Goal: Task Accomplishment & Management: Complete application form

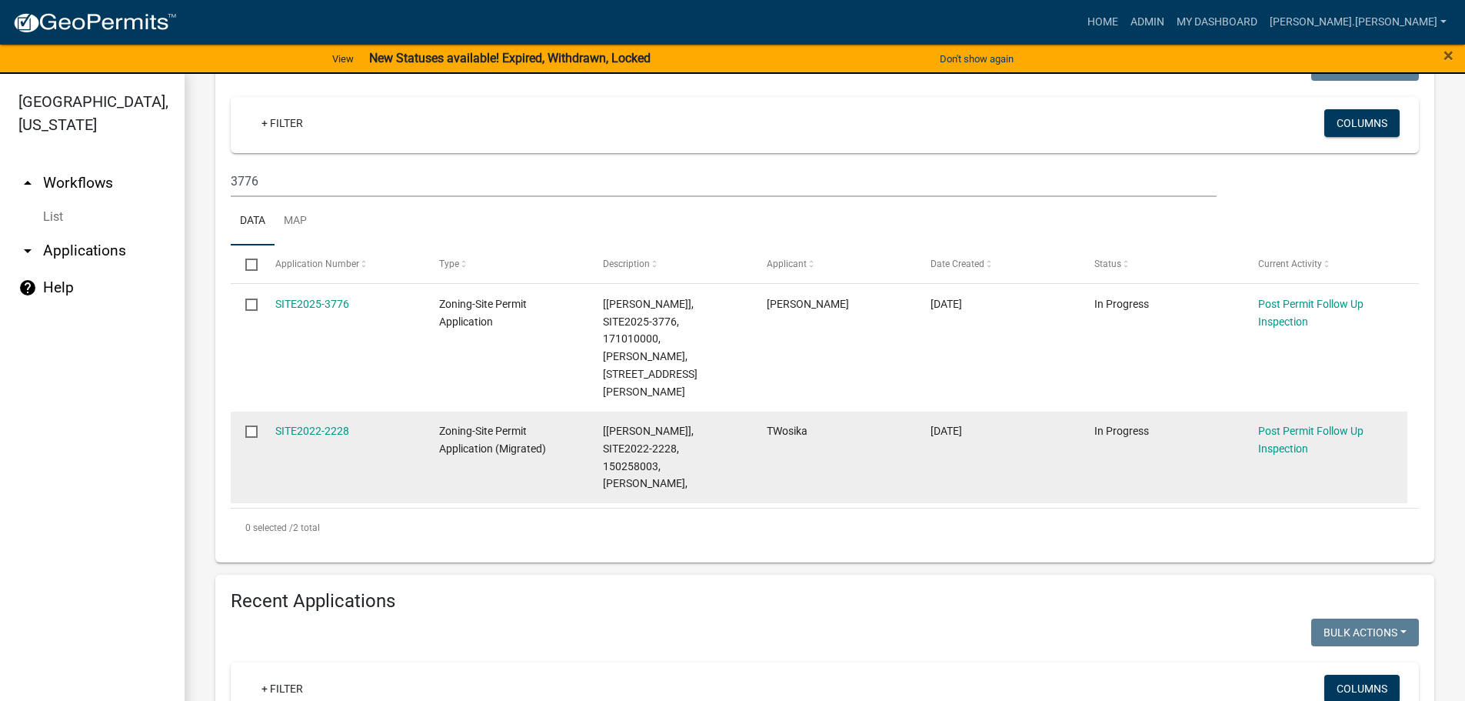
scroll to position [384, 0]
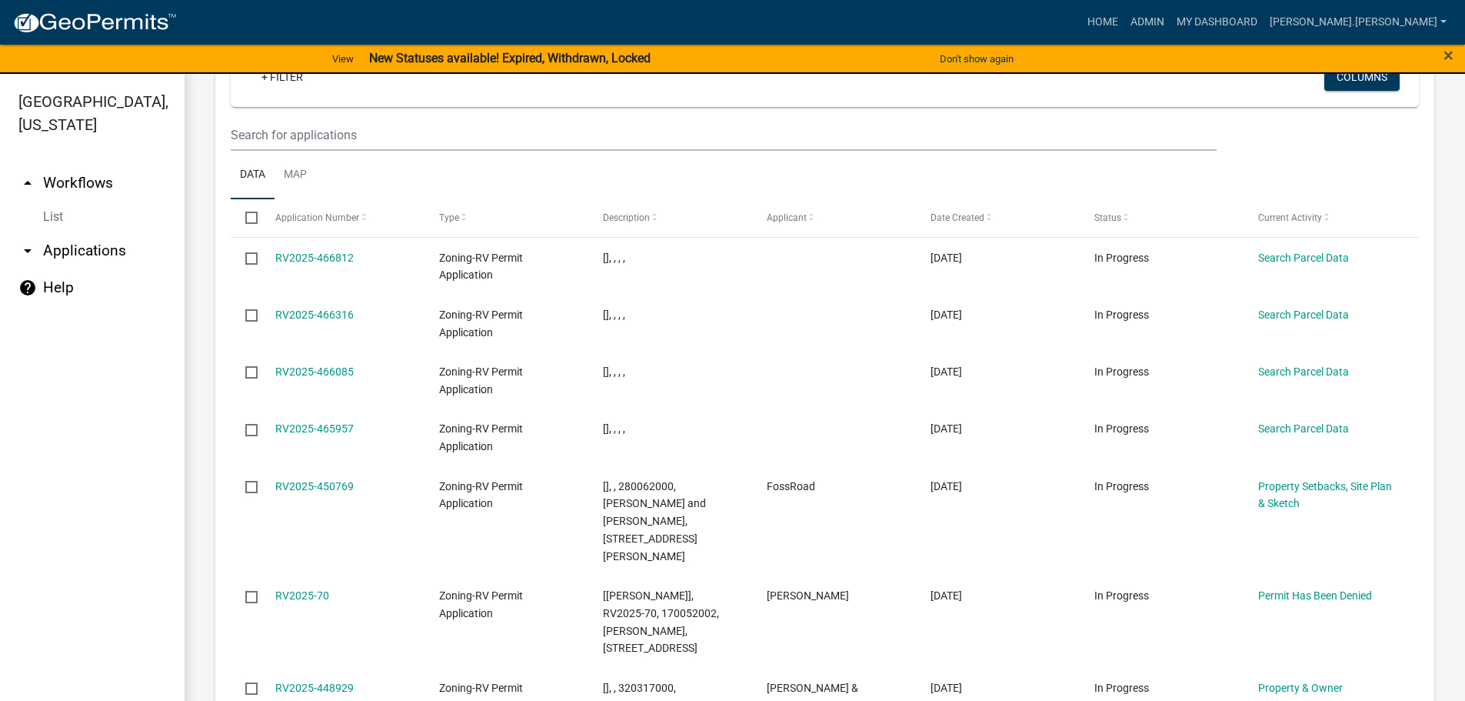
scroll to position [1642, 0]
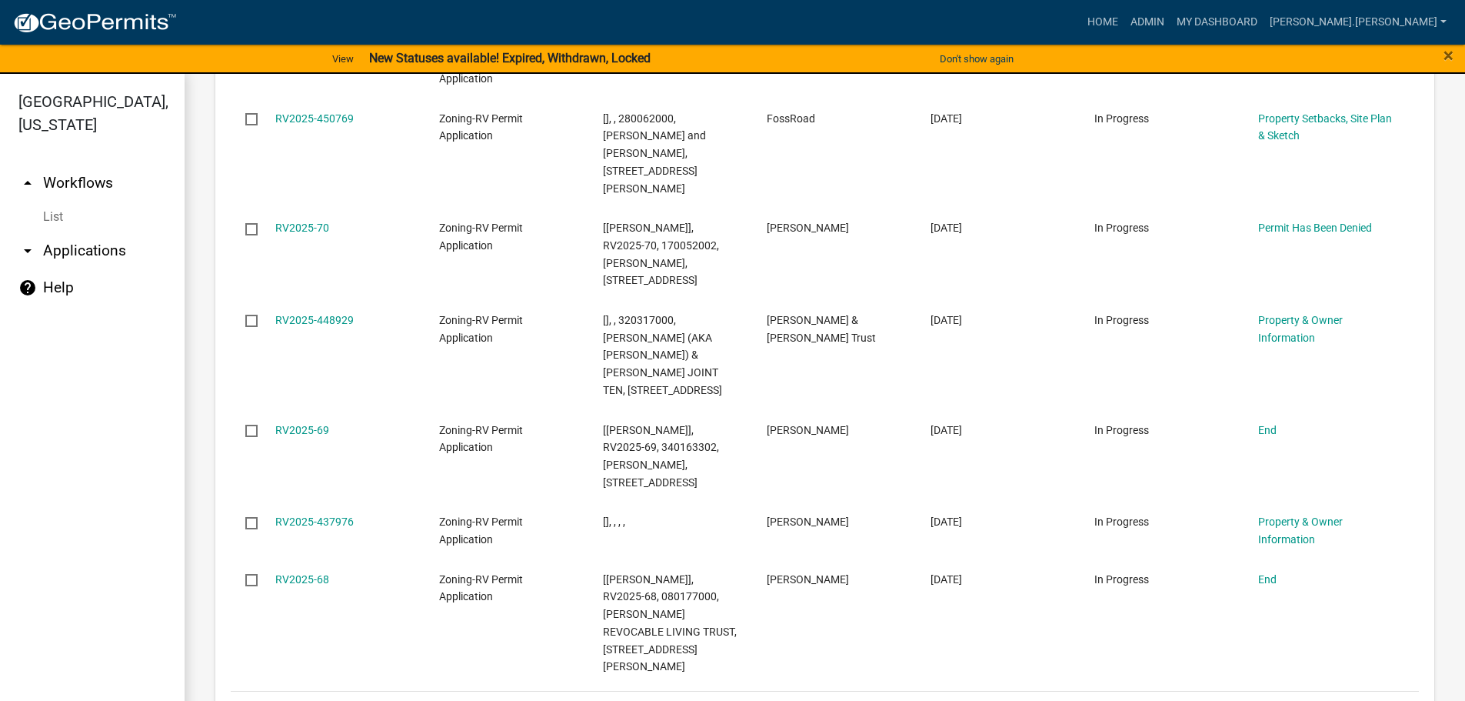
drag, startPoint x: 1162, startPoint y: 315, endPoint x: 1126, endPoint y: 597, distance: 284.5
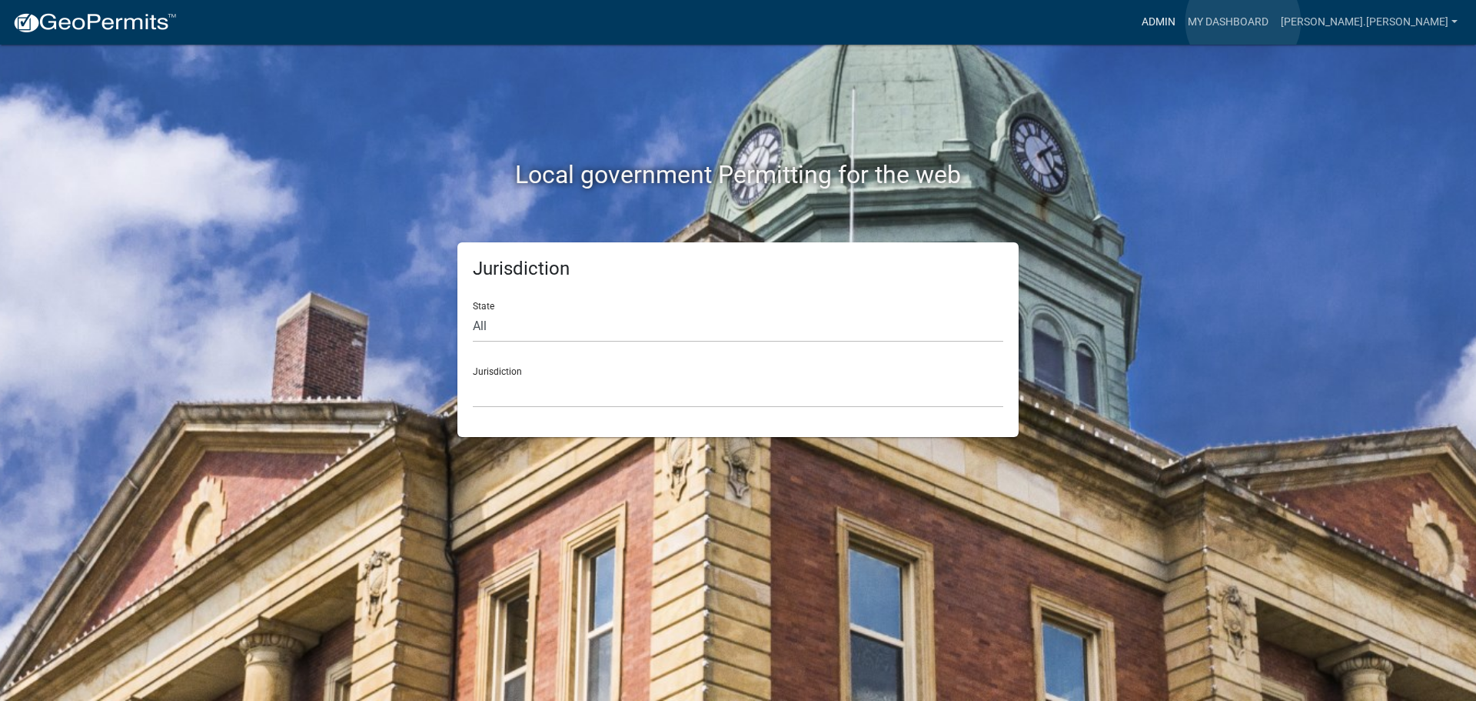
click at [1182, 22] on link "Admin" at bounding box center [1159, 22] width 46 height 29
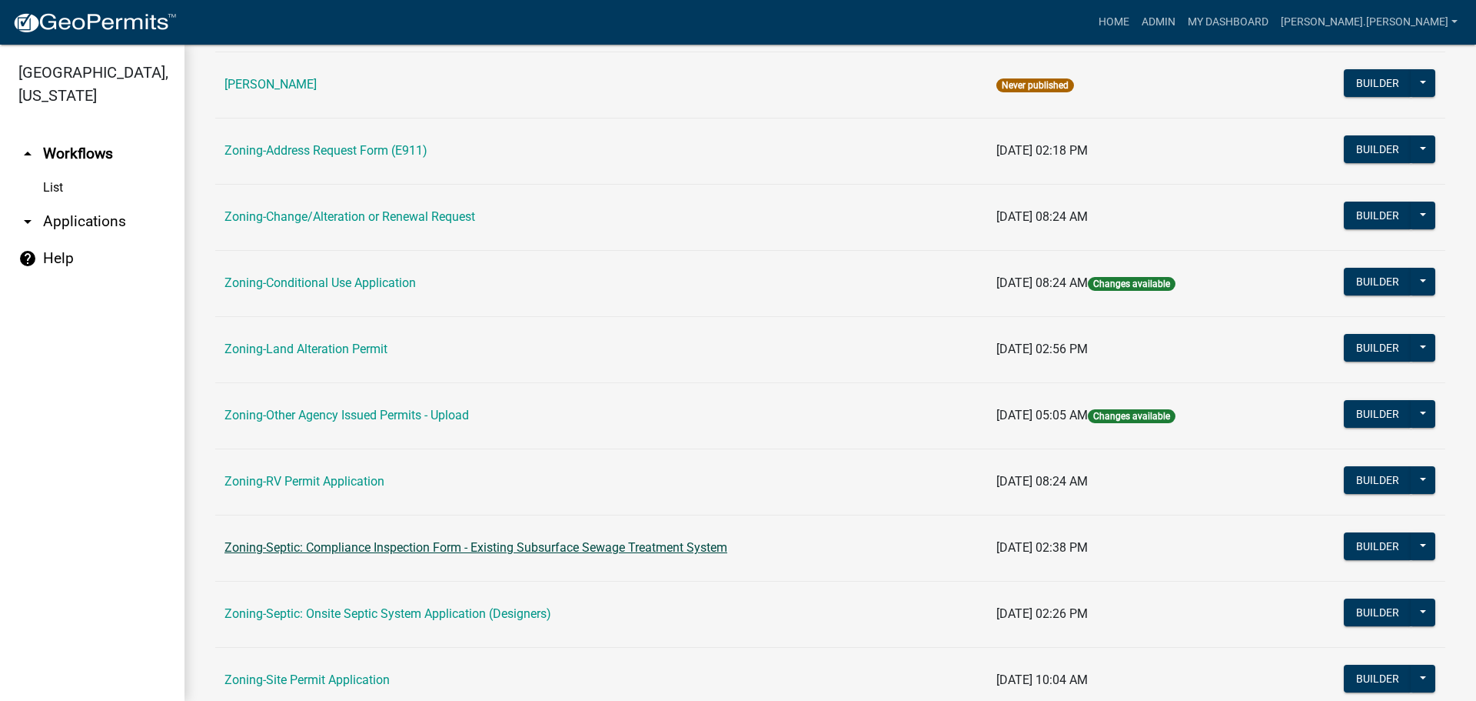
scroll to position [308, 0]
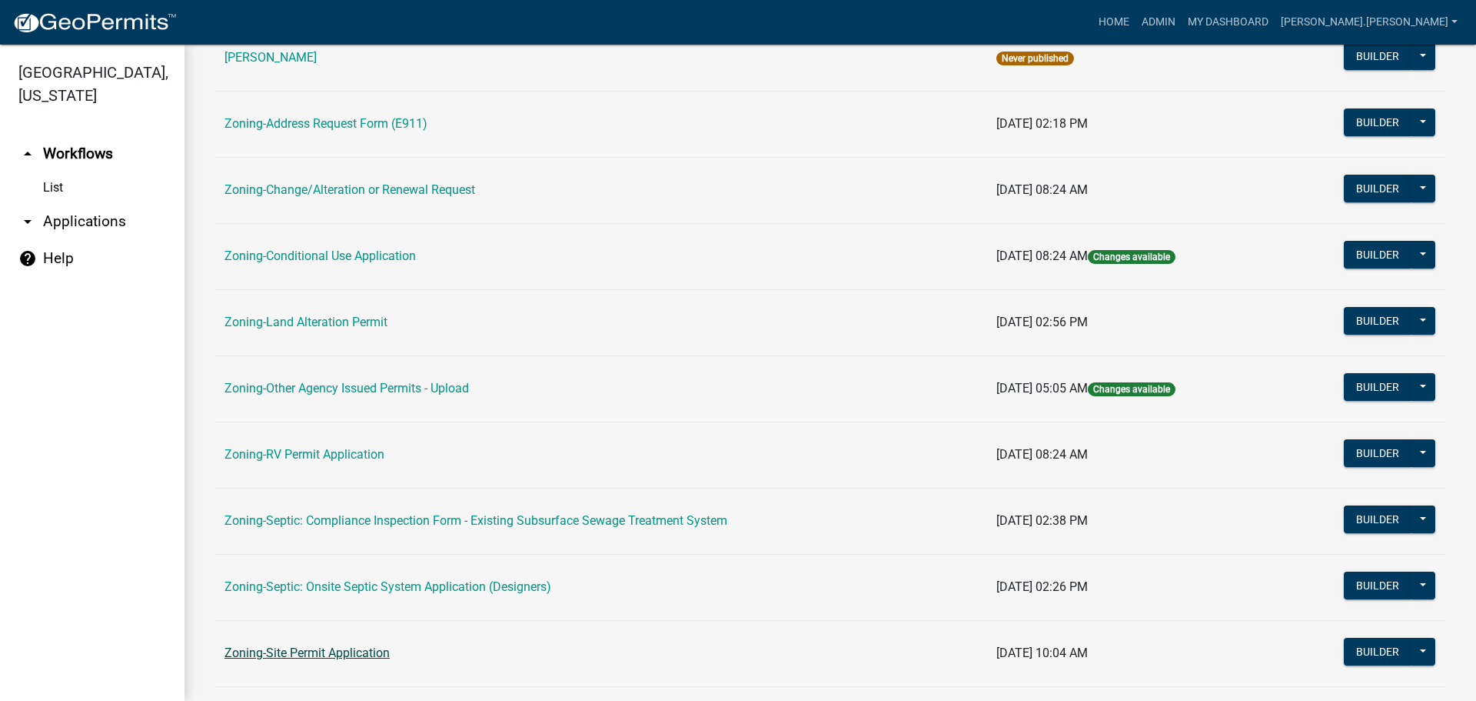
click at [330, 653] on link "Zoning-Site Permit Application" at bounding box center [307, 652] width 165 height 15
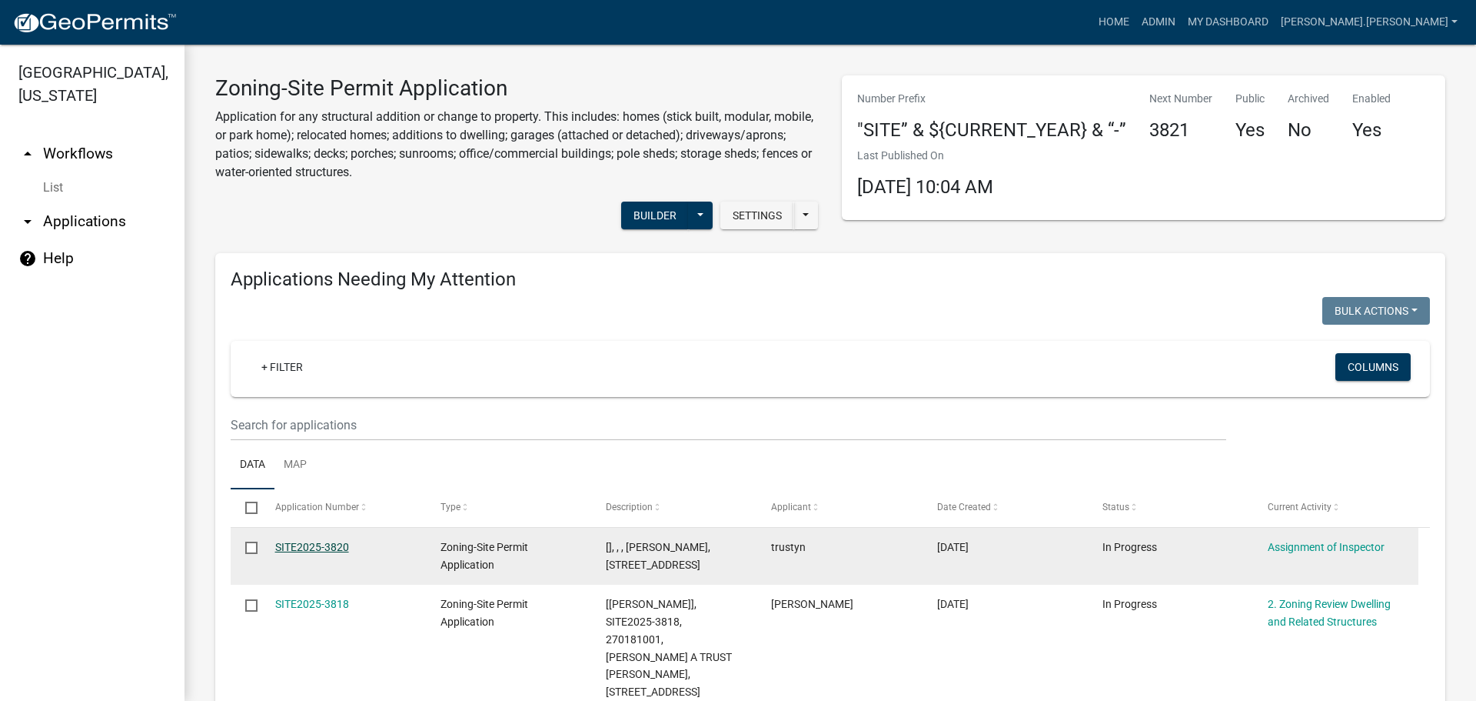
click at [315, 545] on link "SITE2025-3820" at bounding box center [312, 547] width 74 height 12
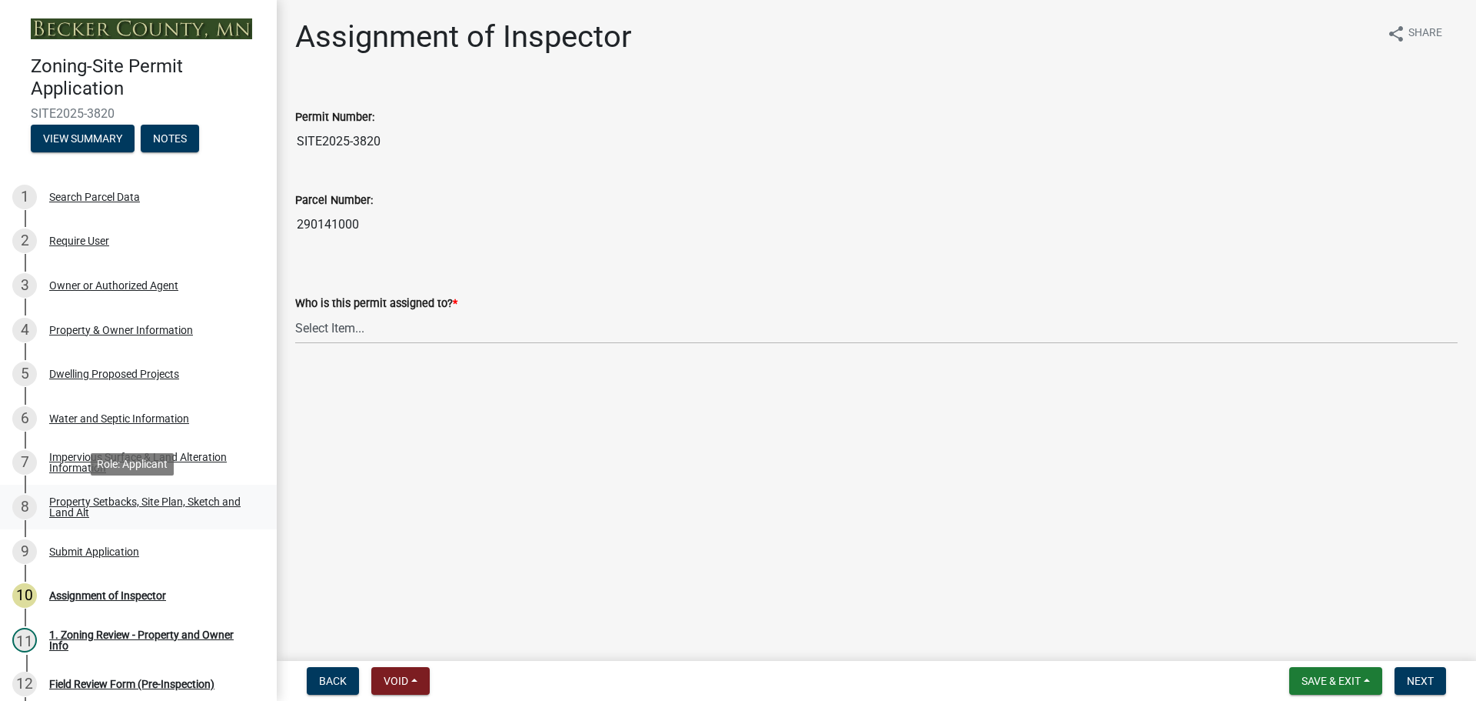
click at [145, 496] on div "Property Setbacks, Site Plan, Sketch and Land Alt" at bounding box center [150, 507] width 203 height 22
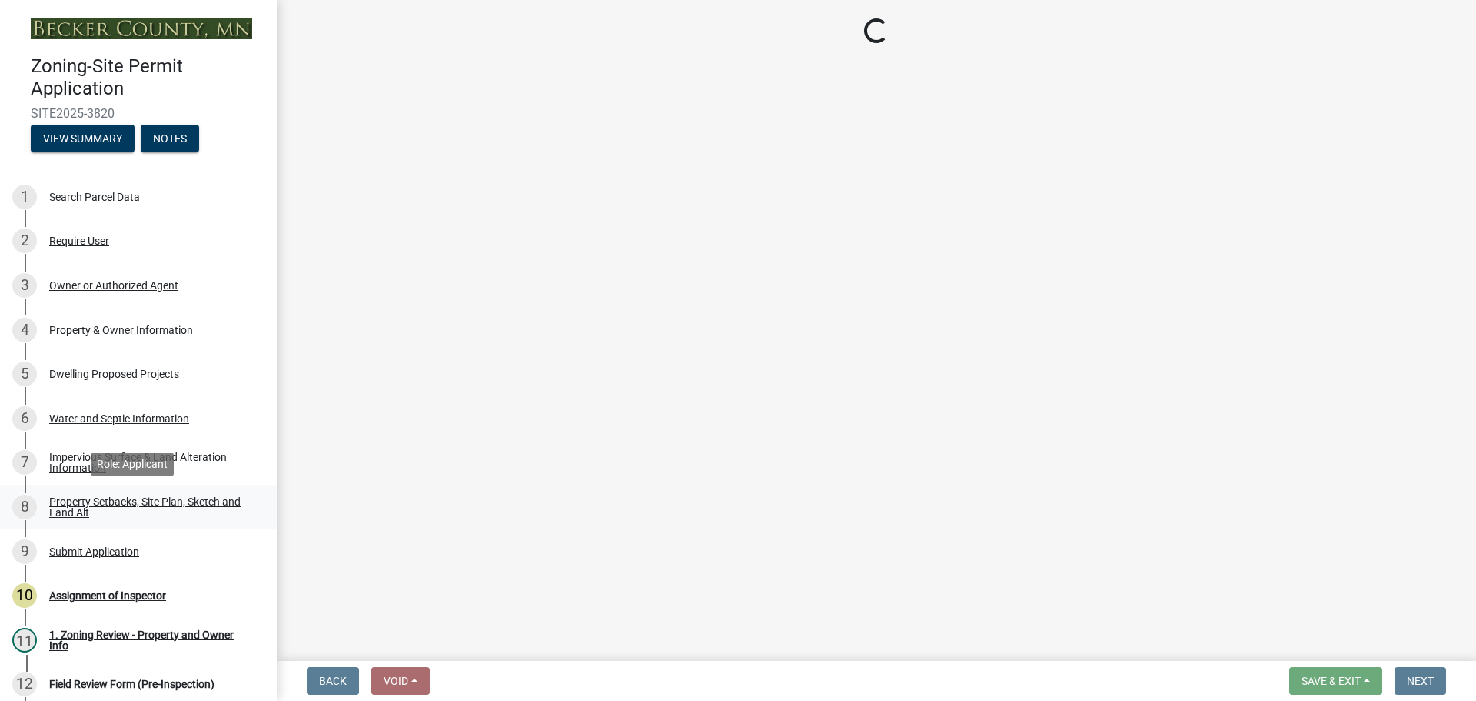
select select "d89fbfa0-1150-4954-b91c-9d482c9530a3"
select select "fd58f24c-a096-4195-863e-b494ea1fd324"
select select "12f785fb-c378-4b18-841c-21c73dc99083"
select select "12da6293-5841-4f5c-bd92-3658833964cd"
select select "27b2a8b4-abf6-463e-8c0c-7c5d2b4fe26f"
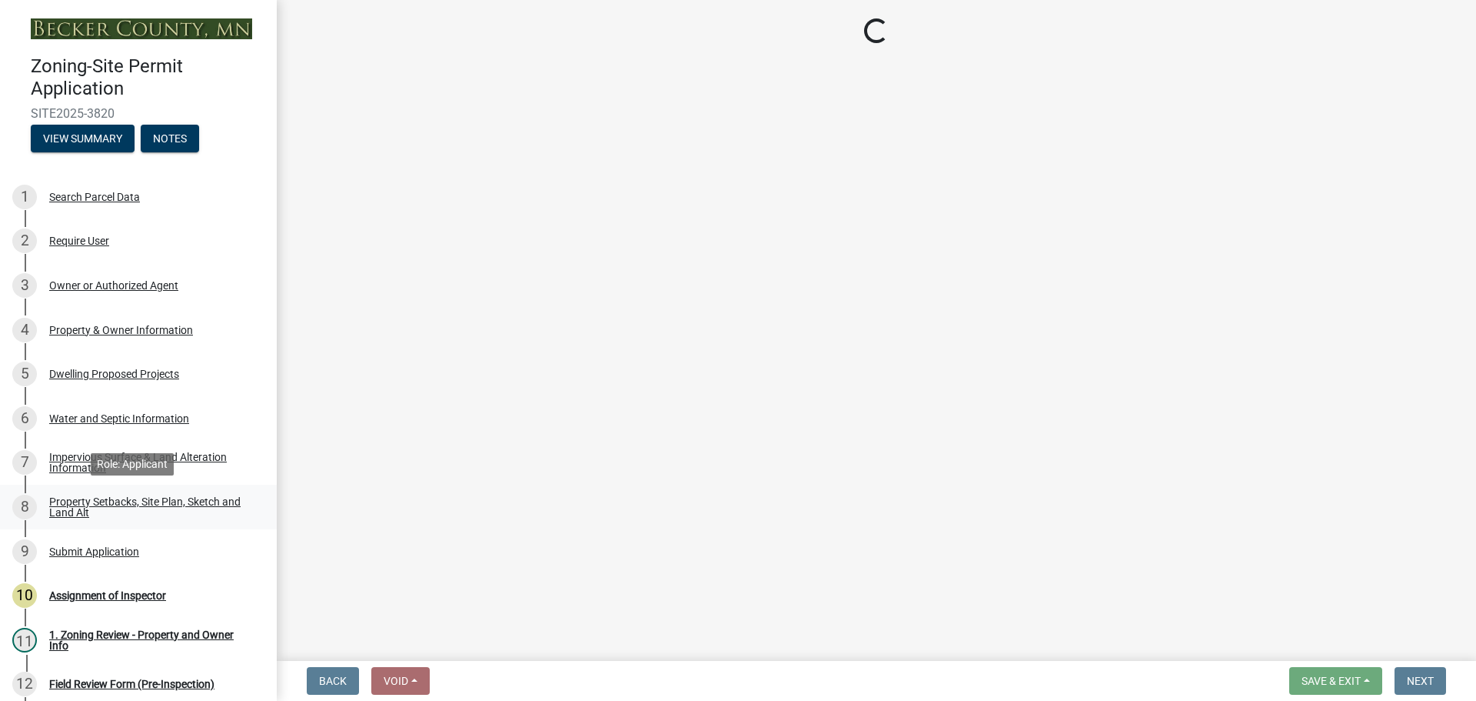
select select "28f6c7b2-2b88-4425-ae15-f67110f778a7"
select select "e019de12-4845-45f2-ad10-5fb76eee0e55"
select select "c8b8ea71-7088-4e87-a493-7bc88cc2835b"
select select "a4ce8fad-3c47-4e2b-9375-28a8f2ee630b"
select select "4421853d-5e11-4b64-95ec-6c47066881cc"
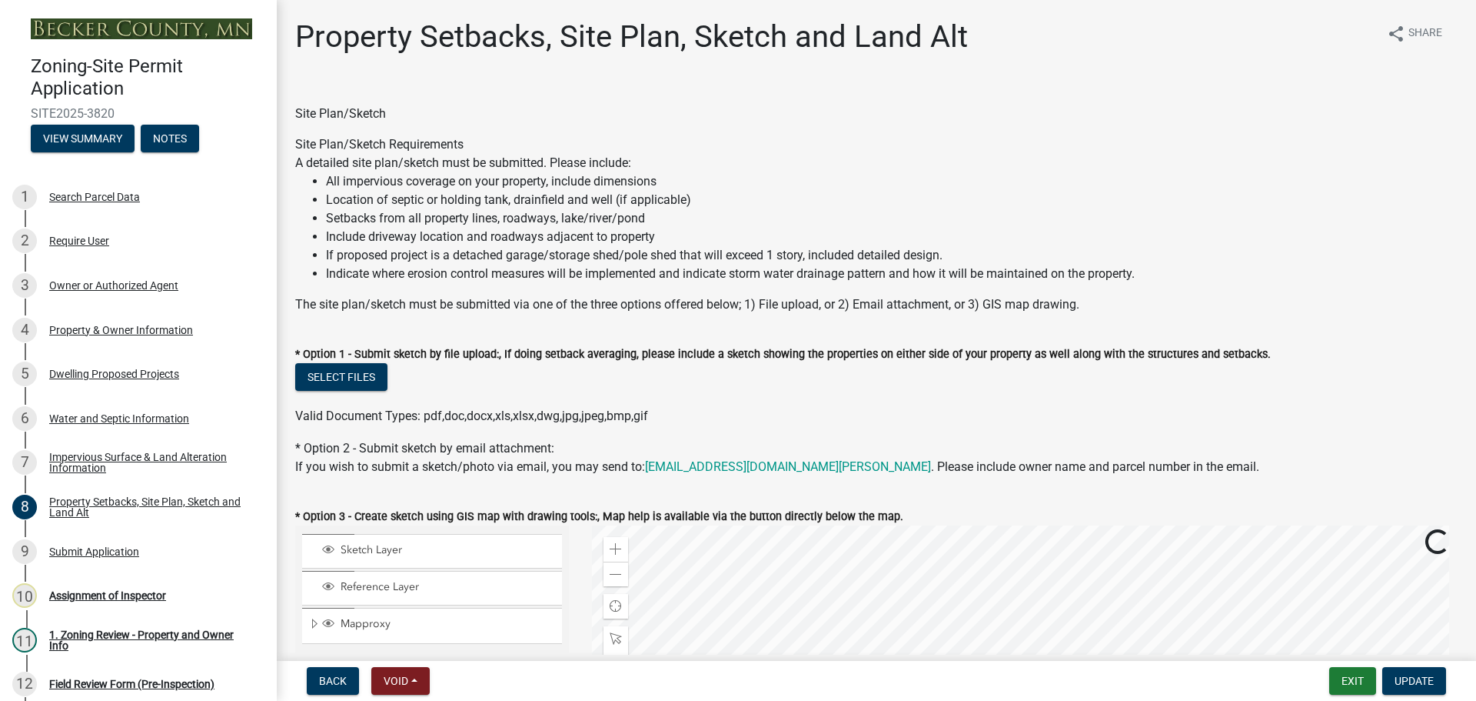
scroll to position [308, 0]
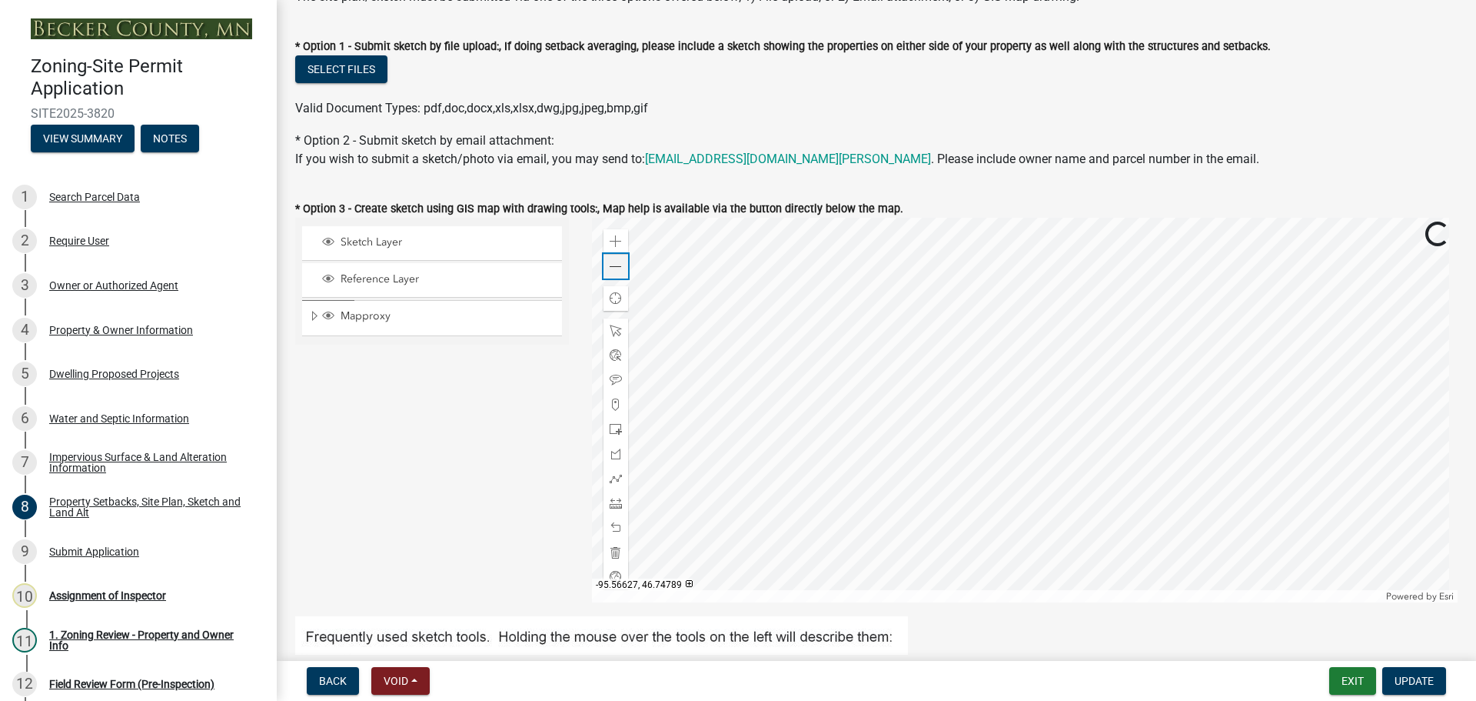
click at [610, 272] on span at bounding box center [616, 267] width 12 height 12
click at [133, 368] on div "Dwelling Proposed Projects" at bounding box center [114, 373] width 130 height 11
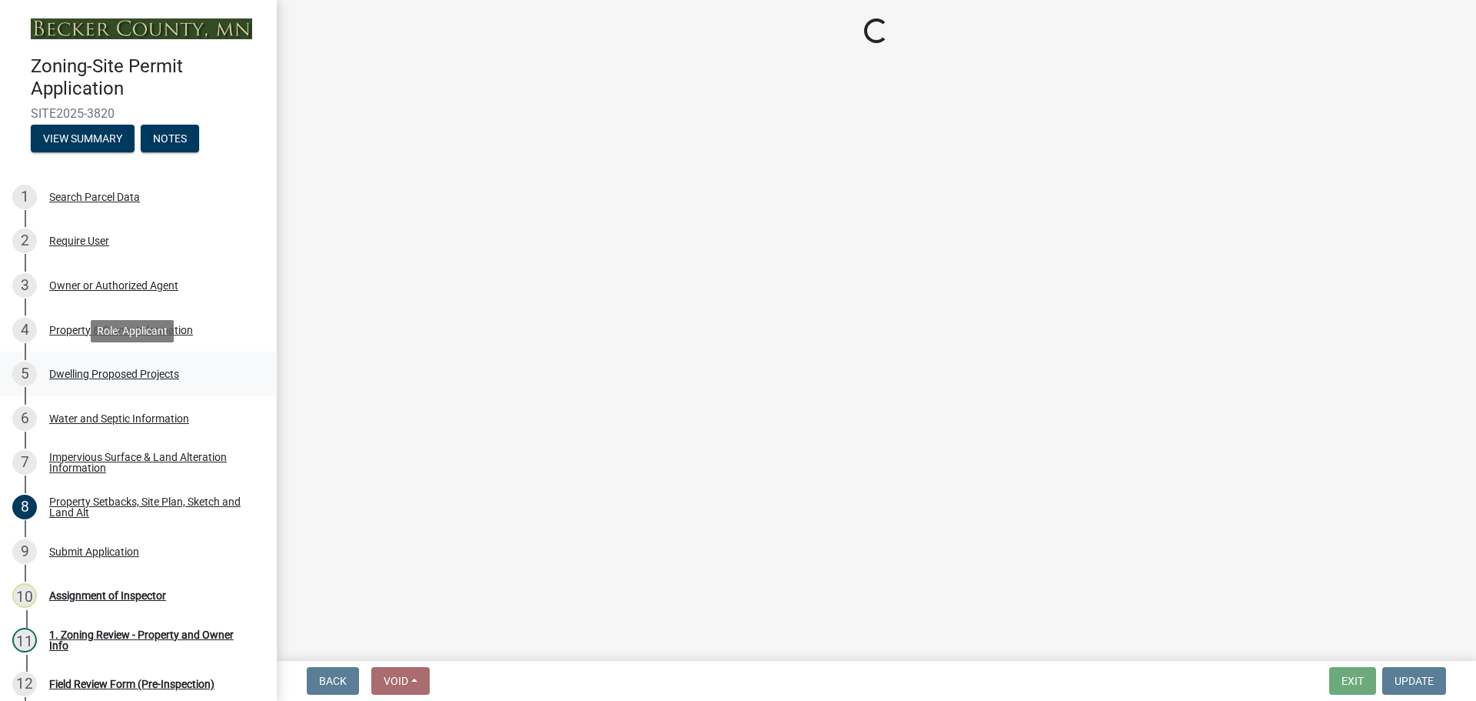
scroll to position [0, 0]
select select "5b8abcc6-67f7-49fb-8f25-c295ccc2b339"
select select "566f81cc-4b3f-4ecb-9f16-a2b313352c61"
select select "03c1fec4-1fbe-4331-bc18-34e24145556f"
select select "4f5e2784-8c40-49a3-b0e9-8f1a3cbab4f4"
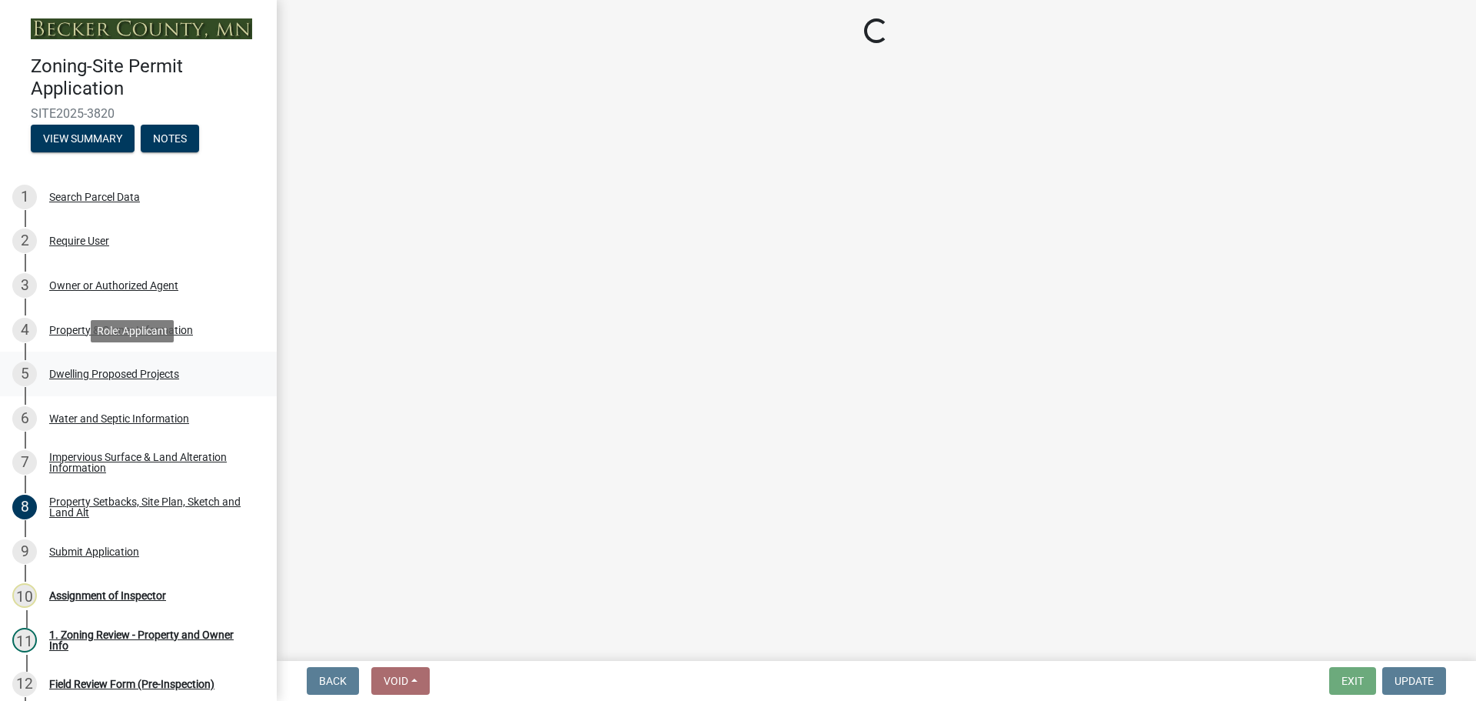
select select "a045e8de-0125-48b5-a52c-0705e3235ca5"
select select "744d8552-d7ef-4cf1-b465-42901748f06c"
select select "638dddef-31f4-4d73-b0b5-0ffc7b344434"
select select "43dc438e-12cf-4fa6-b4ef-a236ffc627d7"
select select "92a0ce08-7963-4b1d-9a71-a10ef3c9fec5"
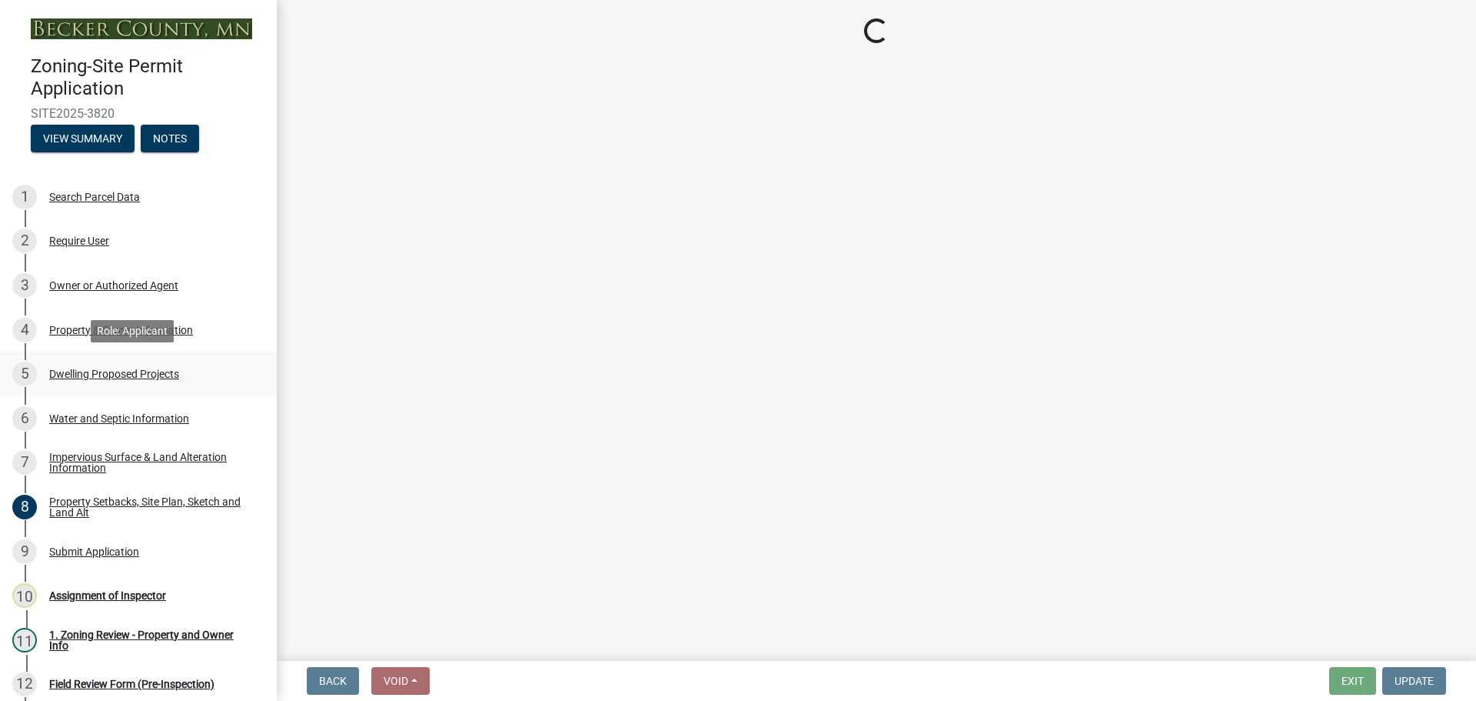
select select "ab9119d1-7da9-49c4-9fac-8c142204c89d"
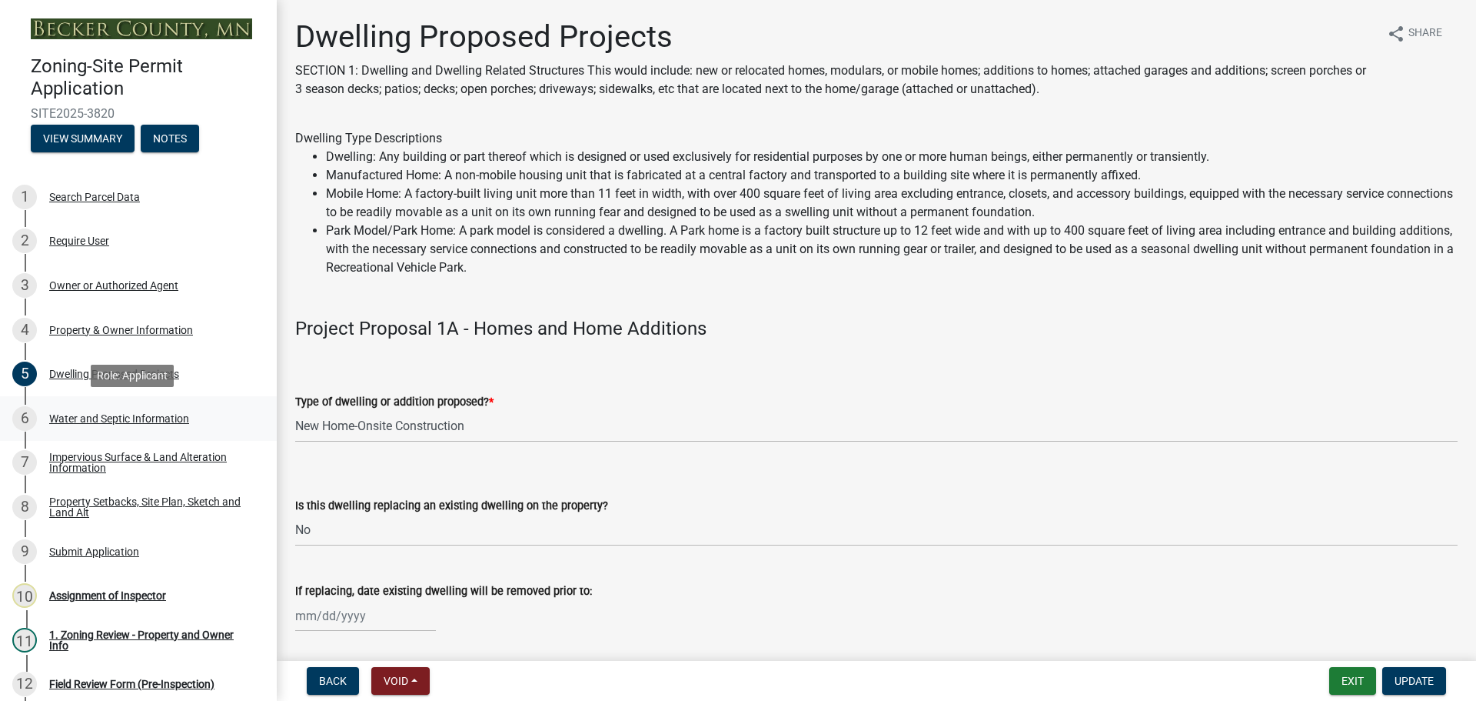
click at [131, 417] on div "Water and Septic Information" at bounding box center [119, 418] width 140 height 11
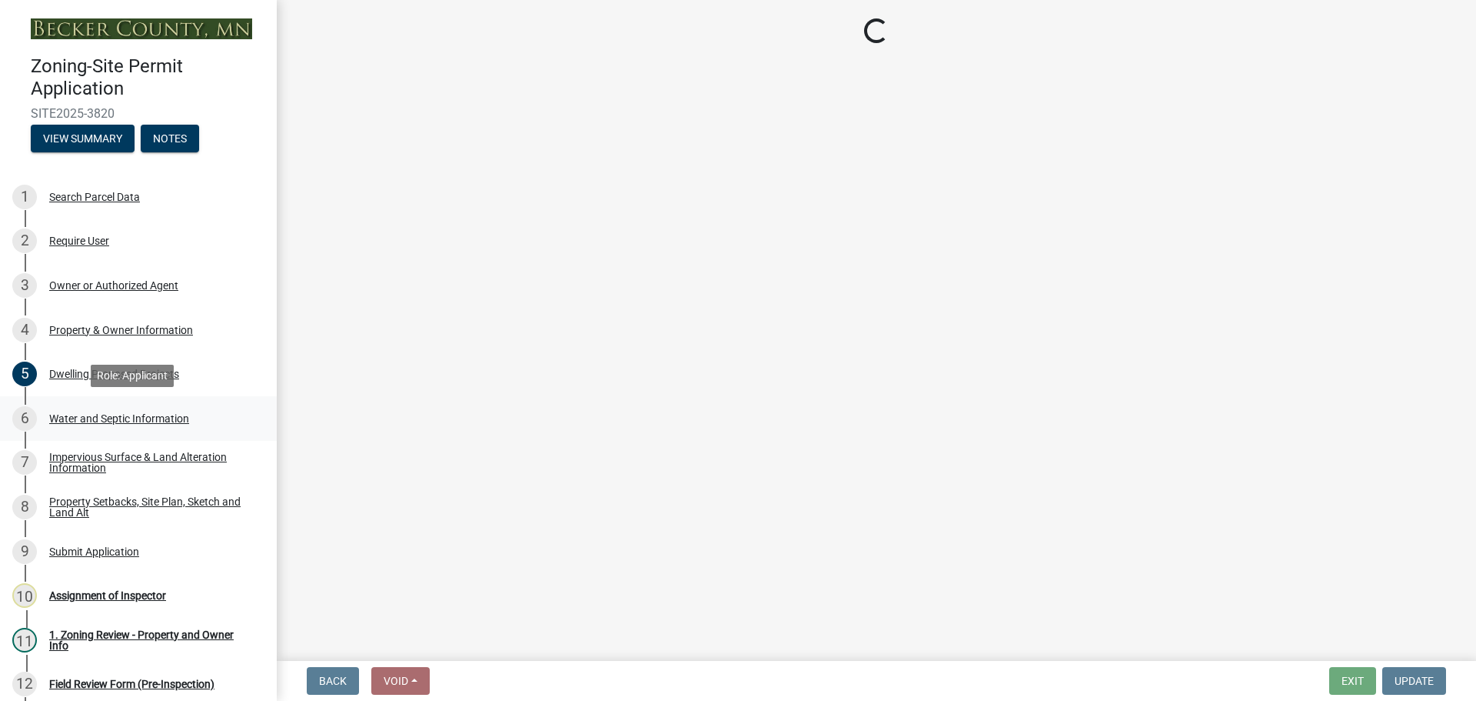
select select "295c6ba3-00c2-4229-aea3-8b4be6316de8"
select select "4828487e-2007-429b-991d-671fae0459c9"
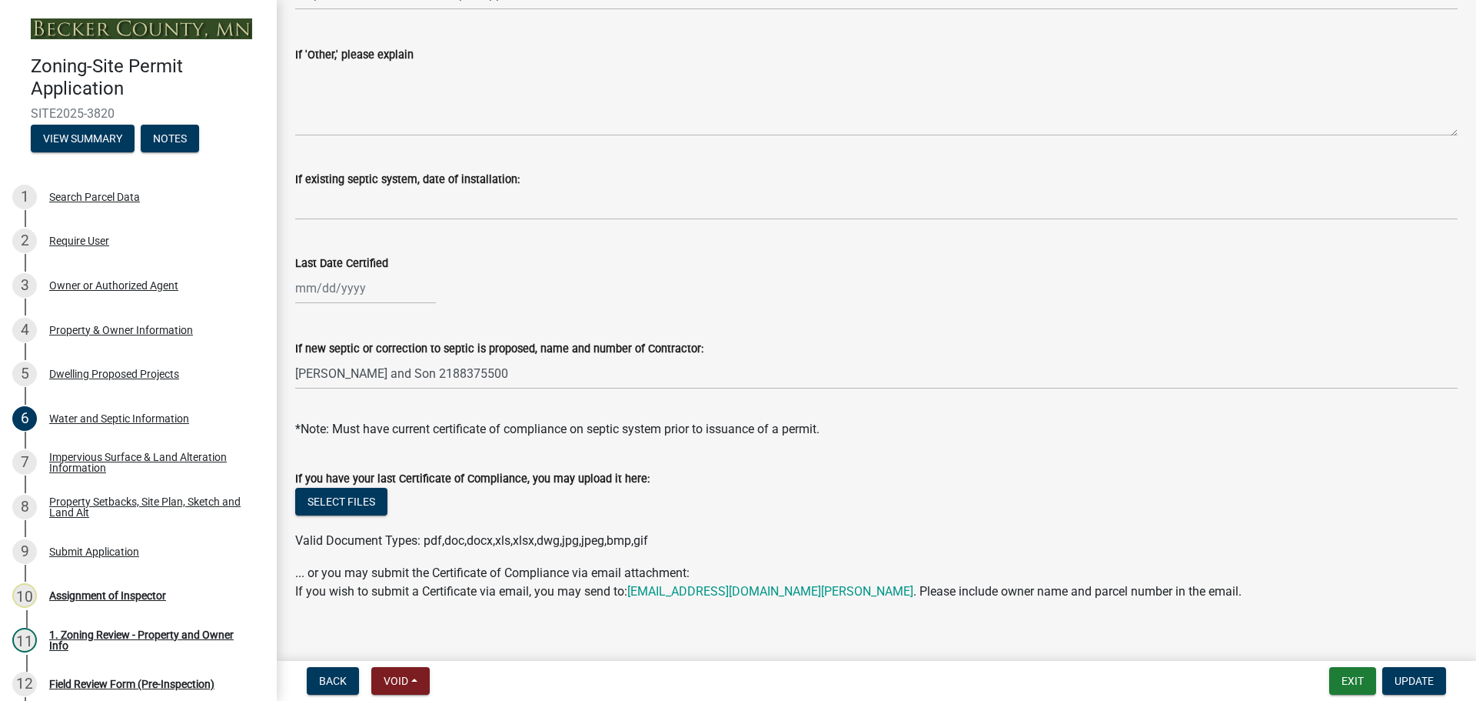
scroll to position [446, 0]
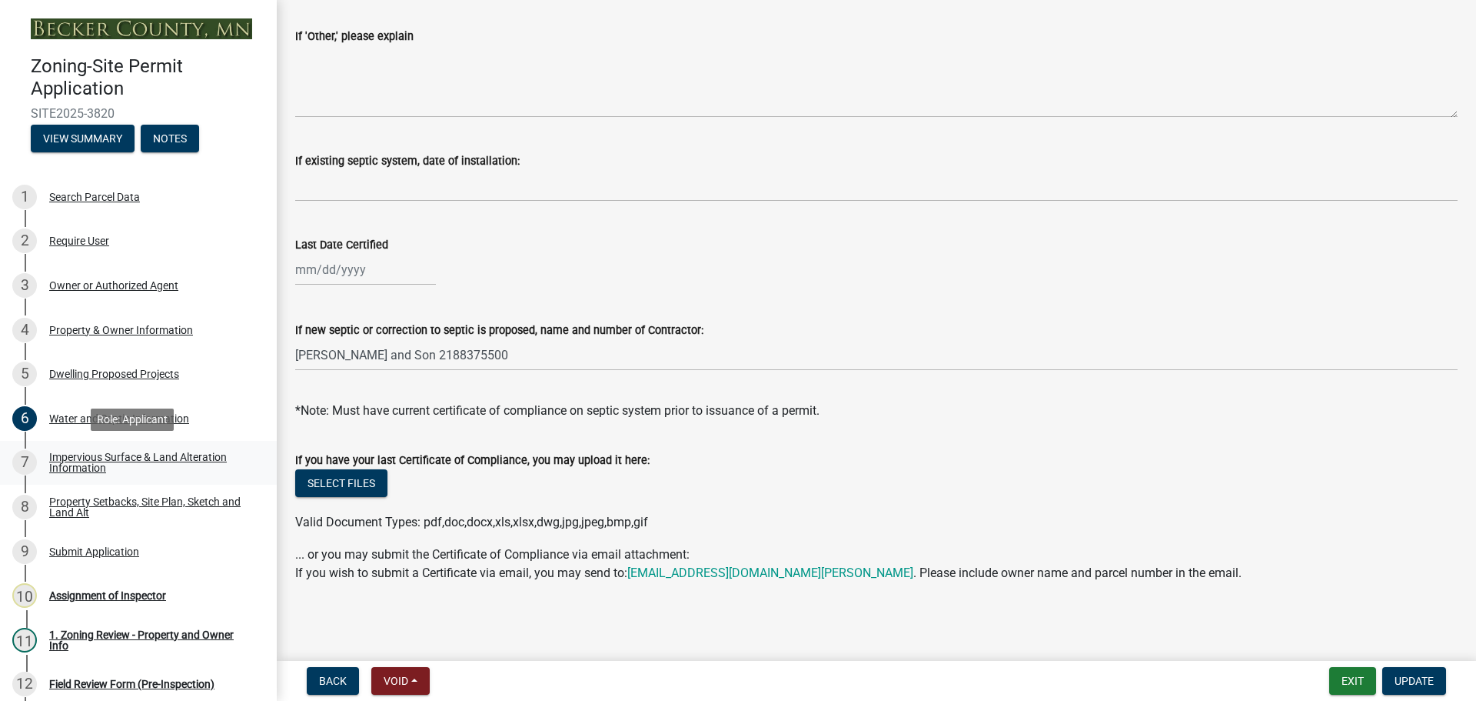
click at [177, 455] on div "Impervious Surface & Land Alteration Information" at bounding box center [150, 462] width 203 height 22
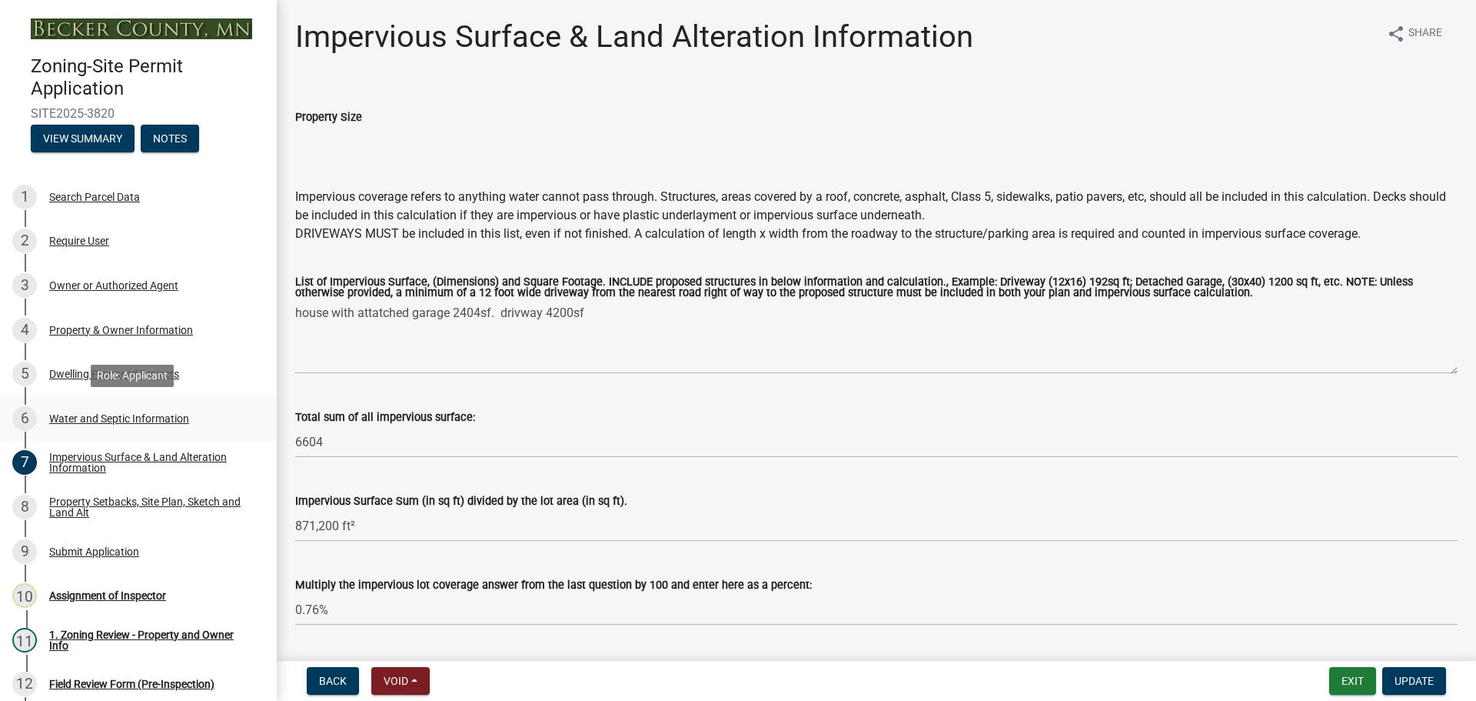
drag, startPoint x: 181, startPoint y: 411, endPoint x: 211, endPoint y: 396, distance: 34.1
click at [185, 410] on div "6 Water and Septic Information" at bounding box center [132, 418] width 240 height 25
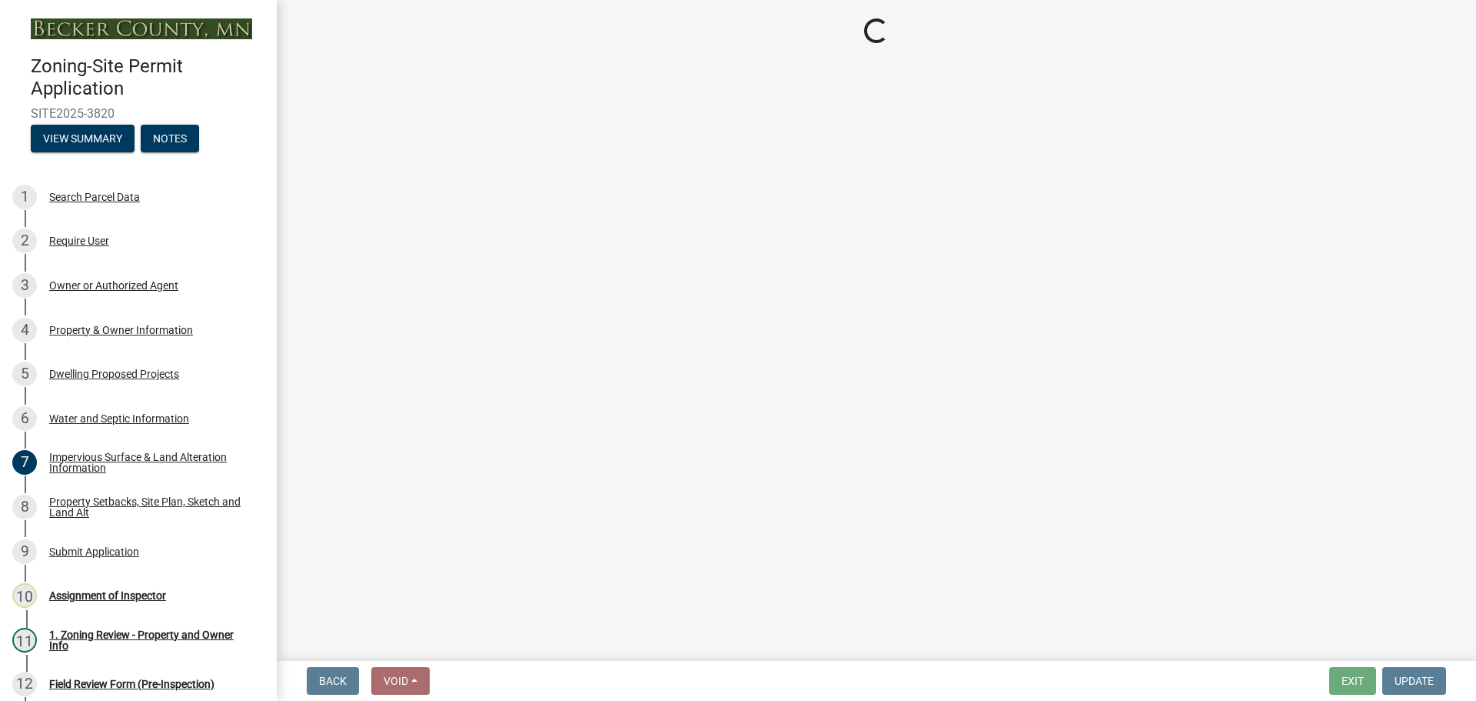
select select "295c6ba3-00c2-4229-aea3-8b4be6316de8"
select select "4828487e-2007-429b-991d-671fae0459c9"
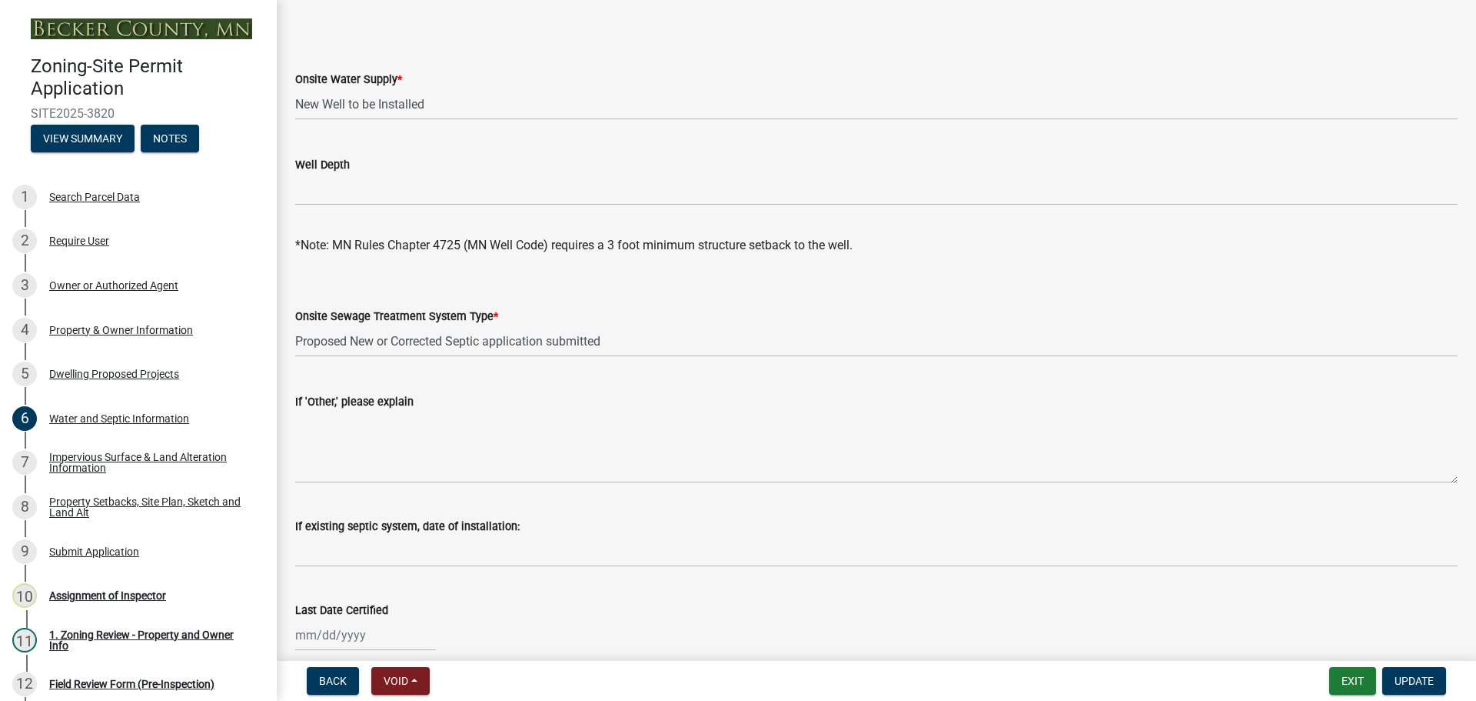
scroll to position [231, 0]
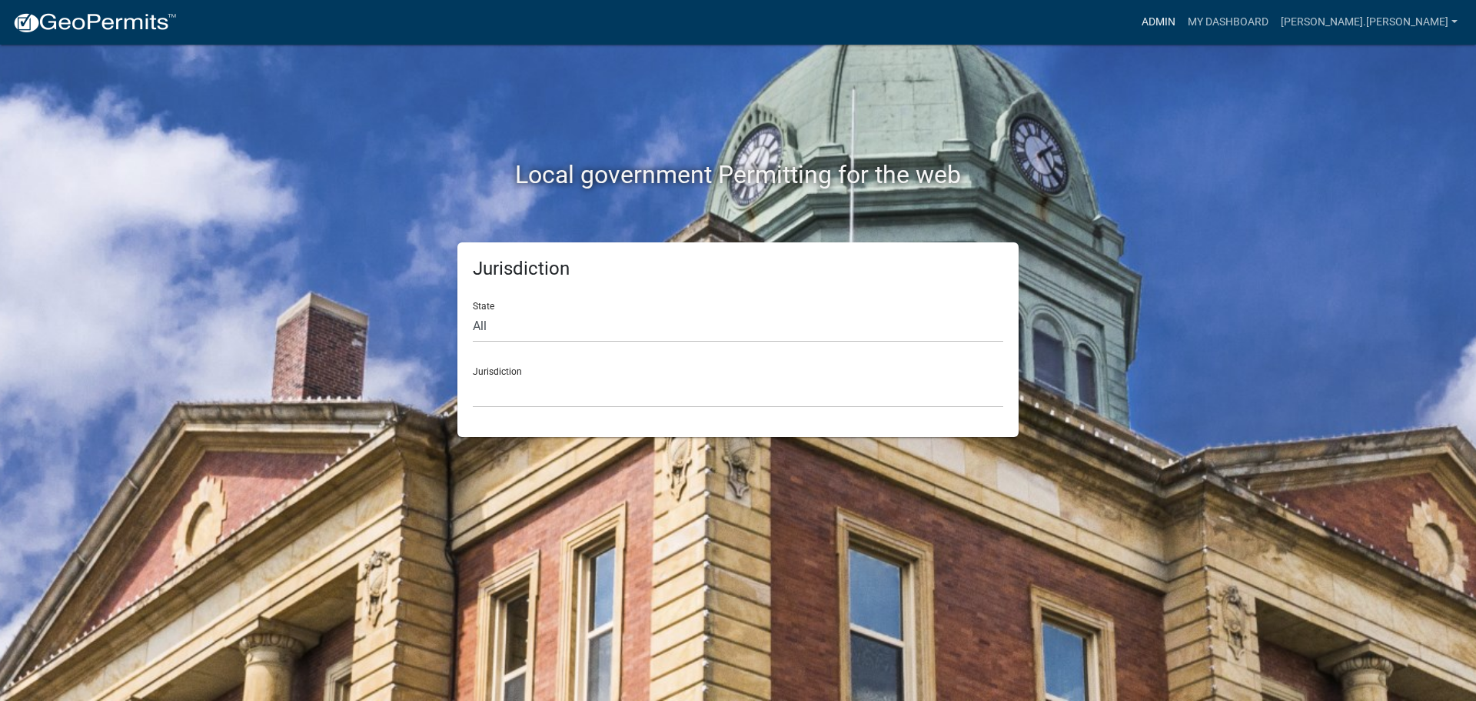
click at [1182, 20] on link "Admin" at bounding box center [1159, 22] width 46 height 29
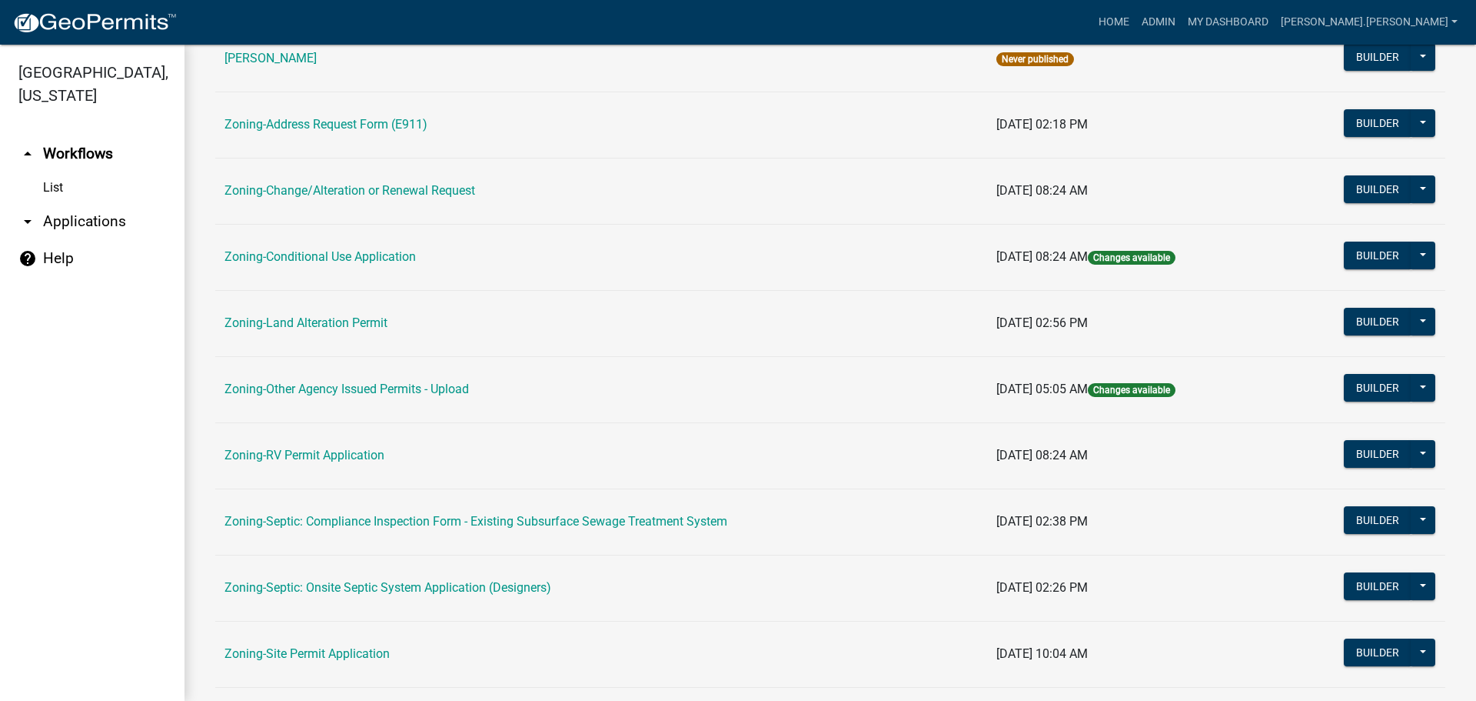
scroll to position [308, 0]
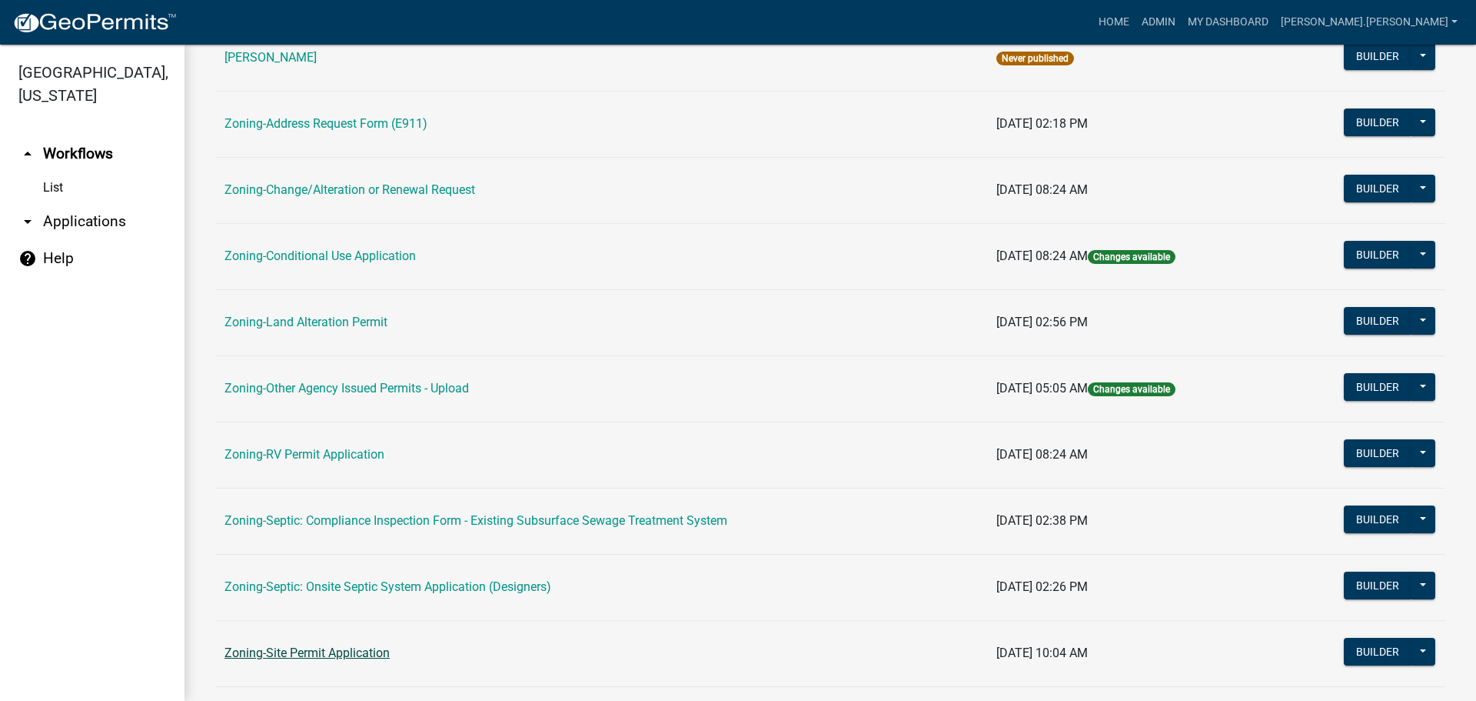
click at [331, 650] on link "Zoning-Site Permit Application" at bounding box center [307, 652] width 165 height 15
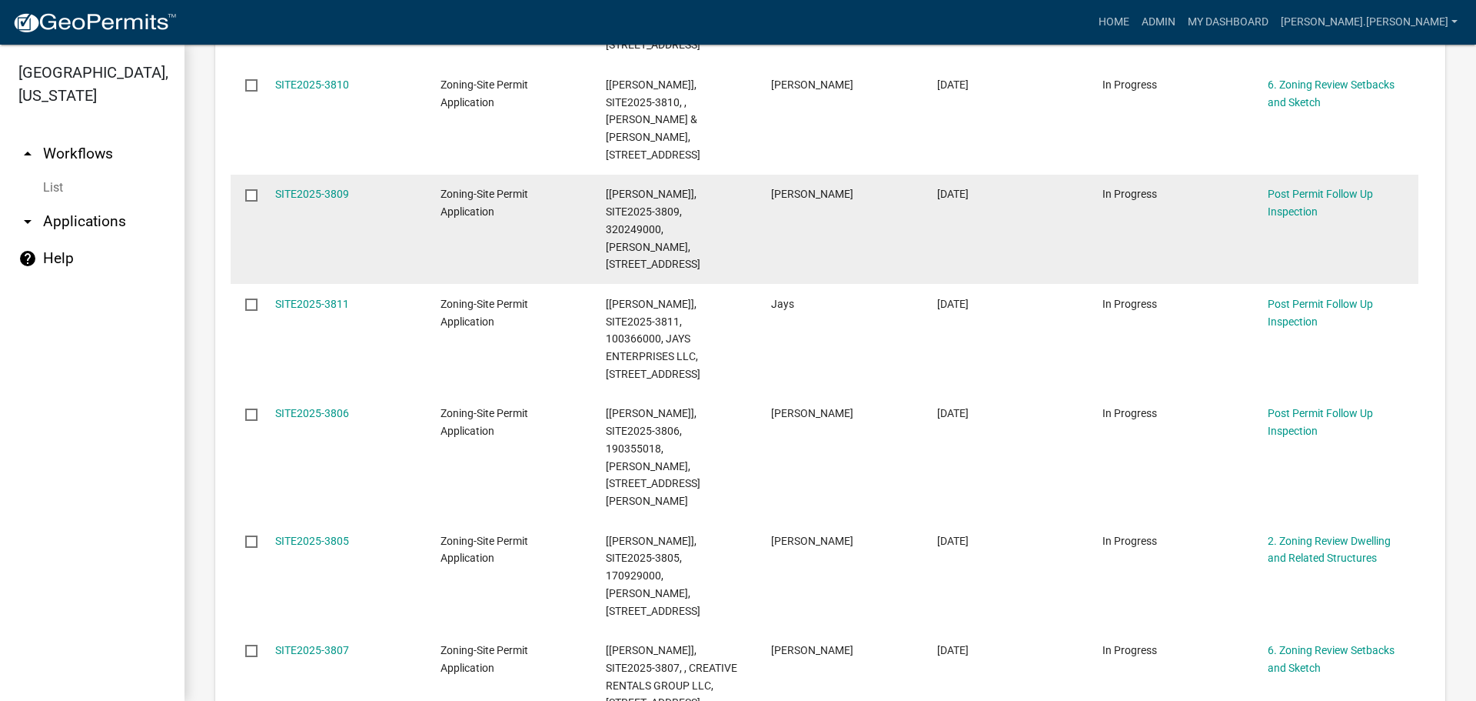
scroll to position [1000, 0]
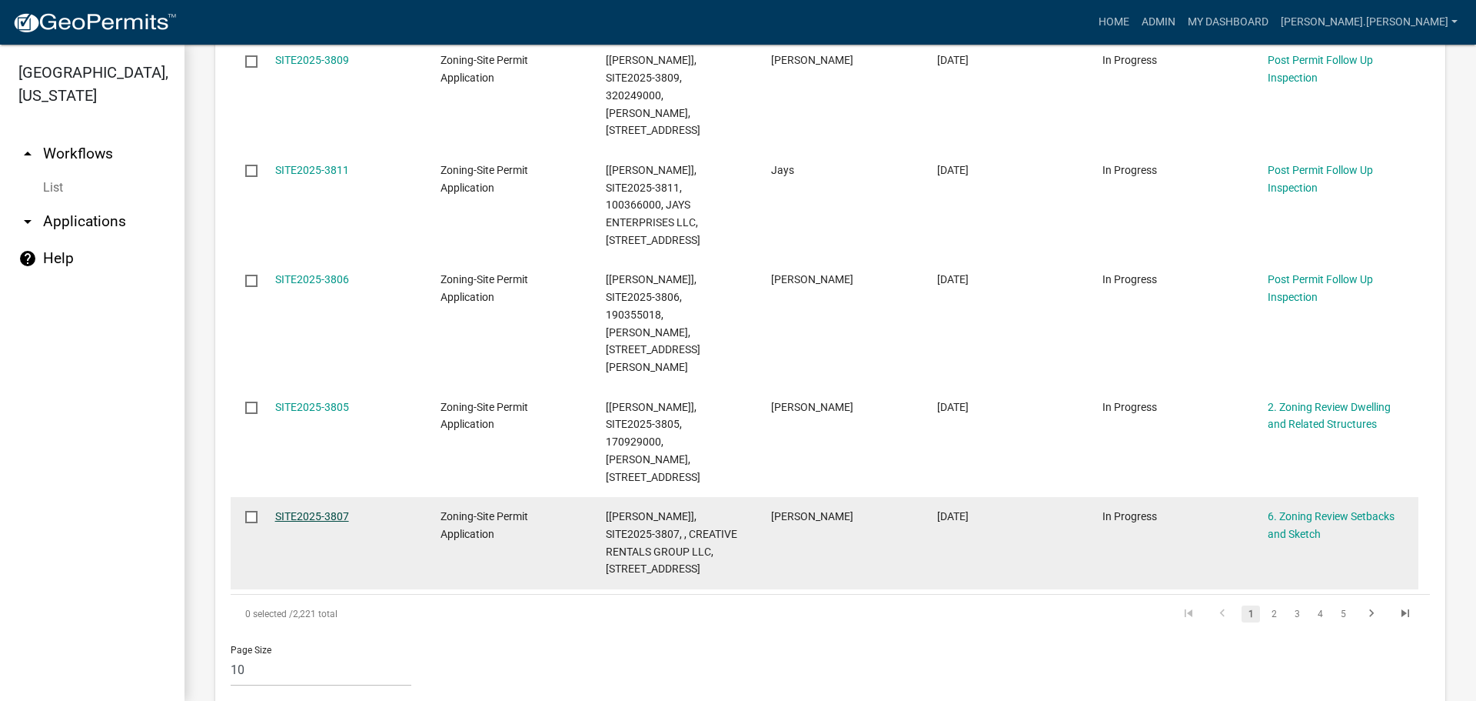
click at [286, 510] on link "SITE2025-3807" at bounding box center [312, 516] width 74 height 12
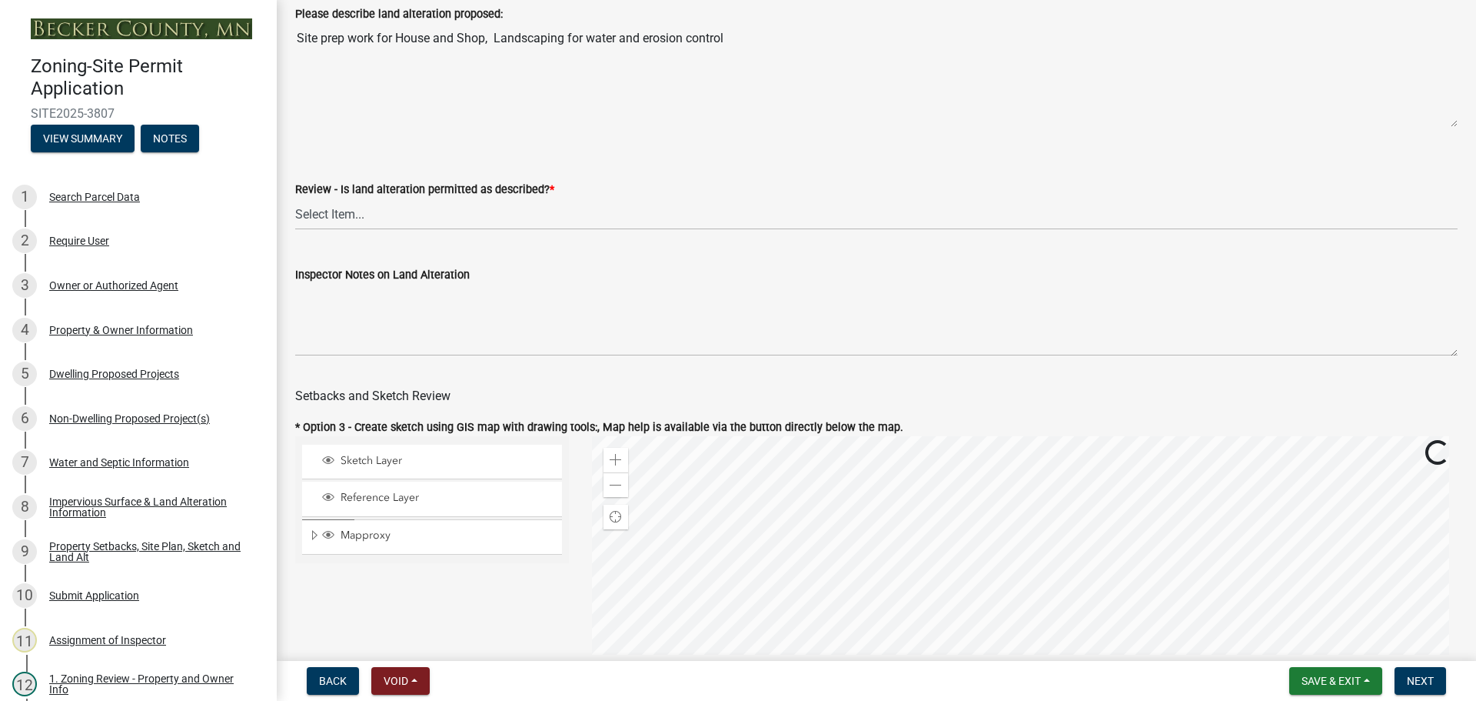
scroll to position [615, 0]
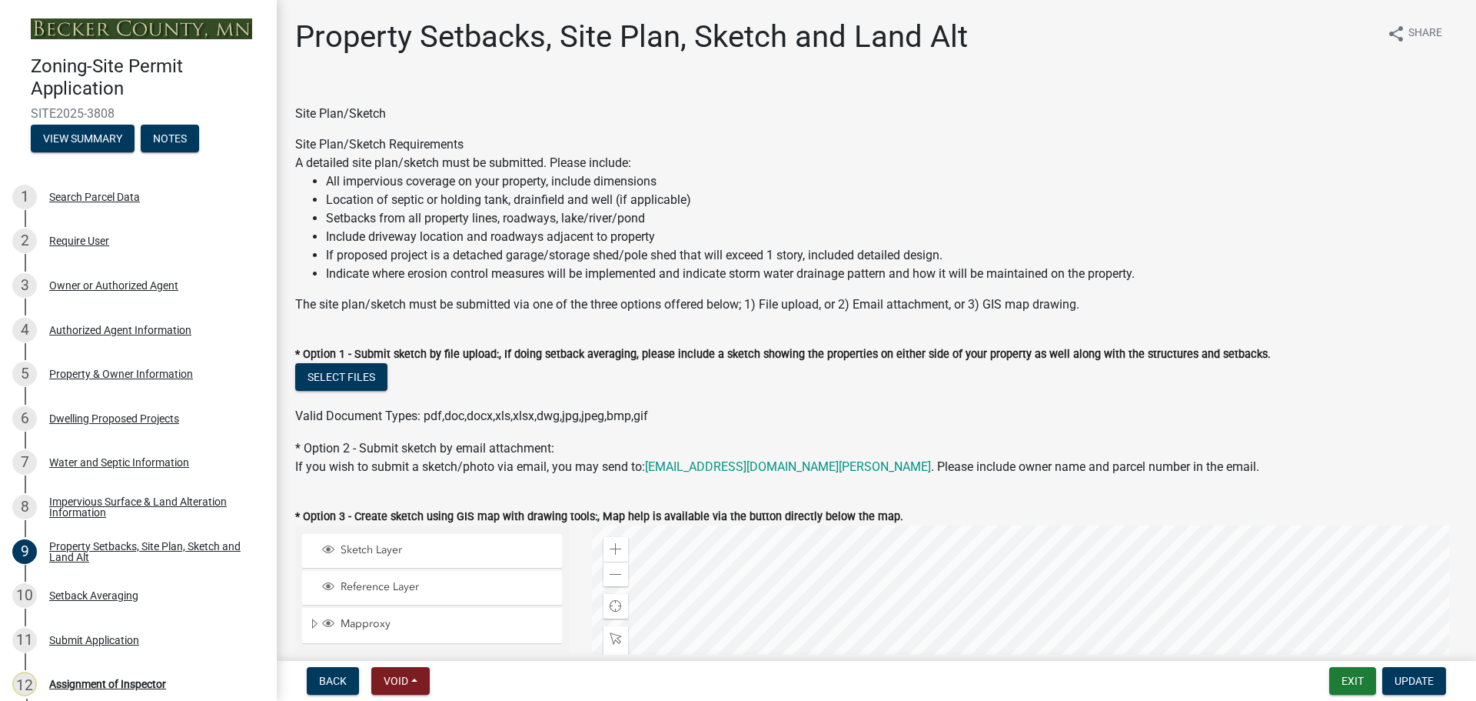
select select "7b13c63f-e699-4112-b373-98fbd28ec536"
select select "b827d36a-50e8-40dd-aeaa-a80d5c176b31"
select select "b56a4575-9846-47cf-8067-c59a4853da22"
select select "12f785fb-c378-4b18-841c-21c73dc99083"
select select "e8ab2dc3-aa3f-46f3-9b4a-37eb25ad84af"
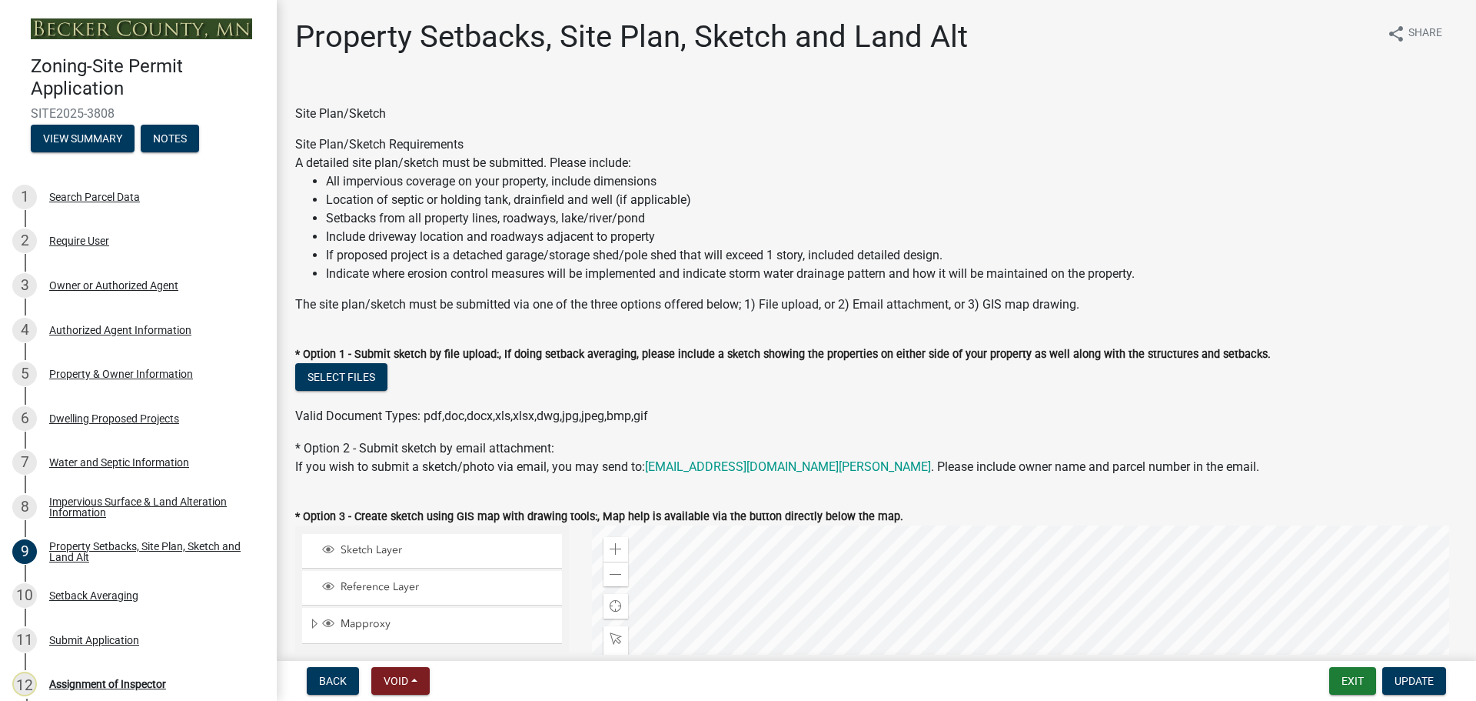
select select "27b2a8b4-abf6-463e-8c0c-7c5d2b4fe26f"
select select "5ad4ab64-b44e-481c-9000-9e5907aa74e1"
select select "e019de12-4845-45f2-ad10-5fb76eee0e55"
select select "c8b8ea71-7088-4e87-a493-7bc88cc2835b"
select select "d6c1d38b-8561-4345-845e-72dfbb0578a1"
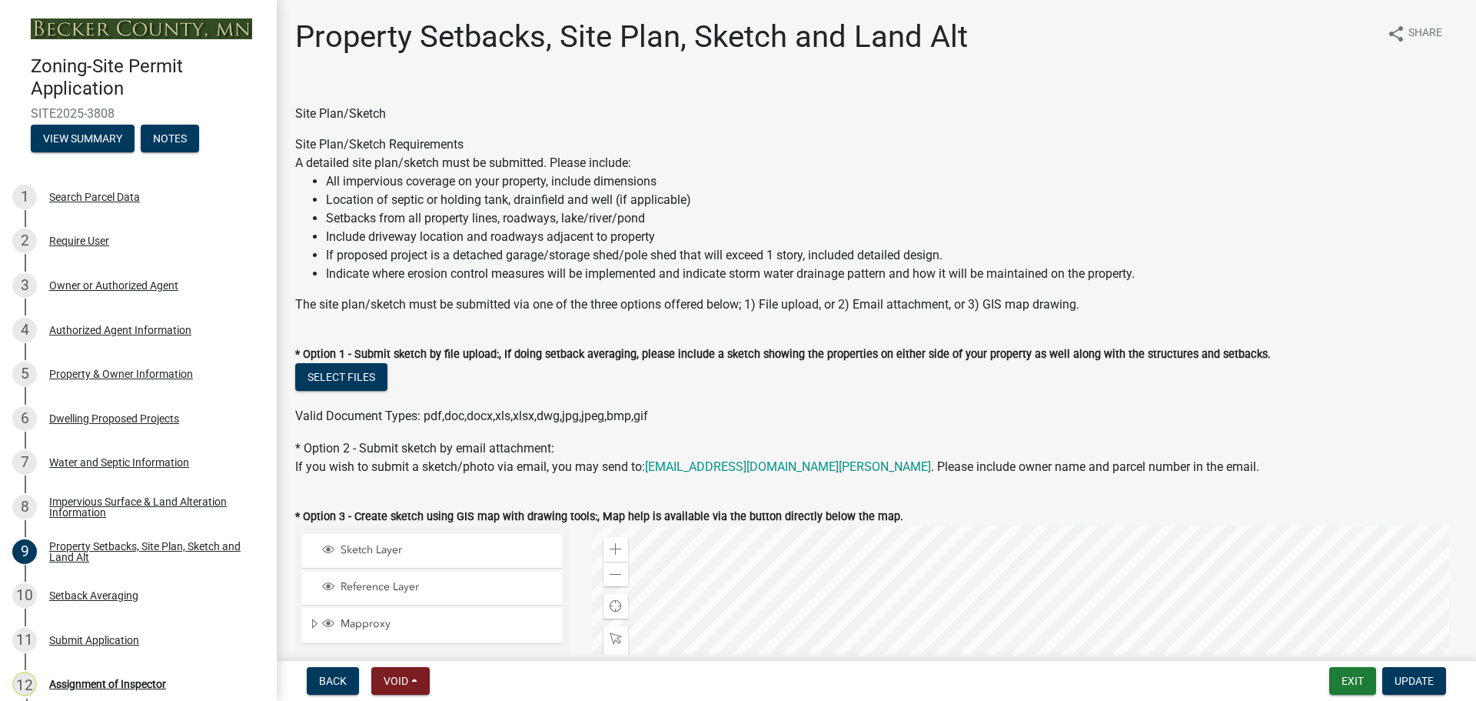
select select "f51aecae-0421-4f67-bd2d-0cff8a85c7cd"
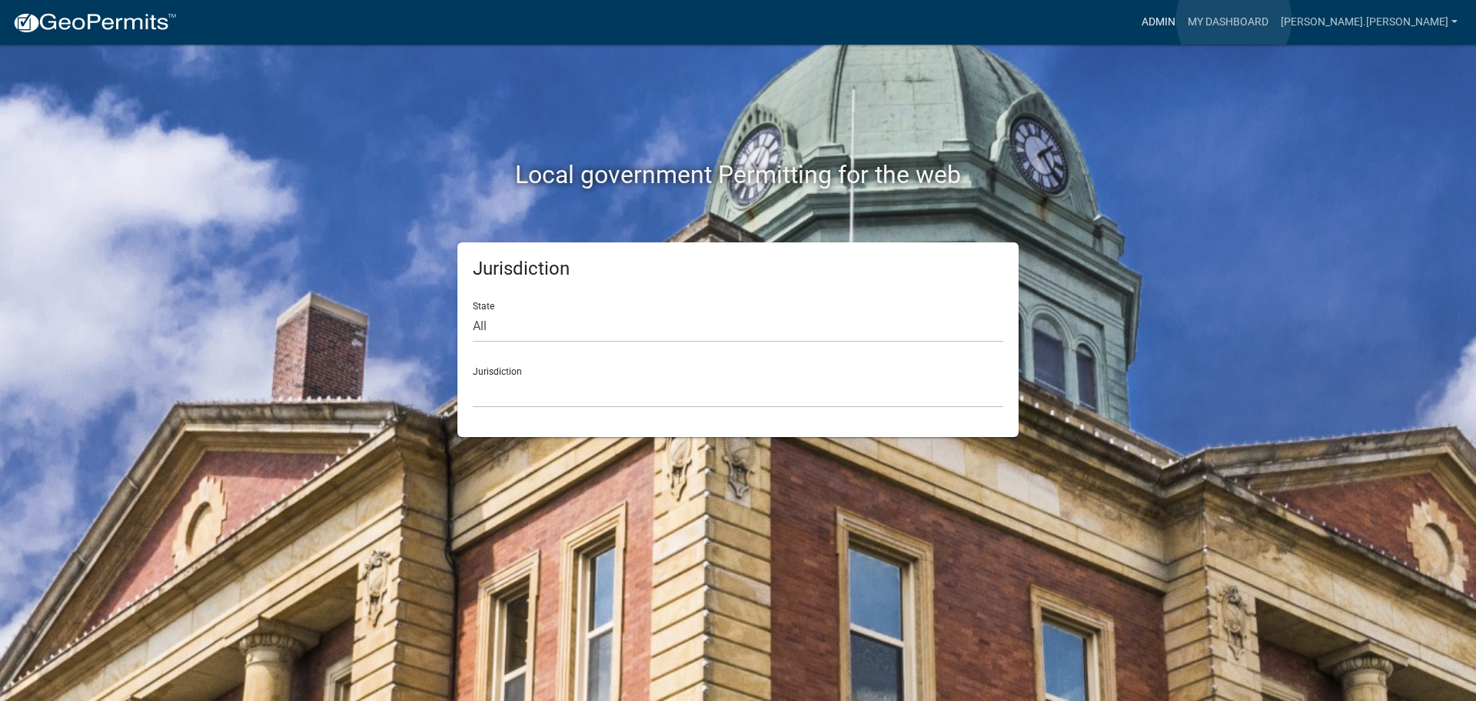
click at [1182, 19] on link "Admin" at bounding box center [1159, 22] width 46 height 29
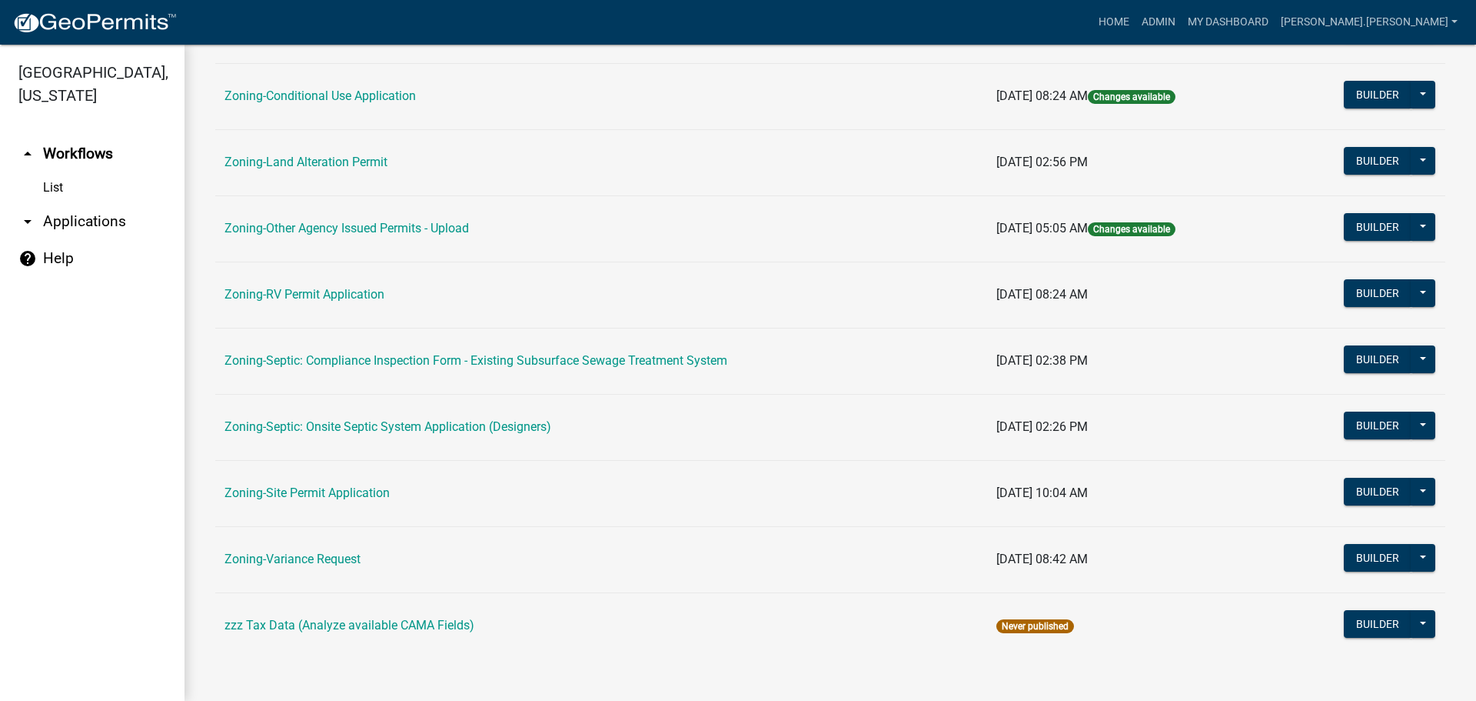
scroll to position [468, 0]
click at [349, 493] on link "Zoning-Site Permit Application" at bounding box center [307, 491] width 165 height 15
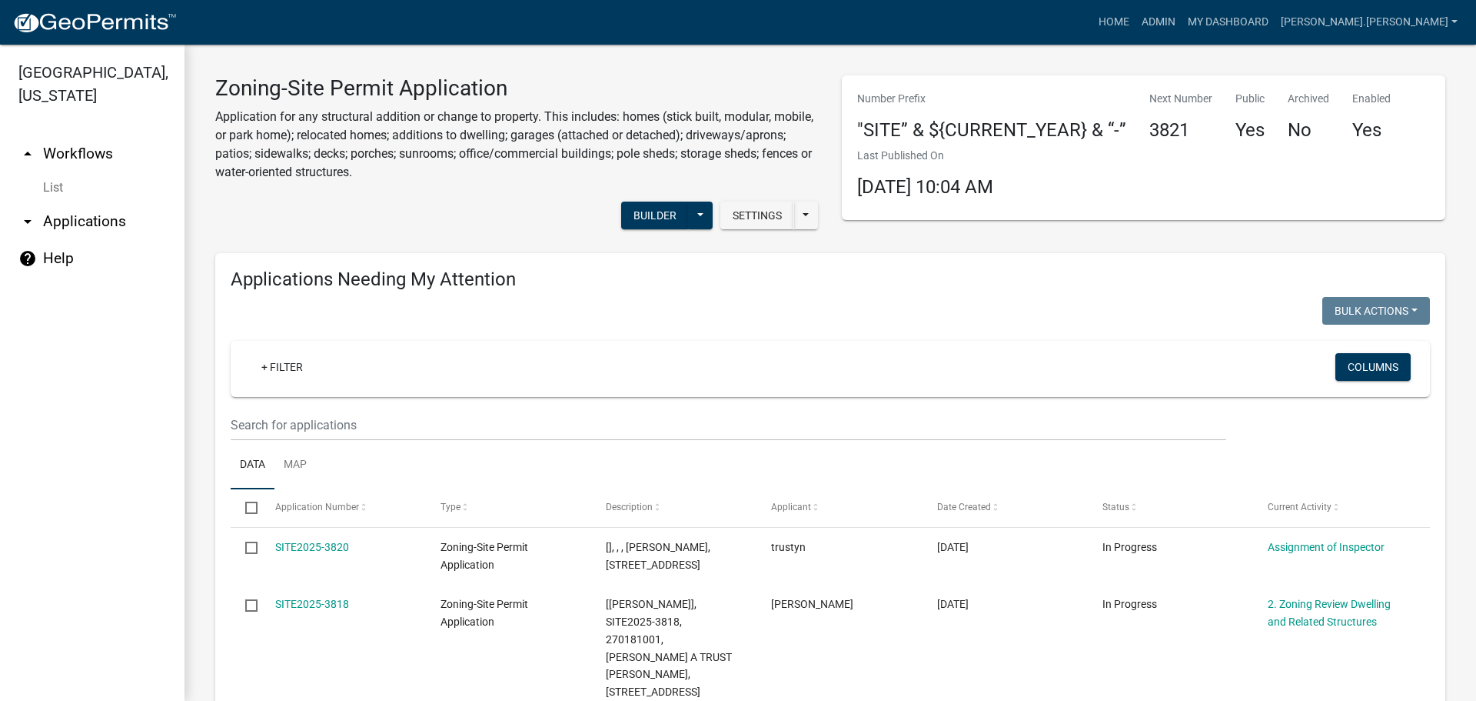
drag, startPoint x: 678, startPoint y: 471, endPoint x: 654, endPoint y: 404, distance: 71.0
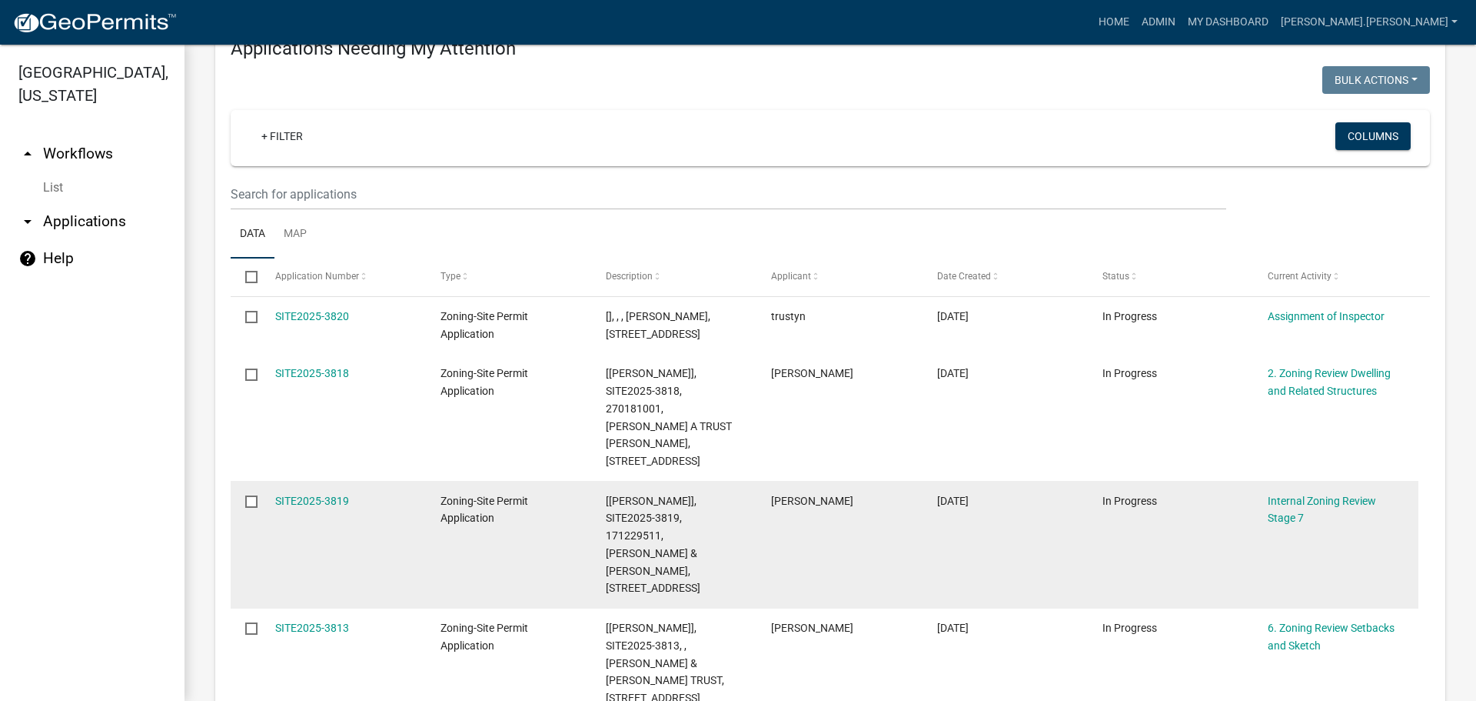
scroll to position [308, 0]
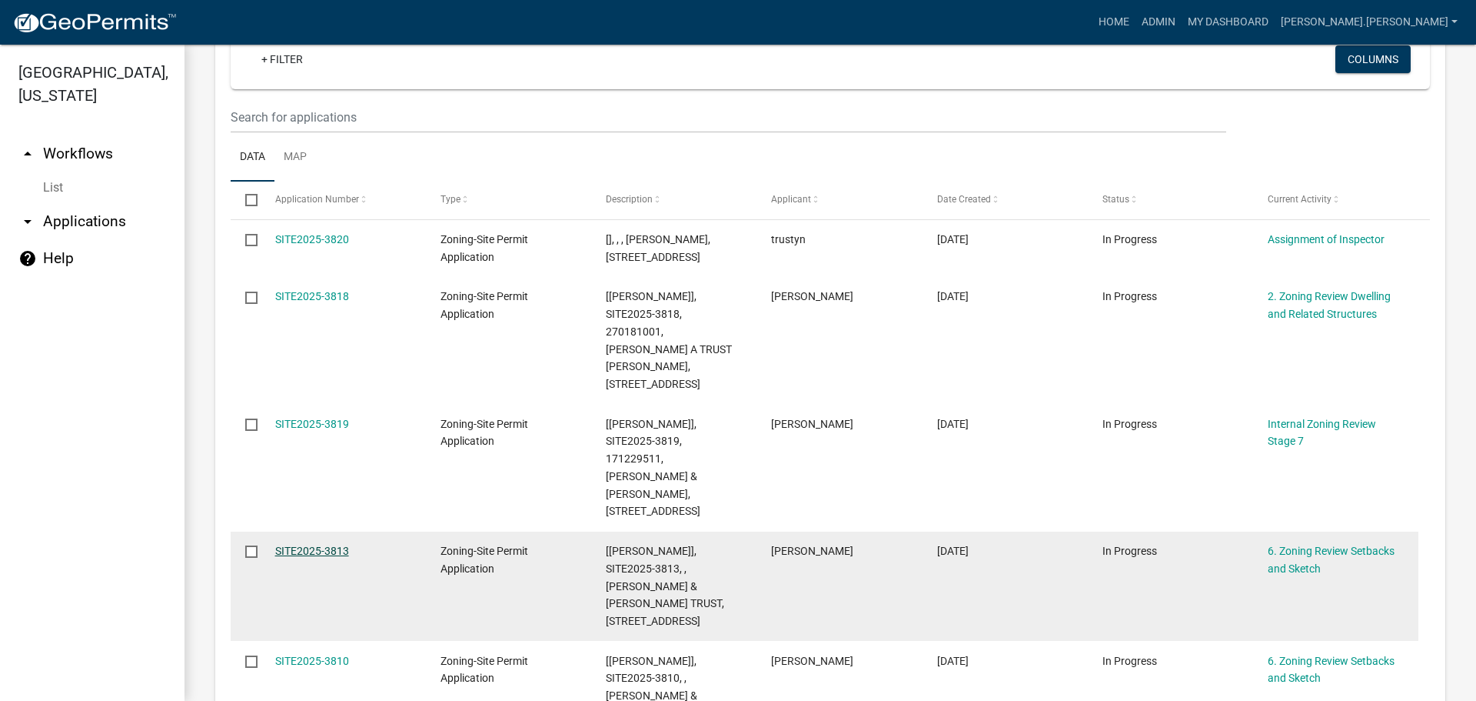
click at [298, 544] on link "SITE2025-3813" at bounding box center [312, 550] width 74 height 12
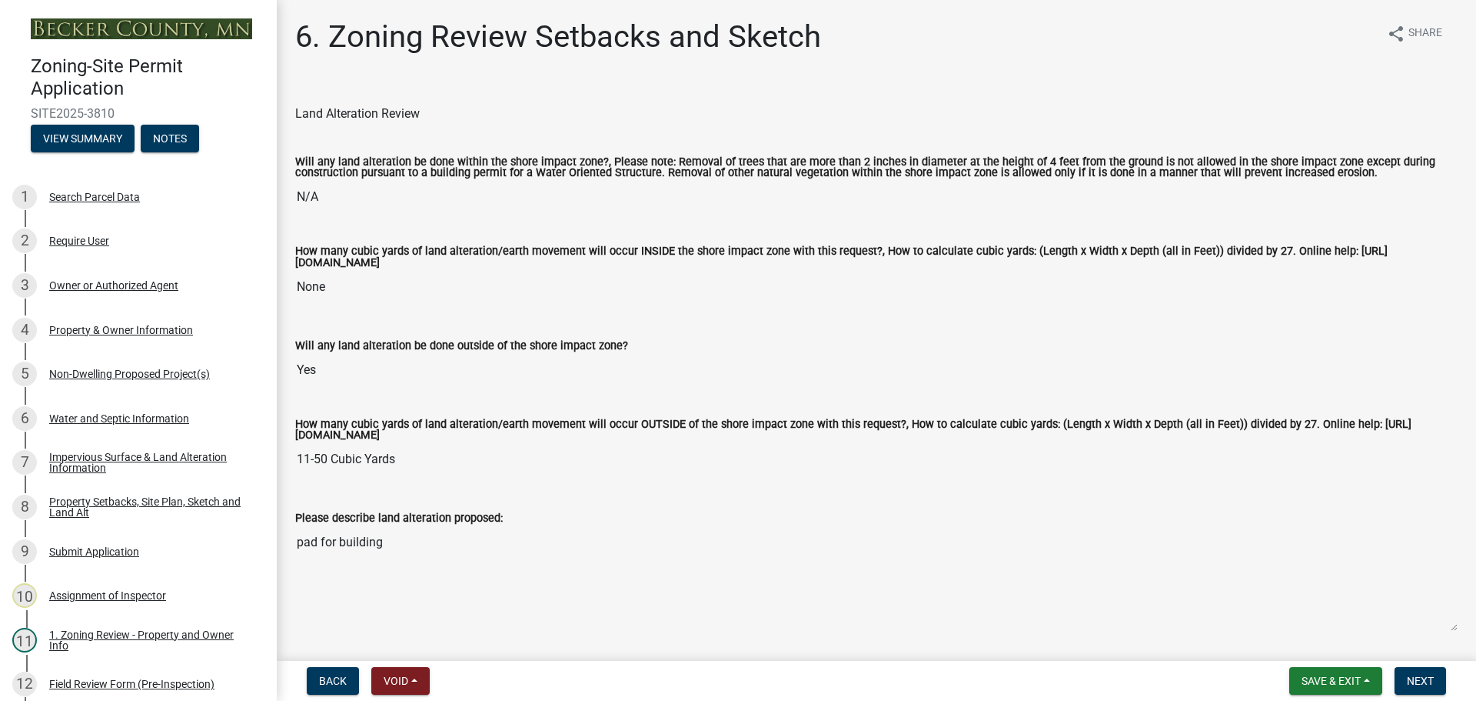
select select "cada6796-d529-4ebb-b6d4-faca8dd705c9"
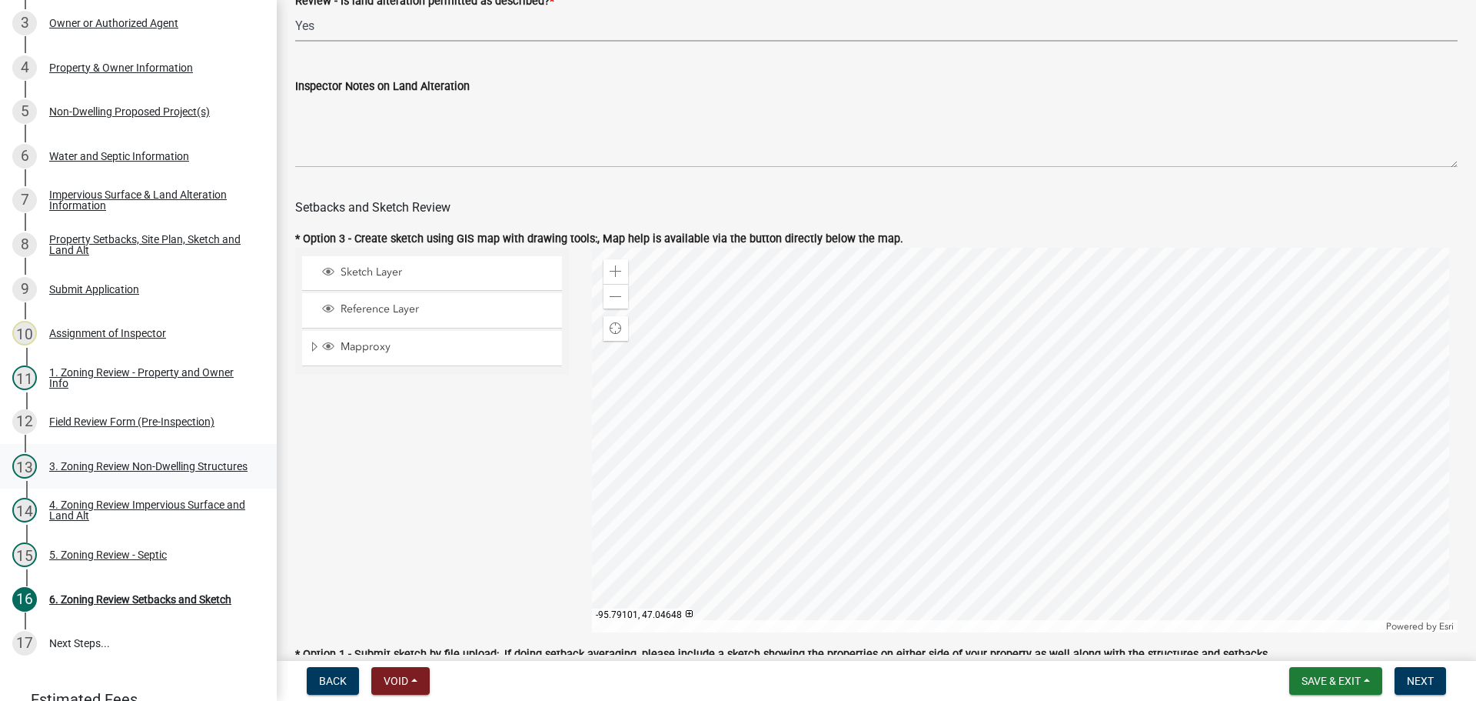
scroll to position [181, 0]
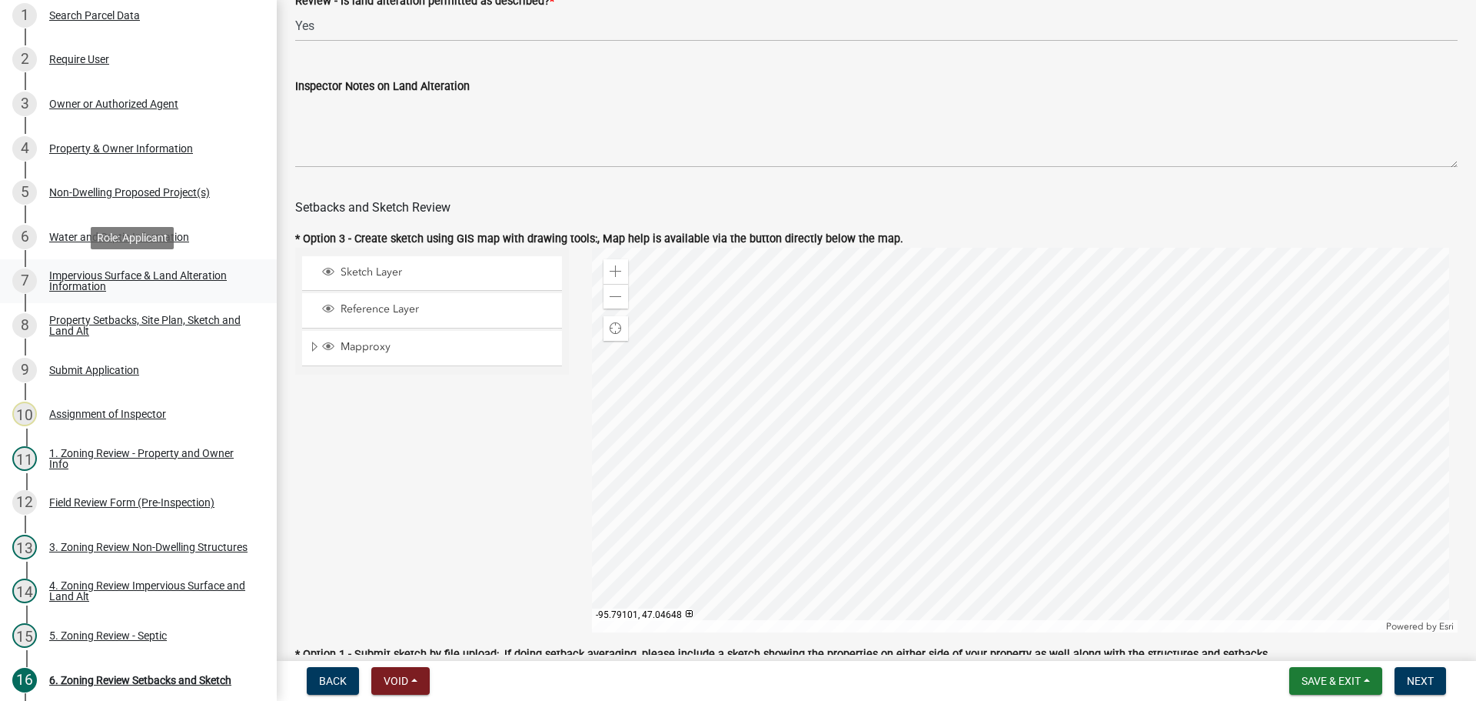
click at [149, 271] on div "Impervious Surface & Land Alteration Information" at bounding box center [150, 281] width 203 height 22
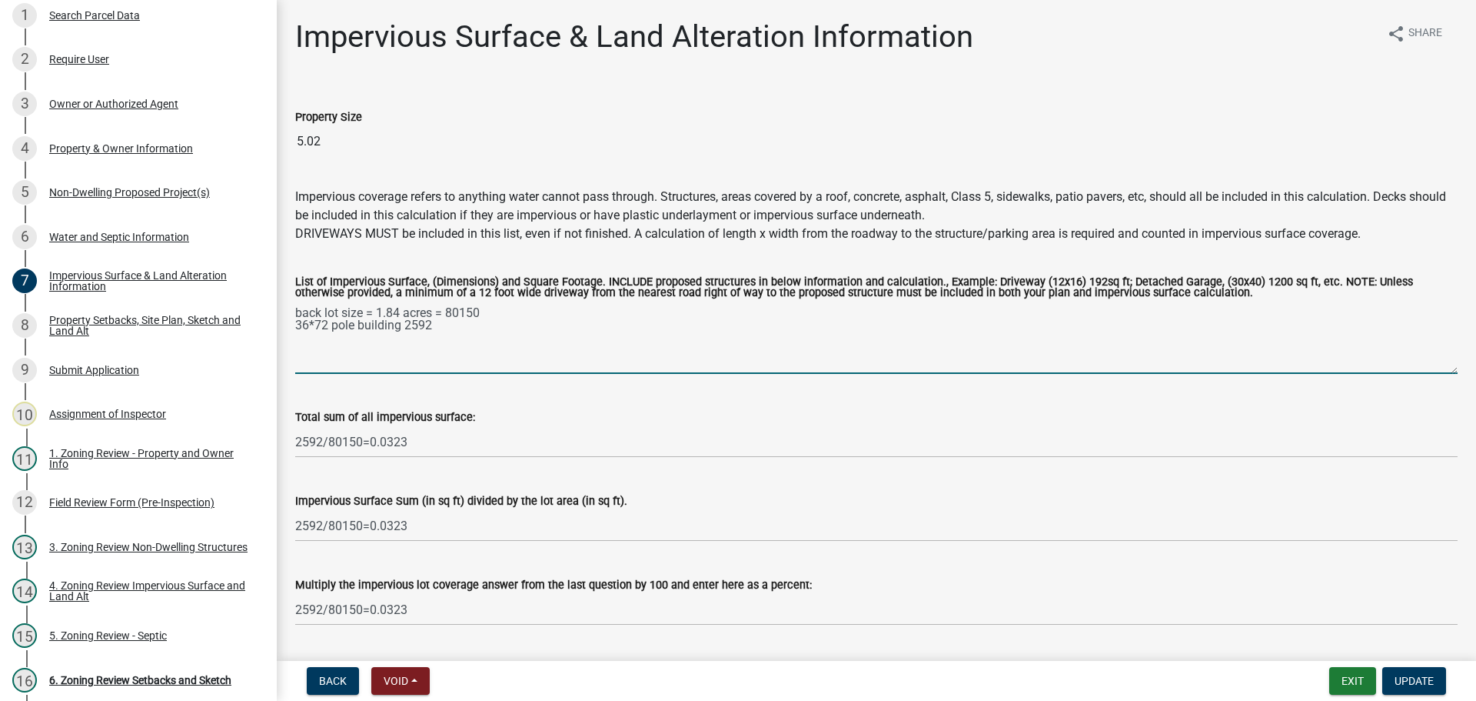
click at [325, 322] on textarea "back lot size = 1.84 acres = 80150 36*72 pole building 2592" at bounding box center [876, 337] width 1163 height 72
click at [414, 332] on textarea "back lot size = 1.84 acres = 80150 36x80 pole building 2592" at bounding box center [876, 337] width 1163 height 72
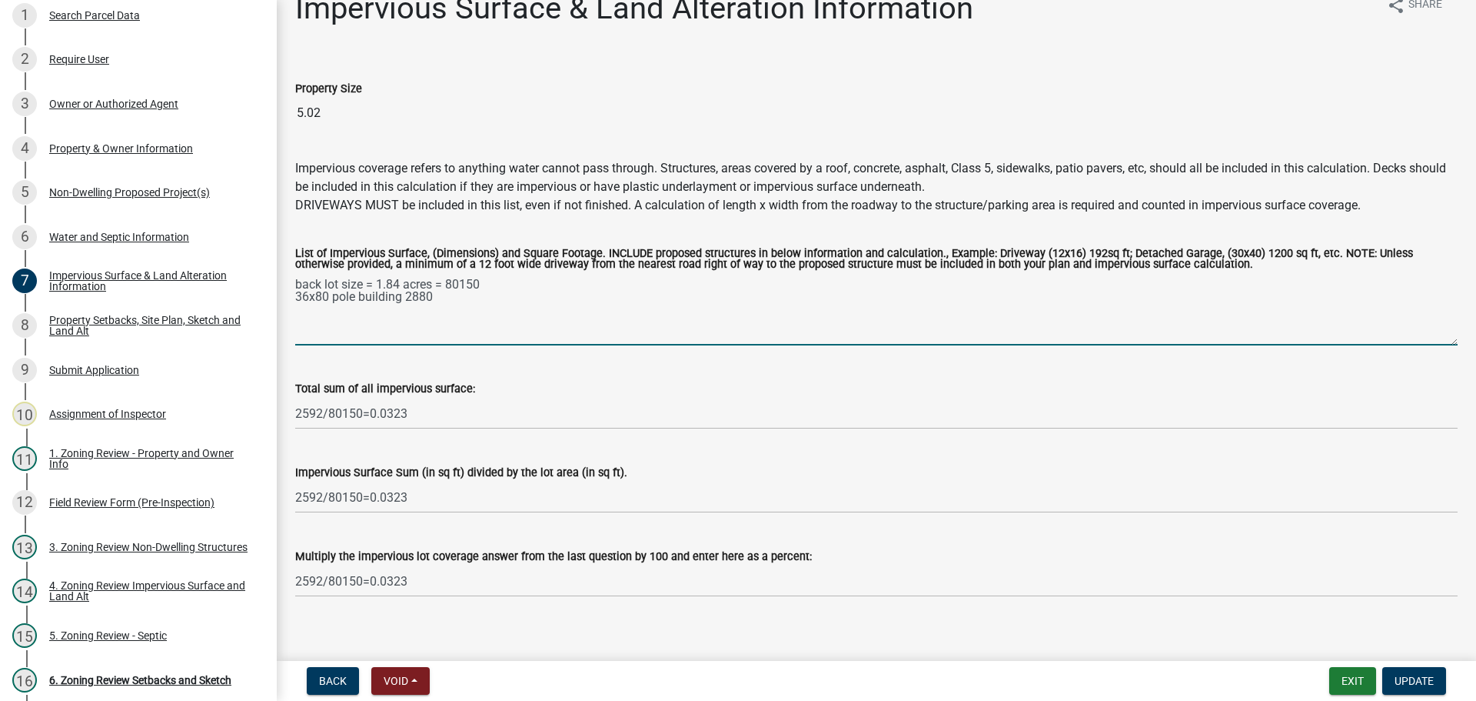
scroll to position [44, 0]
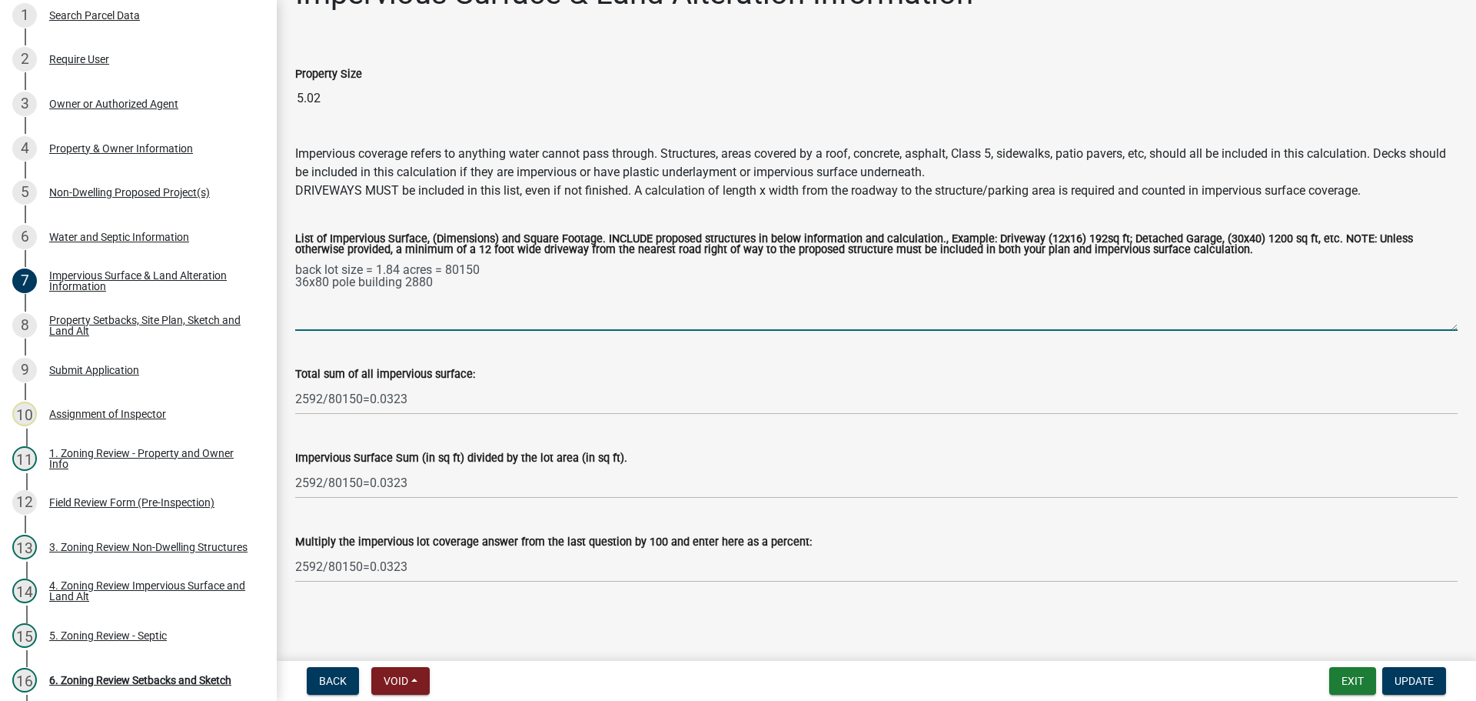
type textarea "back lot size = 1.84 acres = 80150 36x80 pole building 2880"
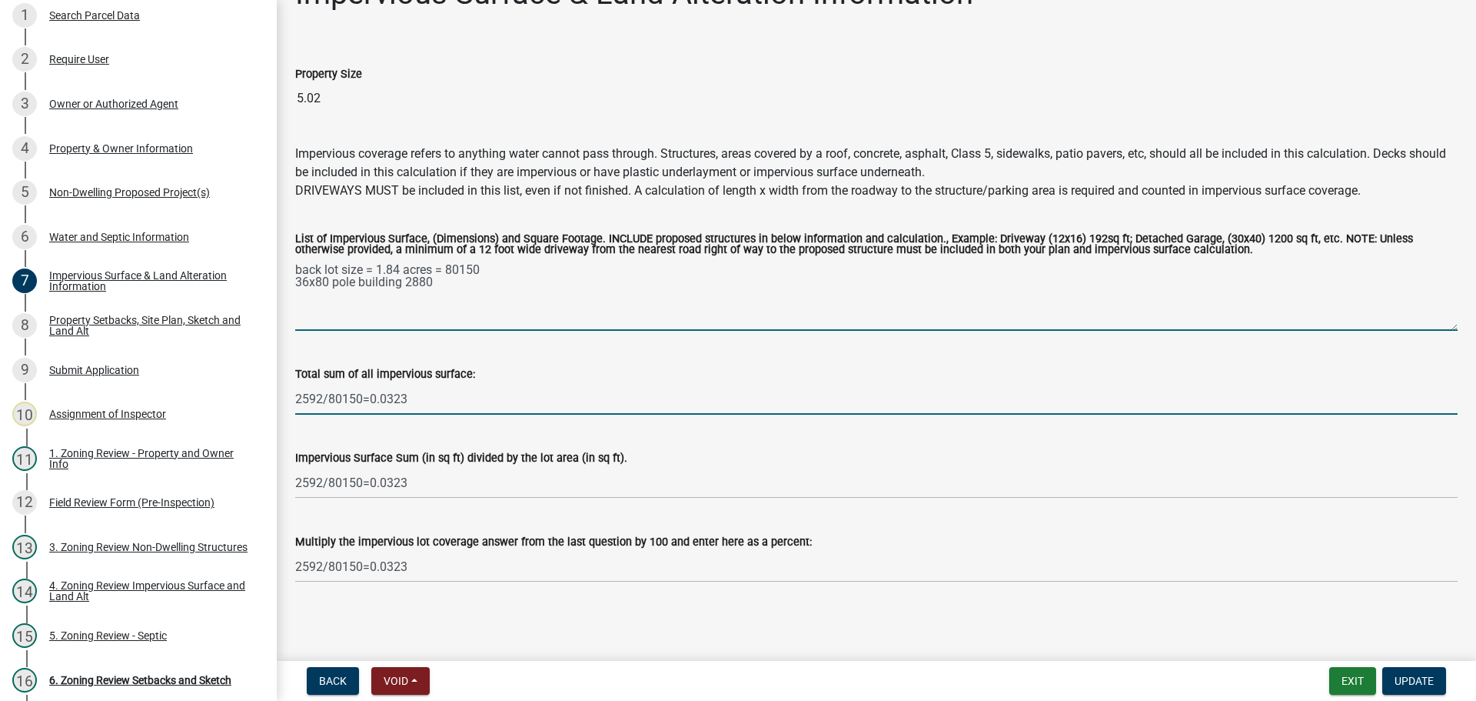
click at [314, 393] on input "2592/80150=0.0323" at bounding box center [876, 399] width 1163 height 32
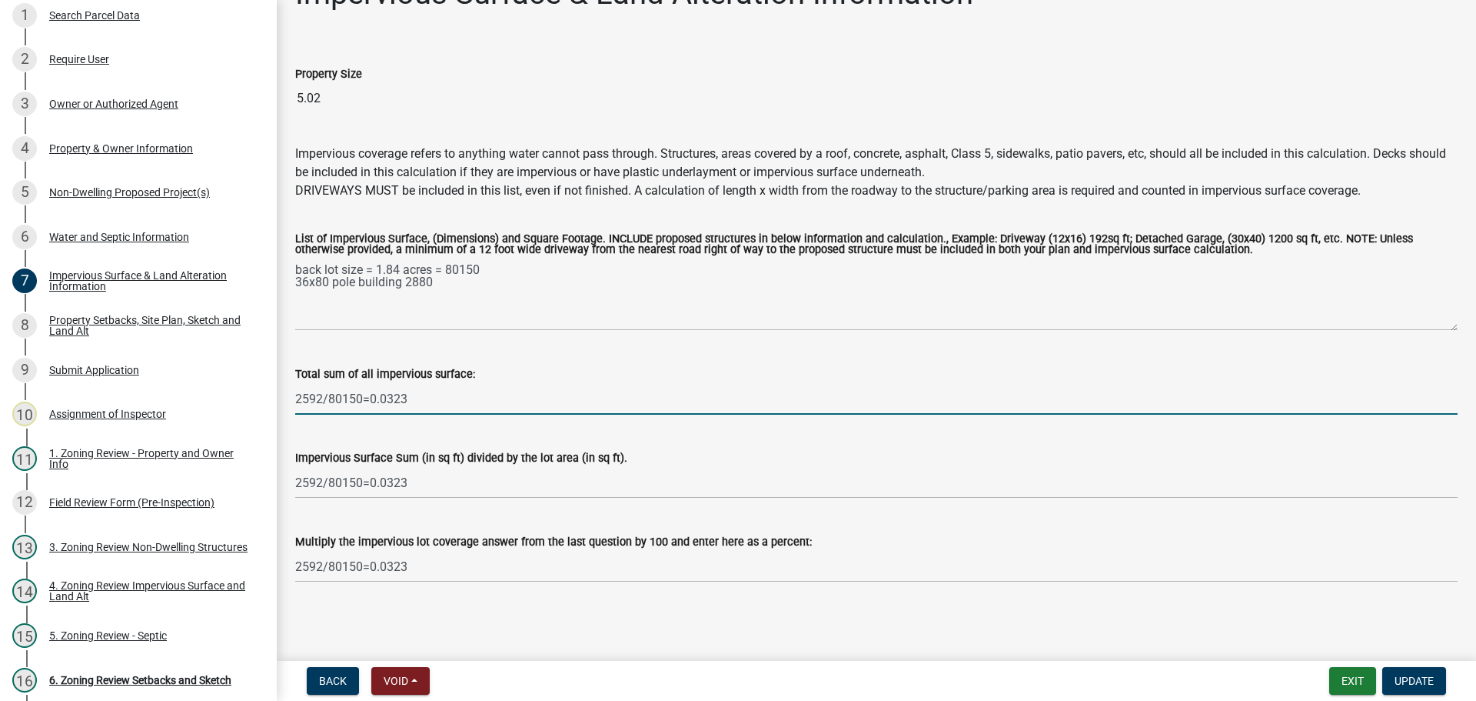
click at [314, 393] on input "2592/80150=0.0323" at bounding box center [876, 399] width 1163 height 32
drag, startPoint x: 428, startPoint y: 399, endPoint x: 380, endPoint y: 397, distance: 47.7
click at [380, 397] on input "2880/80150=0.0323" at bounding box center [876, 399] width 1163 height 32
click at [374, 400] on input "2880/80150=0.0359" at bounding box center [876, 399] width 1163 height 32
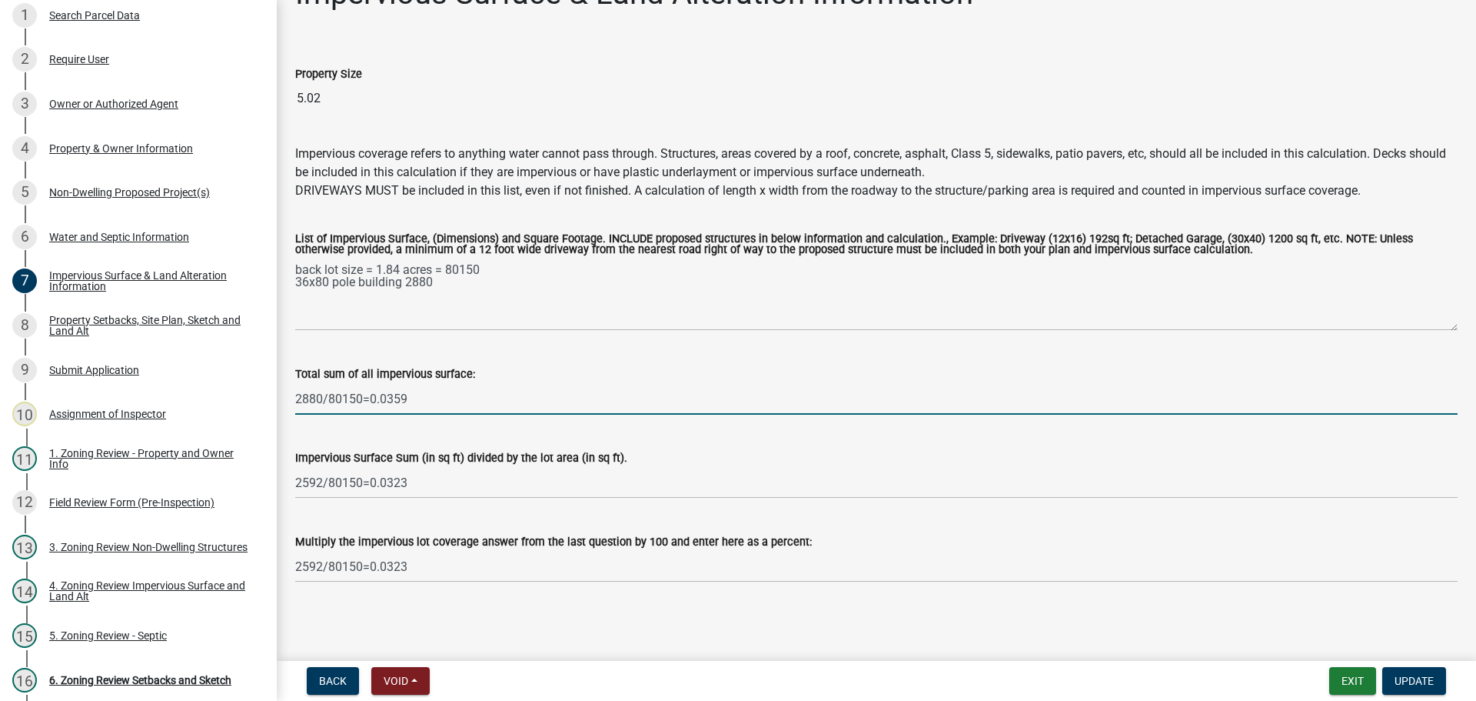
click at [374, 398] on input "2880/80150=0.0359" at bounding box center [876, 399] width 1163 height 32
type input "2880/80150=0.0359"
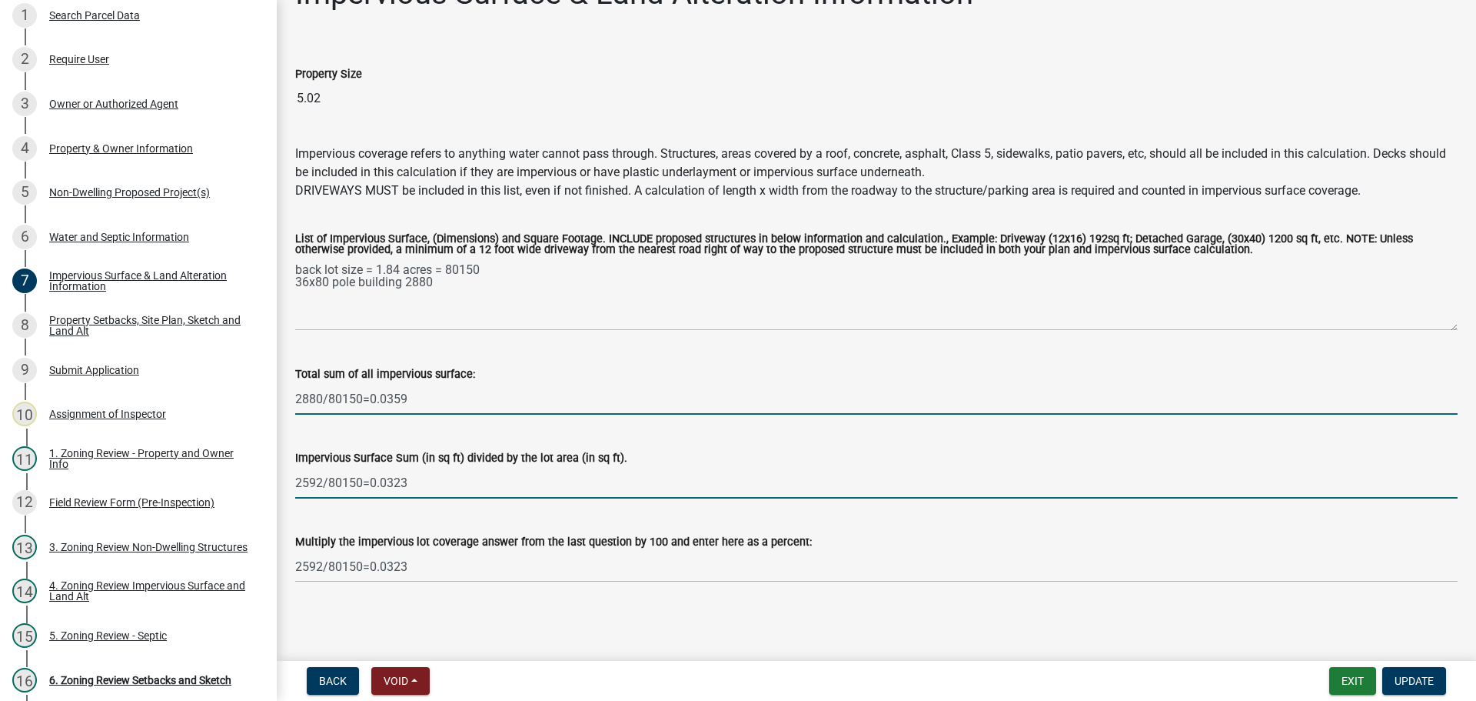
click at [384, 481] on input "2592/80150=0.0323" at bounding box center [876, 483] width 1163 height 32
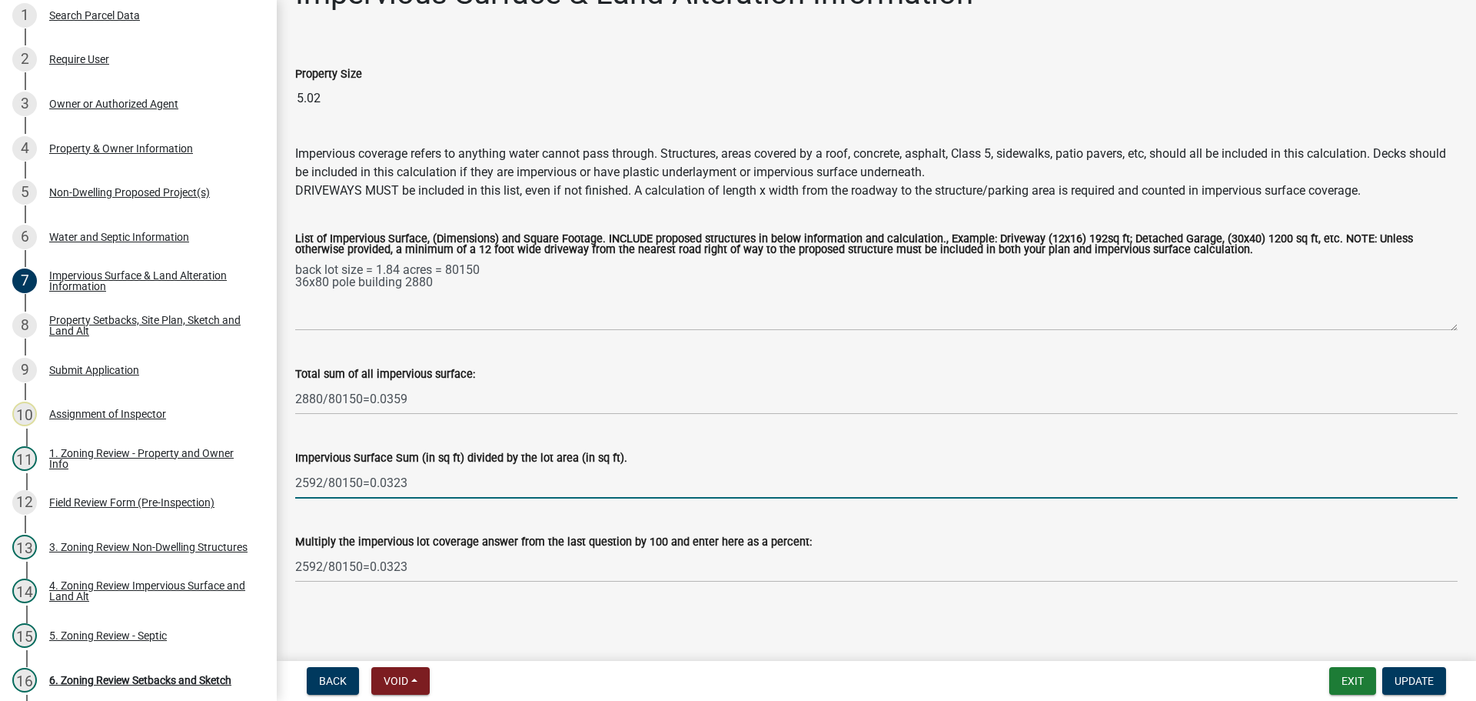
click at [384, 481] on input "2592/80150=0.0323" at bounding box center [876, 483] width 1163 height 32
paste input "880/80150=0.0359"
type input "2880/80150=0.0359"
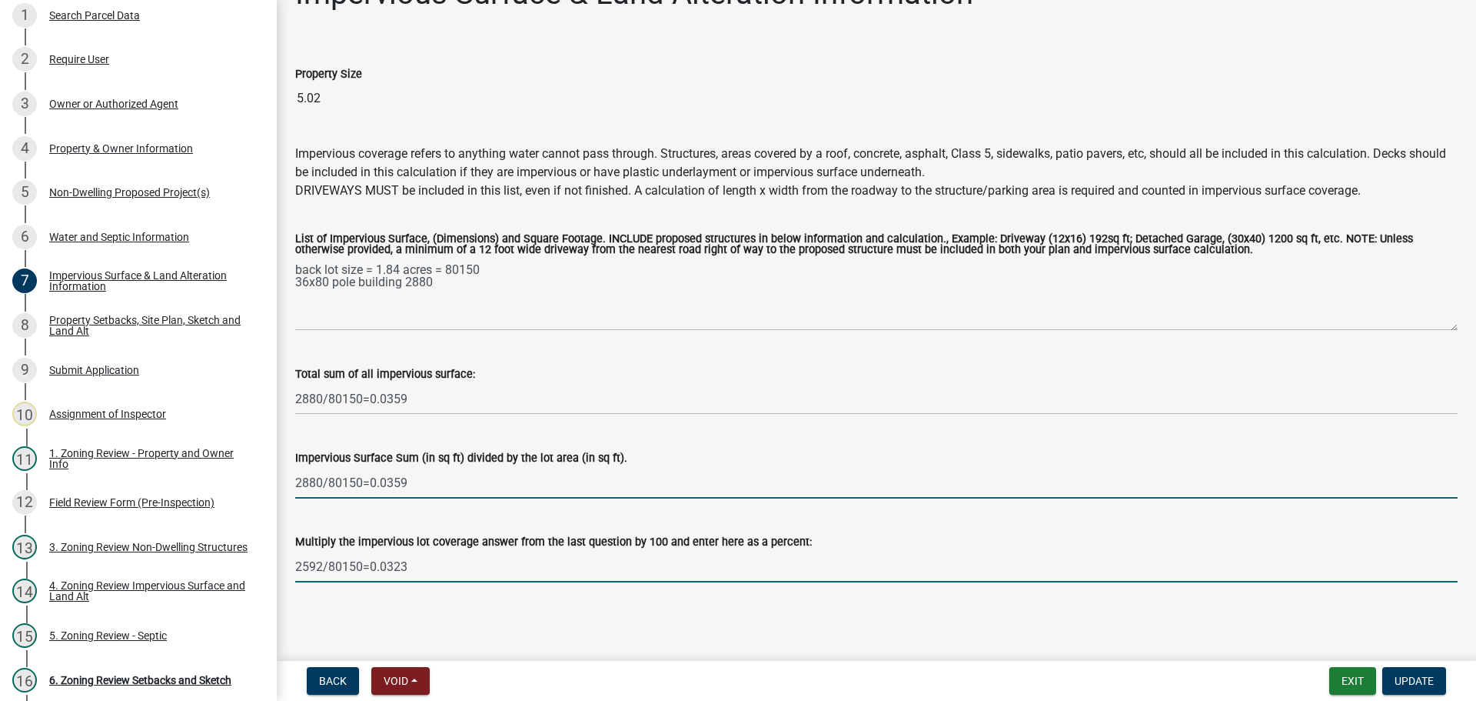
click at [381, 558] on input "2592/80150=0.0323" at bounding box center [876, 567] width 1163 height 32
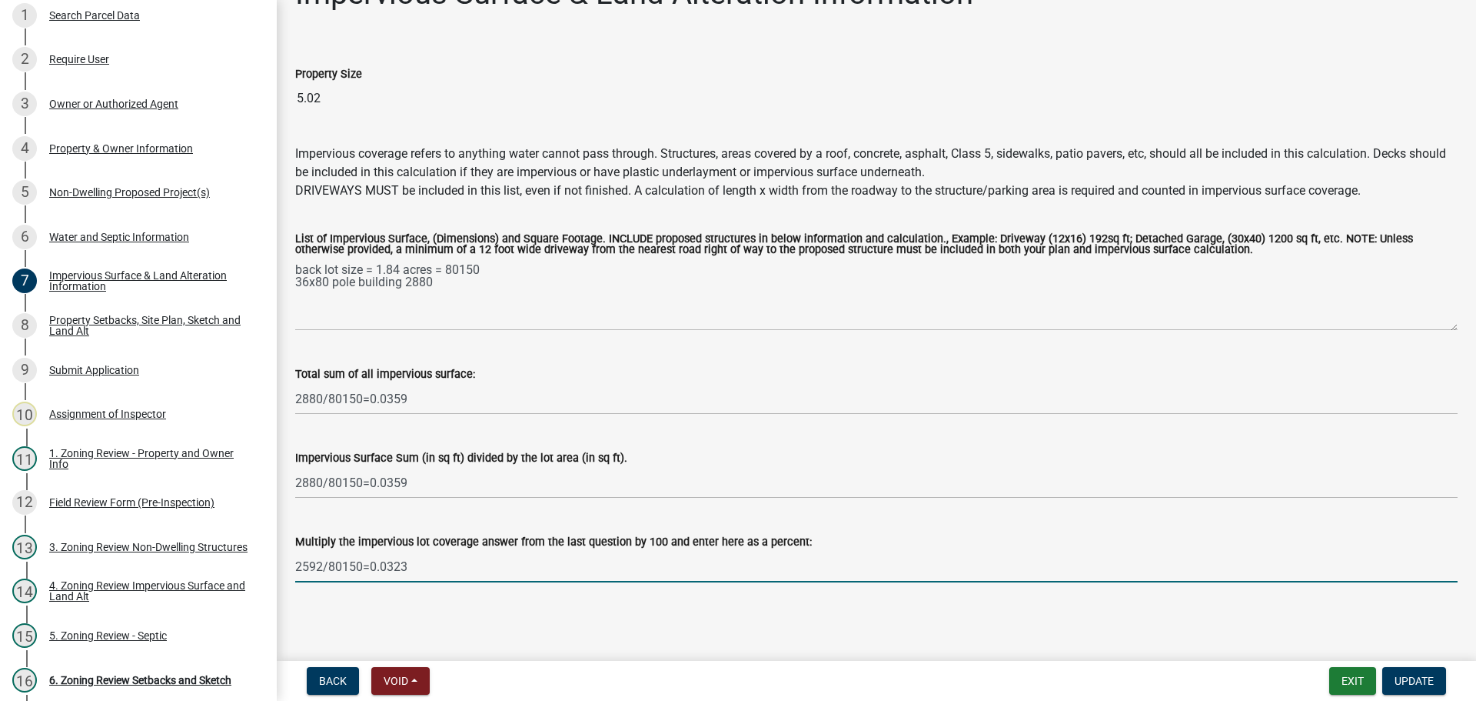
click at [380, 558] on input "2592/80150=0.0323" at bounding box center [876, 567] width 1163 height 32
paste input "880/80150=0.0359"
type input "2880/80150=0.0359"
click at [1396, 672] on button "Update" at bounding box center [1415, 681] width 64 height 28
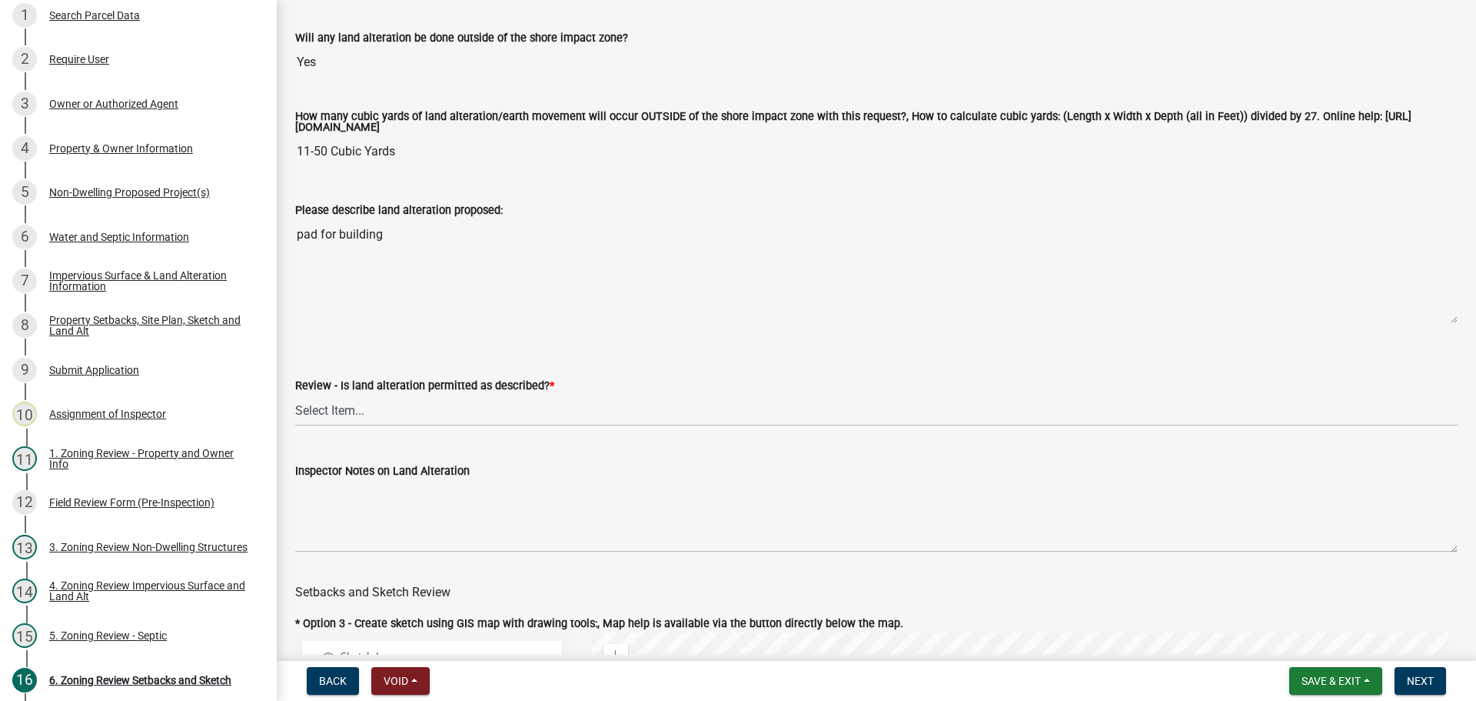
scroll to position [461, 0]
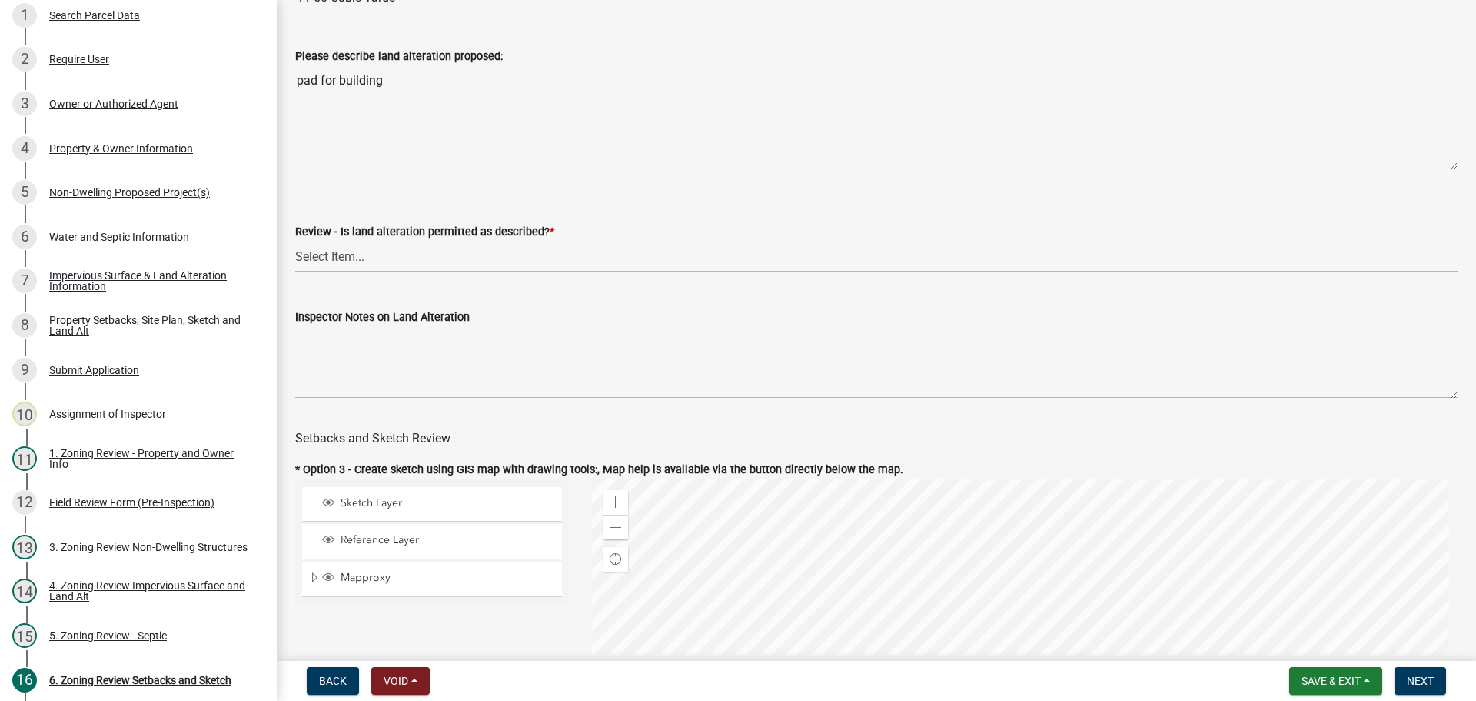
click at [482, 262] on select "Select Item... Yes No N/A" at bounding box center [876, 257] width 1163 height 32
click at [474, 248] on select "Select Item... Yes No N/A" at bounding box center [876, 257] width 1163 height 32
click at [295, 243] on select "Select Item... Yes No N/A" at bounding box center [876, 257] width 1163 height 32
select select "cada6796-d529-4ebb-b6d4-faca8dd705c9"
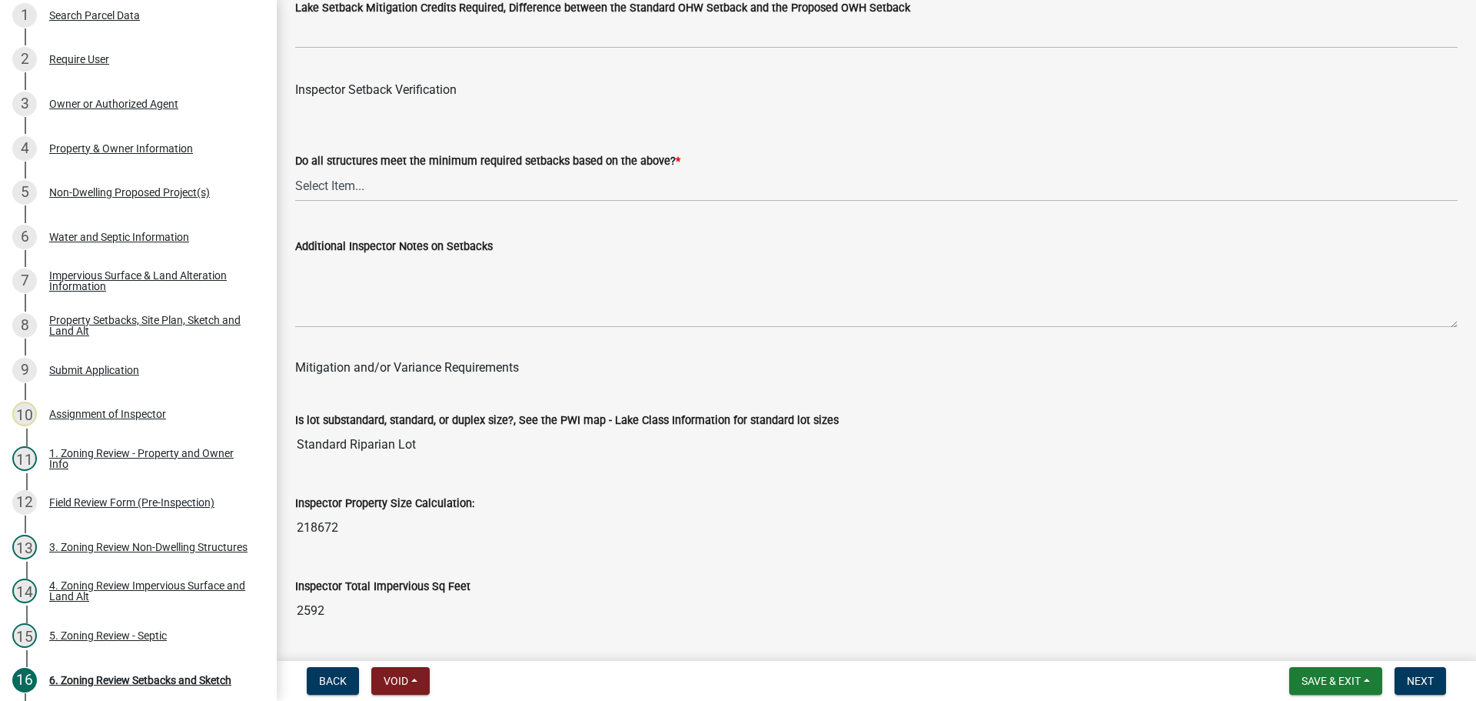
scroll to position [4998, 0]
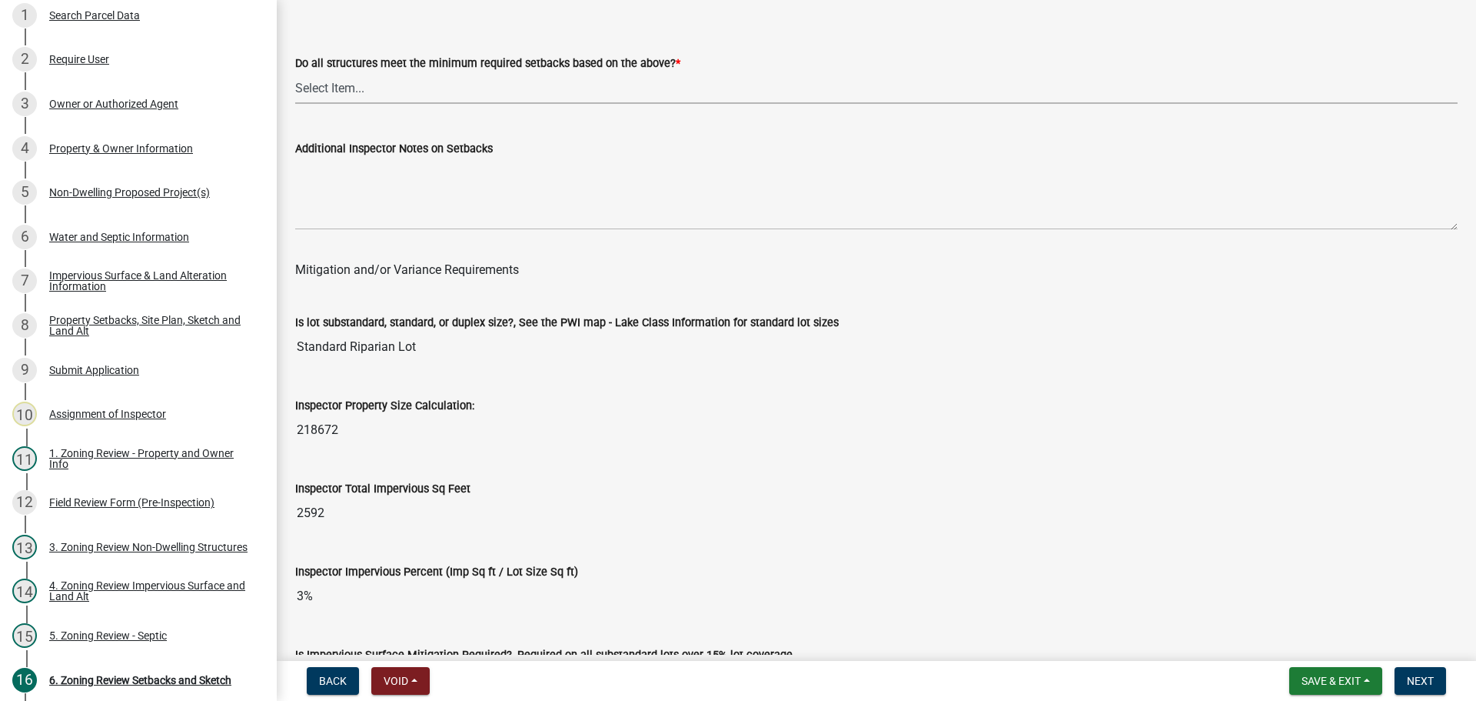
click at [422, 88] on select "Select Item... Yes No" at bounding box center [876, 88] width 1163 height 32
click at [295, 75] on select "Select Item... Yes No" at bounding box center [876, 88] width 1163 height 32
select select "1355ee8a-8cf1-4796-8594-a9df27e9dfb0"
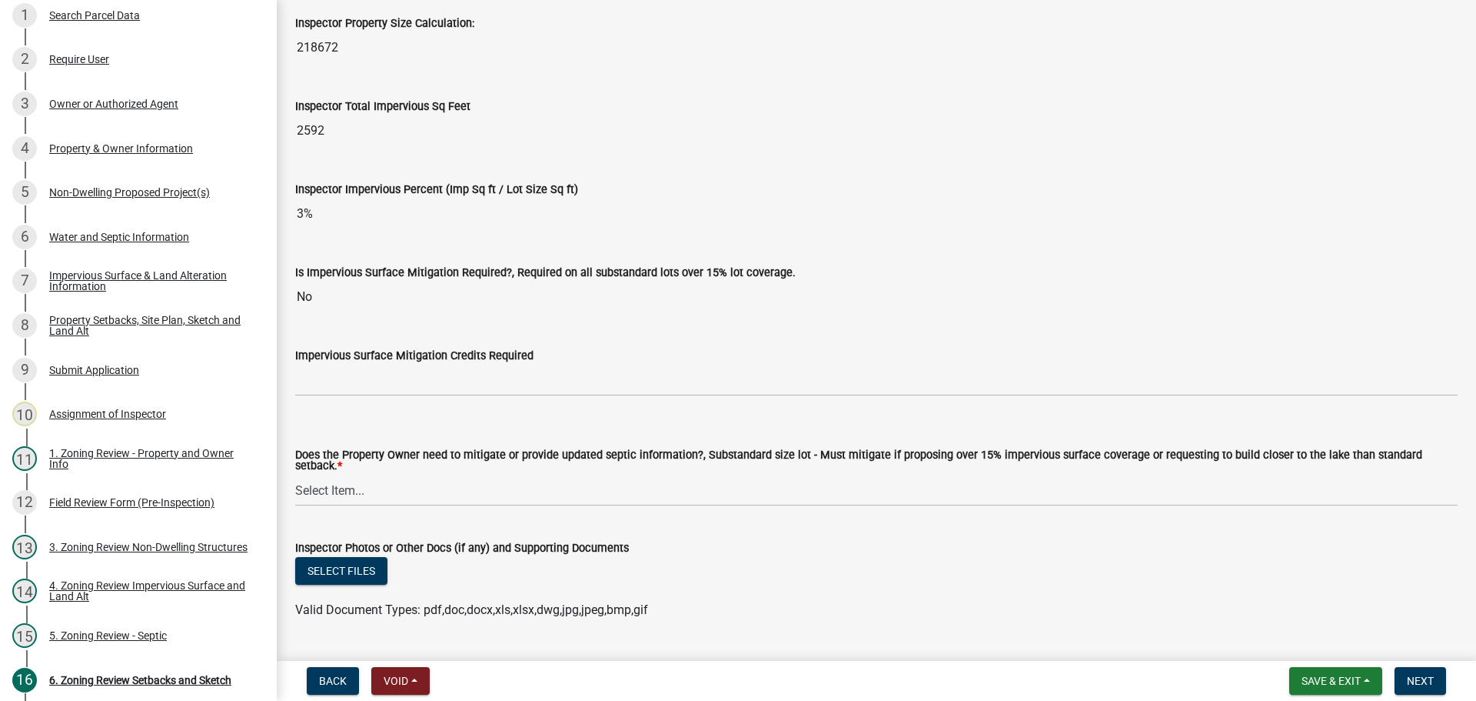
scroll to position [5383, 0]
click at [361, 485] on select "Select Item... No Mitigation or additional Septic Information is required Septi…" at bounding box center [876, 488] width 1163 height 32
click at [295, 472] on select "Select Item... No Mitigation or additional Septic Information is required Septi…" at bounding box center [876, 488] width 1163 height 32
select select "90ee664a-1dc2-440e-be2c-90a87c157e77"
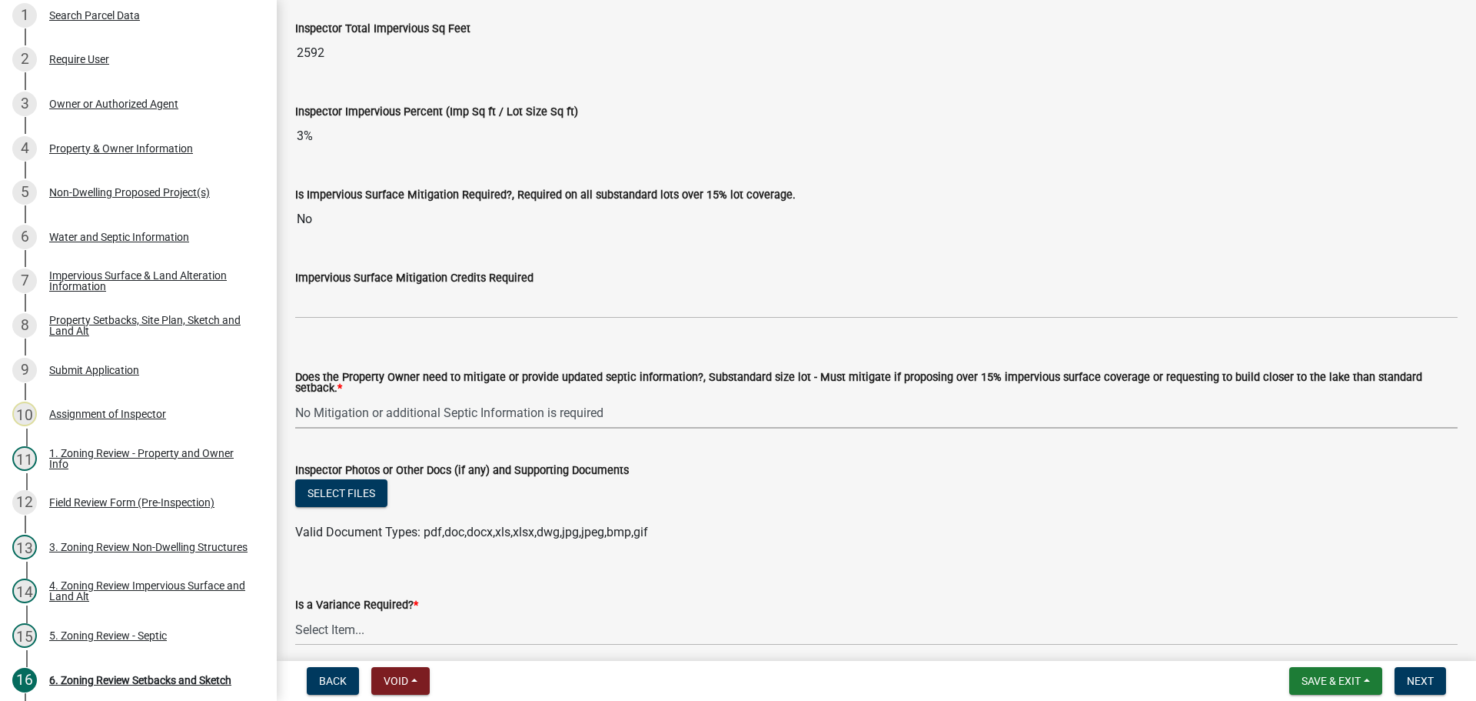
scroll to position [5603, 0]
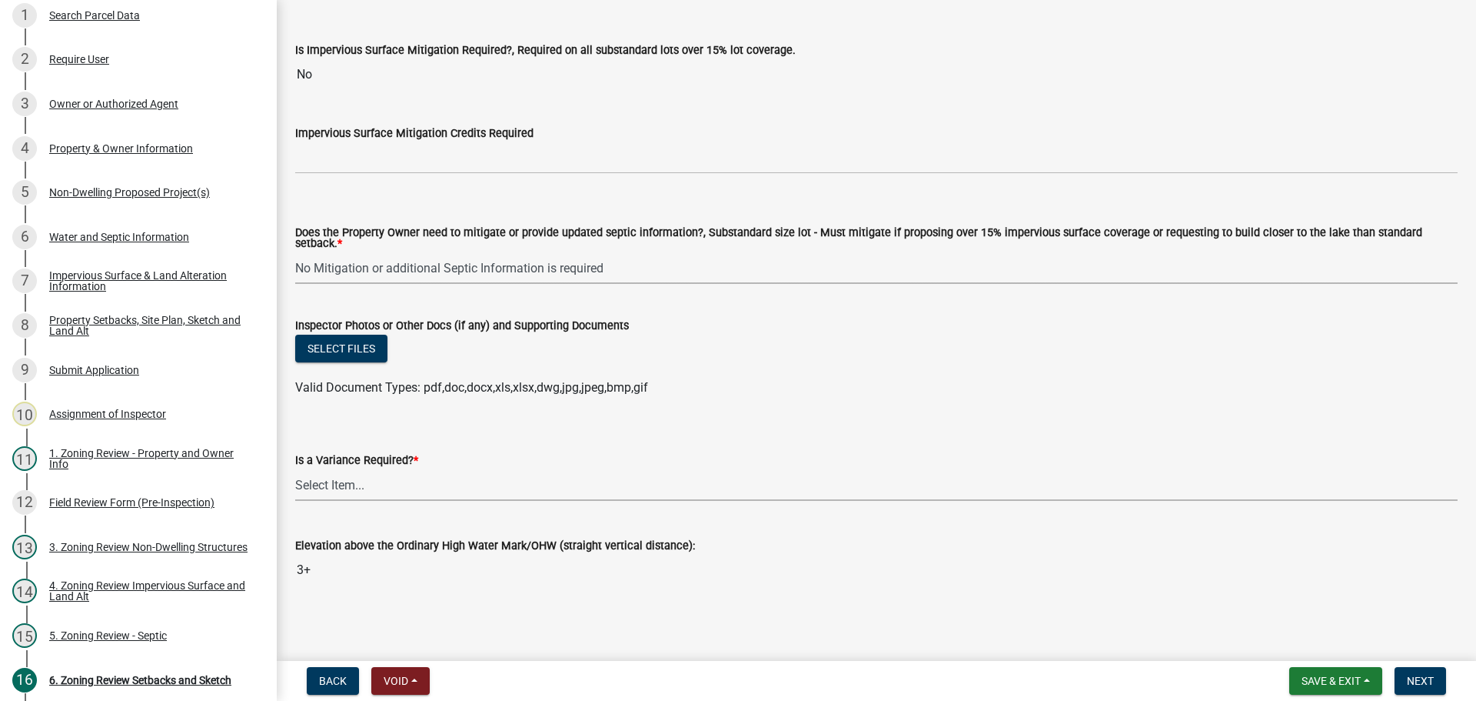
click at [348, 484] on select "Select Item... Yes No" at bounding box center [876, 485] width 1163 height 32
click at [295, 469] on select "Select Item... Yes No" at bounding box center [876, 485] width 1163 height 32
select select "f2187563-aefa-492e-adce-9c256a51e9d2"
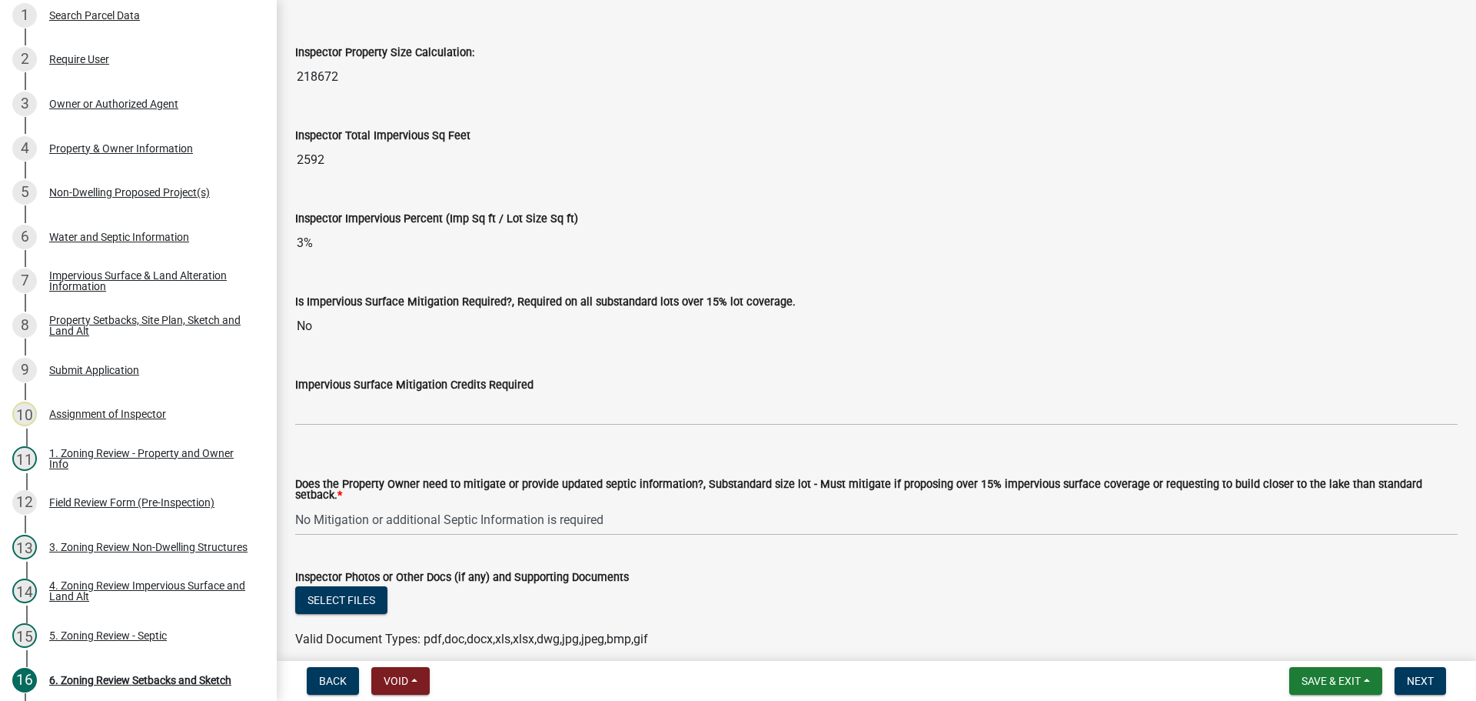
scroll to position [5218, 0]
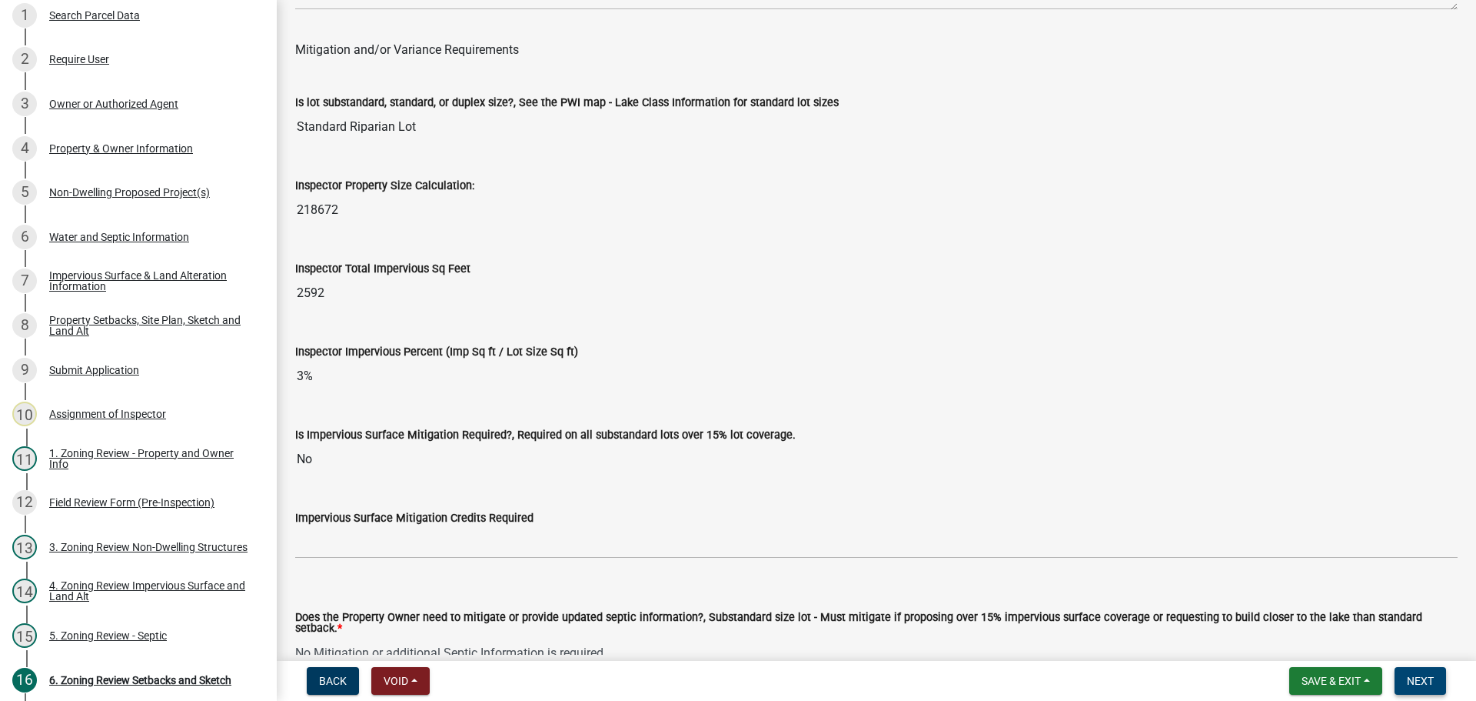
click at [1411, 676] on span "Next" at bounding box center [1420, 680] width 27 height 12
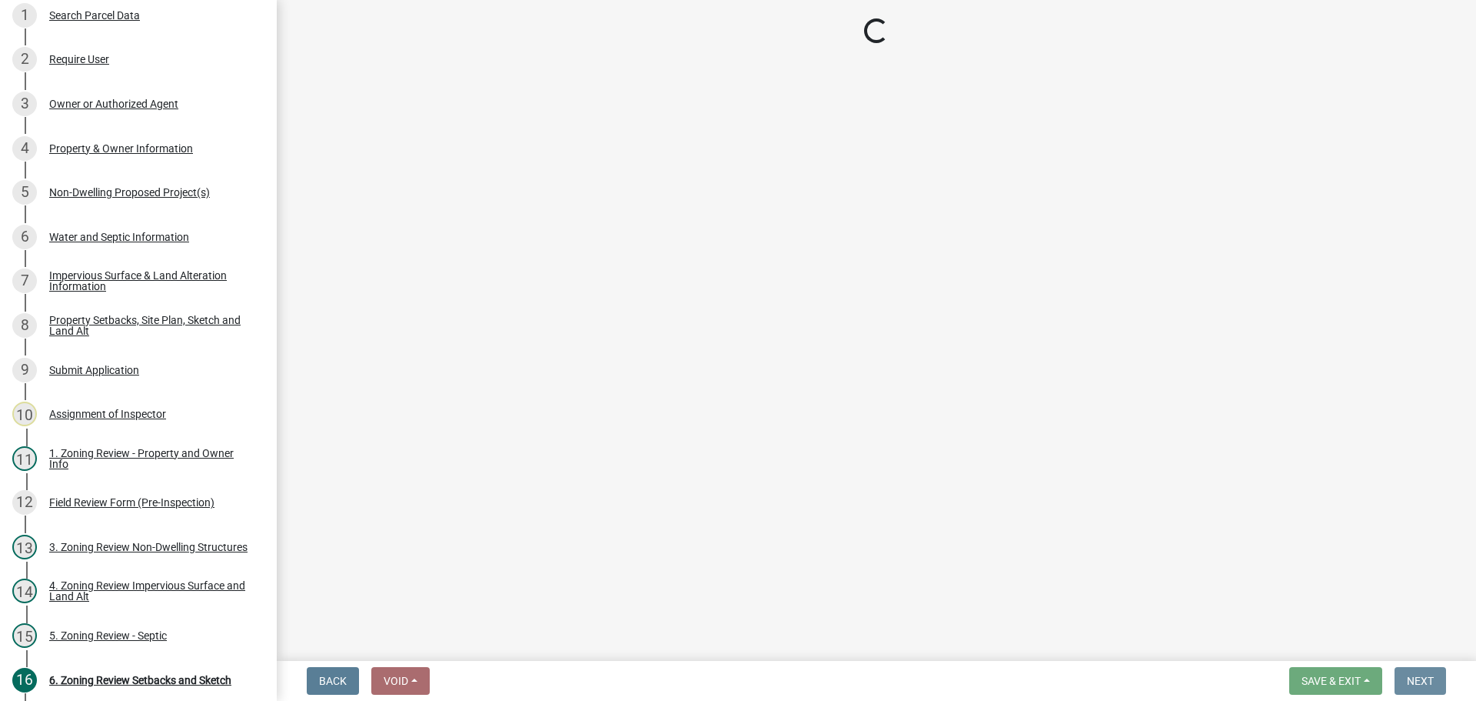
scroll to position [0, 0]
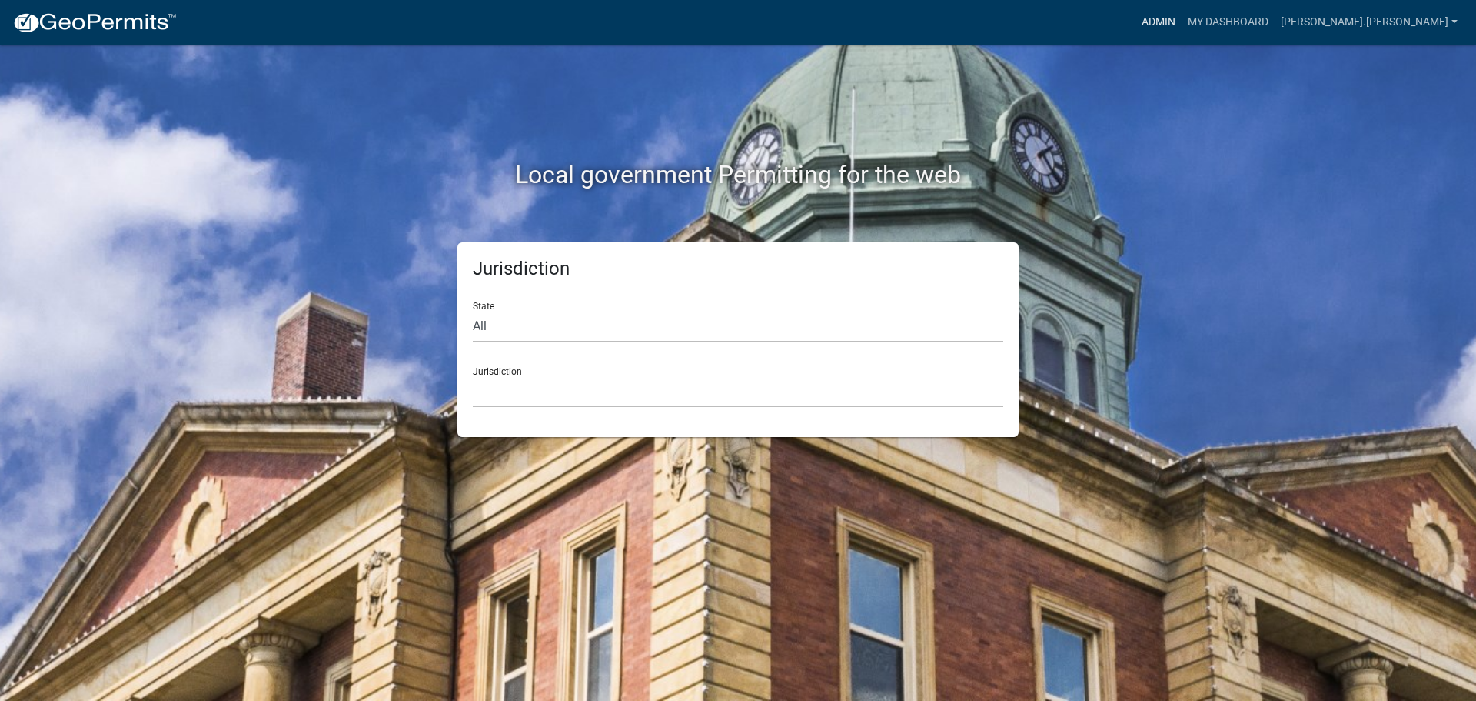
click at [1182, 16] on link "Admin" at bounding box center [1159, 22] width 46 height 29
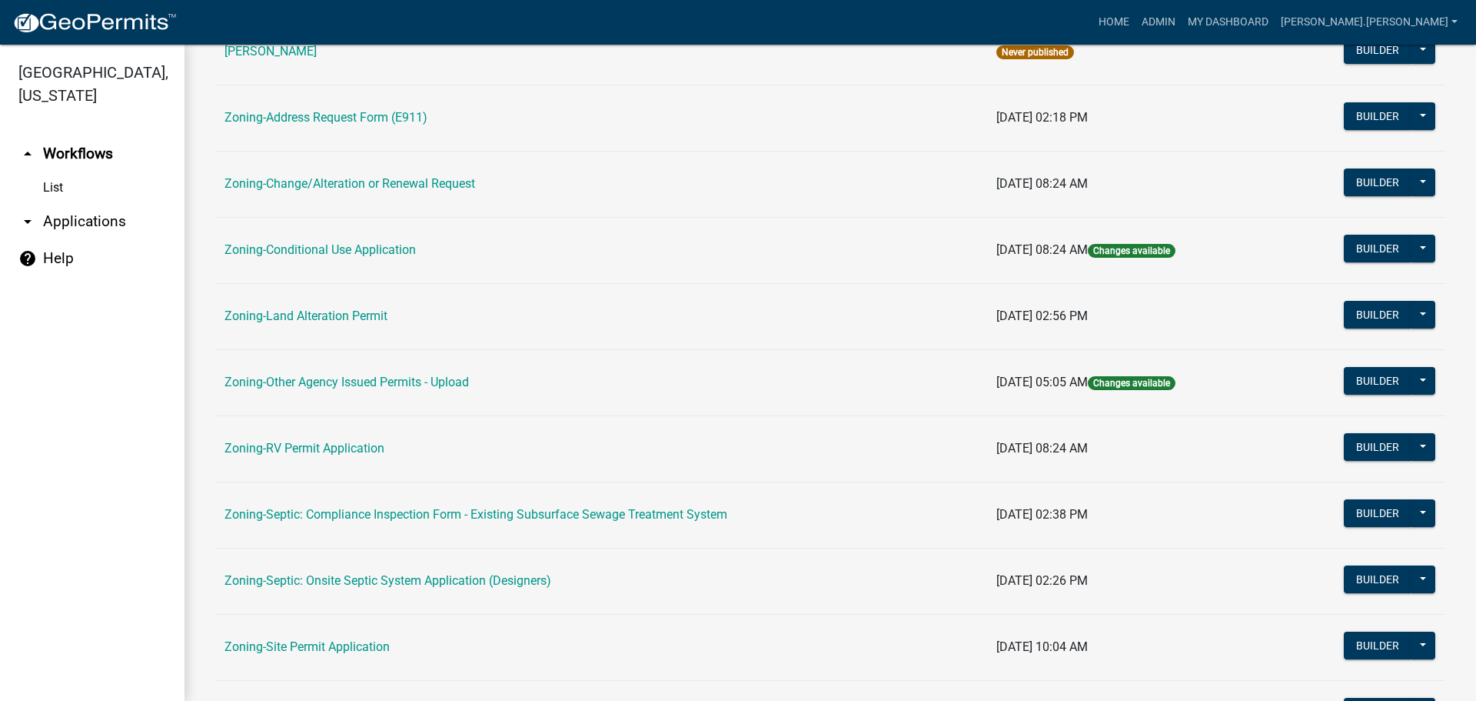
scroll to position [161, 0]
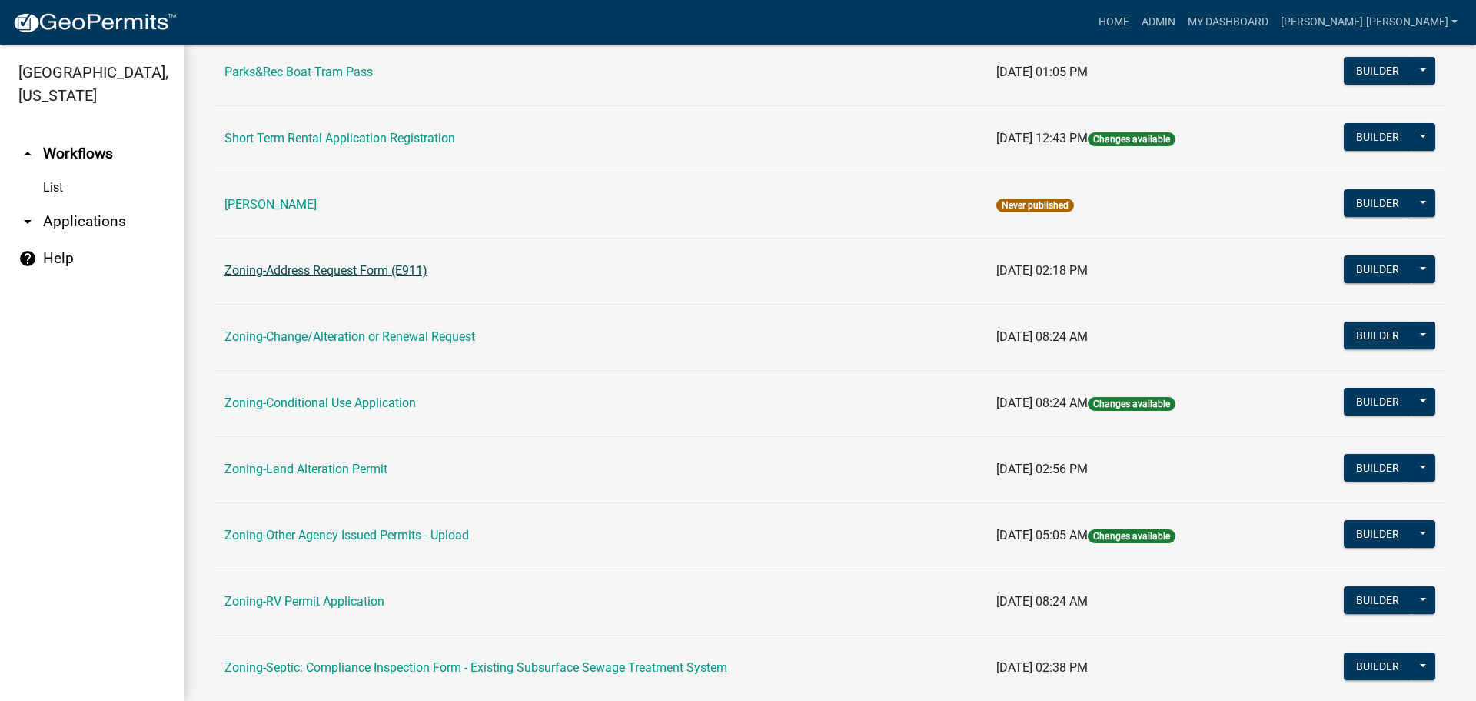
click at [357, 271] on link "Zoning-Address Request Form (E911)" at bounding box center [326, 270] width 203 height 15
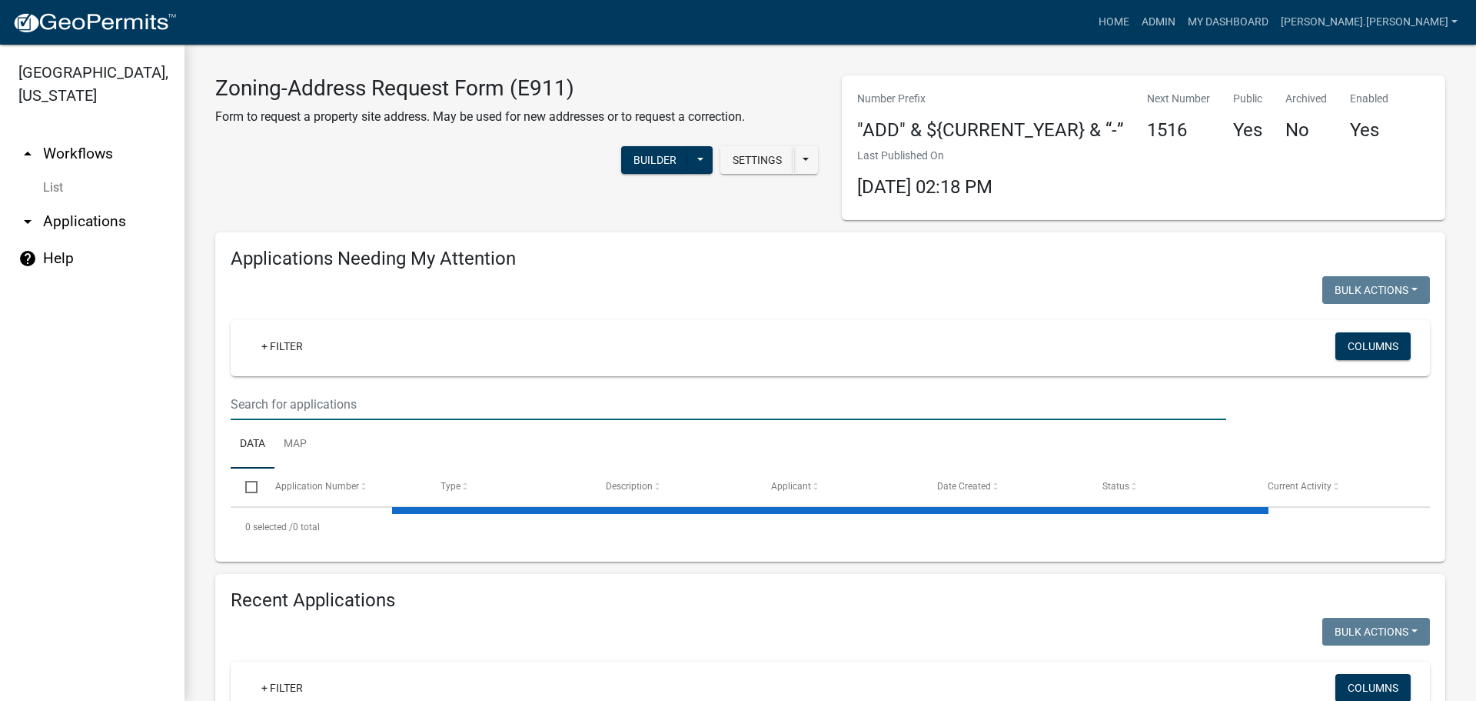
click at [412, 398] on input "text" at bounding box center [729, 404] width 996 height 32
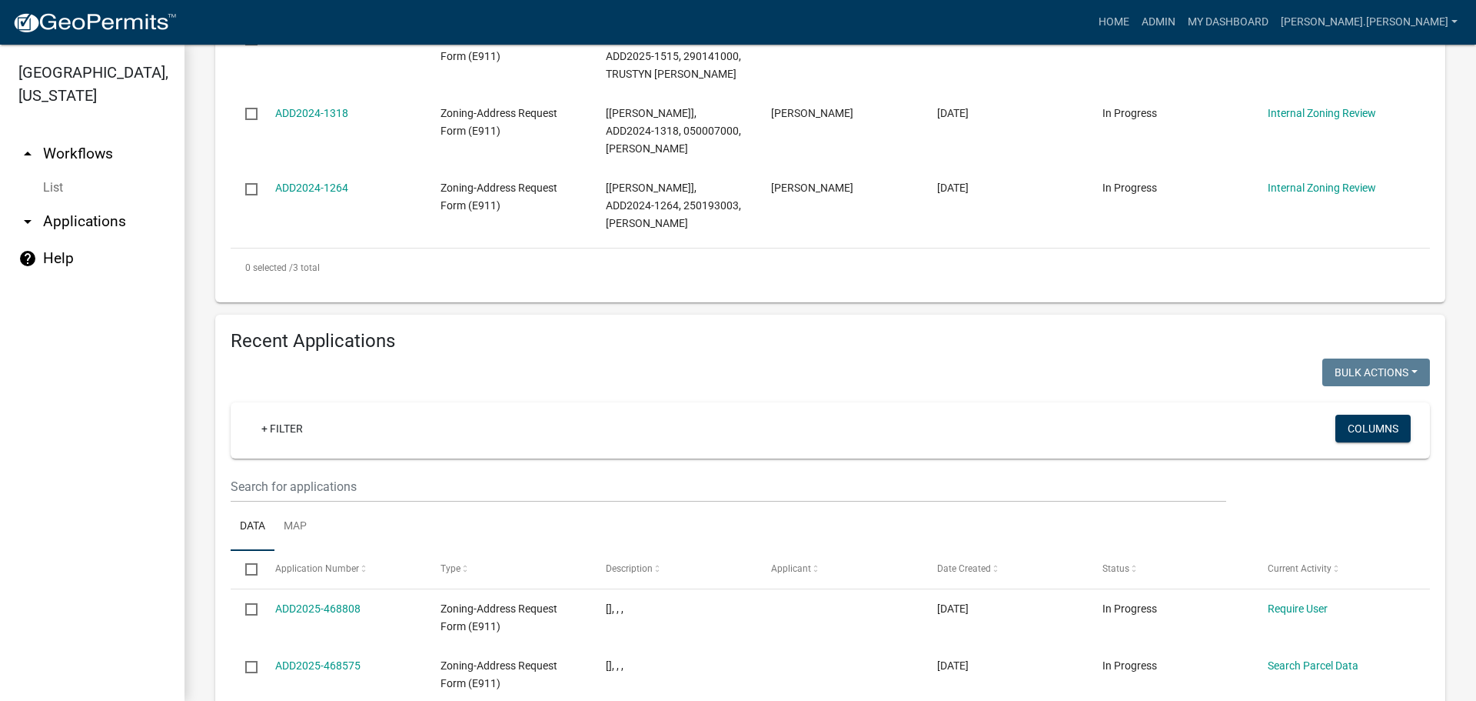
scroll to position [538, 0]
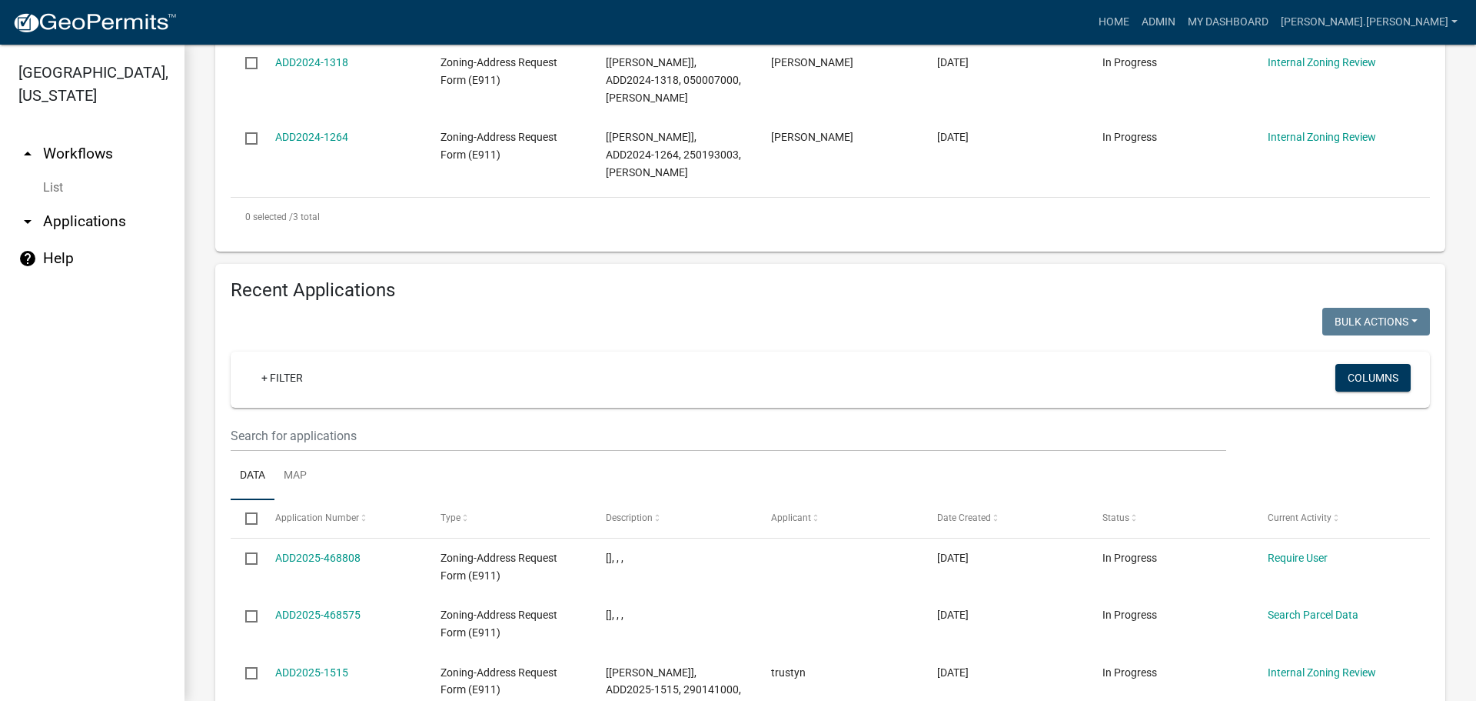
type input "andrea"
click at [413, 436] on input "text" at bounding box center [729, 436] width 996 height 32
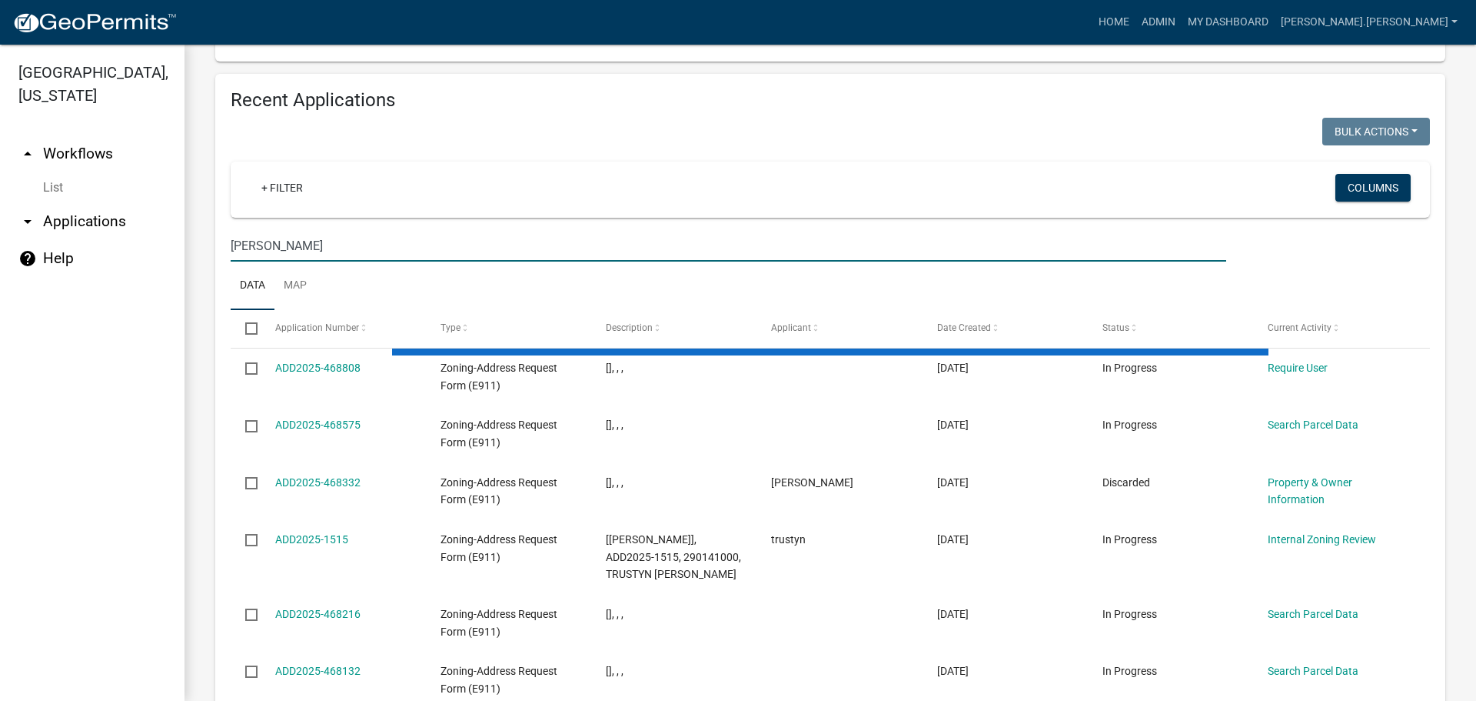
scroll to position [424, 0]
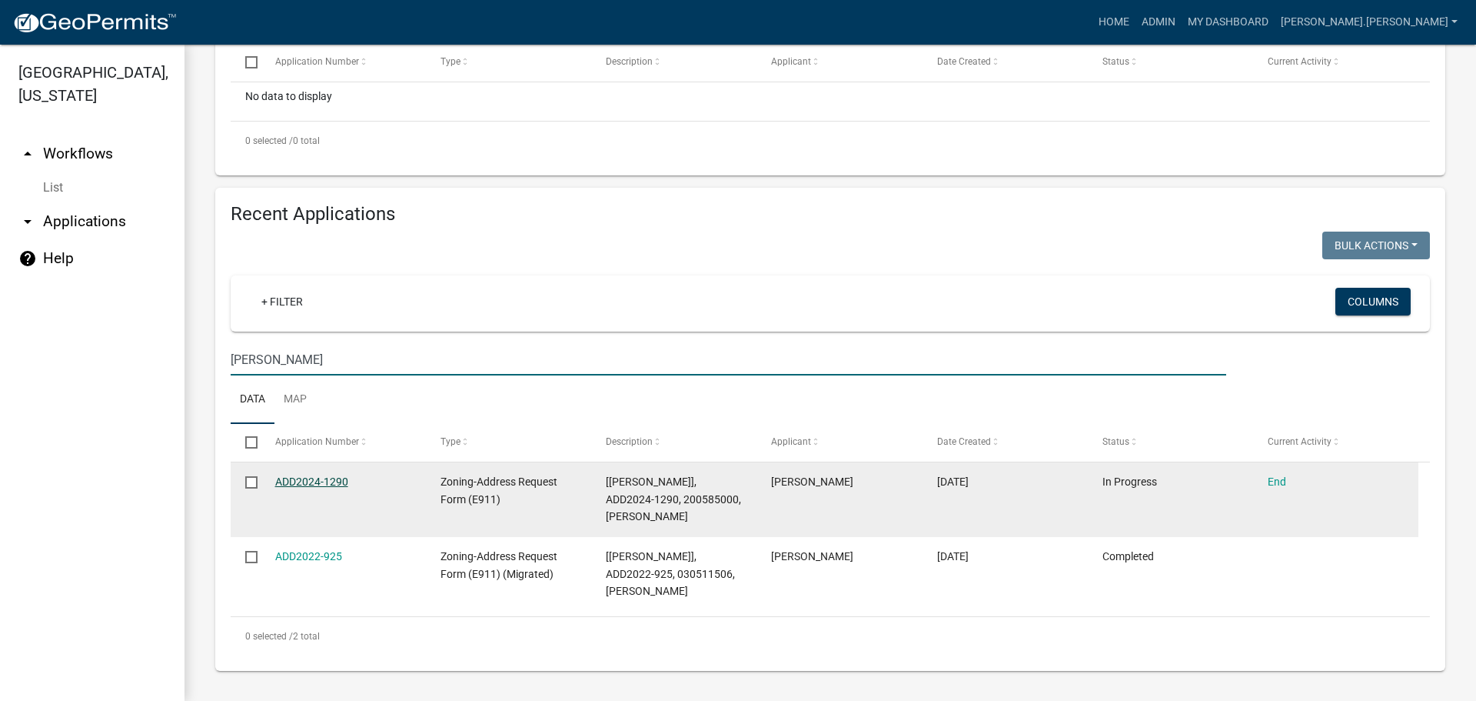
type input "andrea"
click at [335, 475] on link "ADD2024-1290" at bounding box center [311, 481] width 73 height 12
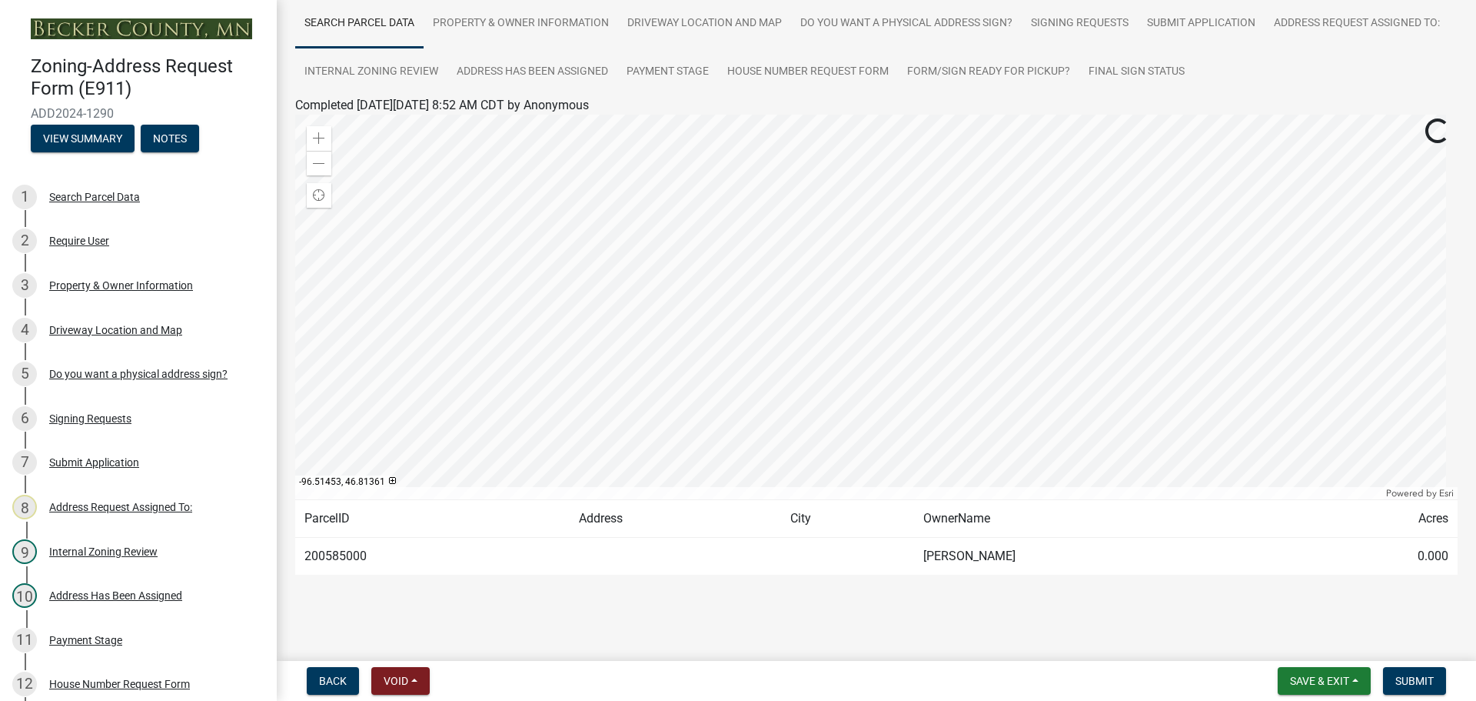
scroll to position [116, 0]
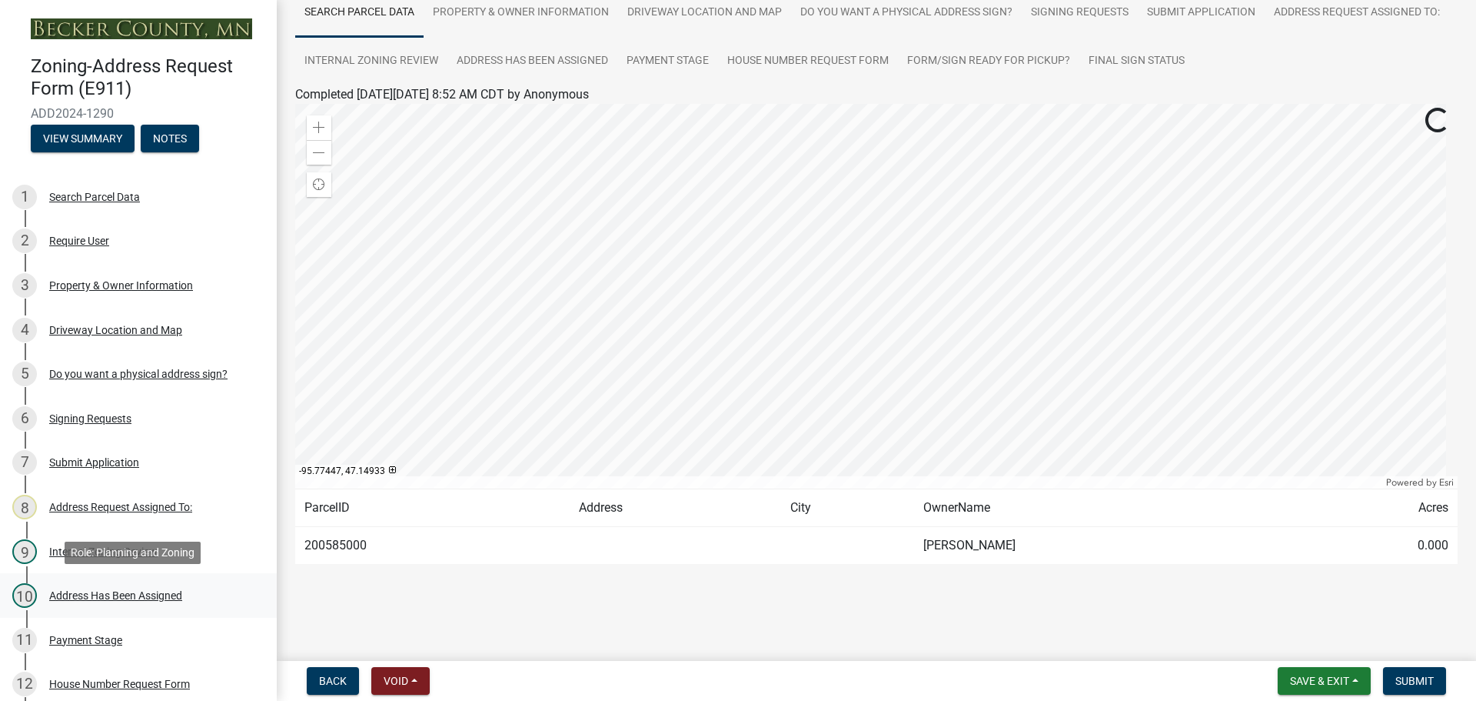
click at [149, 595] on div "Address Has Been Assigned" at bounding box center [115, 595] width 133 height 11
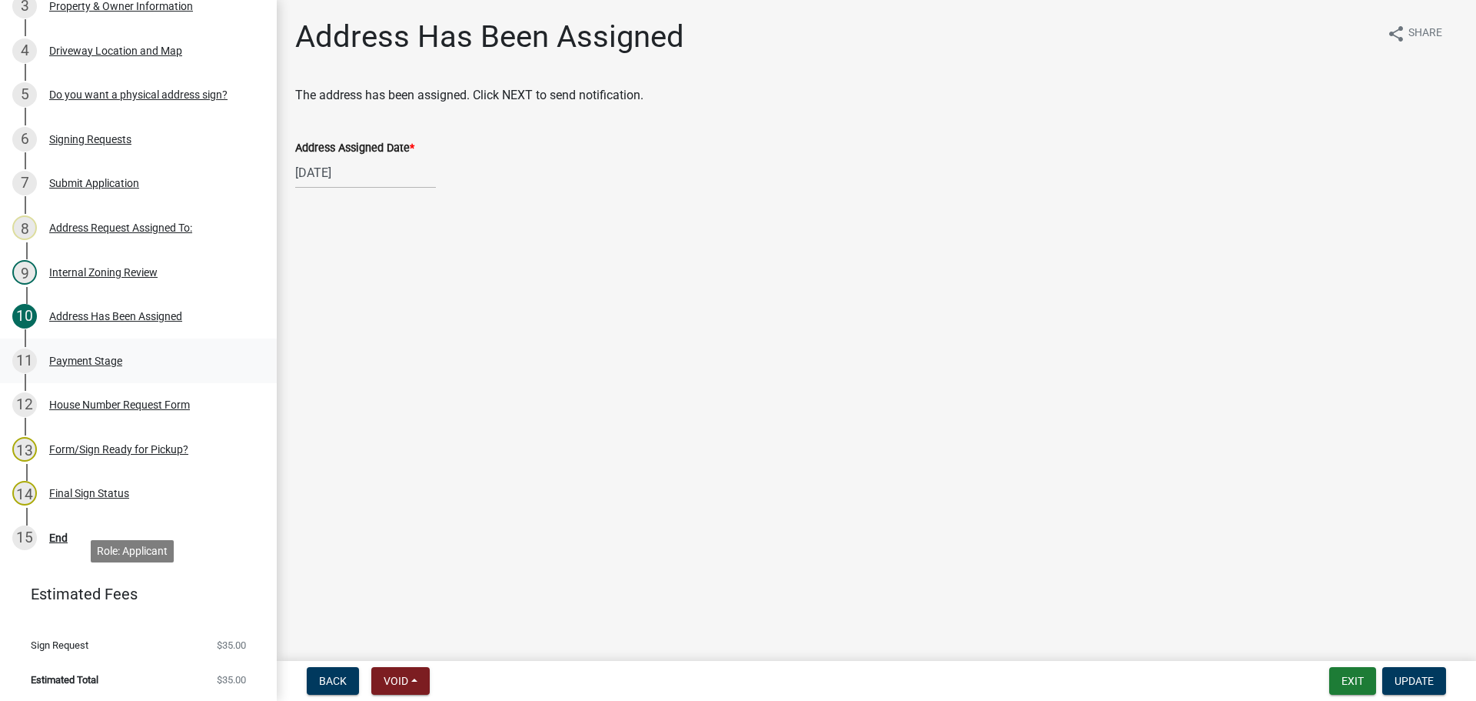
scroll to position [281, 0]
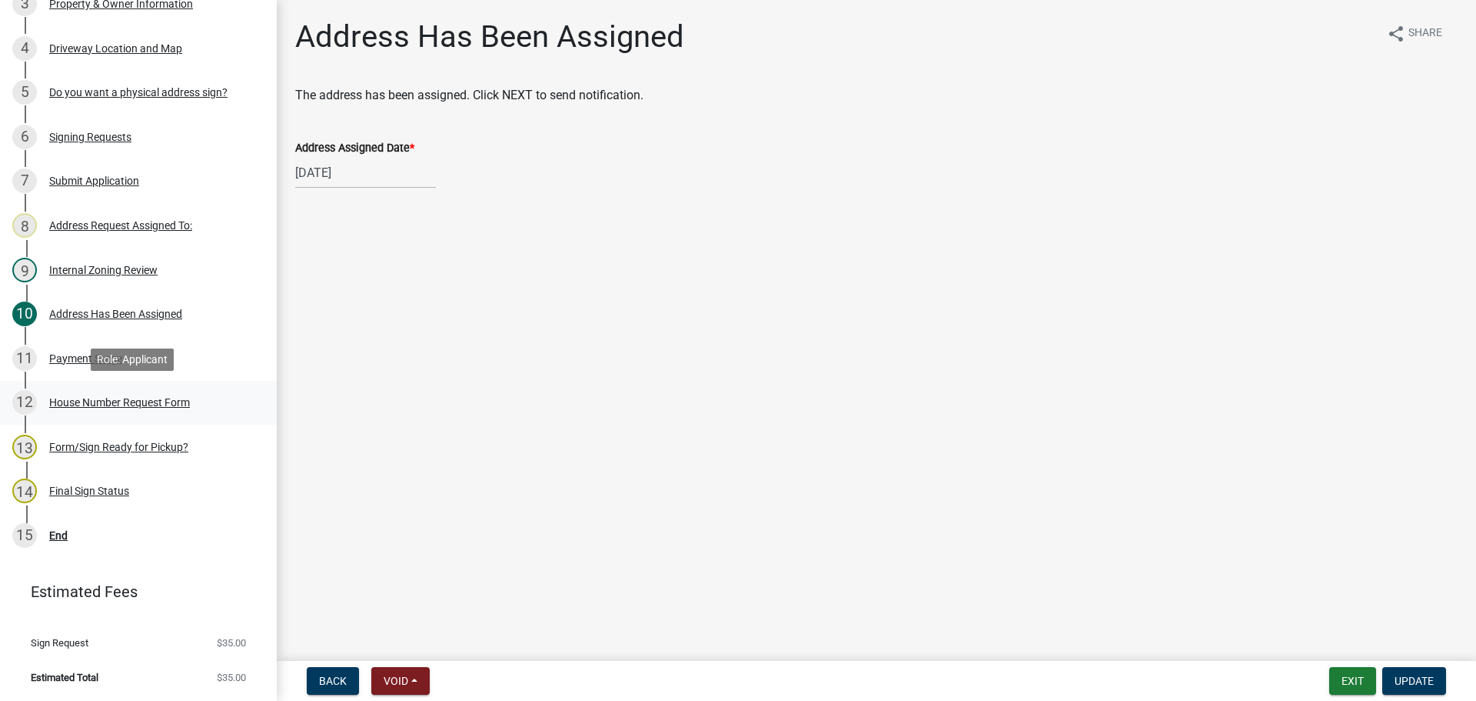
click at [173, 402] on div "House Number Request Form" at bounding box center [119, 402] width 141 height 11
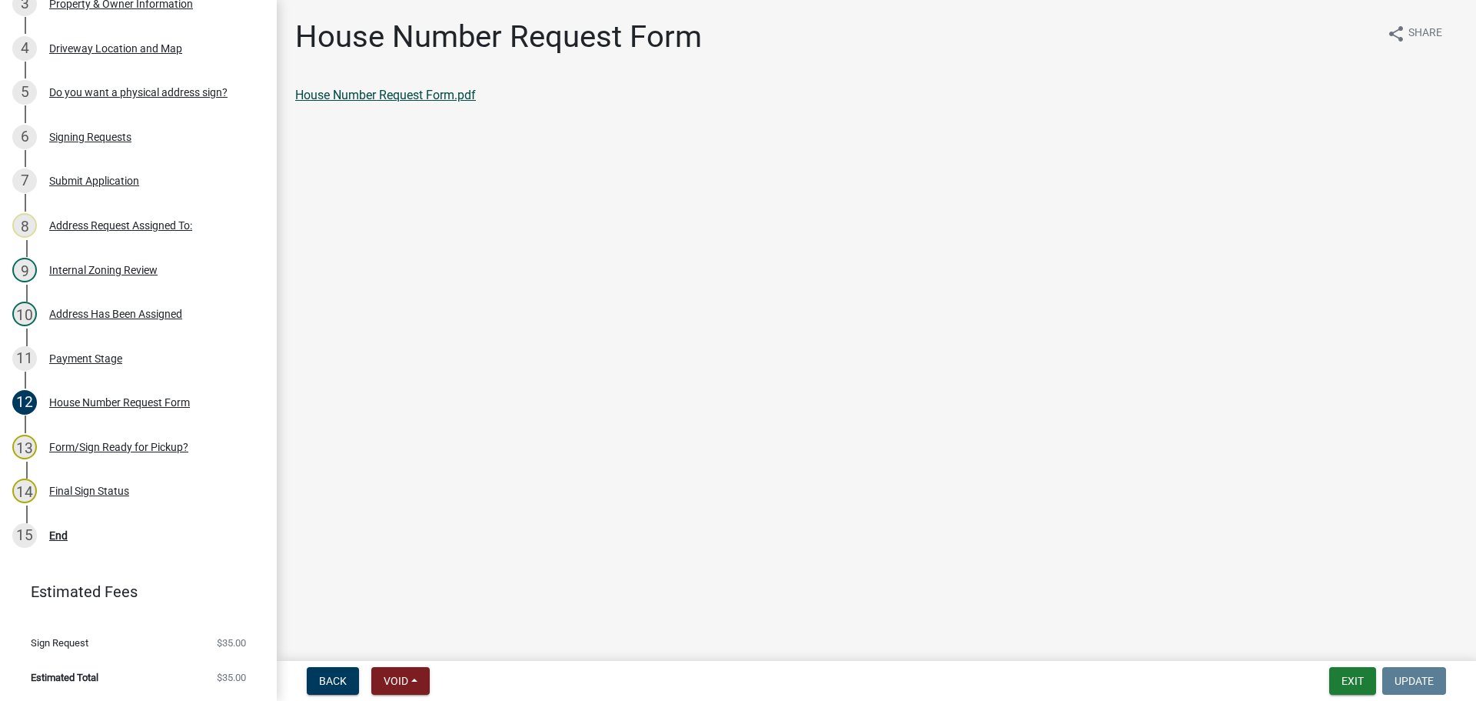
click at [389, 98] on link "House Number Request Form.pdf" at bounding box center [385, 95] width 181 height 15
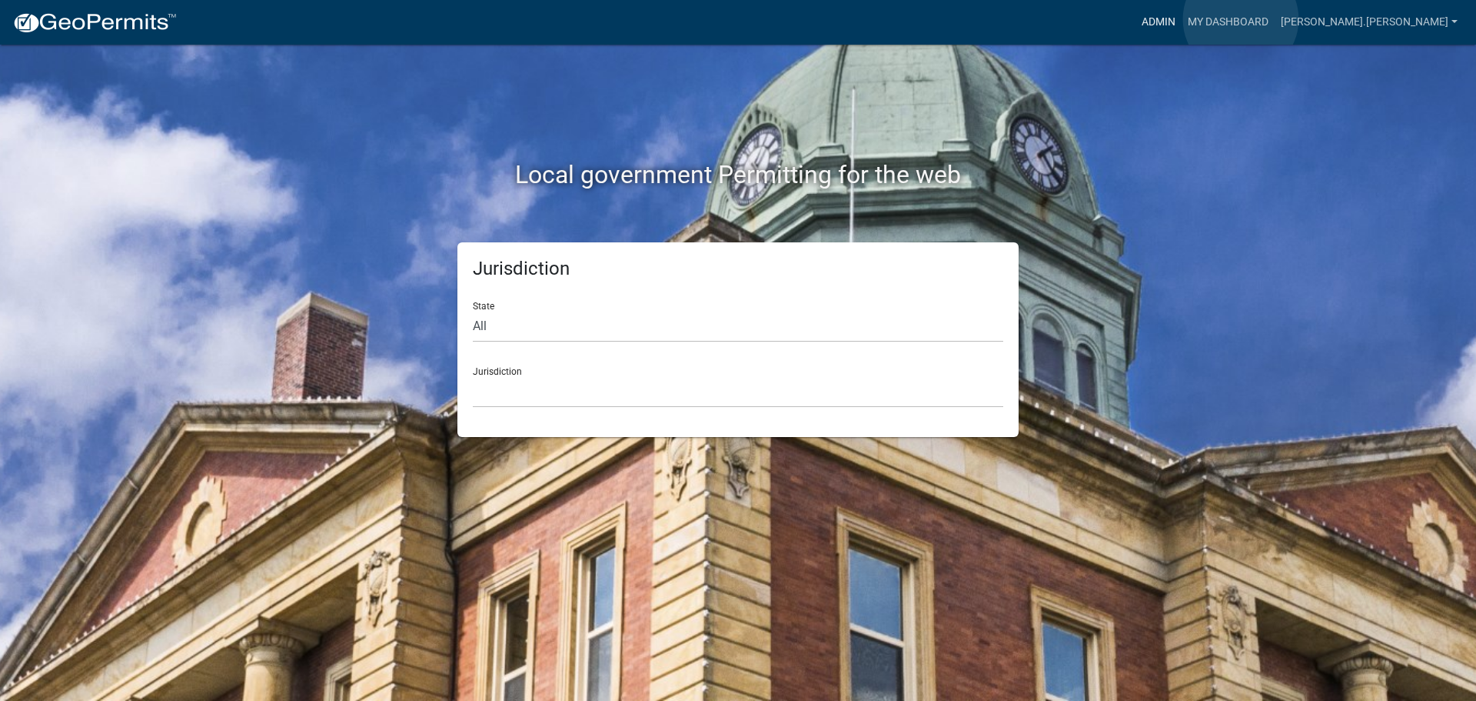
click at [1182, 19] on link "Admin" at bounding box center [1159, 22] width 46 height 29
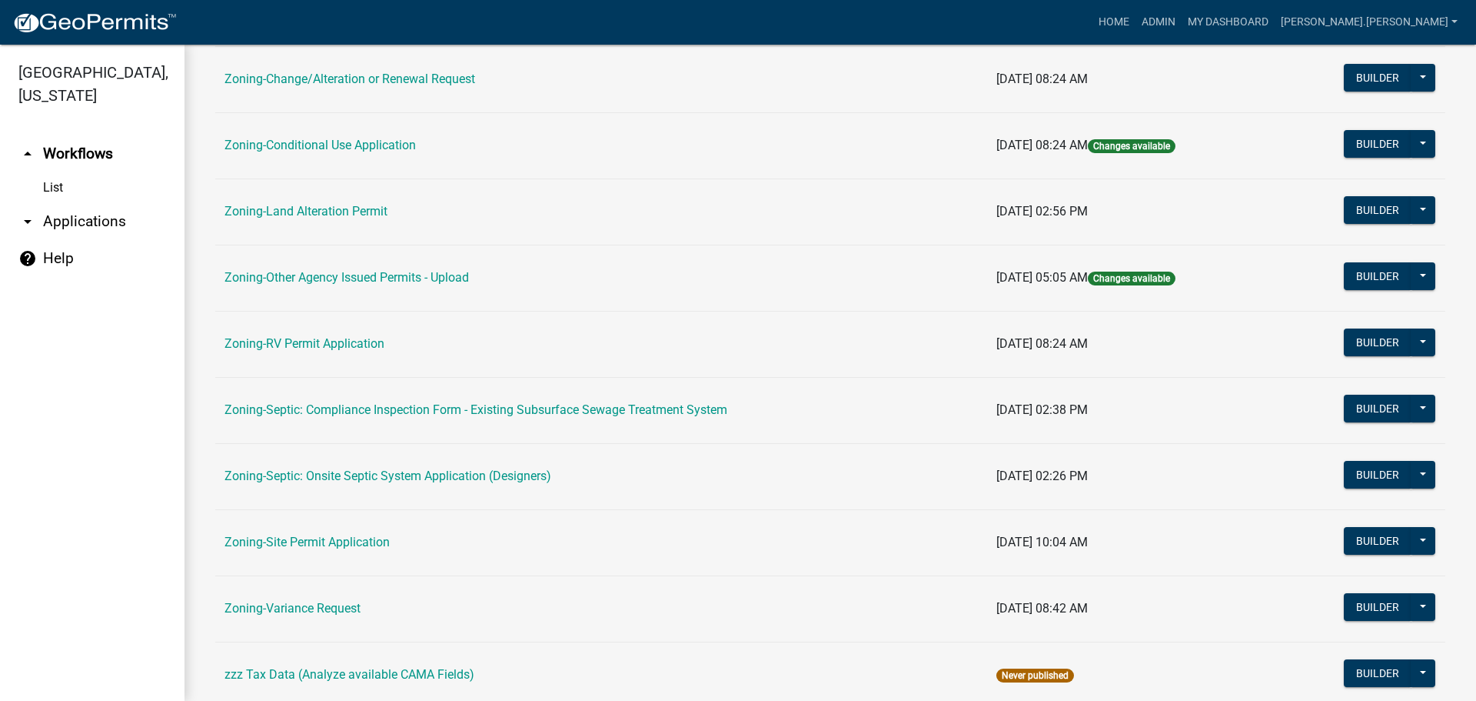
scroll to position [468, 0]
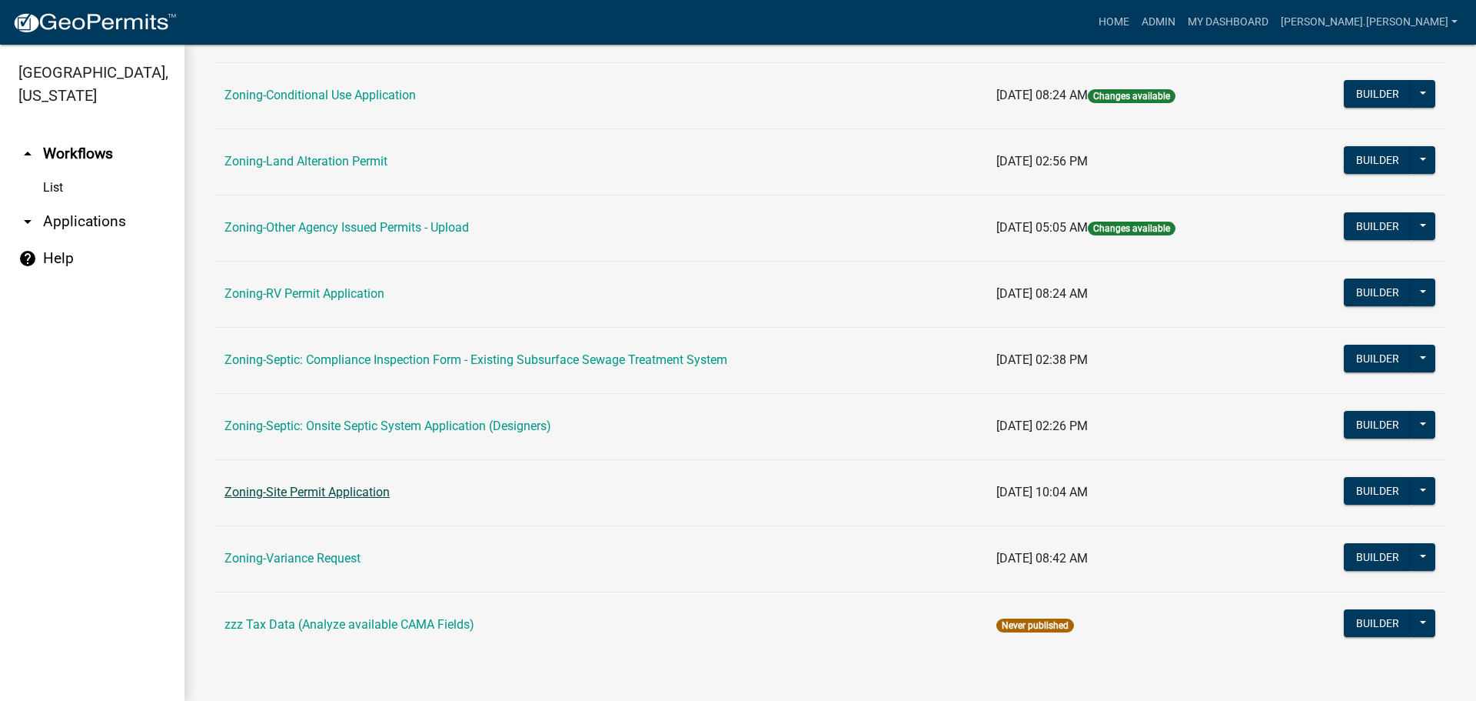
click at [310, 491] on link "Zoning-Site Permit Application" at bounding box center [307, 491] width 165 height 15
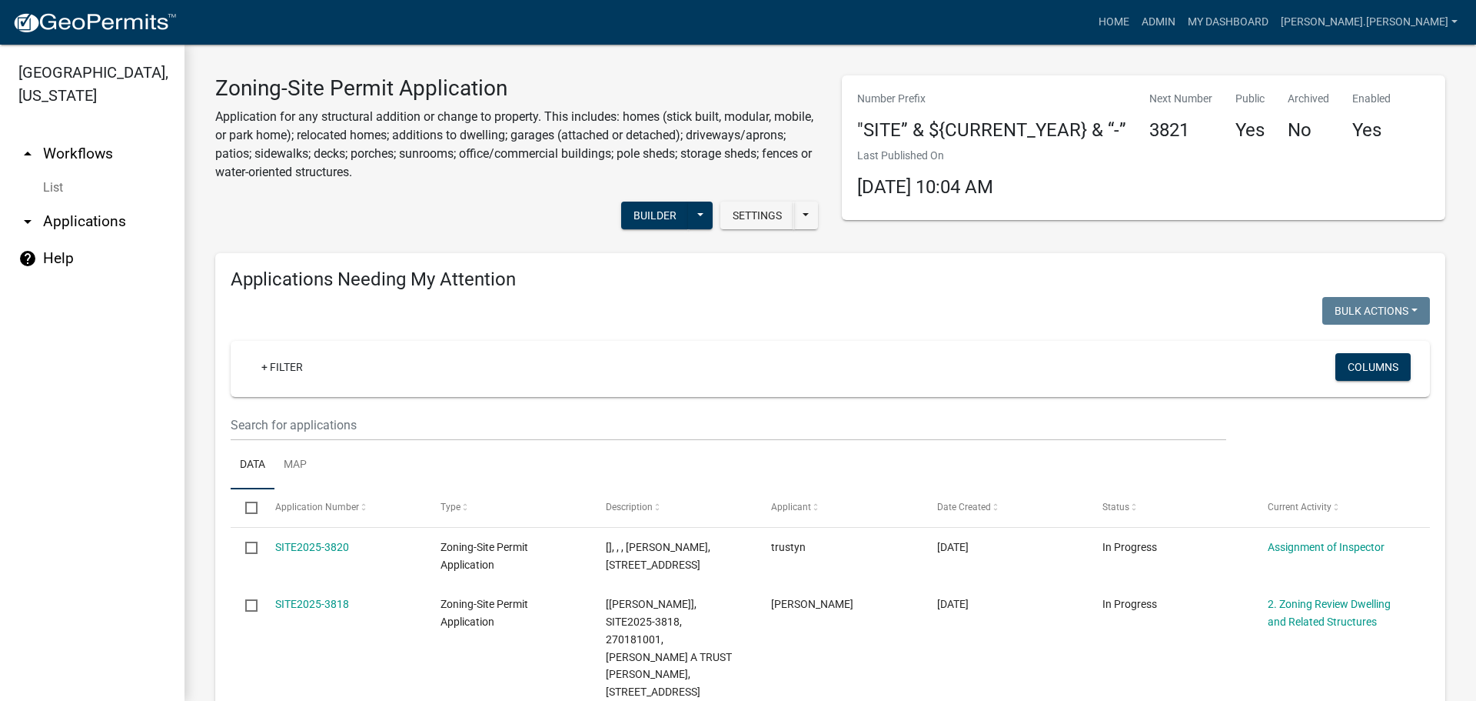
scroll to position [384, 0]
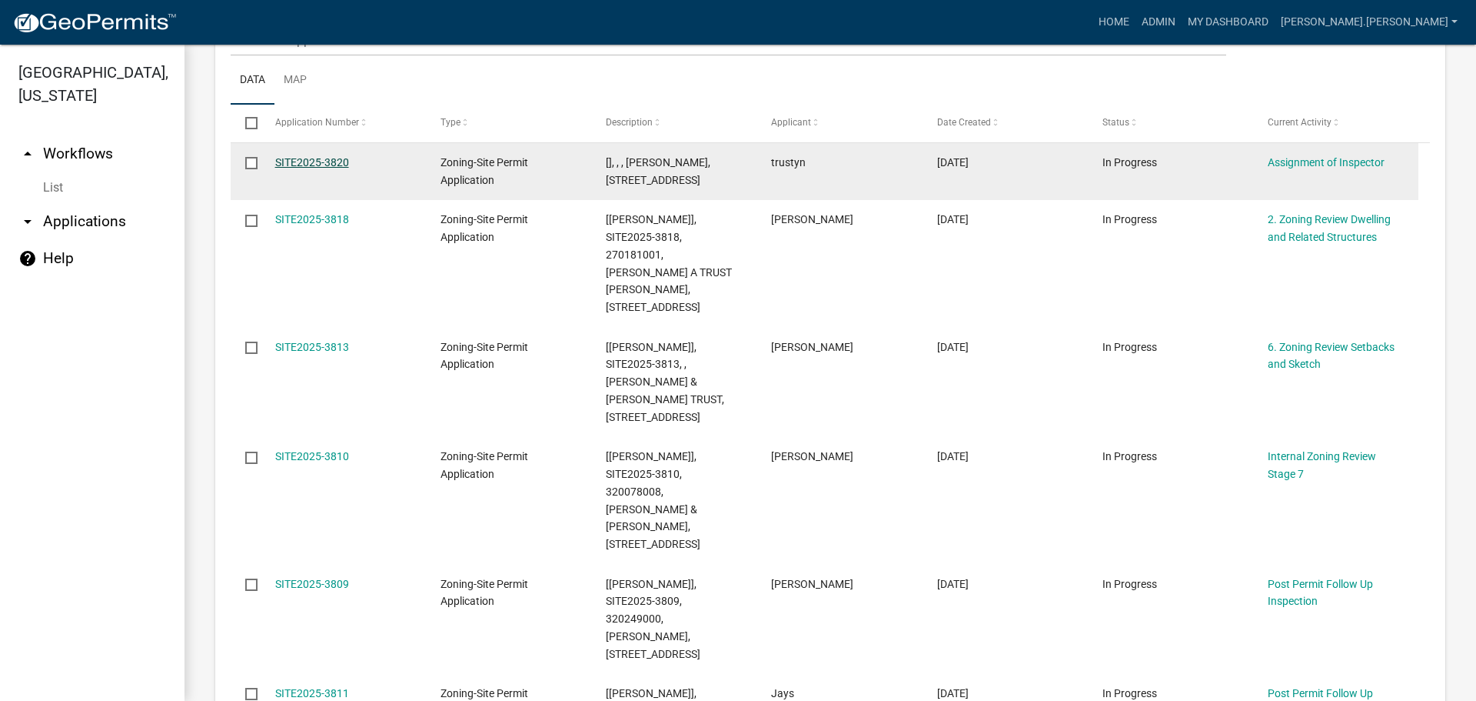
click at [316, 163] on link "SITE2025-3820" at bounding box center [312, 162] width 74 height 12
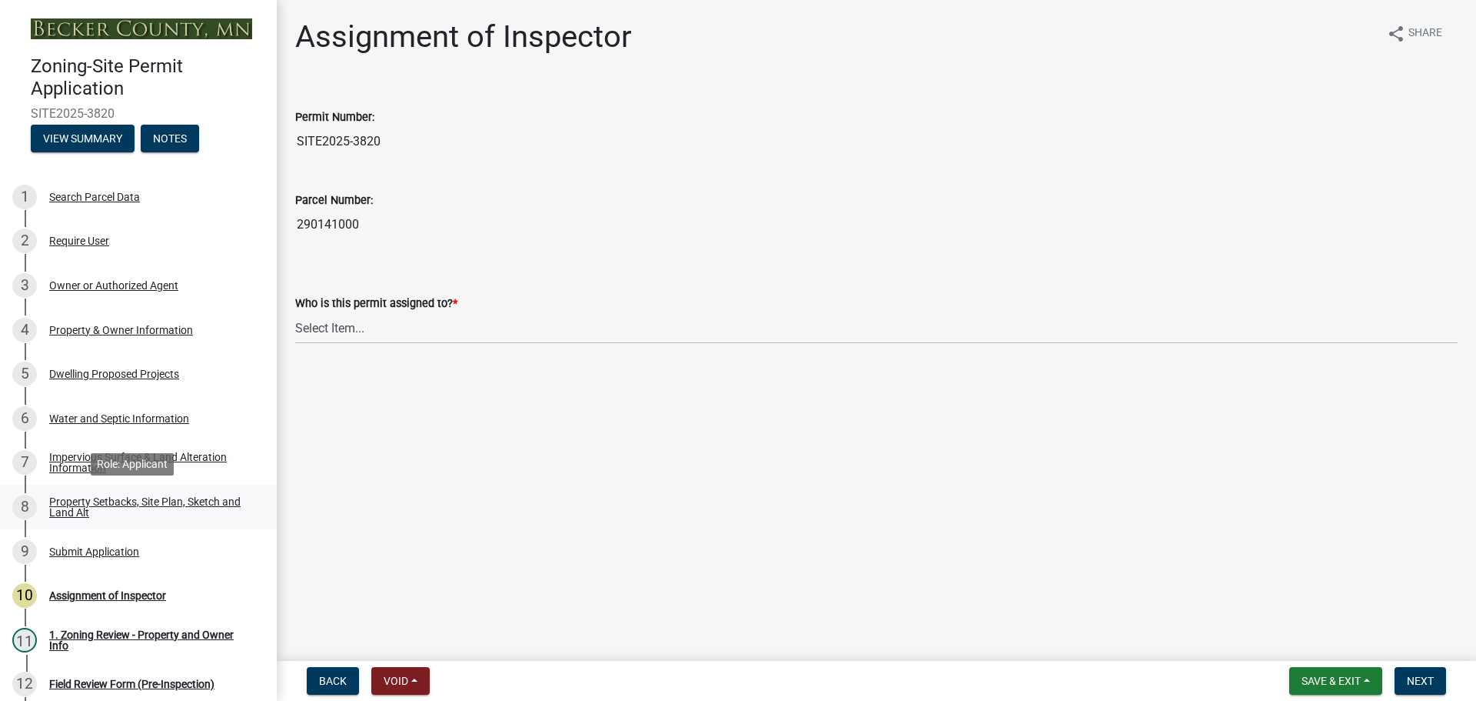
click at [114, 498] on div "Property Setbacks, Site Plan, Sketch and Land Alt" at bounding box center [150, 507] width 203 height 22
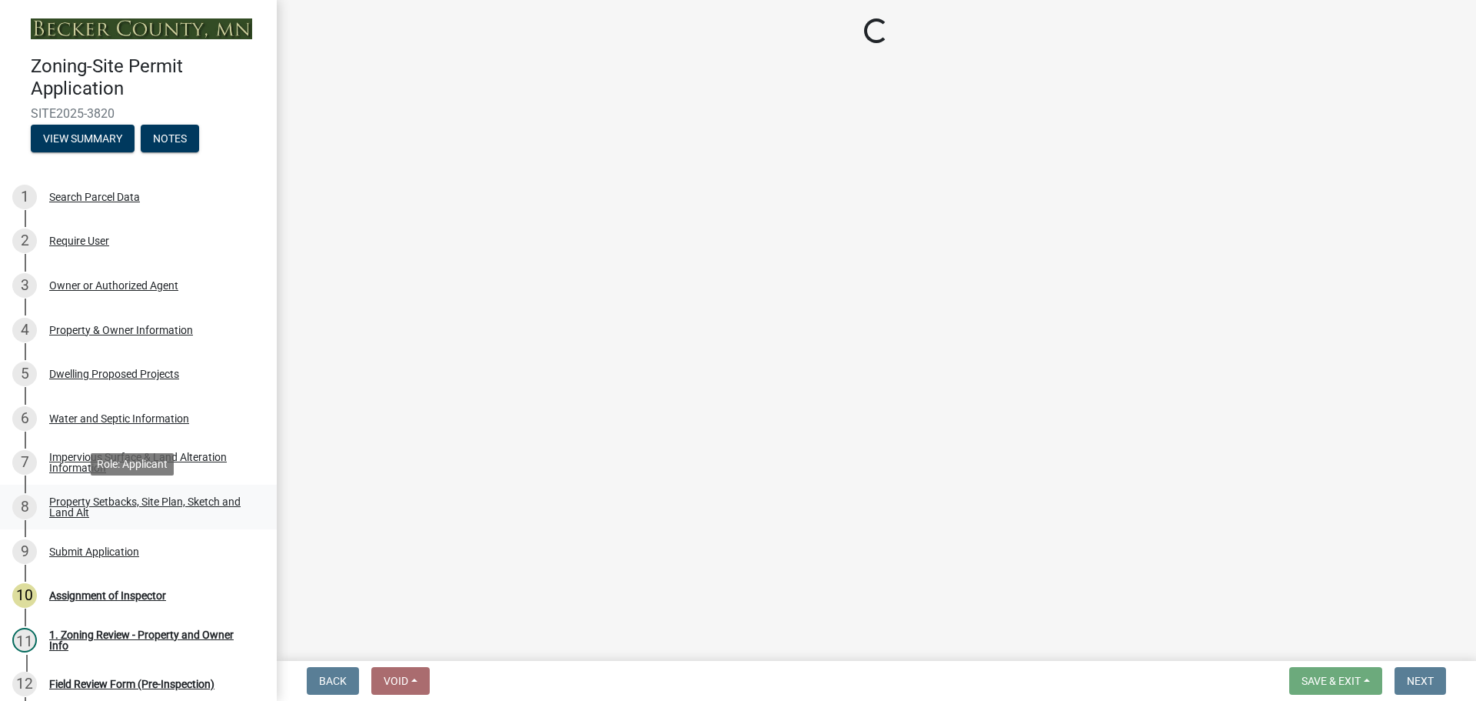
select select "d89fbfa0-1150-4954-b91c-9d482c9530a3"
select select "fd58f24c-a096-4195-863e-b494ea1fd324"
select select "12f785fb-c378-4b18-841c-21c73dc99083"
select select "12da6293-5841-4f5c-bd92-3658833964cd"
select select "27b2a8b4-abf6-463e-8c0c-7c5d2b4fe26f"
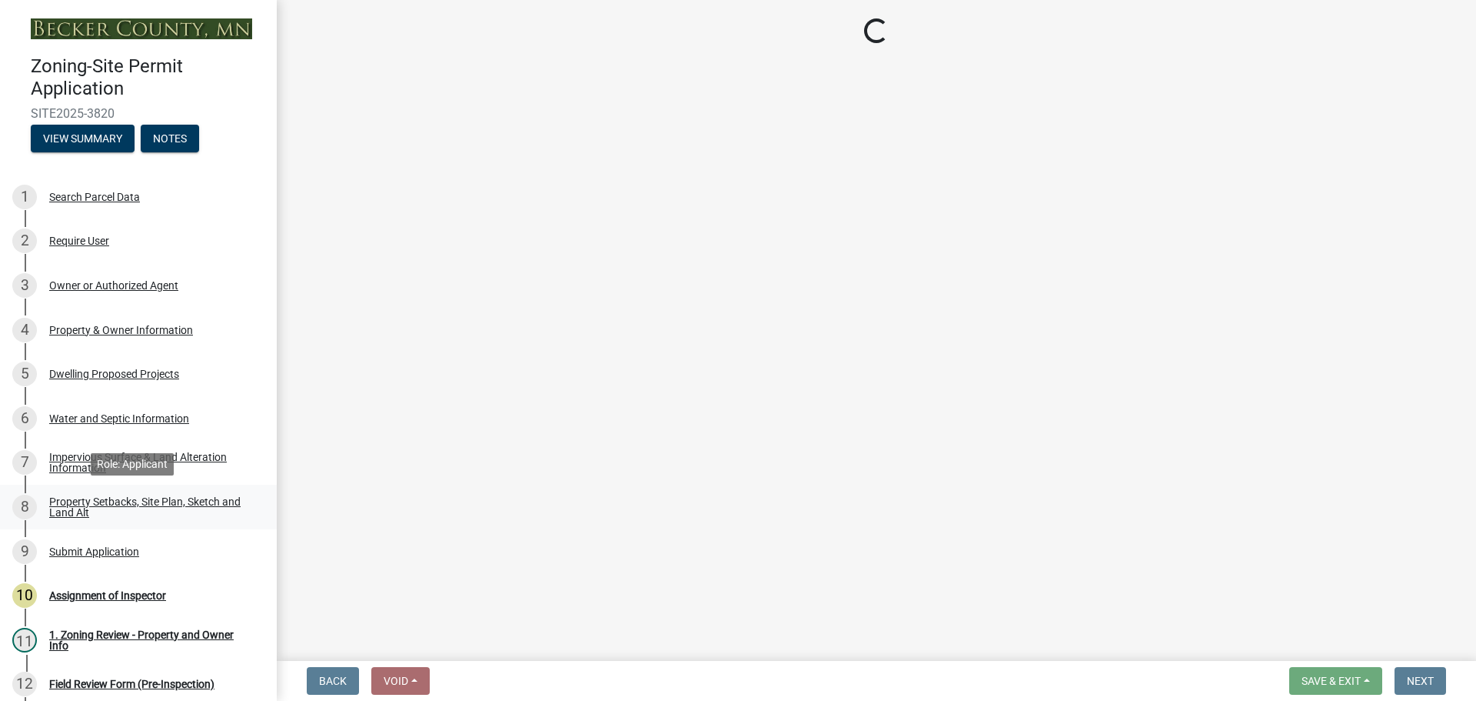
select select "28f6c7b2-2b88-4425-ae15-f67110f778a7"
select select "e019de12-4845-45f2-ad10-5fb76eee0e55"
select select "c8b8ea71-7088-4e87-a493-7bc88cc2835b"
select select "a4ce8fad-3c47-4e2b-9375-28a8f2ee630b"
select select "4421853d-5e11-4b64-95ec-6c47066881cc"
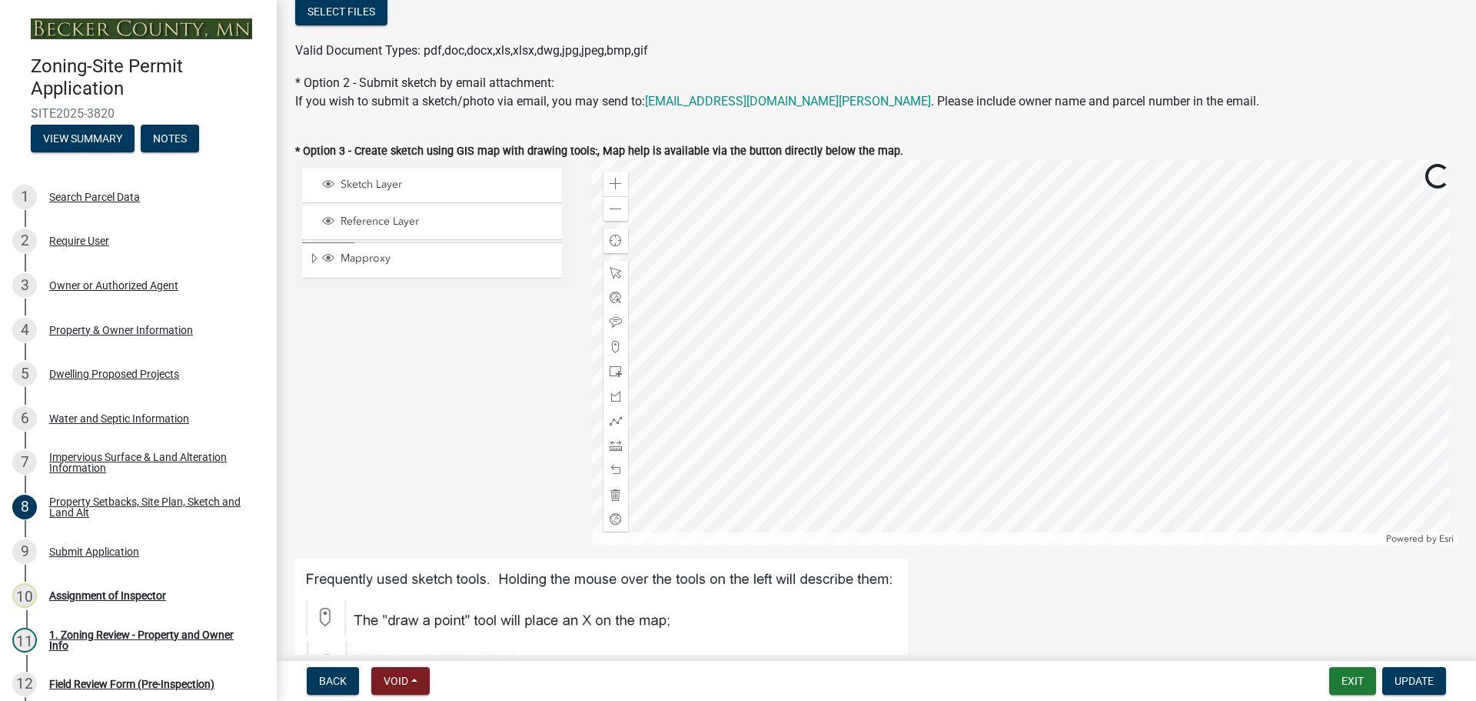
scroll to position [538, 0]
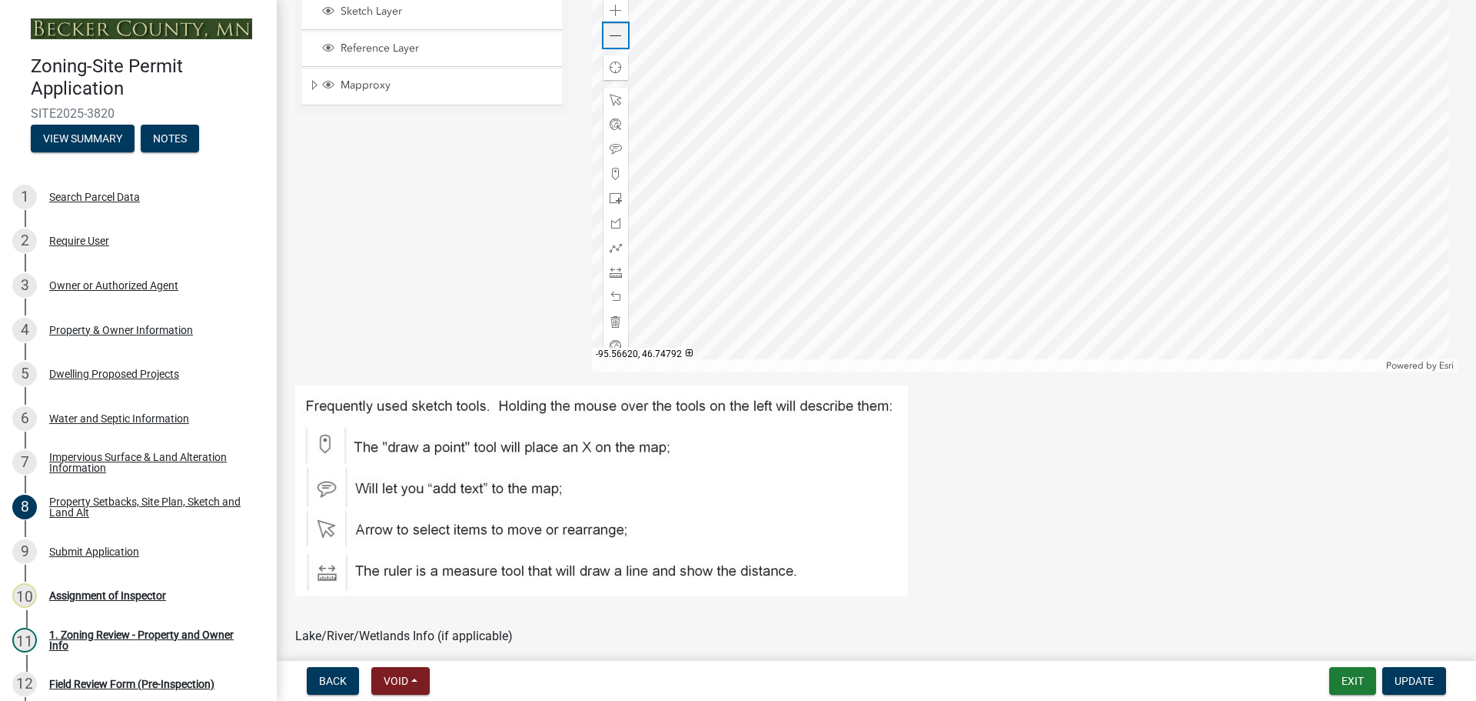
click at [612, 37] on span at bounding box center [616, 36] width 12 height 12
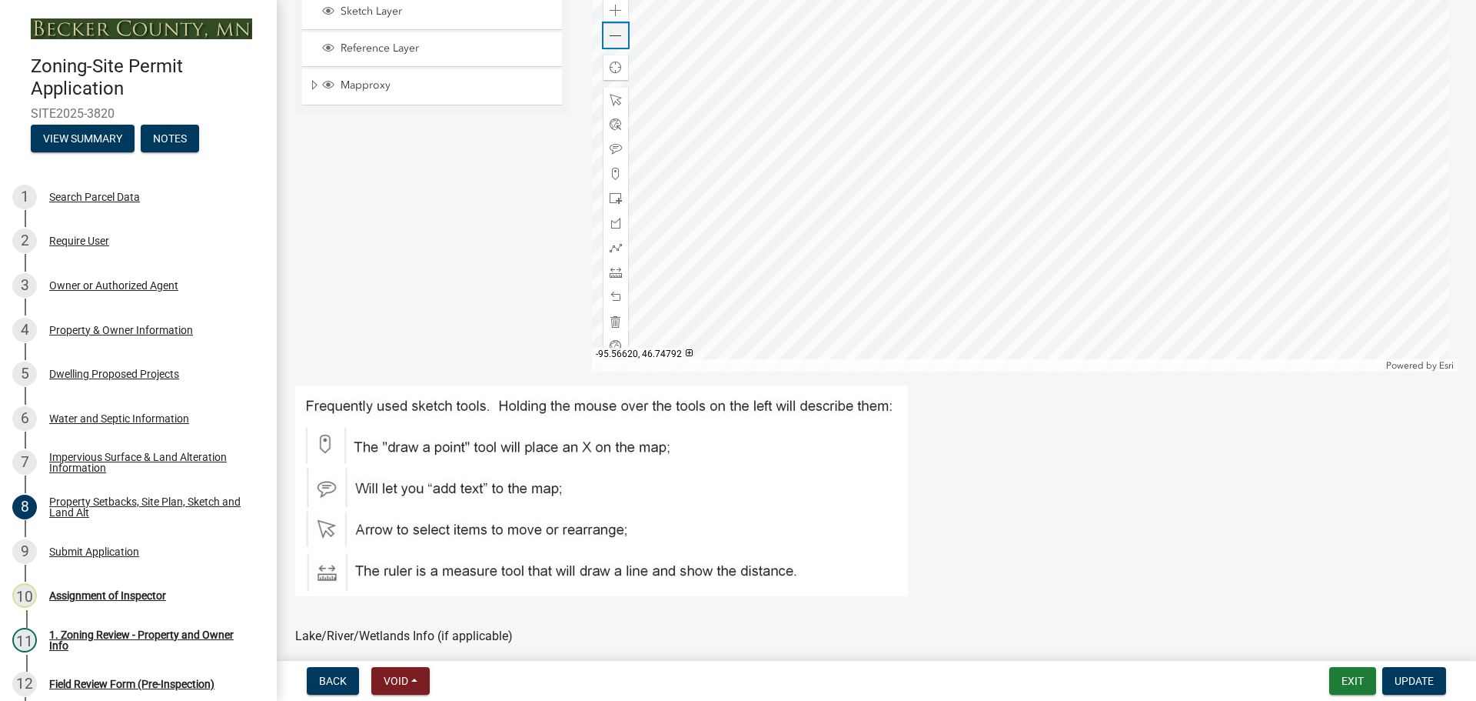
click at [612, 37] on span at bounding box center [616, 36] width 12 height 12
click at [610, 12] on span at bounding box center [616, 11] width 12 height 12
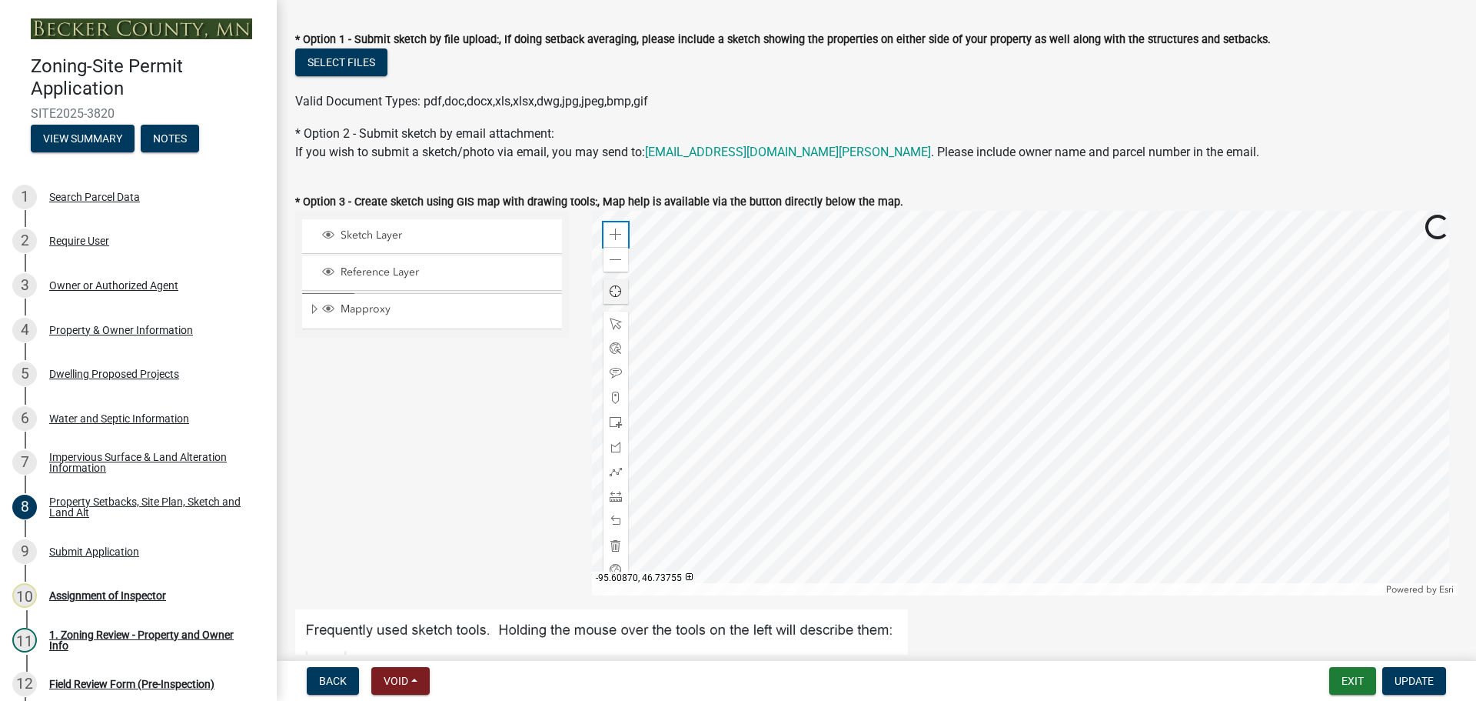
scroll to position [308, 0]
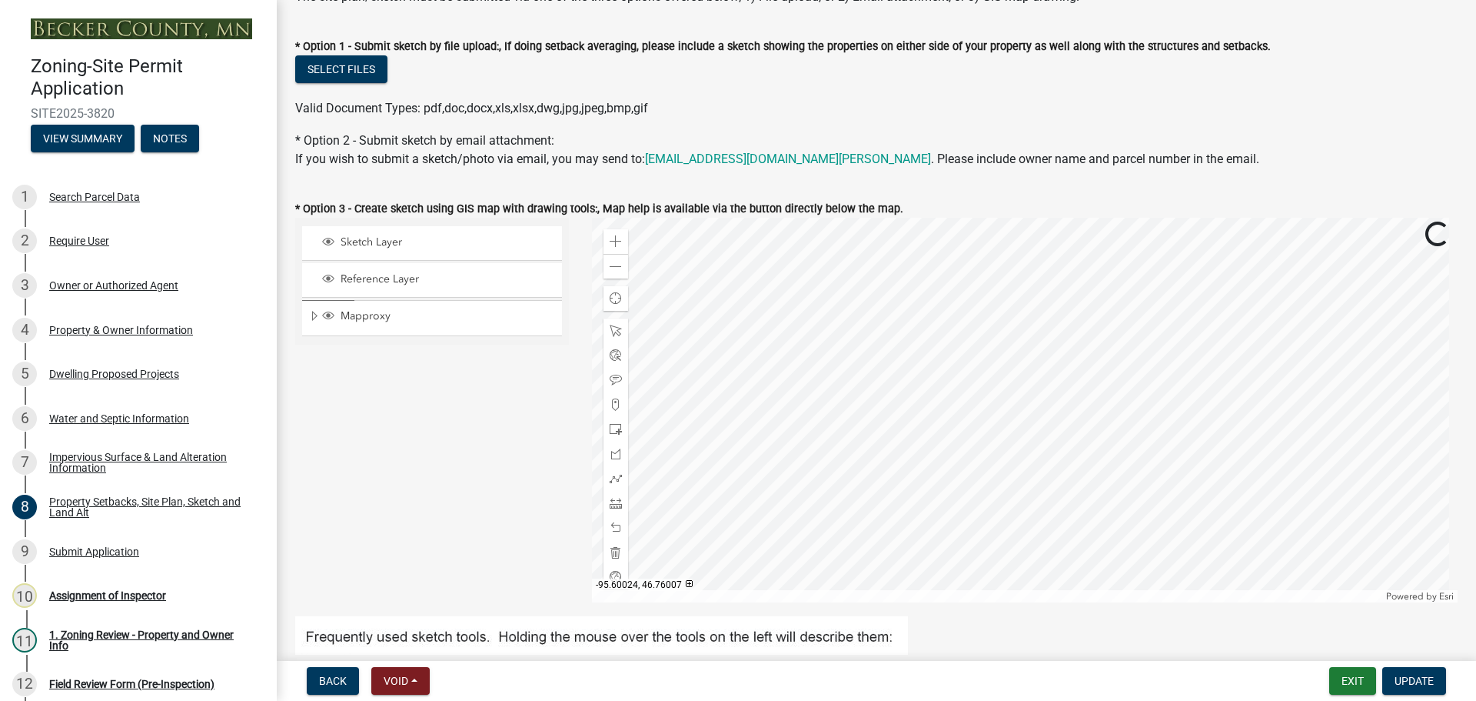
click at [846, 394] on div at bounding box center [1025, 410] width 867 height 384
click at [123, 599] on div "Assignment of Inspector" at bounding box center [107, 595] width 117 height 11
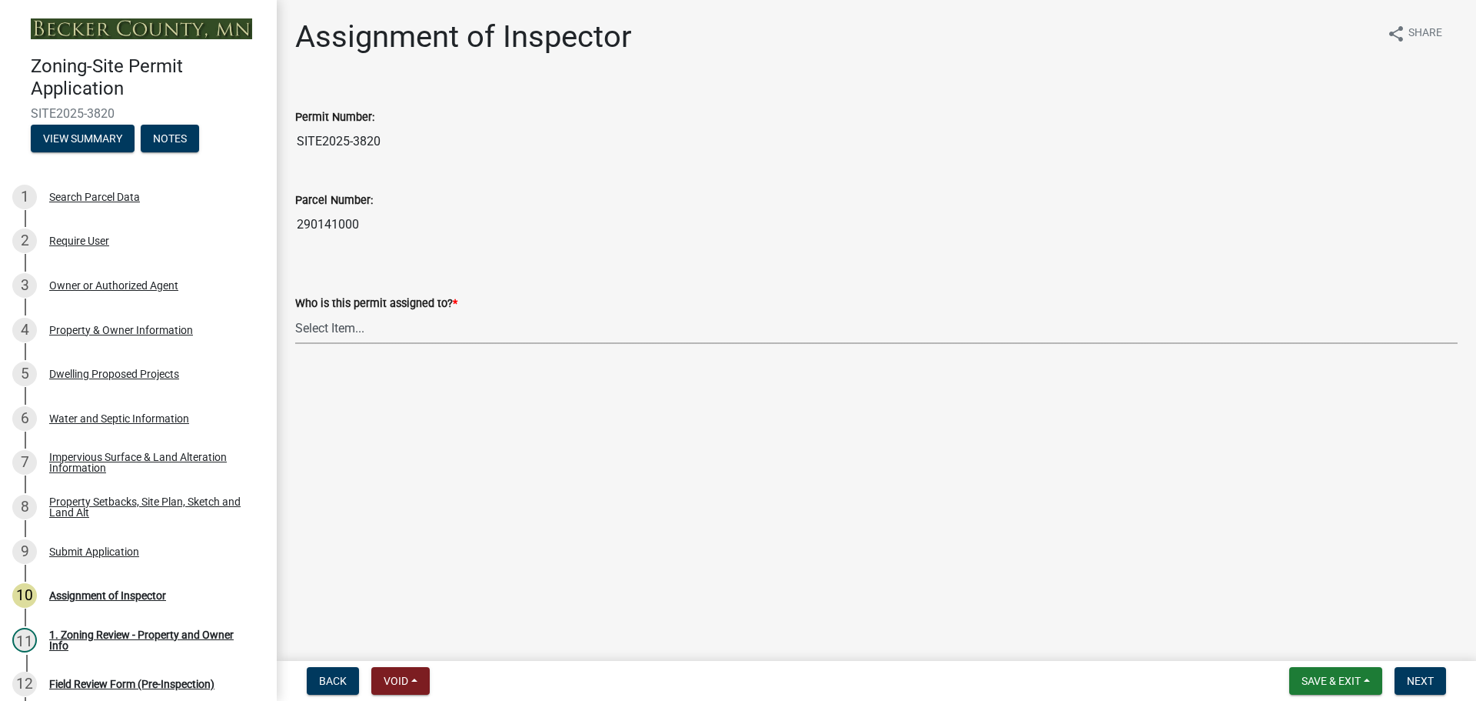
click at [394, 326] on select "Select Item... [PERSON_NAME] [PERSON_NAME] [PERSON_NAME] [PERSON_NAME] [PERSON_…" at bounding box center [876, 328] width 1163 height 32
click at [295, 312] on select "Select Item... [PERSON_NAME] [PERSON_NAME] [PERSON_NAME] [PERSON_NAME] [PERSON_…" at bounding box center [876, 328] width 1163 height 32
select select "c0b6e50c-983d-48c1-a910-e8bd43c13b77"
click at [1416, 683] on span "Next" at bounding box center [1420, 680] width 27 height 12
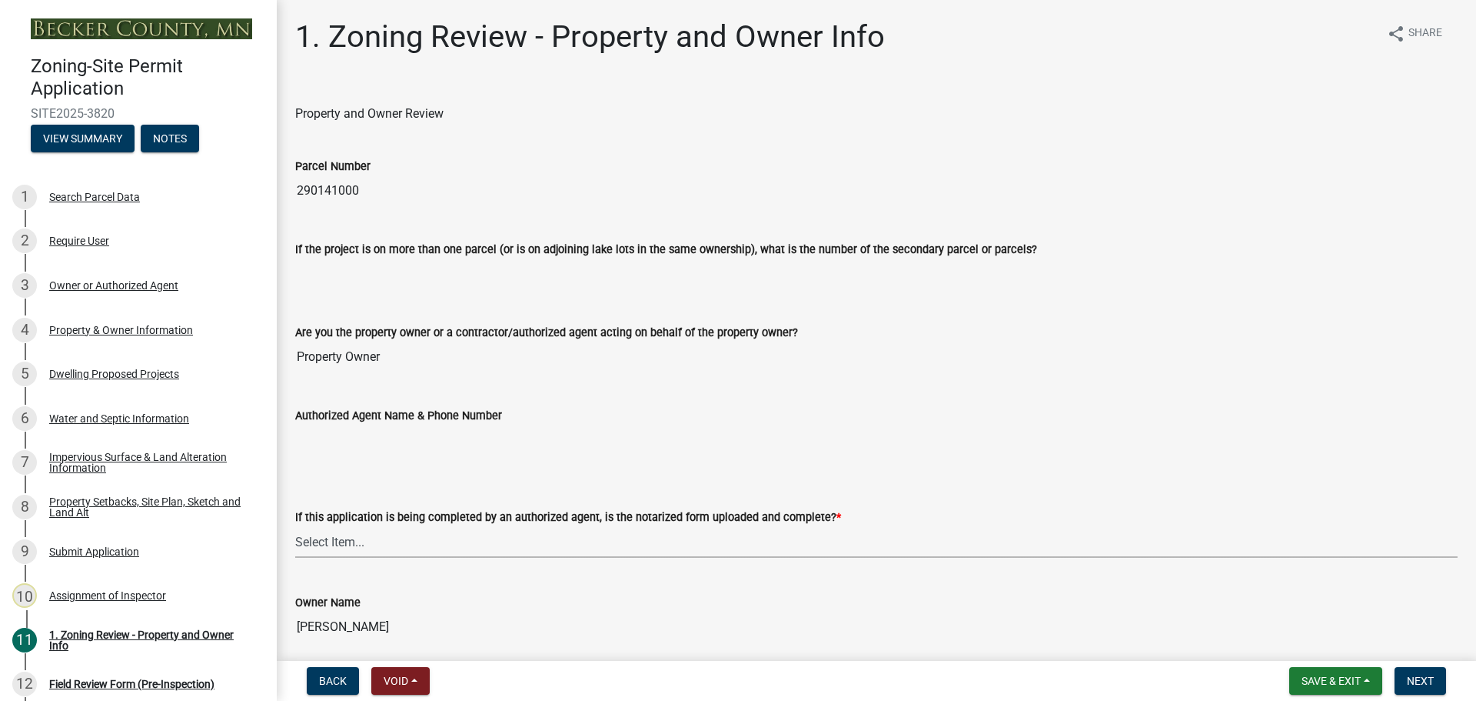
click at [444, 534] on select "Select Item... Yes No N/A" at bounding box center [876, 542] width 1163 height 32
click at [295, 526] on select "Select Item... Yes No N/A" at bounding box center [876, 542] width 1163 height 32
select select "b279cdb4-a9c7-4e65-a8bd-797316f5be14"
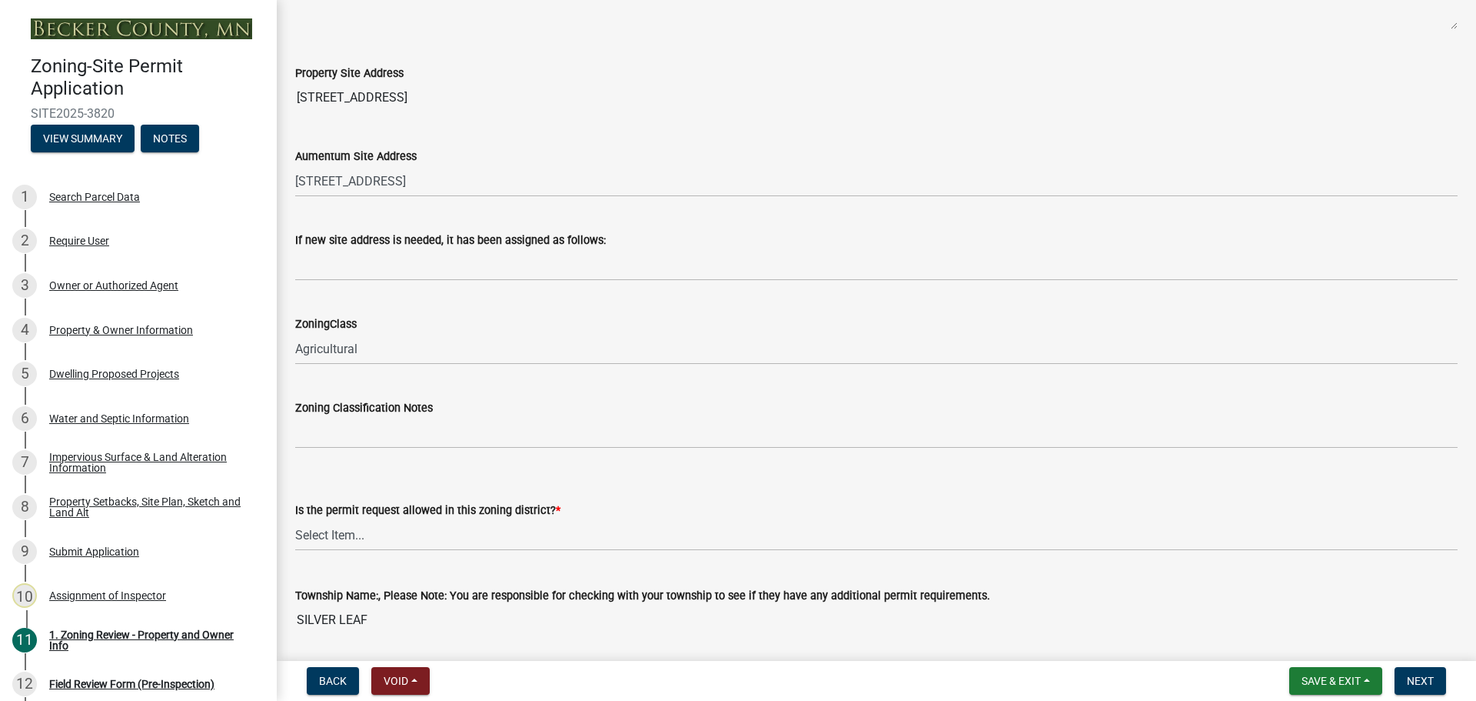
scroll to position [923, 0]
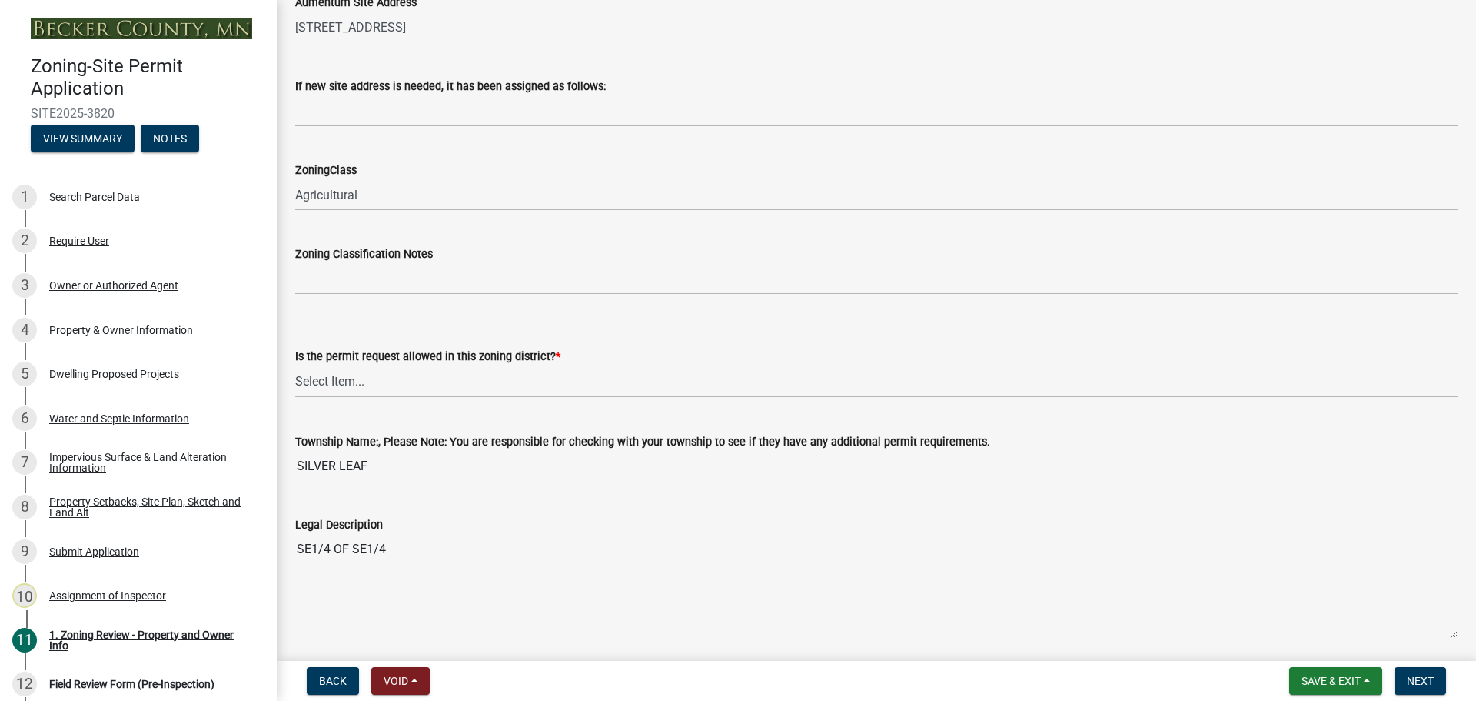
click at [390, 374] on select "Select Item... Yes No" at bounding box center [876, 381] width 1163 height 32
click at [295, 365] on select "Select Item... Yes No" at bounding box center [876, 381] width 1163 height 32
select select "b4f32c46-6248-4748-b47c-fa4933858724"
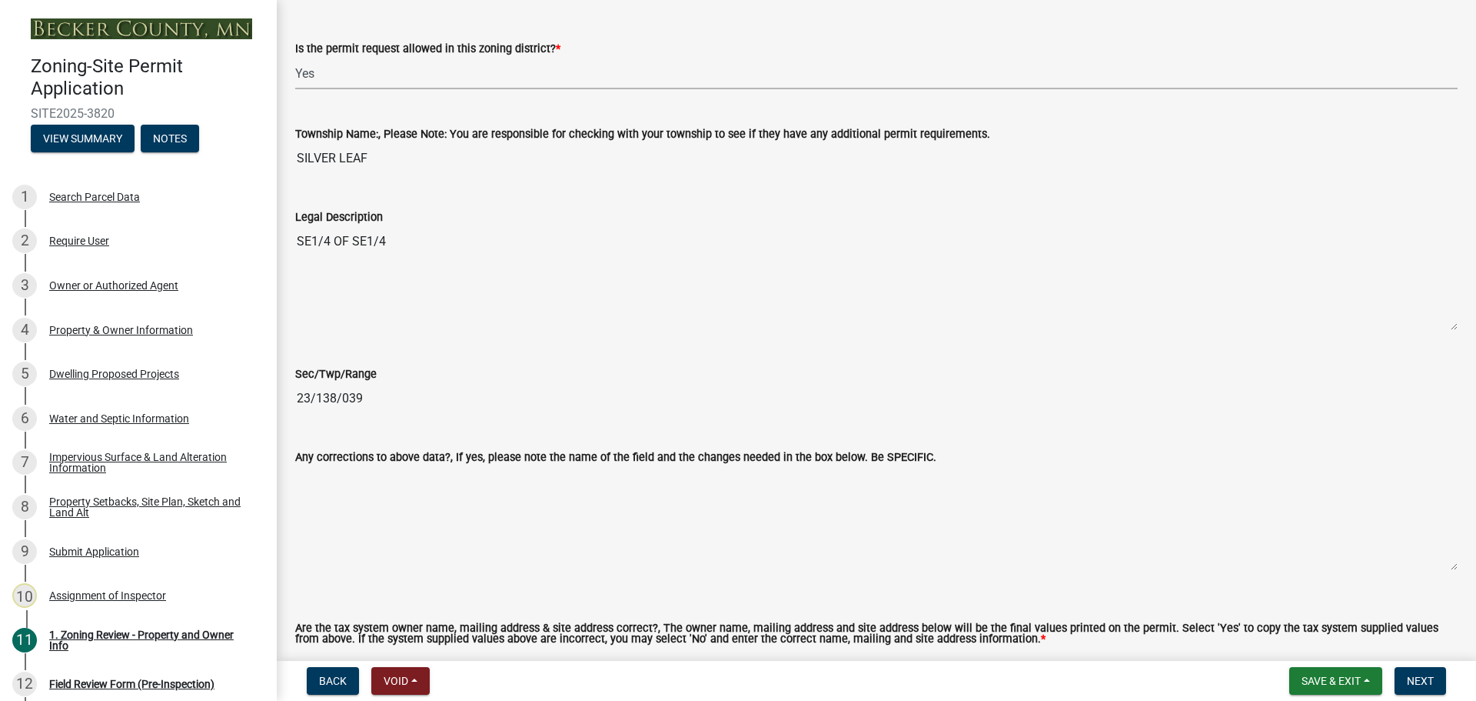
scroll to position [1461, 0]
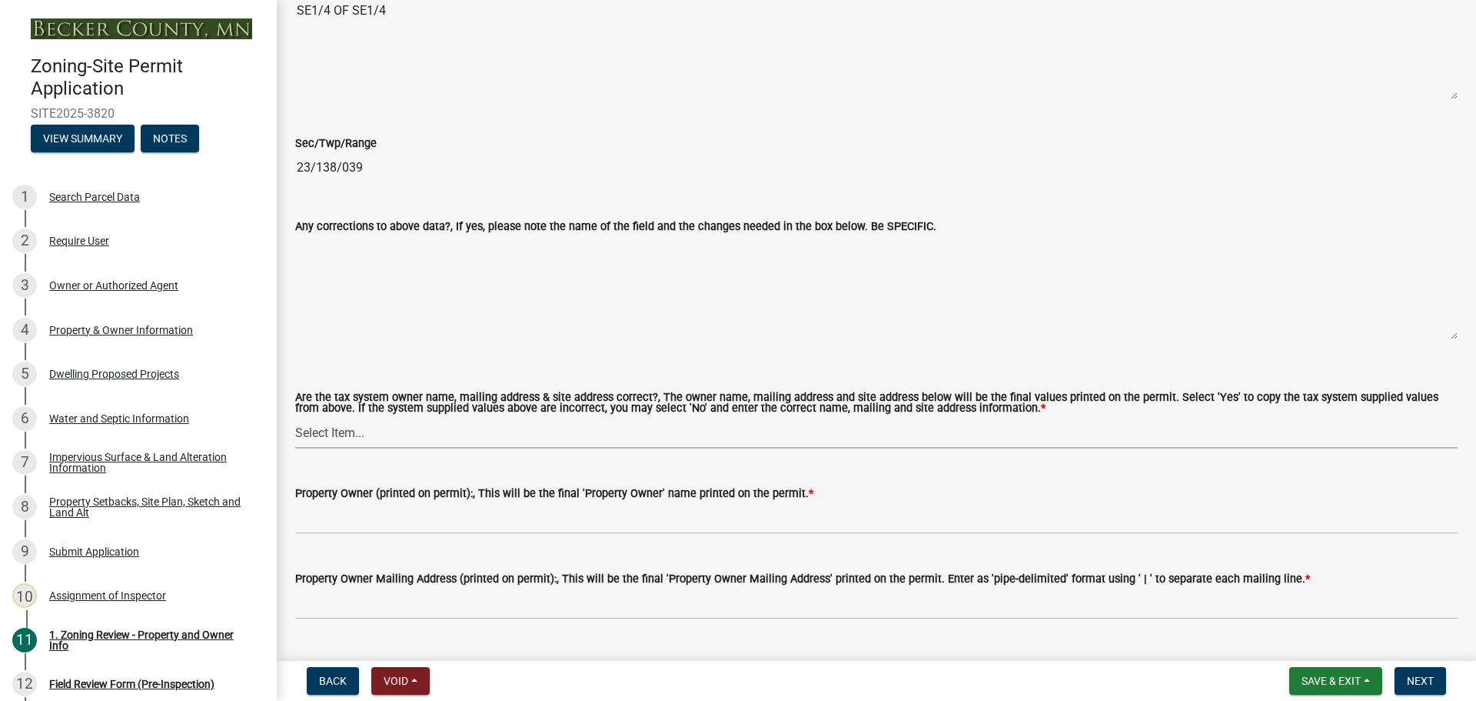
click at [372, 427] on select "Select Item... Yes No" at bounding box center [876, 433] width 1163 height 32
click at [295, 418] on select "Select Item... Yes No" at bounding box center [876, 433] width 1163 height 32
select select "ab6c2257-4786-48e5-86d0-1194833f57c8"
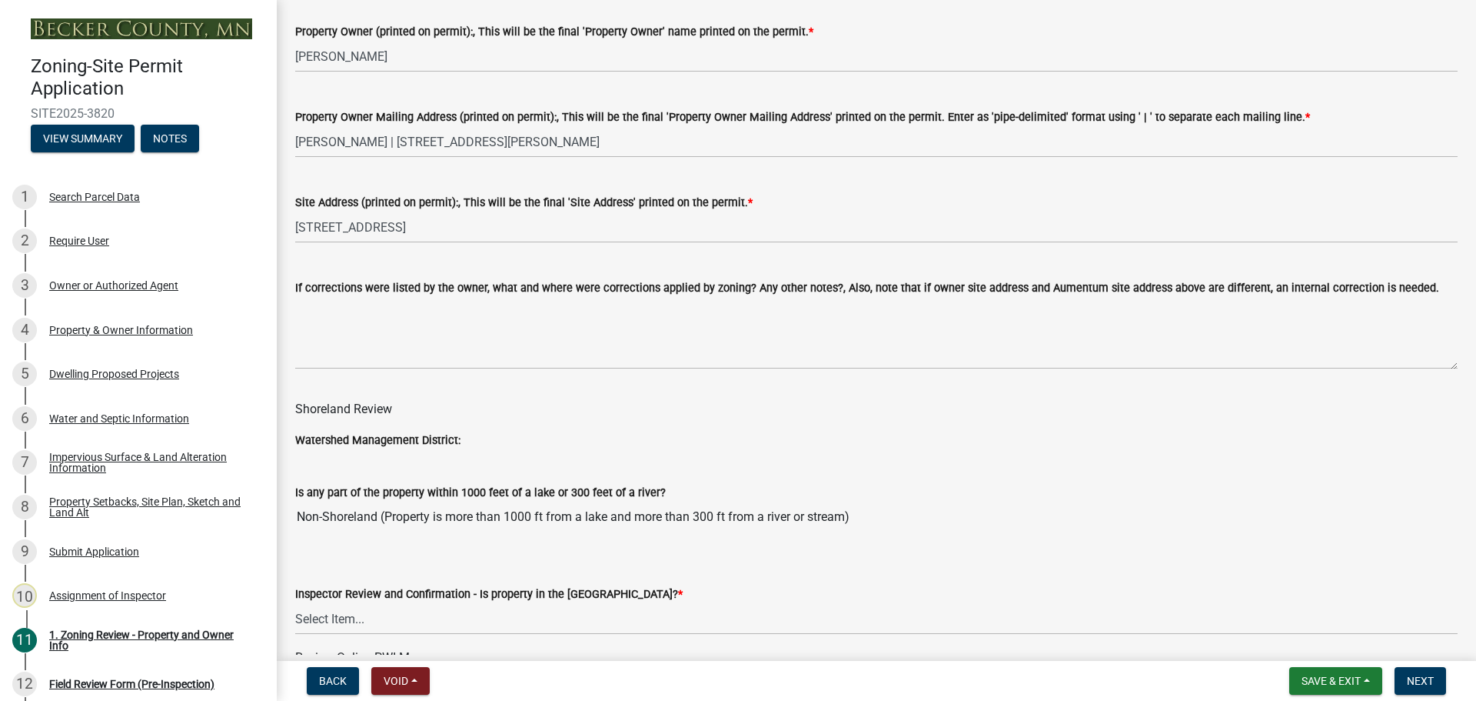
scroll to position [2153, 0]
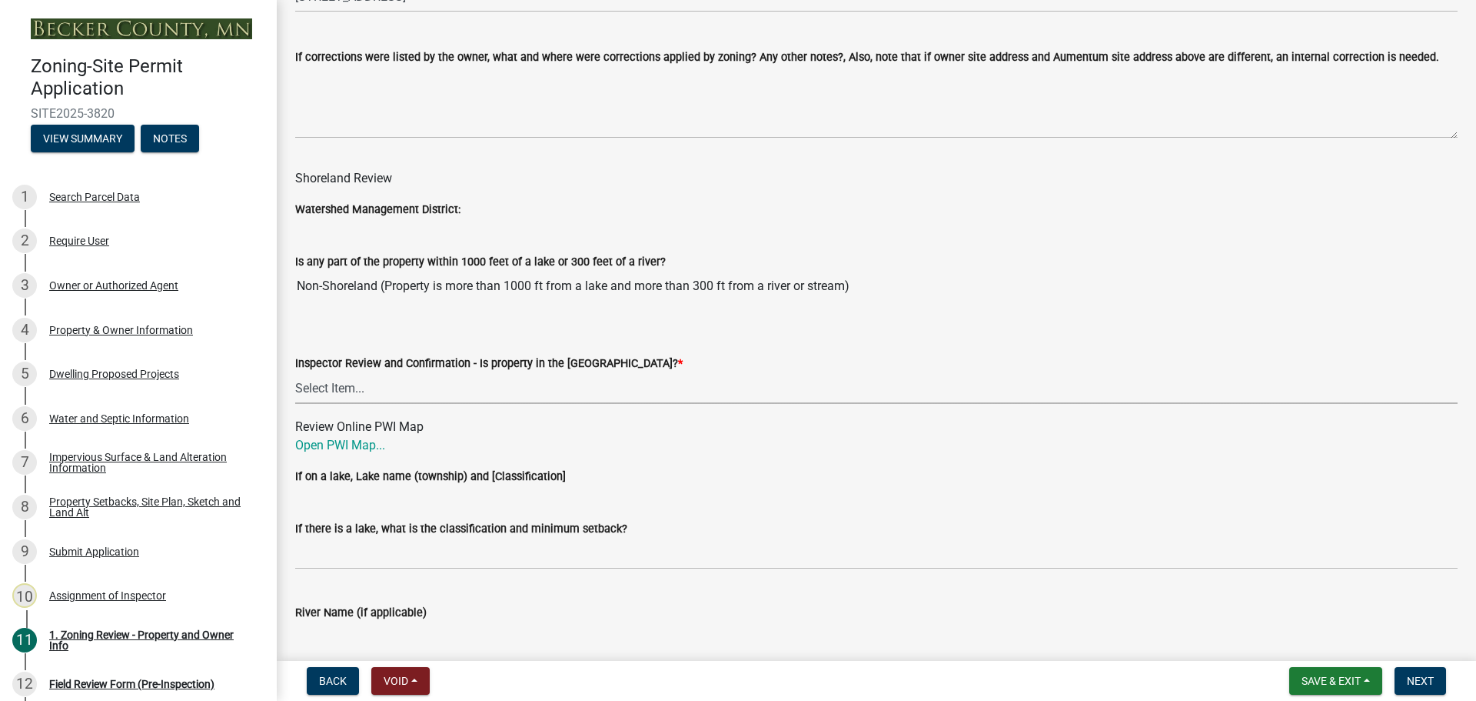
click at [393, 394] on select "Select Item... Within [GEOGRAPHIC_DATA] (SD) Not in [GEOGRAPHIC_DATA] (NOTSL)" at bounding box center [876, 388] width 1163 height 32
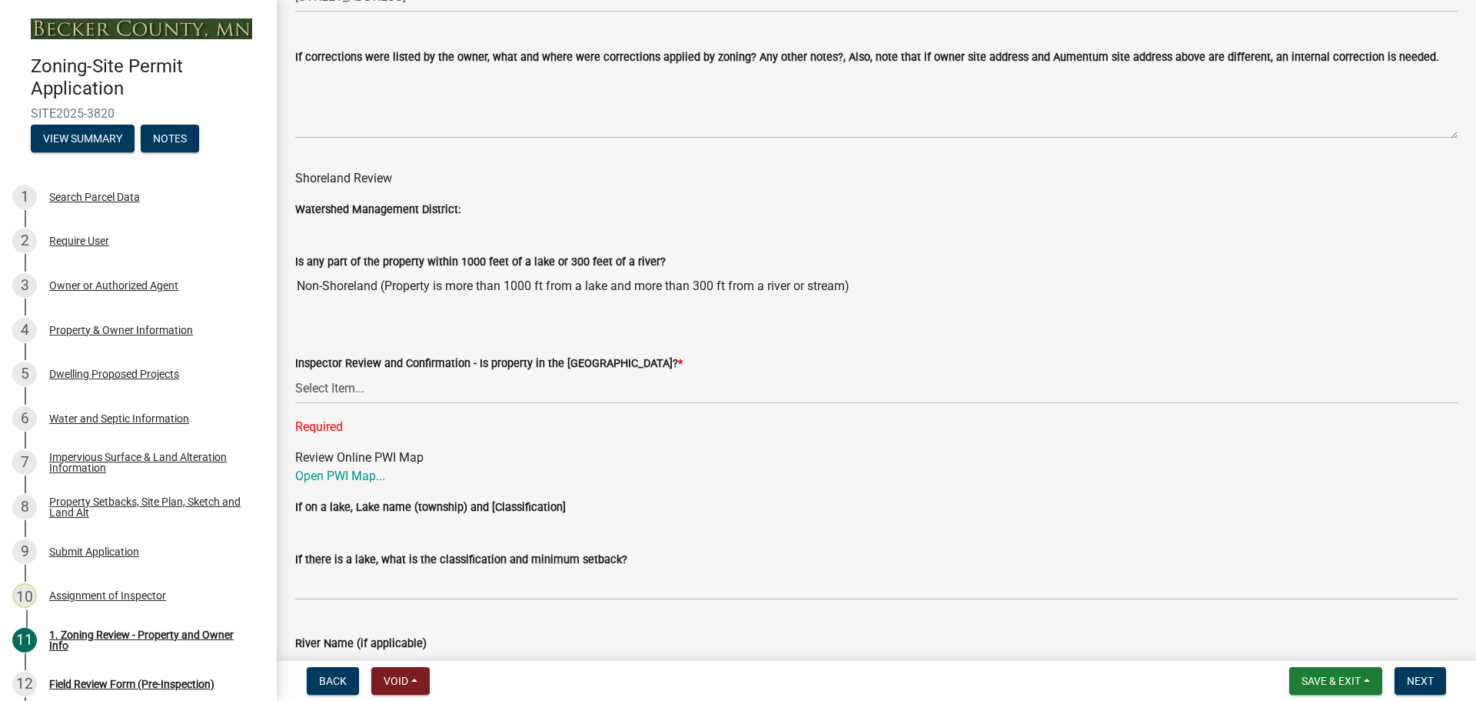
click at [361, 450] on div "Review Online PWI Map Open PWI Map..." at bounding box center [876, 466] width 1163 height 37
click at [346, 478] on link "Open PWI Map..." at bounding box center [340, 475] width 90 height 15
click at [431, 396] on select "Select Item... Within [GEOGRAPHIC_DATA] (SD) Not in [GEOGRAPHIC_DATA] (NOTSL)" at bounding box center [876, 388] width 1163 height 32
click at [295, 373] on select "Select Item... Within [GEOGRAPHIC_DATA] (SD) Not in [GEOGRAPHIC_DATA] (NOTSL)" at bounding box center [876, 388] width 1163 height 32
select select "de99b201-fb85-4000-88f5-6f49f4ff2101"
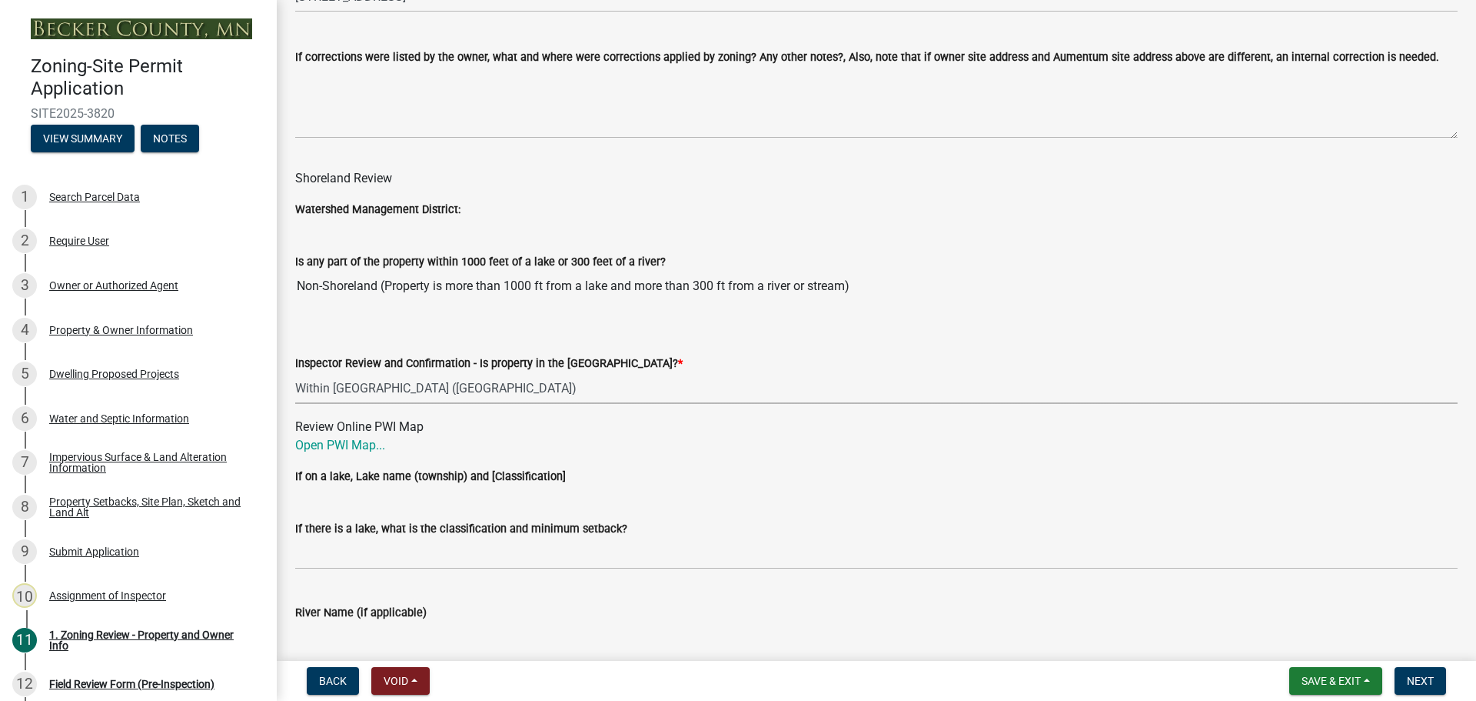
scroll to position [2461, 0]
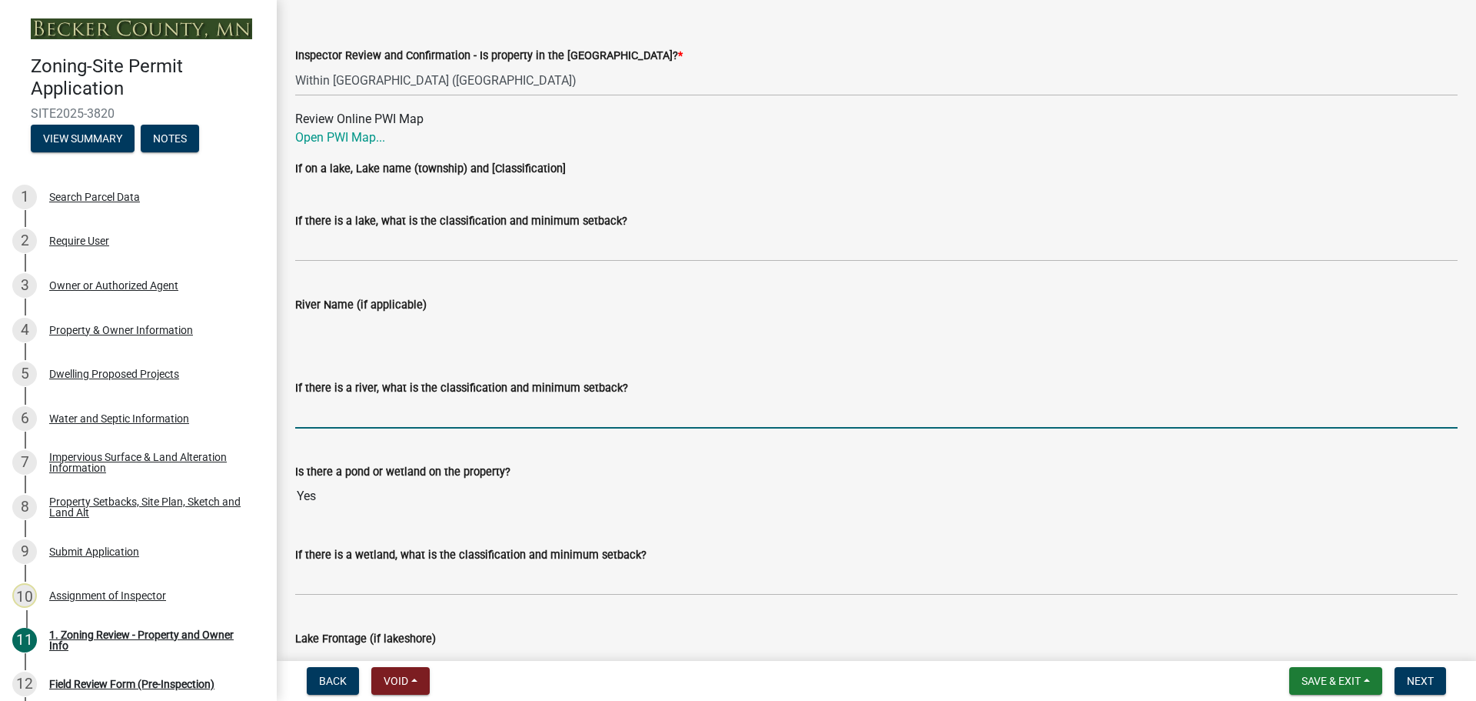
click at [363, 407] on input "If there is a river, what is the classification and minimum setback?" at bounding box center [876, 413] width 1163 height 32
type input "N/A"
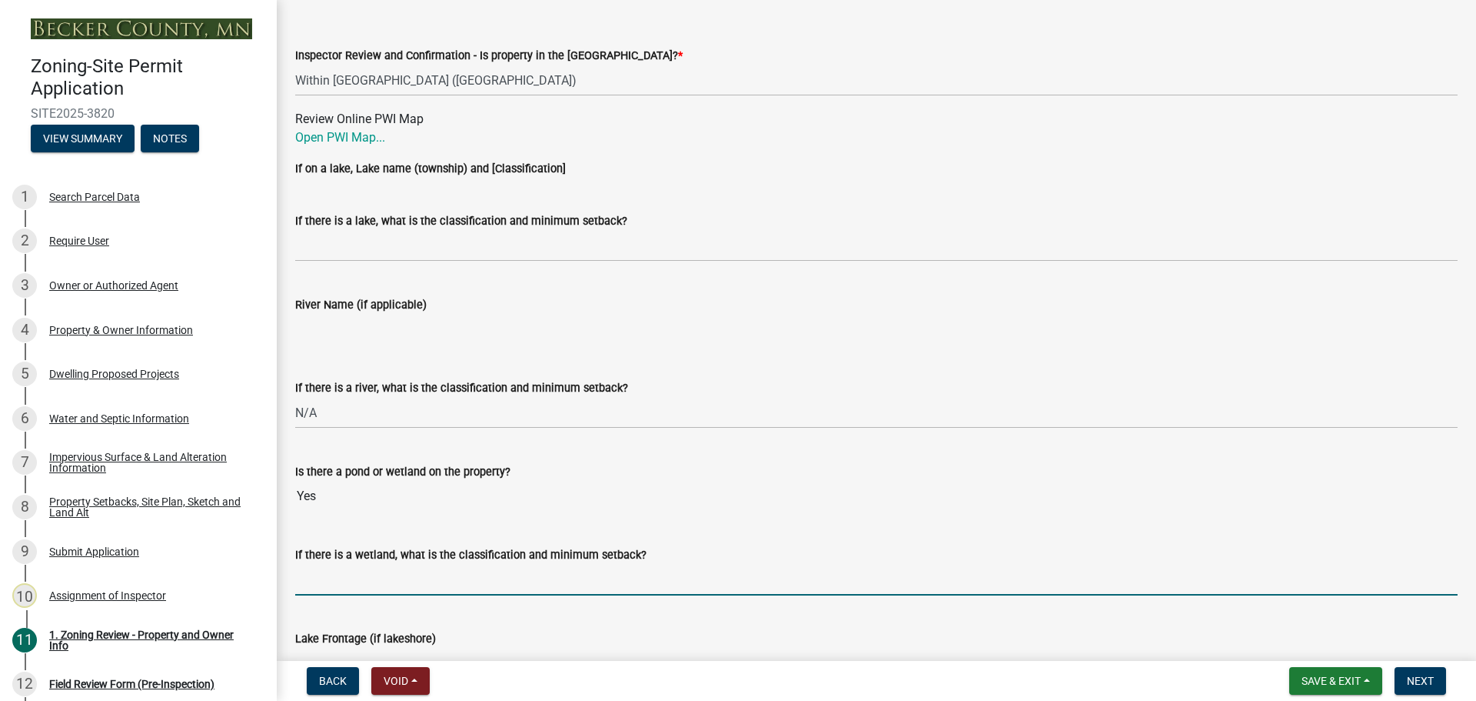
click at [387, 568] on input "If there is a wetland, what is the classification and minimum setback?" at bounding box center [876, 580] width 1163 height 32
type input "not protected wetland, may build up to but not in the wetland"
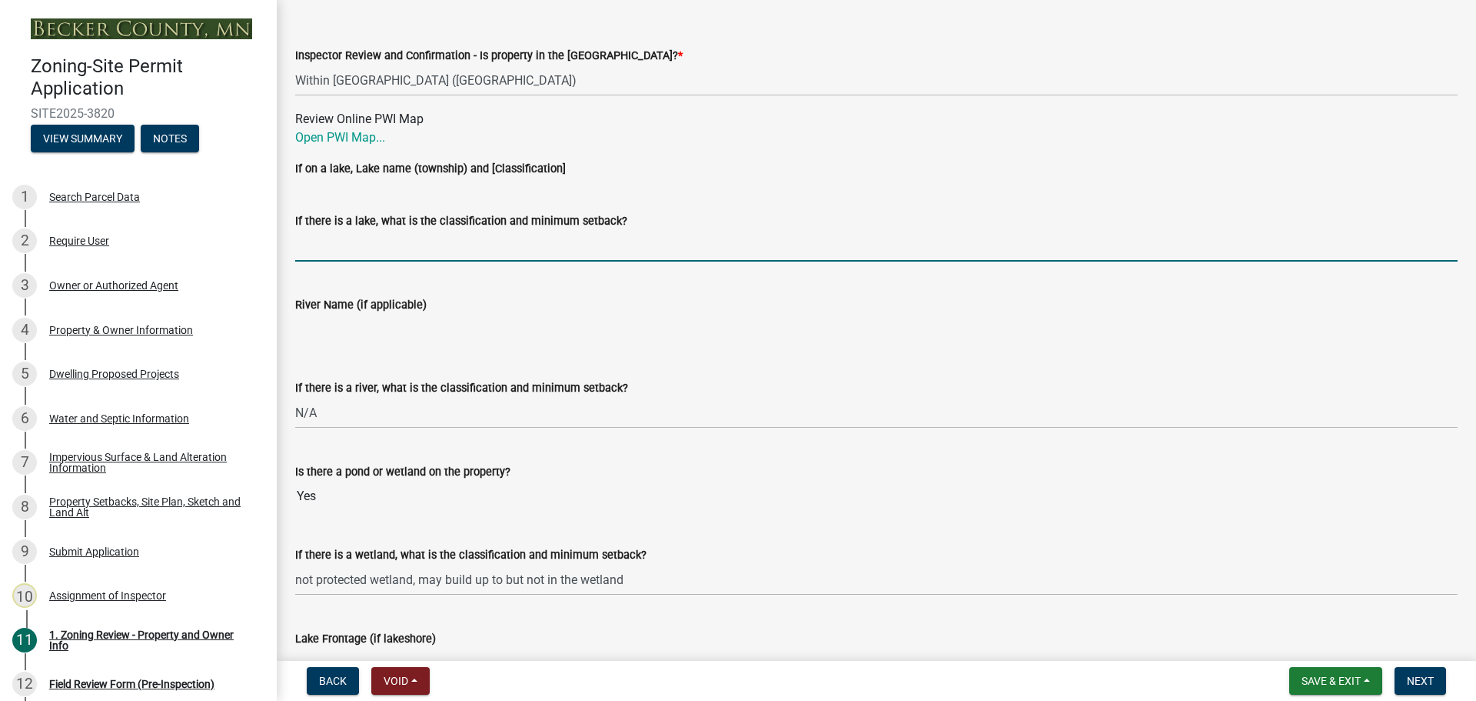
click at [356, 235] on input "If there is a lake, what is the classification and minimum setback?" at bounding box center [876, 246] width 1163 height 32
type input "N/A"
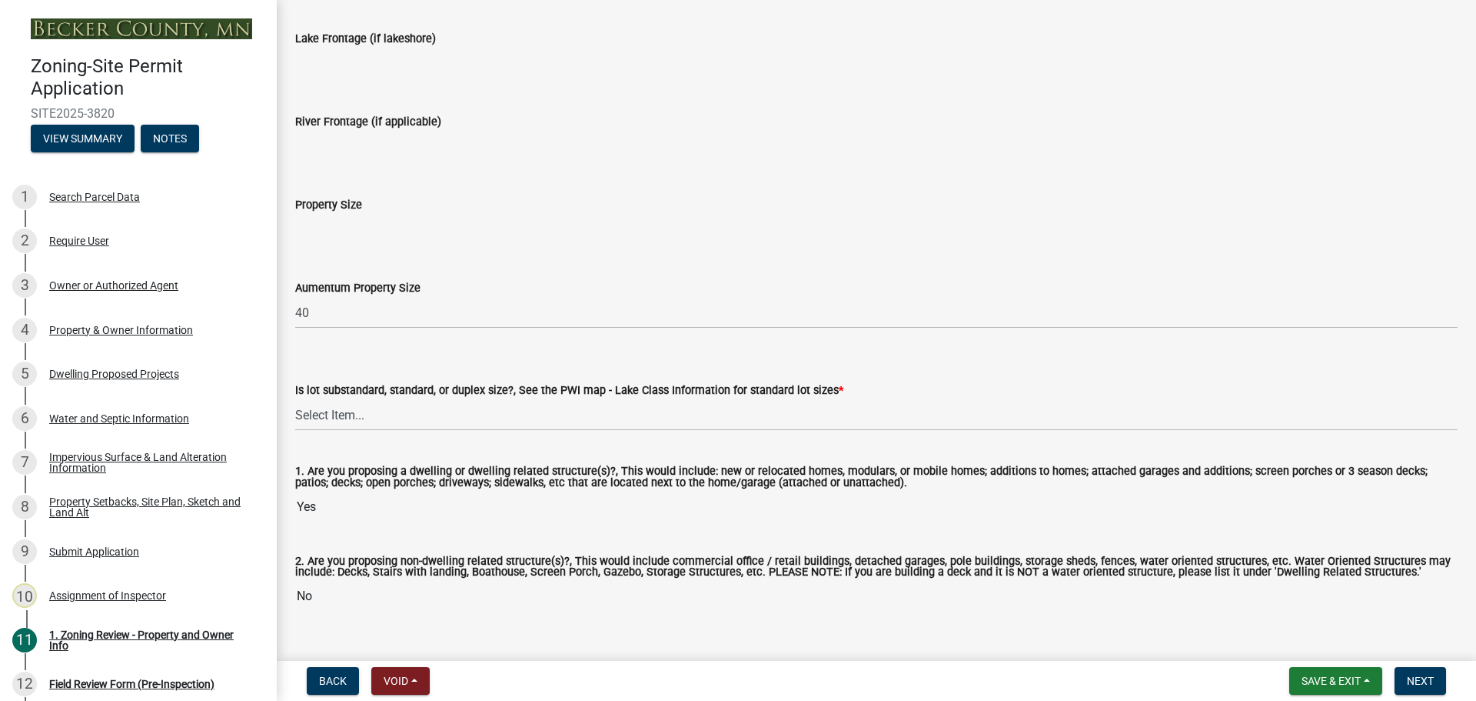
scroll to position [3076, 0]
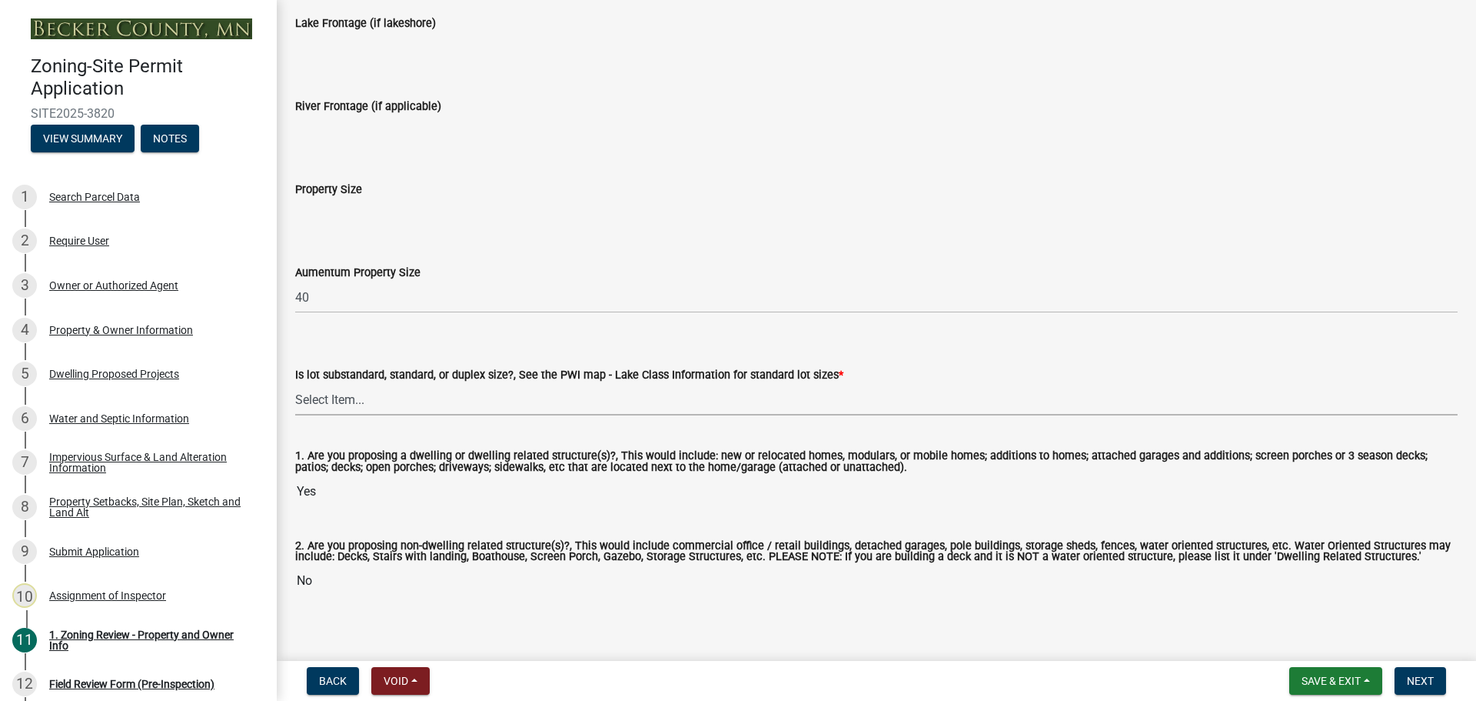
click at [414, 391] on select "Select Item... Non-Riparian and not back lot Substandard Non-Riparian Backlot S…" at bounding box center [876, 400] width 1163 height 32
click at [295, 384] on select "Select Item... Non-Riparian and not back lot Substandard Non-Riparian Backlot S…" at bounding box center [876, 400] width 1163 height 32
select select "d94a228a-13b2-461d-ba2b-a9964ed903a2"
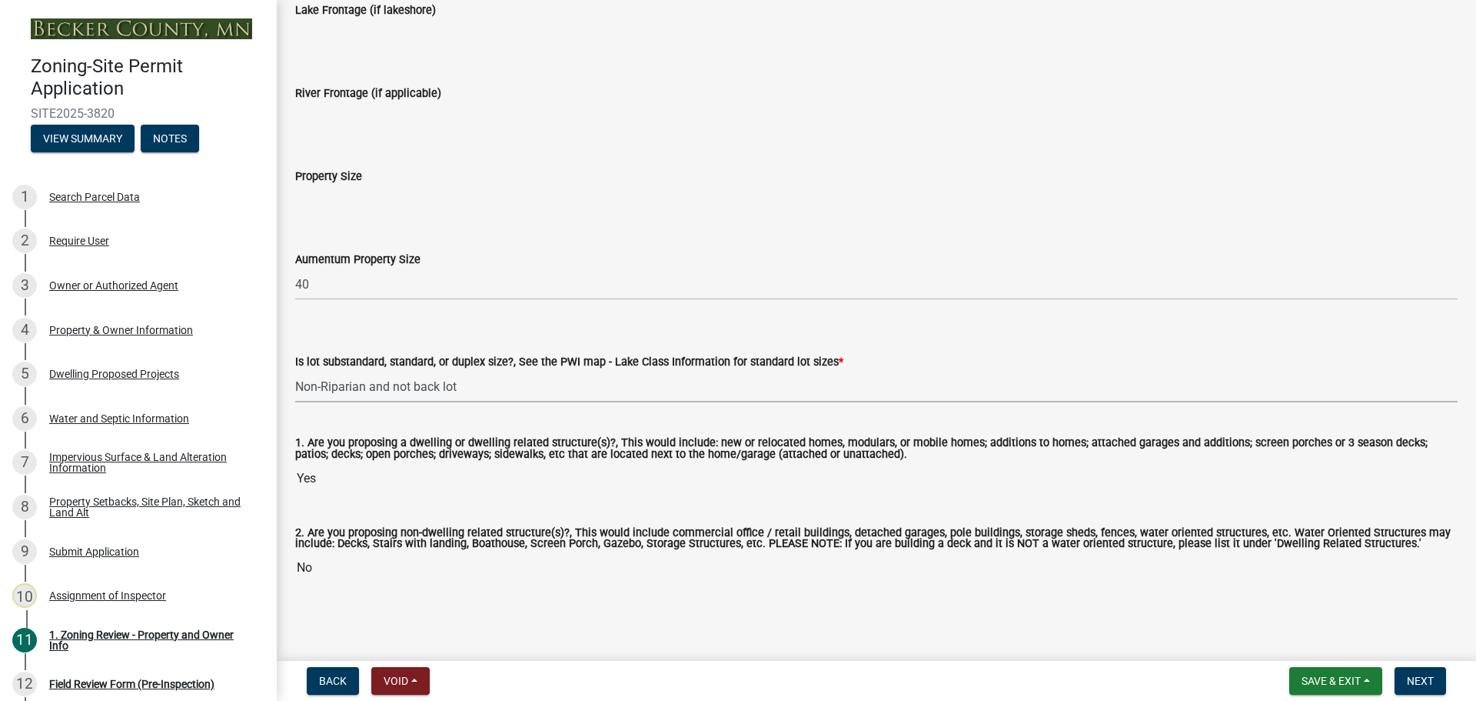
scroll to position [3092, 0]
click at [1426, 684] on span "Next" at bounding box center [1420, 680] width 27 height 12
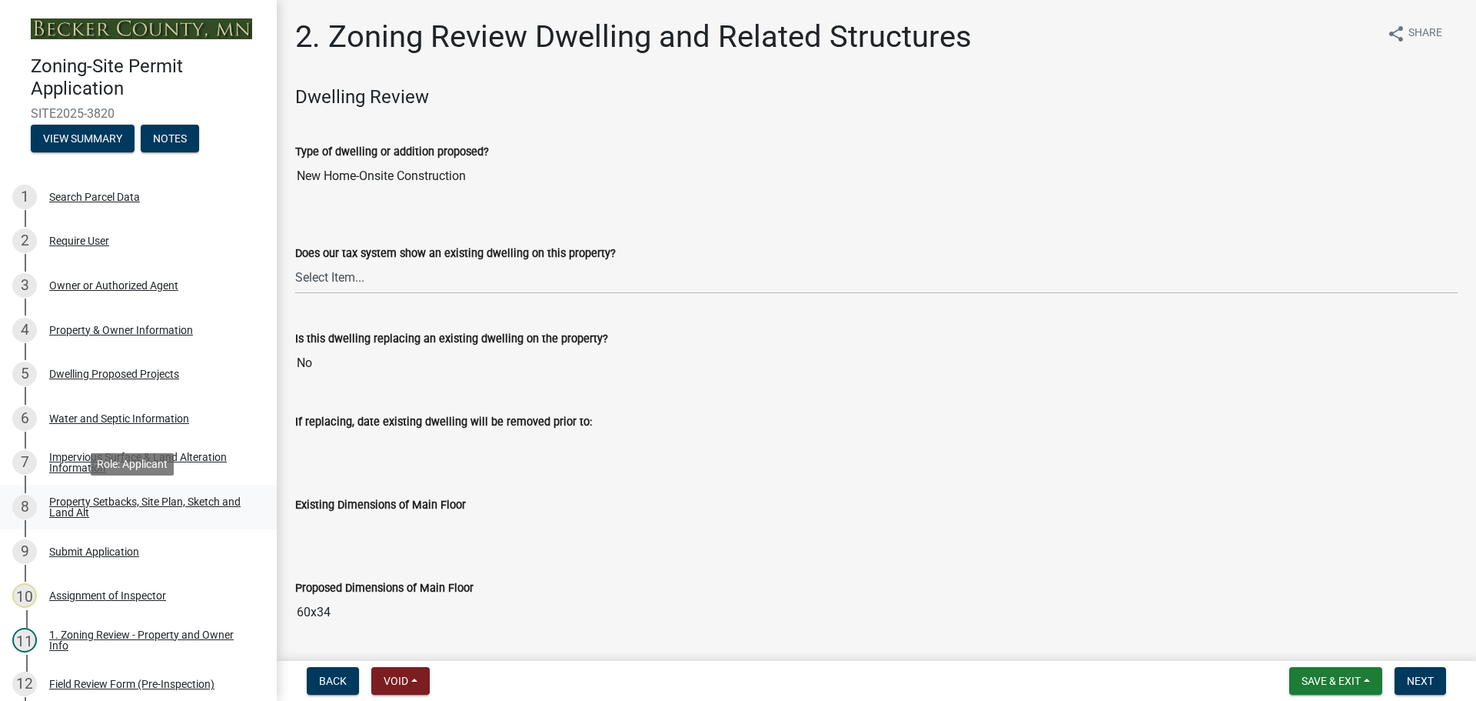
click at [160, 504] on div "Property Setbacks, Site Plan, Sketch and Land Alt" at bounding box center [150, 507] width 203 height 22
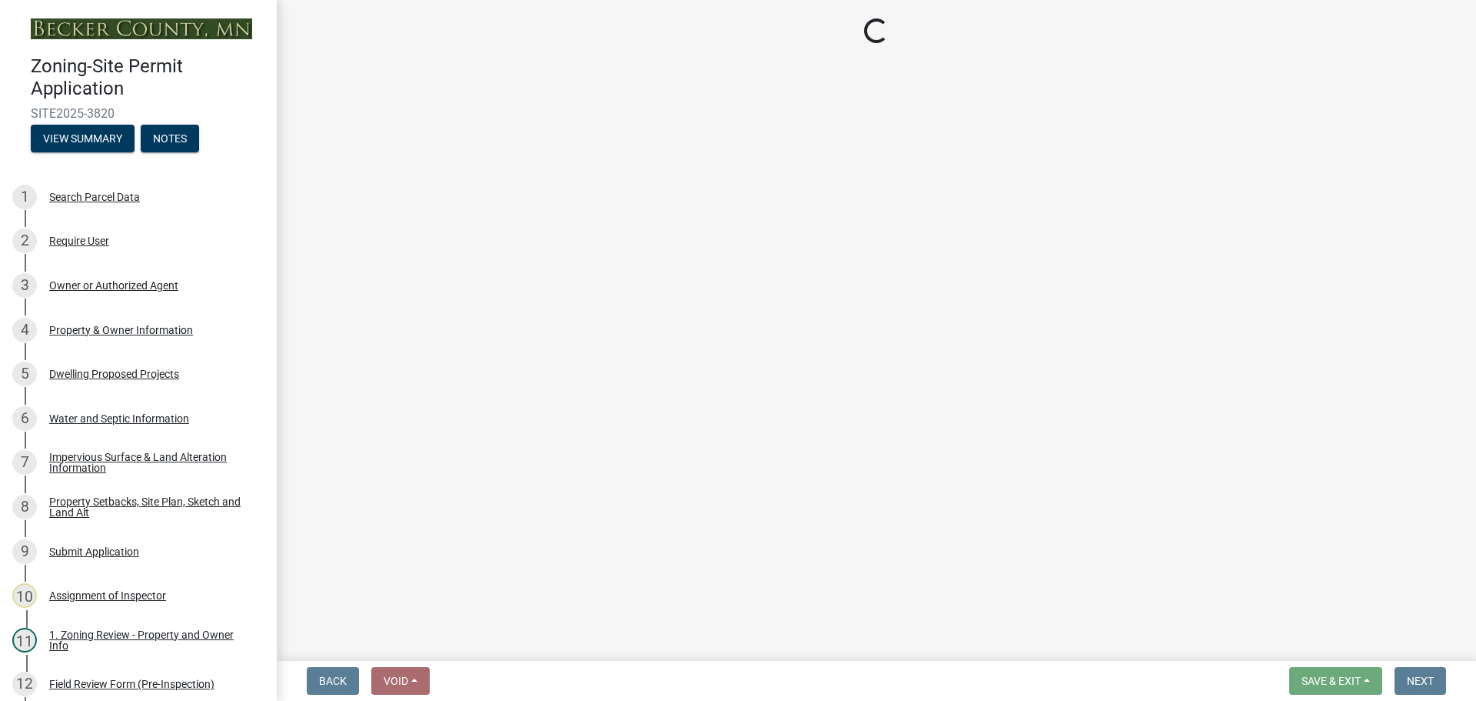
select select "d89fbfa0-1150-4954-b91c-9d482c9530a3"
select select "fd58f24c-a096-4195-863e-b494ea1fd324"
select select "12f785fb-c378-4b18-841c-21c73dc99083"
select select "12da6293-5841-4f5c-bd92-3658833964cd"
select select "27b2a8b4-abf6-463e-8c0c-7c5d2b4fe26f"
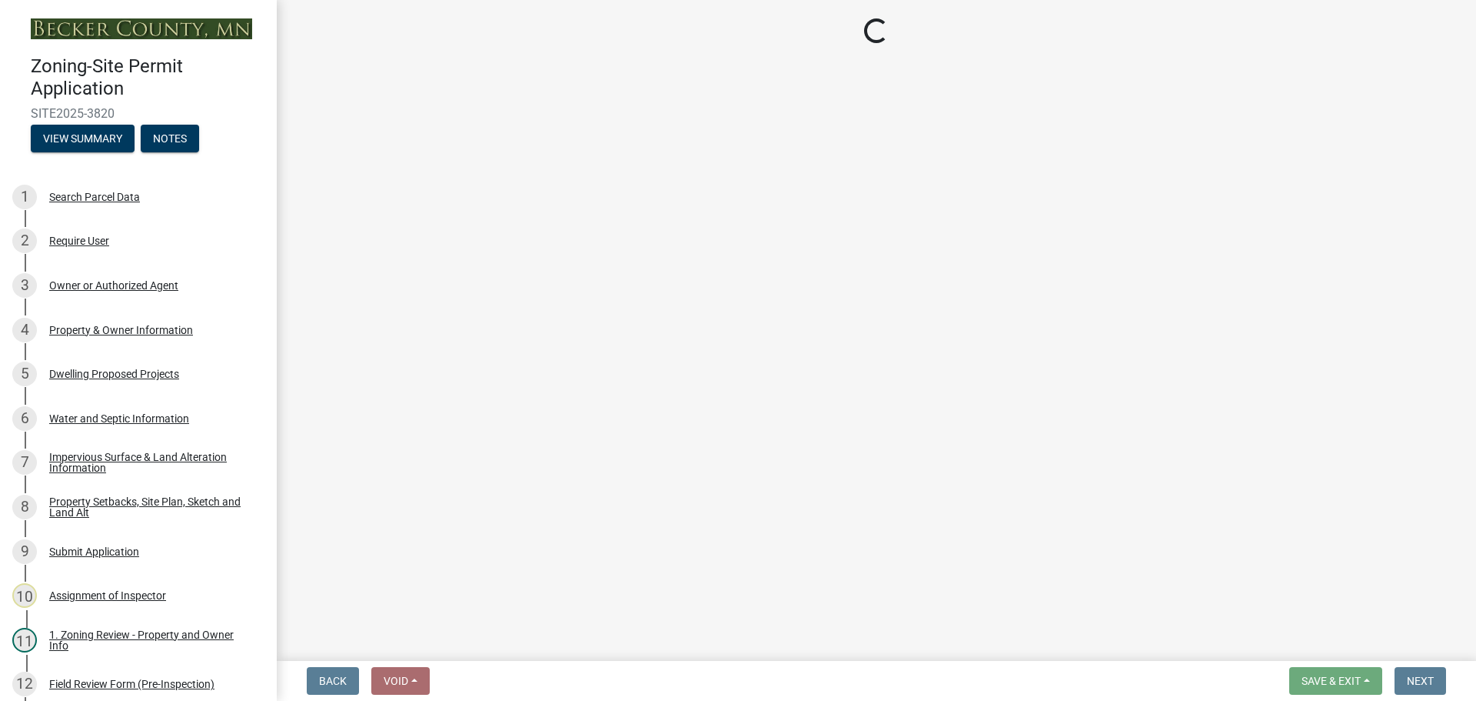
select select "28f6c7b2-2b88-4425-ae15-f67110f778a7"
select select "e019de12-4845-45f2-ad10-5fb76eee0e55"
select select "c8b8ea71-7088-4e87-a493-7bc88cc2835b"
select select "a4ce8fad-3c47-4e2b-9375-28a8f2ee630b"
select select "4421853d-5e11-4b64-95ec-6c47066881cc"
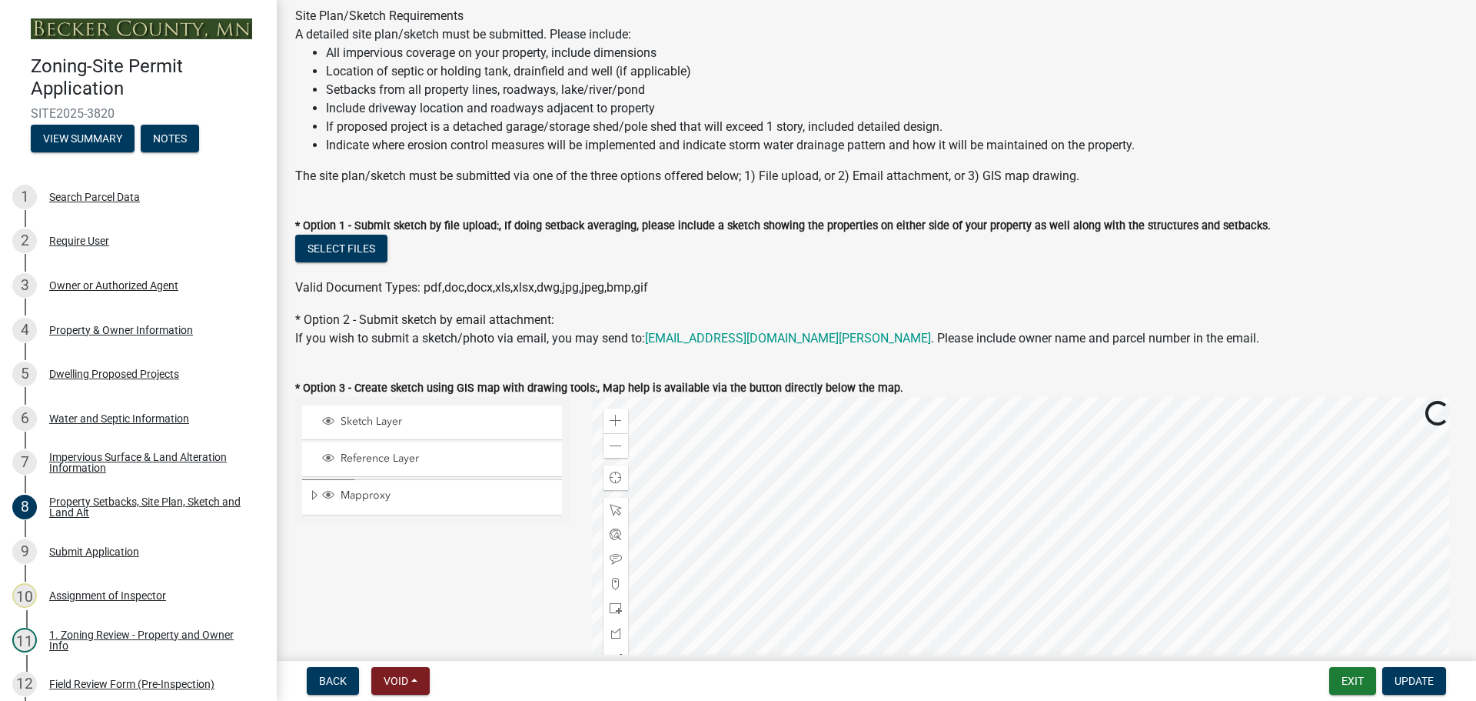
scroll to position [308, 0]
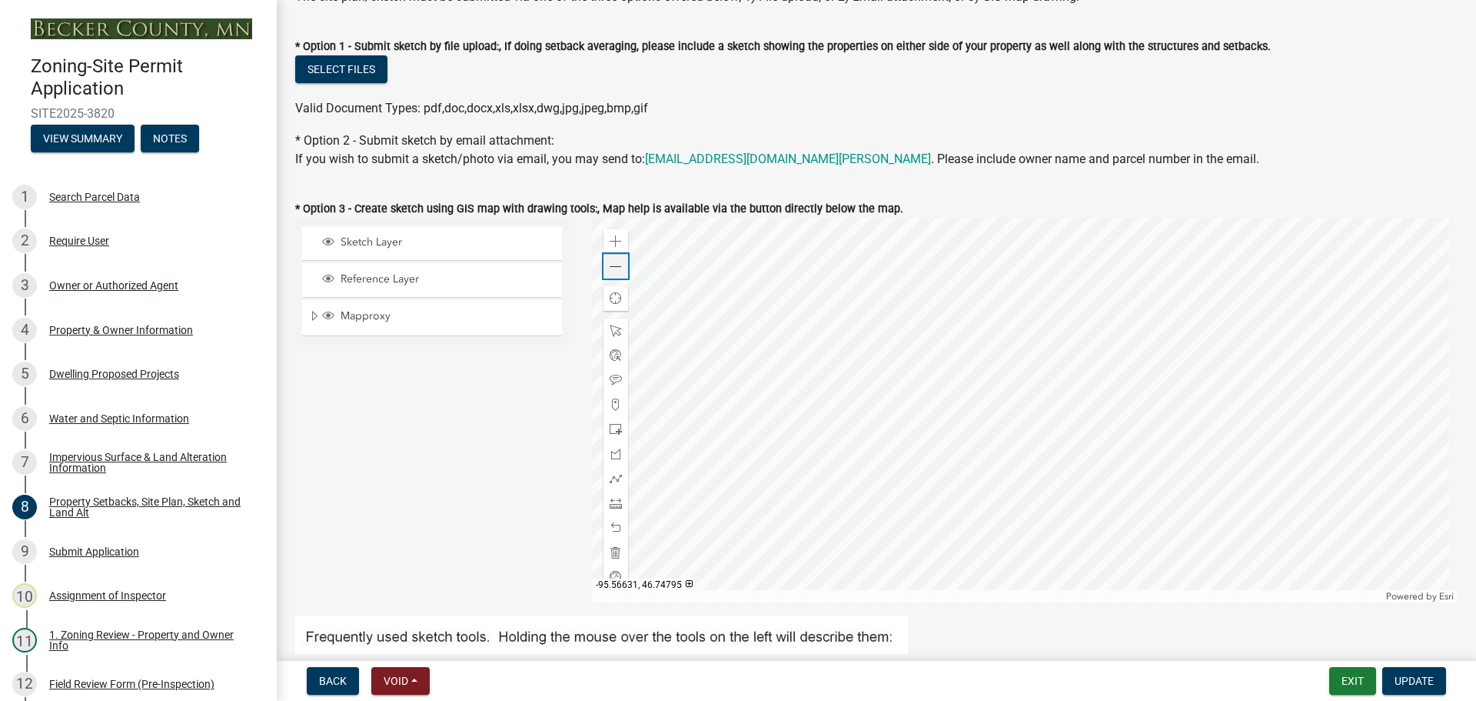
click at [617, 271] on span at bounding box center [616, 267] width 12 height 12
click at [927, 384] on div at bounding box center [1025, 410] width 867 height 384
click at [870, 378] on div at bounding box center [1025, 410] width 867 height 384
click at [103, 371] on div "Dwelling Proposed Projects" at bounding box center [114, 373] width 130 height 11
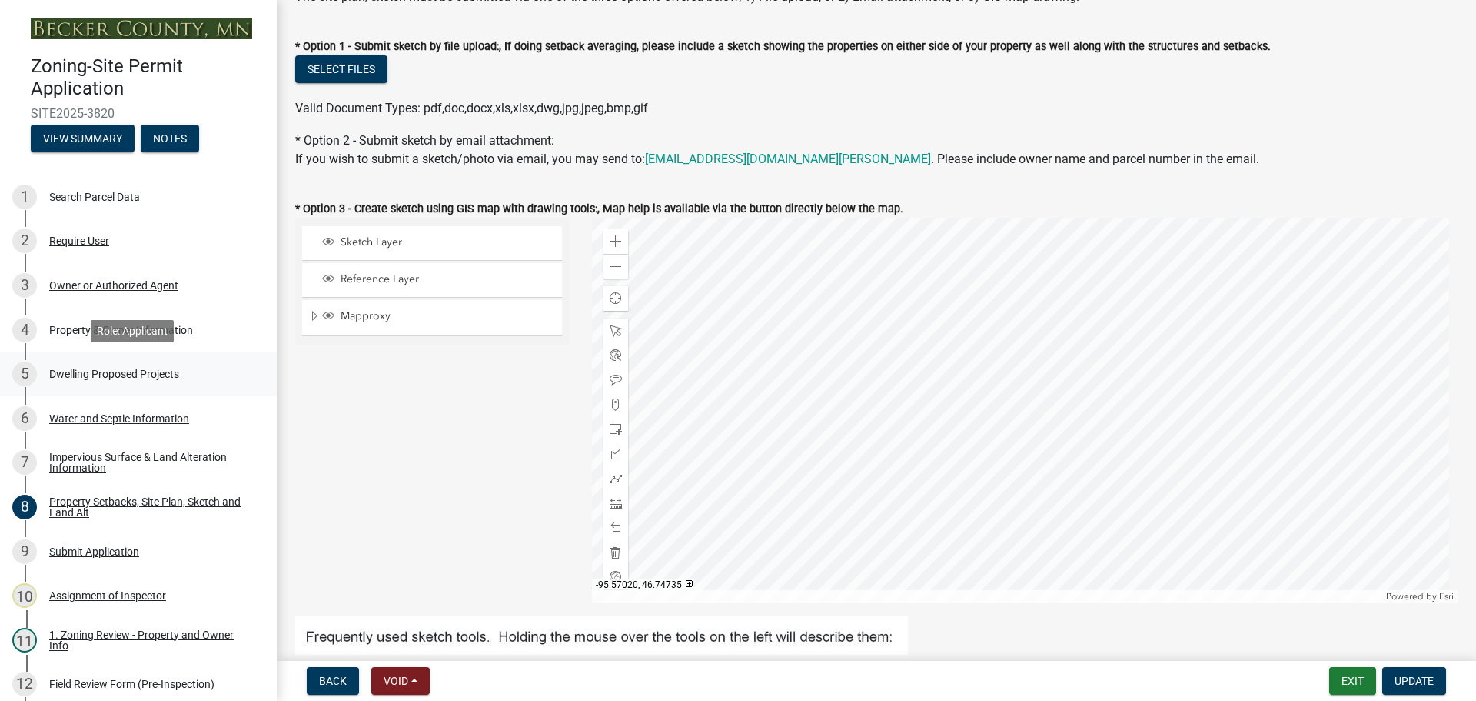
scroll to position [0, 0]
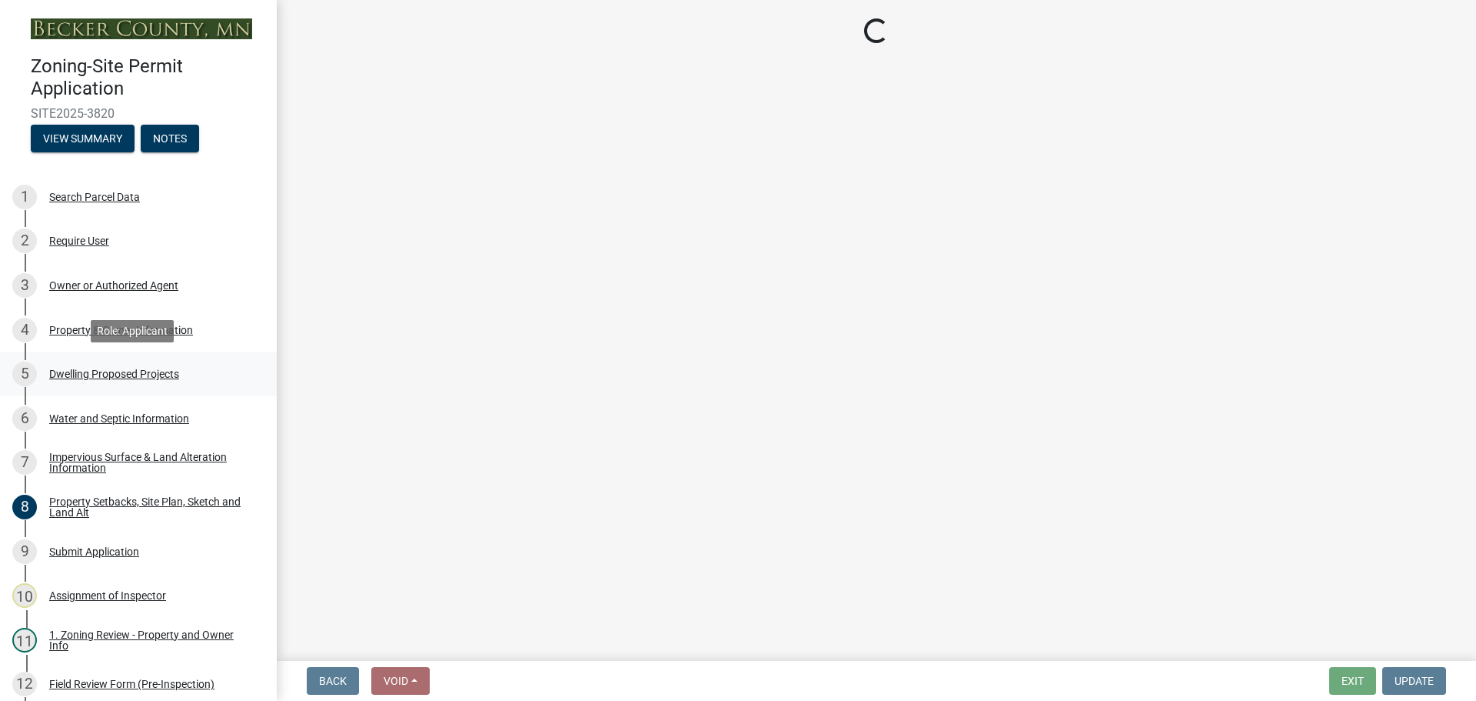
select select "5b8abcc6-67f7-49fb-8f25-c295ccc2b339"
select select "566f81cc-4b3f-4ecb-9f16-a2b313352c61"
select select "03c1fec4-1fbe-4331-bc18-34e24145556f"
select select "4f5e2784-8c40-49a3-b0e9-8f1a3cbab4f4"
select select "a045e8de-0125-48b5-a52c-0705e3235ca5"
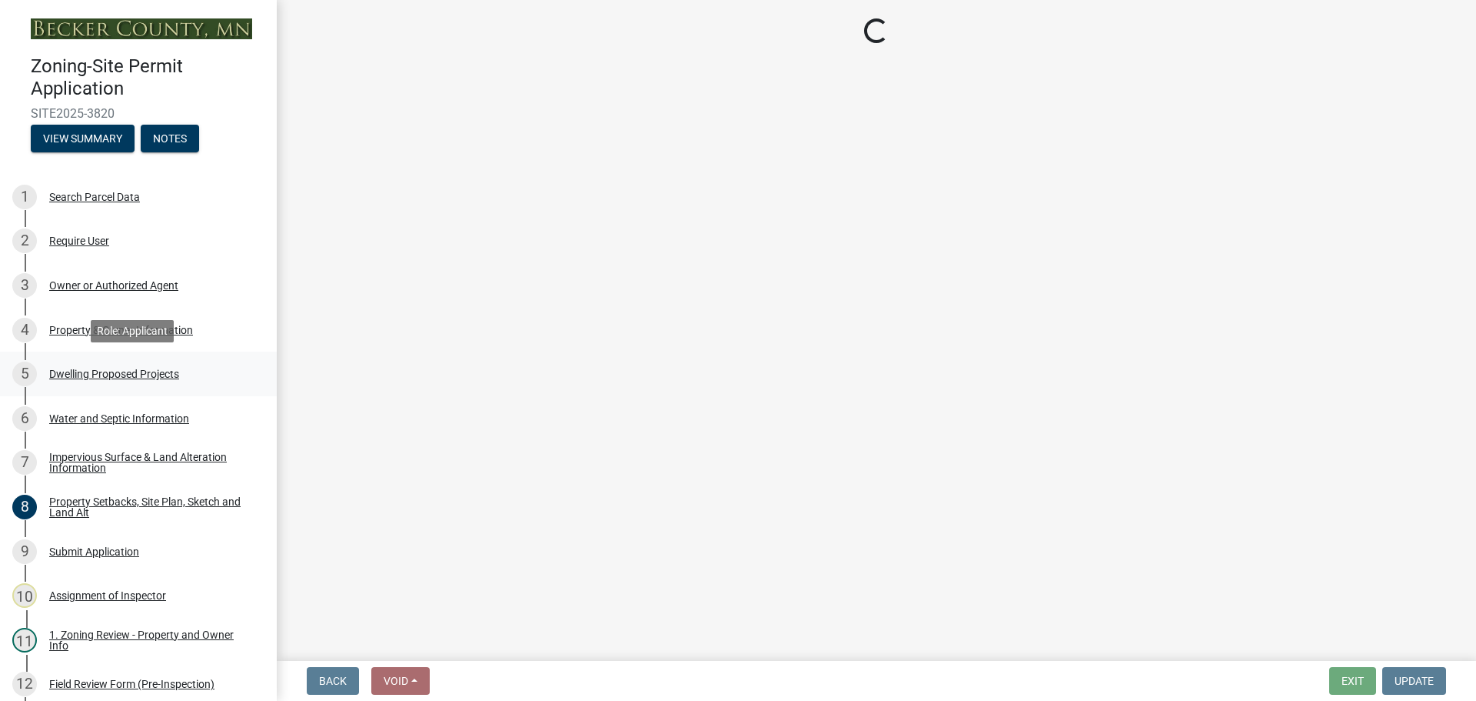
select select "744d8552-d7ef-4cf1-b465-42901748f06c"
select select "638dddef-31f4-4d73-b0b5-0ffc7b344434"
select select "43dc438e-12cf-4fa6-b4ef-a236ffc627d7"
select select "92a0ce08-7963-4b1d-9a71-a10ef3c9fec5"
select select "ab9119d1-7da9-49c4-9fac-8c142204c89d"
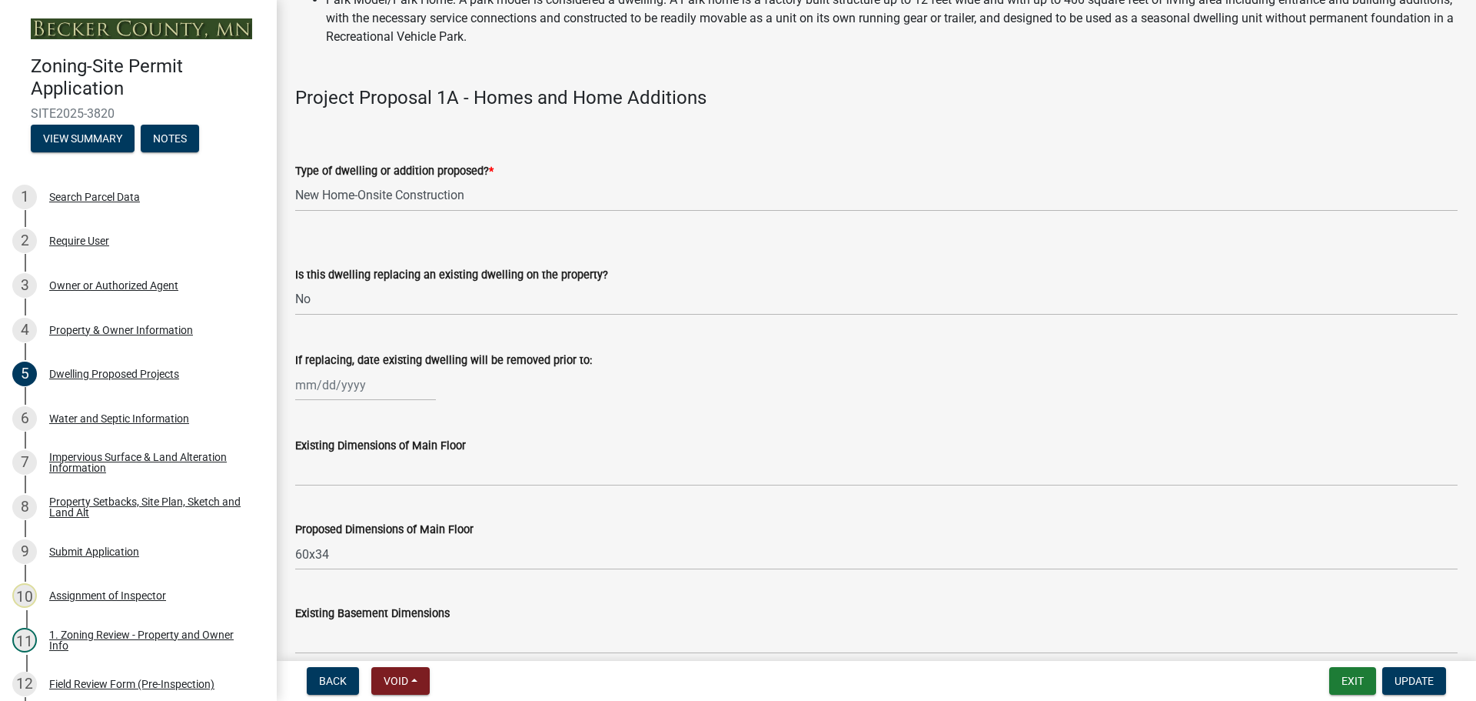
scroll to position [538, 0]
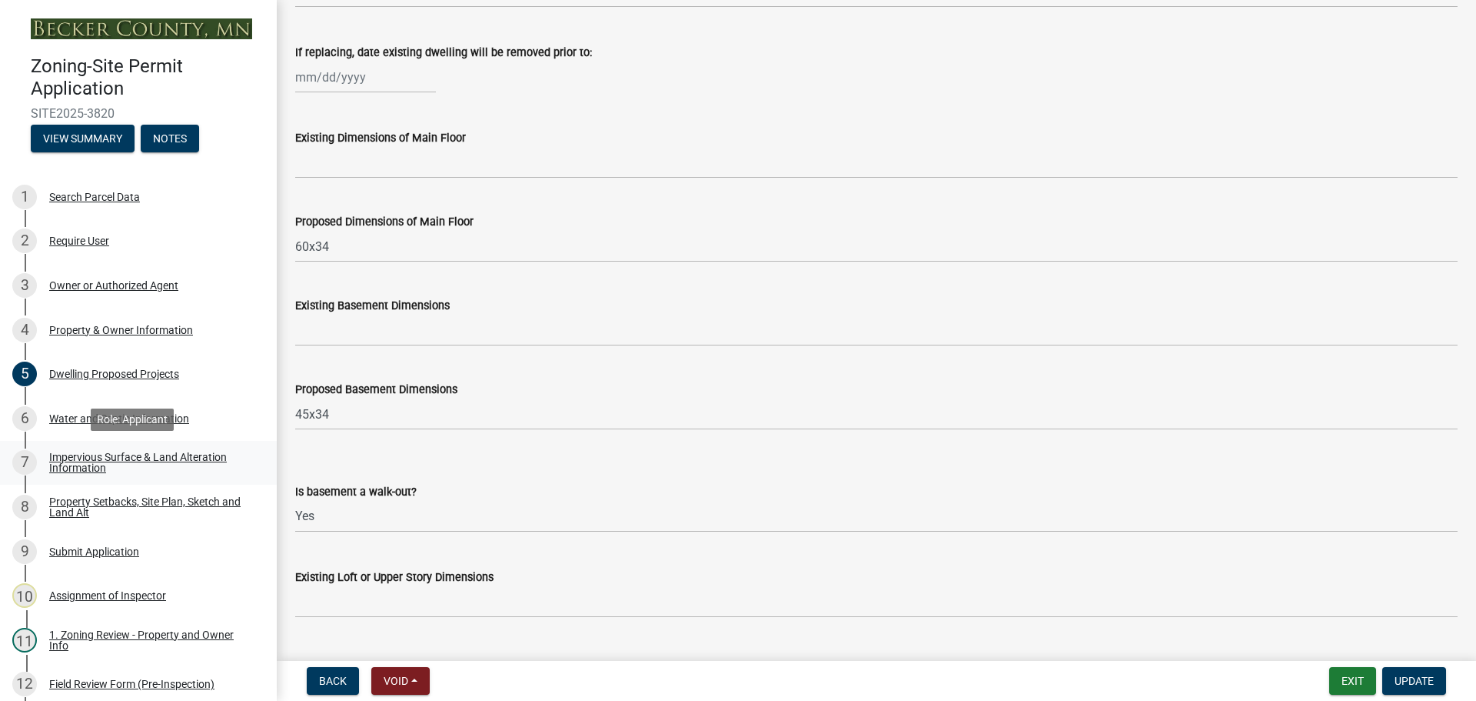
click at [177, 451] on div "Impervious Surface & Land Alteration Information" at bounding box center [150, 462] width 203 height 22
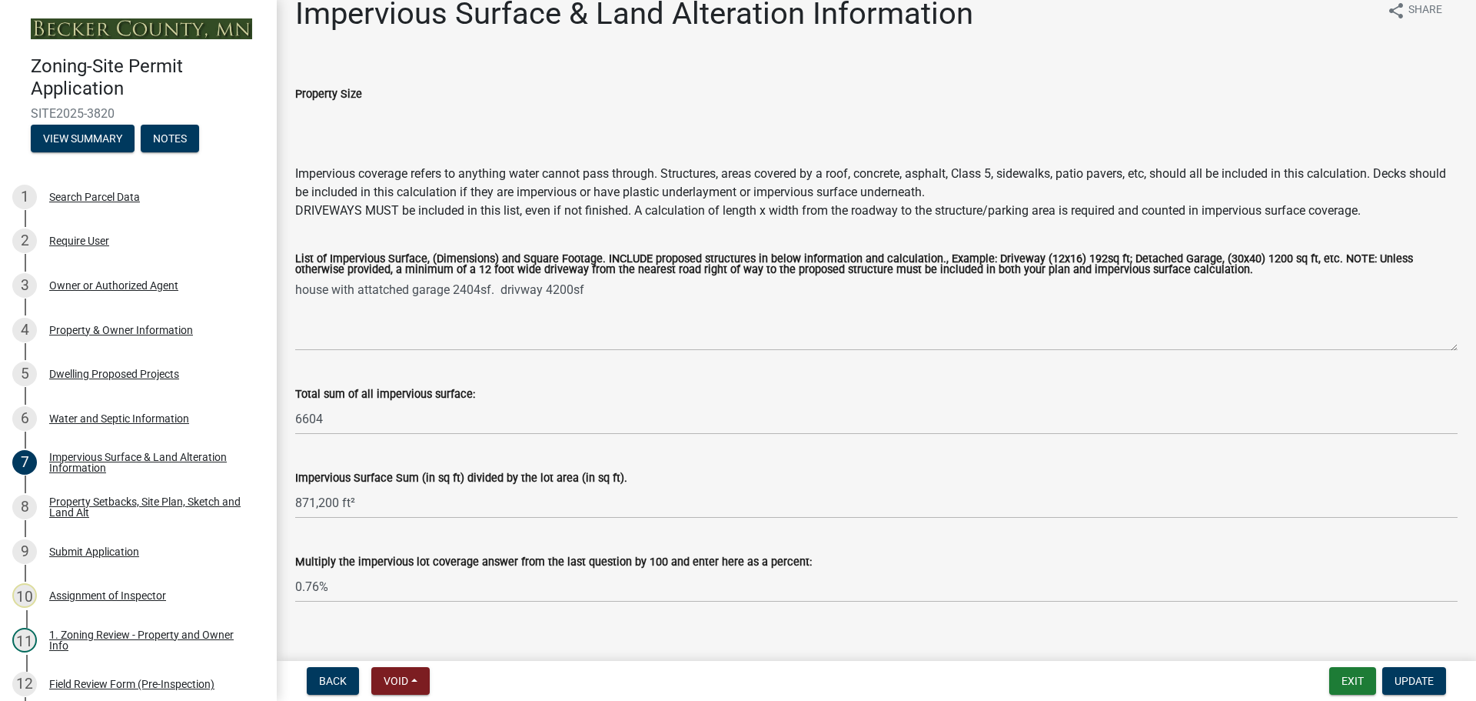
scroll to position [44, 0]
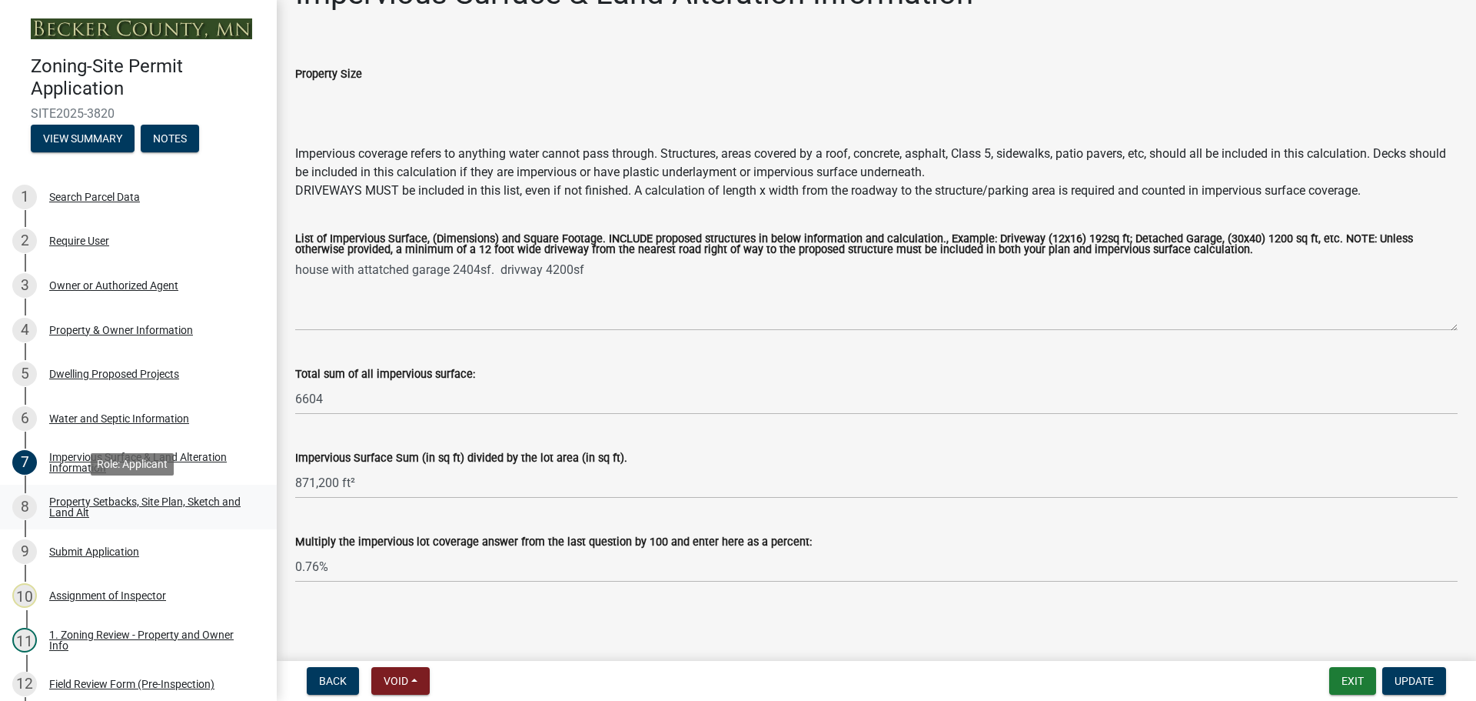
click at [75, 511] on div "Property Setbacks, Site Plan, Sketch and Land Alt" at bounding box center [150, 507] width 203 height 22
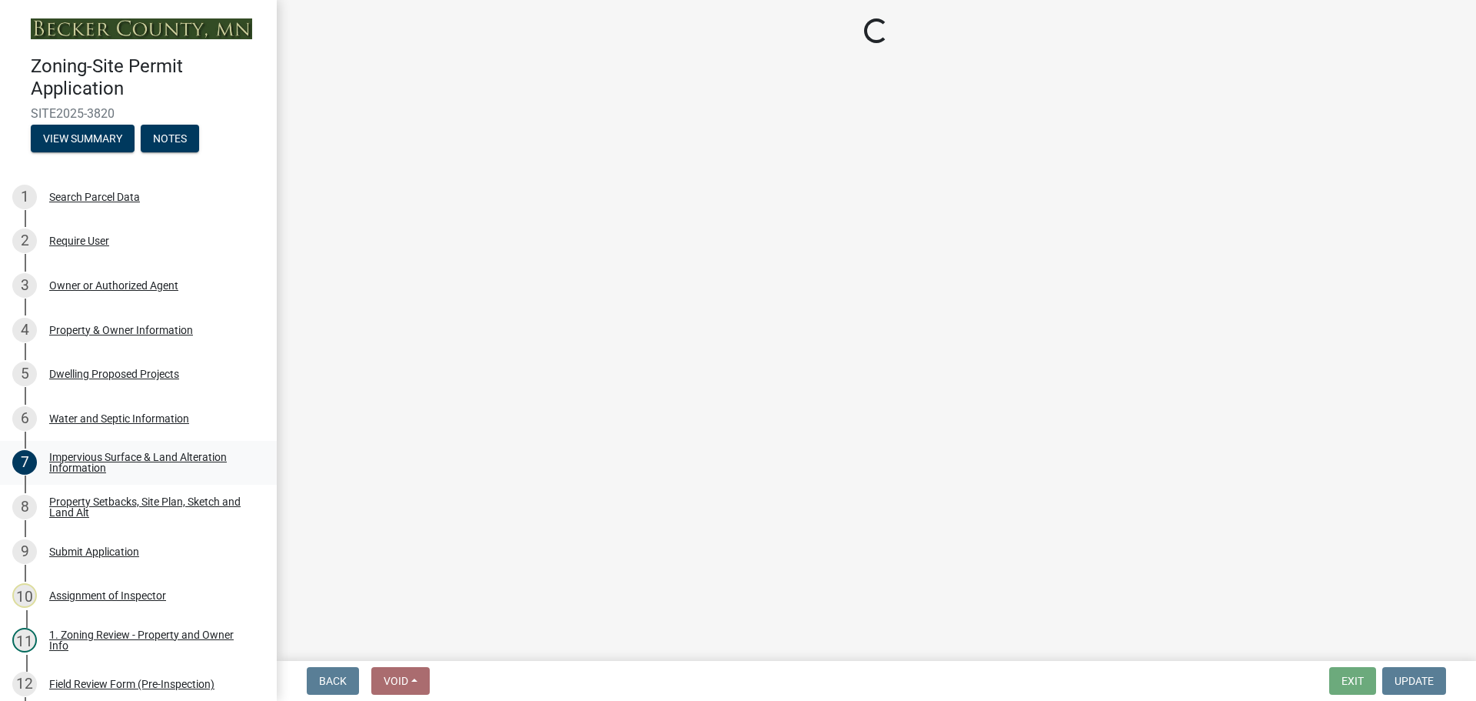
select select "d89fbfa0-1150-4954-b91c-9d482c9530a3"
select select "fd58f24c-a096-4195-863e-b494ea1fd324"
select select "12f785fb-c378-4b18-841c-21c73dc99083"
select select "12da6293-5841-4f5c-bd92-3658833964cd"
select select "27b2a8b4-abf6-463e-8c0c-7c5d2b4fe26f"
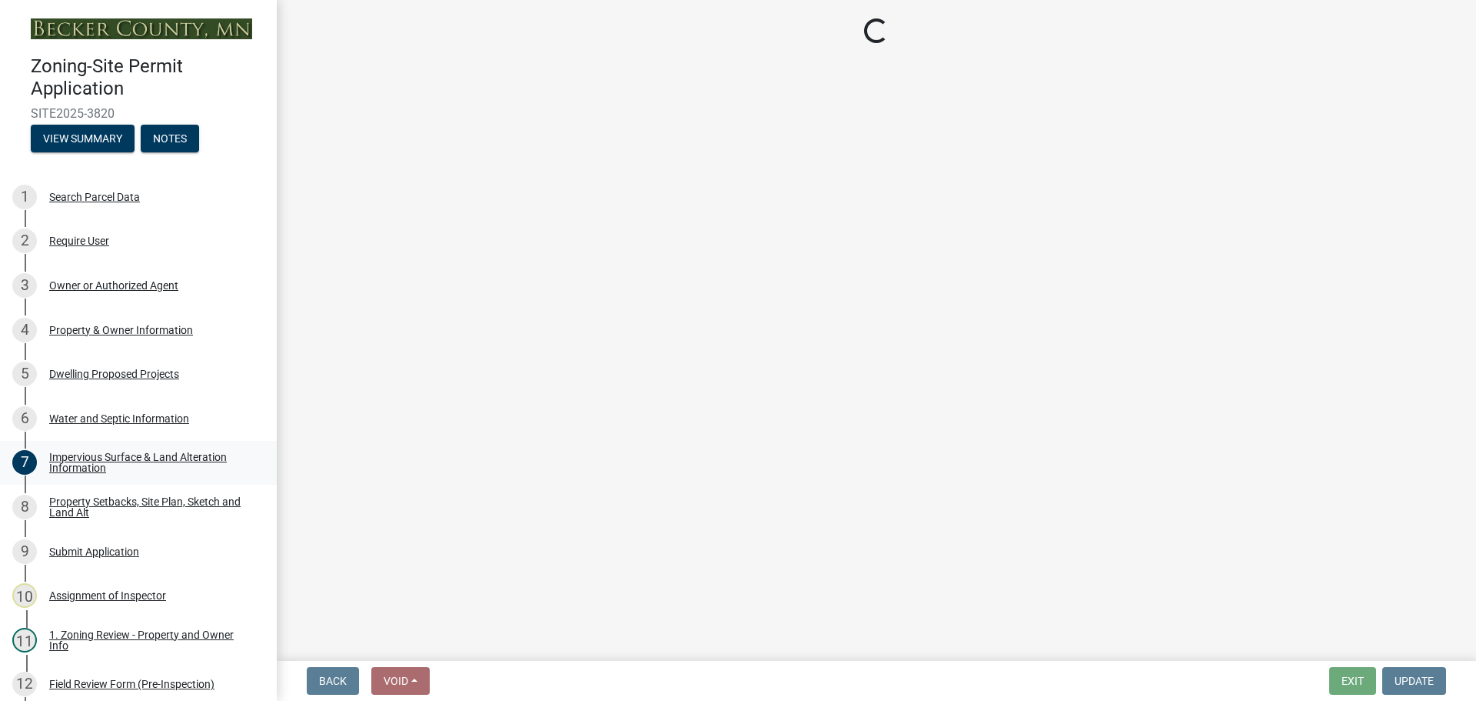
select select "28f6c7b2-2b88-4425-ae15-f67110f778a7"
select select "e019de12-4845-45f2-ad10-5fb76eee0e55"
select select "c8b8ea71-7088-4e87-a493-7bc88cc2835b"
select select "a4ce8fad-3c47-4e2b-9375-28a8f2ee630b"
select select "4421853d-5e11-4b64-95ec-6c47066881cc"
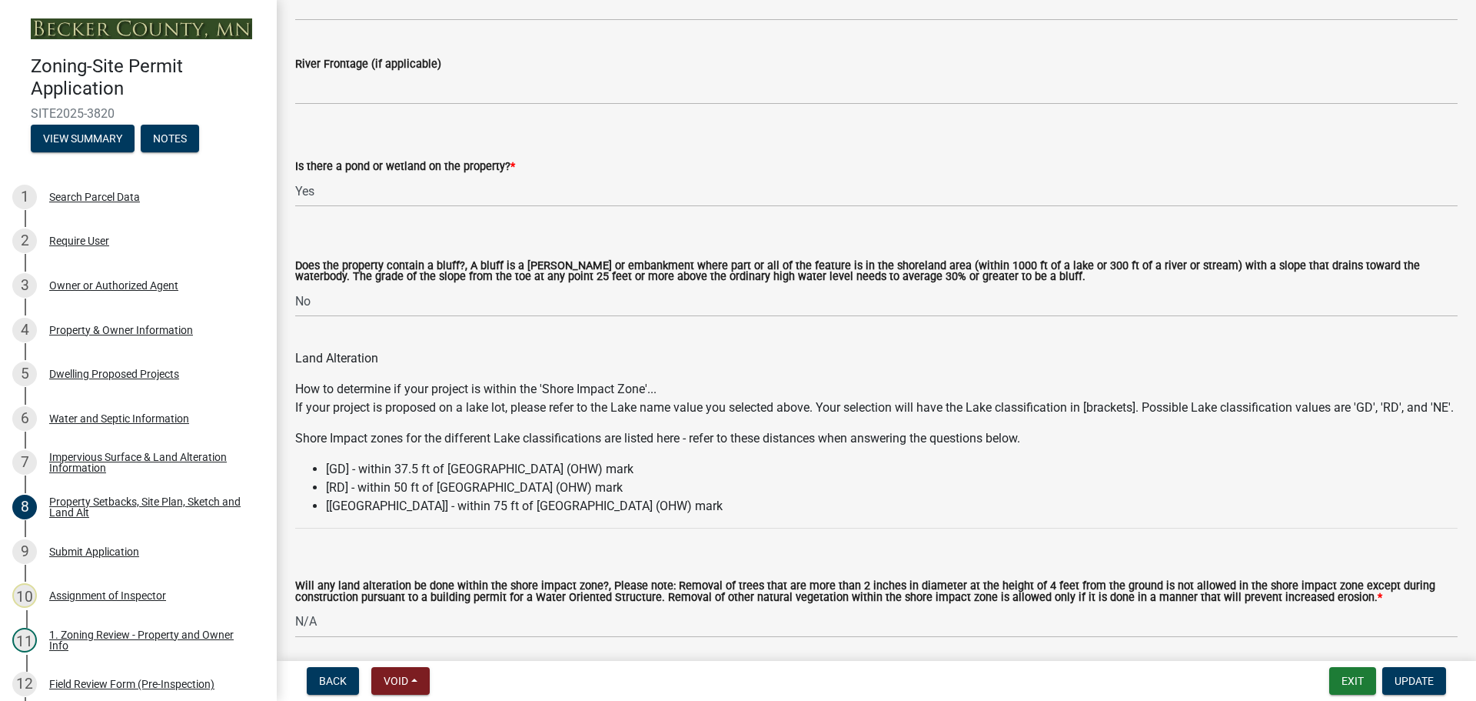
scroll to position [1153, 0]
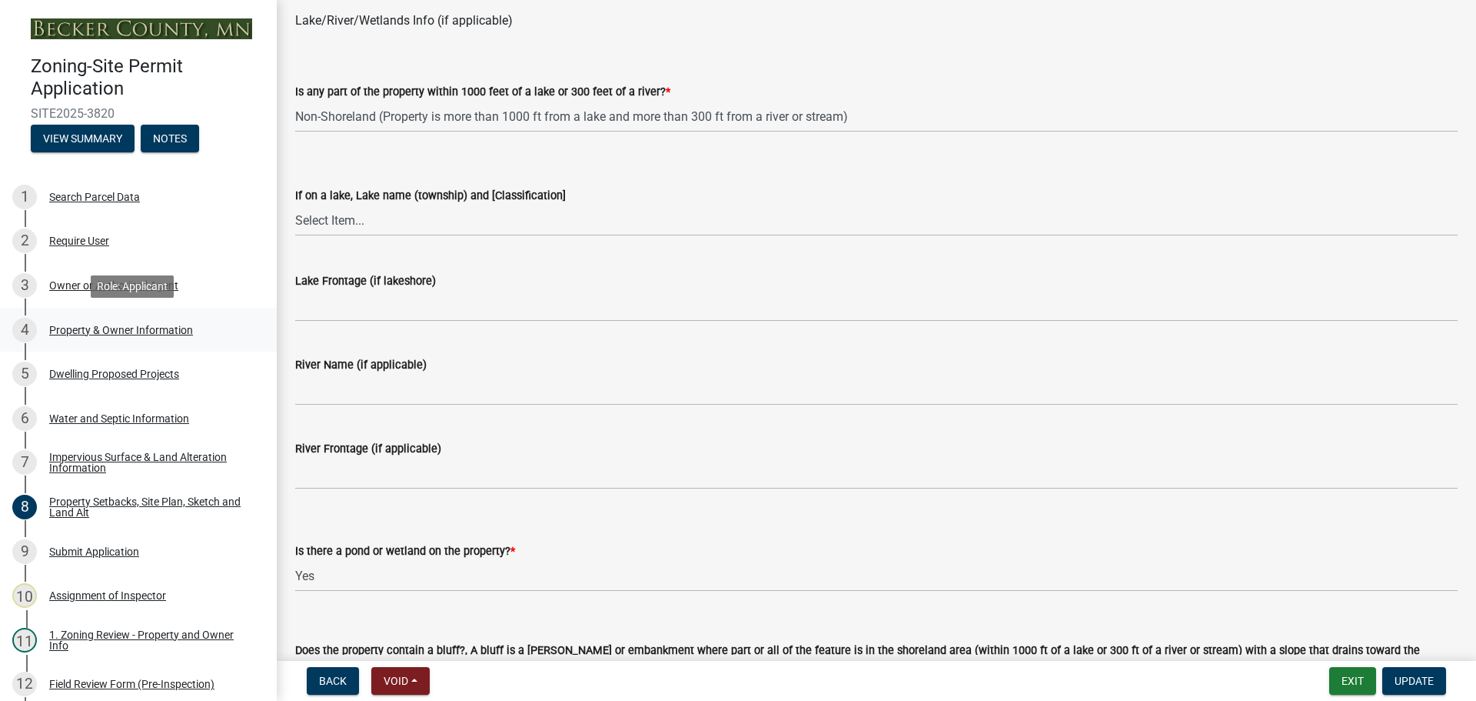
click at [134, 328] on div "Property & Owner Information" at bounding box center [121, 330] width 144 height 11
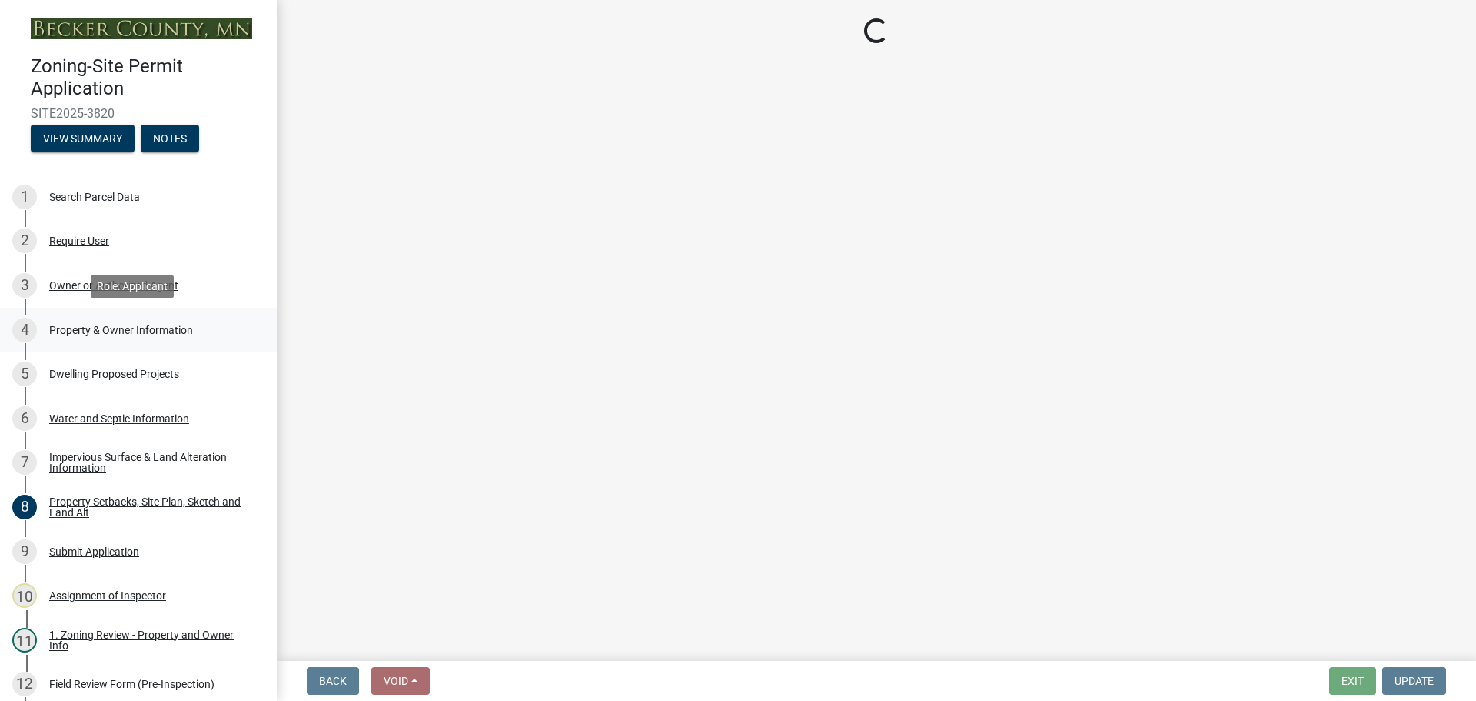
scroll to position [0, 0]
select select "b2b11ab5-4cf3-4ddf-aa4f-8f5e7d5b110d"
select select "f87eba17-8ed9-4ad8-aefc-fe36a3f3544b"
select select "393a978c-6bd5-4cb2-a6a0-db6feb8732b8"
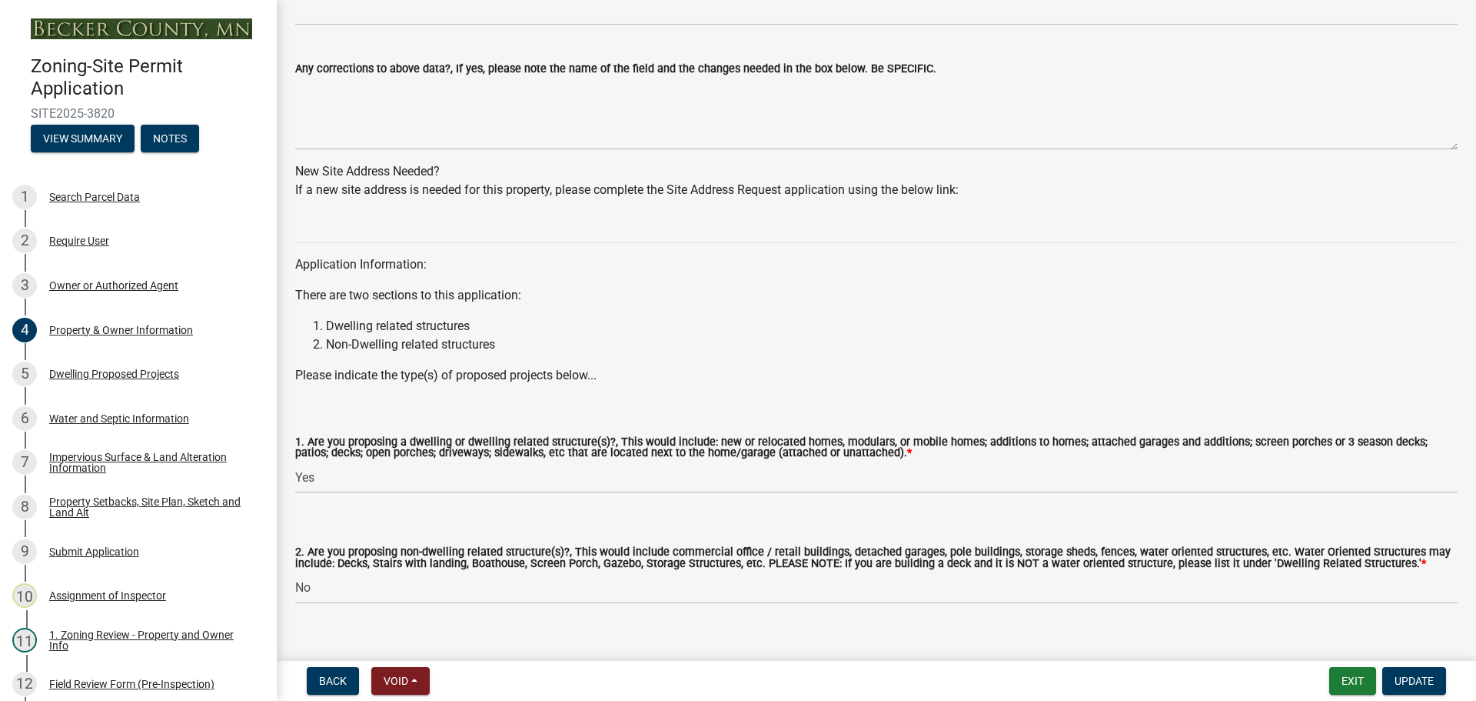
scroll to position [1377, 0]
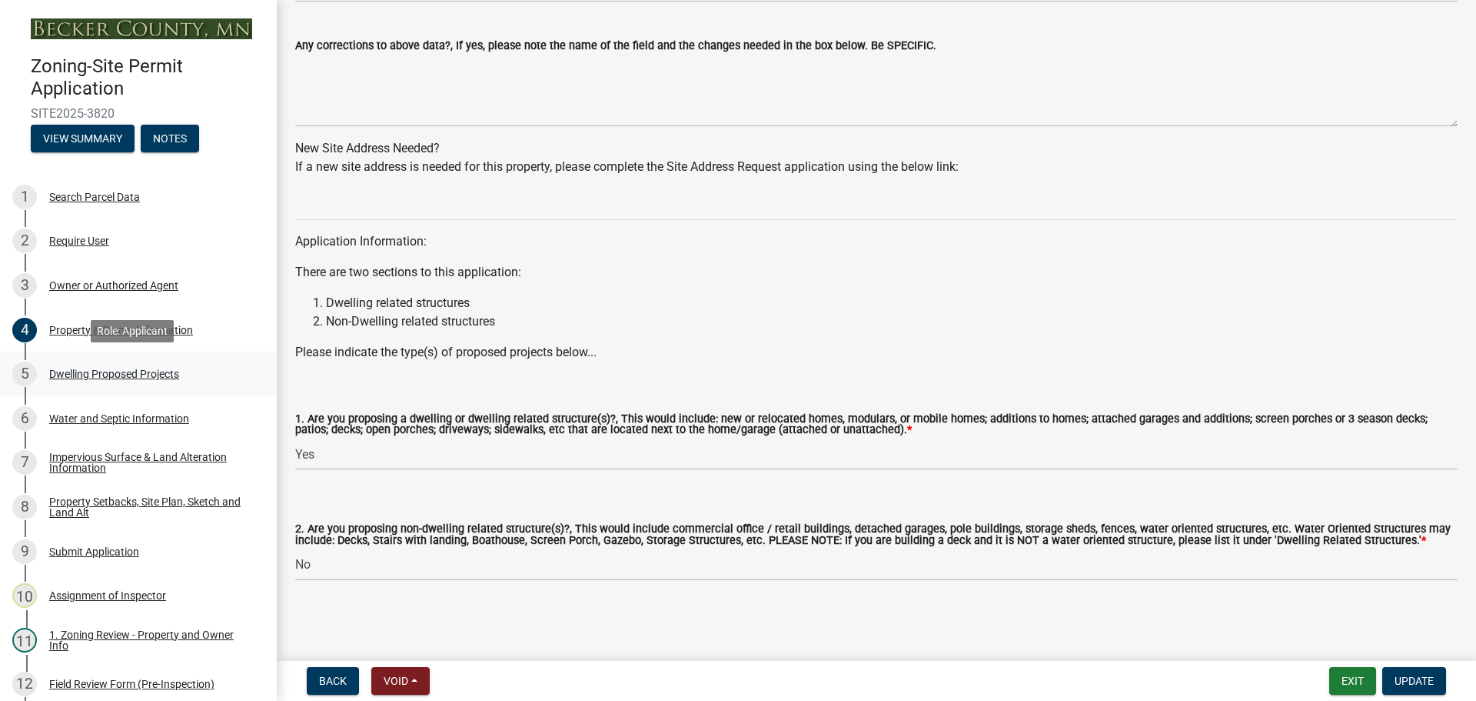
click at [115, 368] on div "Dwelling Proposed Projects" at bounding box center [114, 373] width 130 height 11
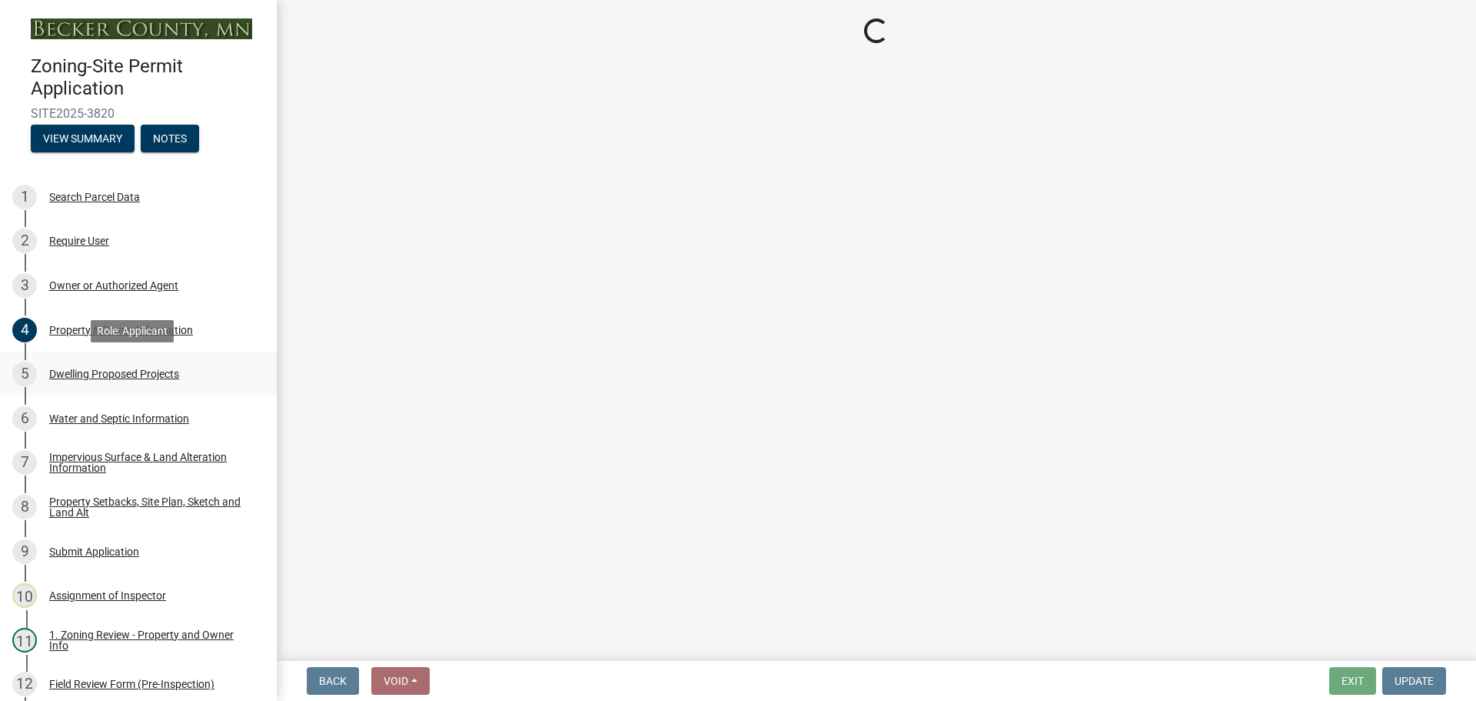
select select "5b8abcc6-67f7-49fb-8f25-c295ccc2b339"
select select "566f81cc-4b3f-4ecb-9f16-a2b313352c61"
select select "03c1fec4-1fbe-4331-bc18-34e24145556f"
select select "4f5e2784-8c40-49a3-b0e9-8f1a3cbab4f4"
select select "a045e8de-0125-48b5-a52c-0705e3235ca5"
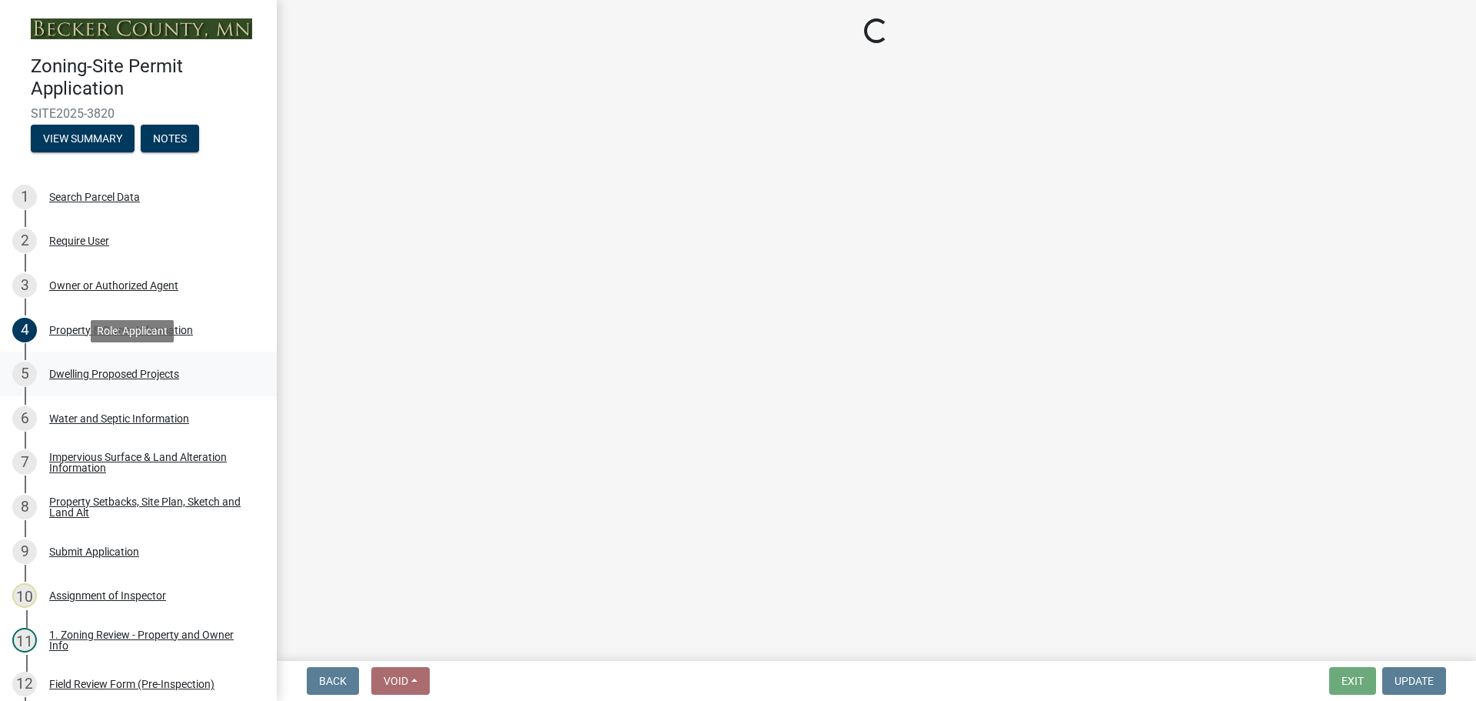
select select "744d8552-d7ef-4cf1-b465-42901748f06c"
select select "638dddef-31f4-4d73-b0b5-0ffc7b344434"
select select "43dc438e-12cf-4fa6-b4ef-a236ffc627d7"
select select "92a0ce08-7963-4b1d-9a71-a10ef3c9fec5"
select select "ab9119d1-7da9-49c4-9fac-8c142204c89d"
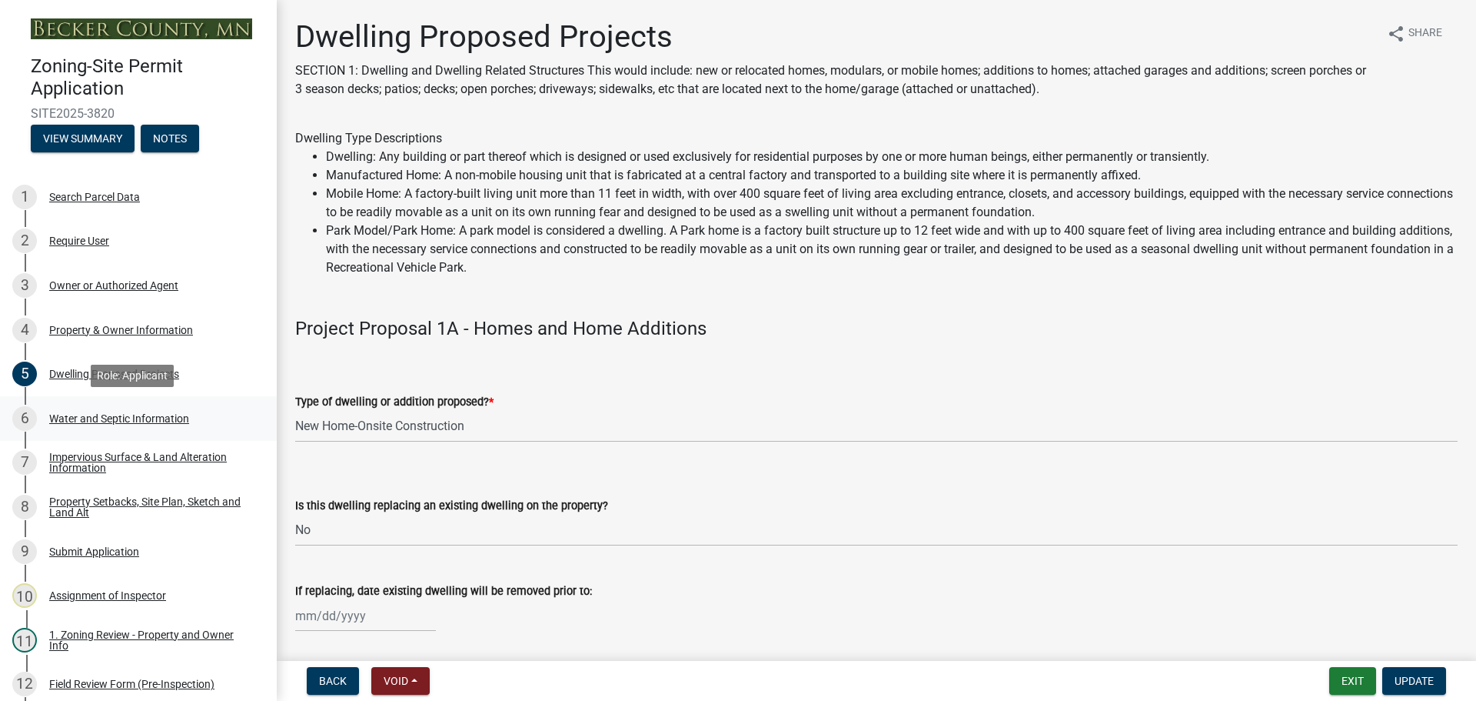
click at [135, 413] on div "Water and Septic Information" at bounding box center [119, 418] width 140 height 11
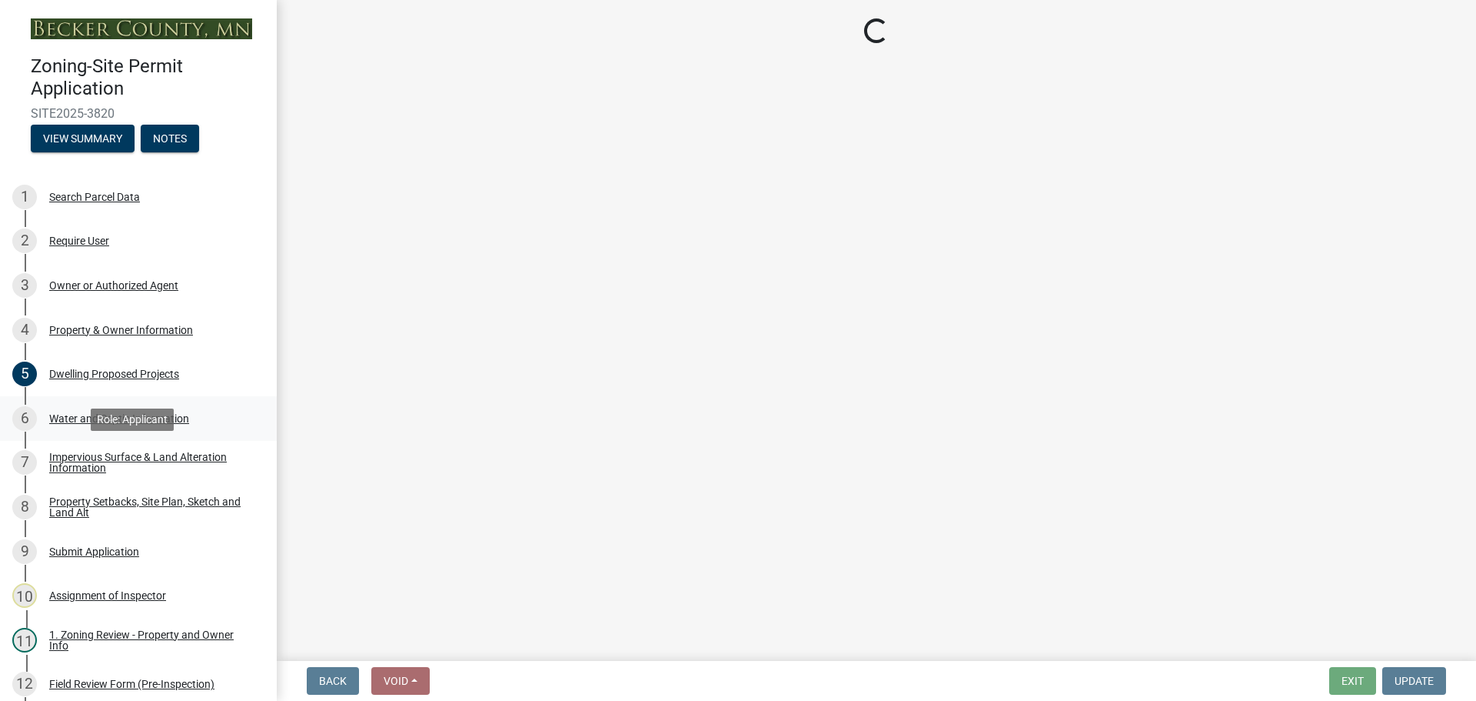
select select "295c6ba3-00c2-4229-aea3-8b4be6316de8"
select select "4828487e-2007-429b-991d-671fae0459c9"
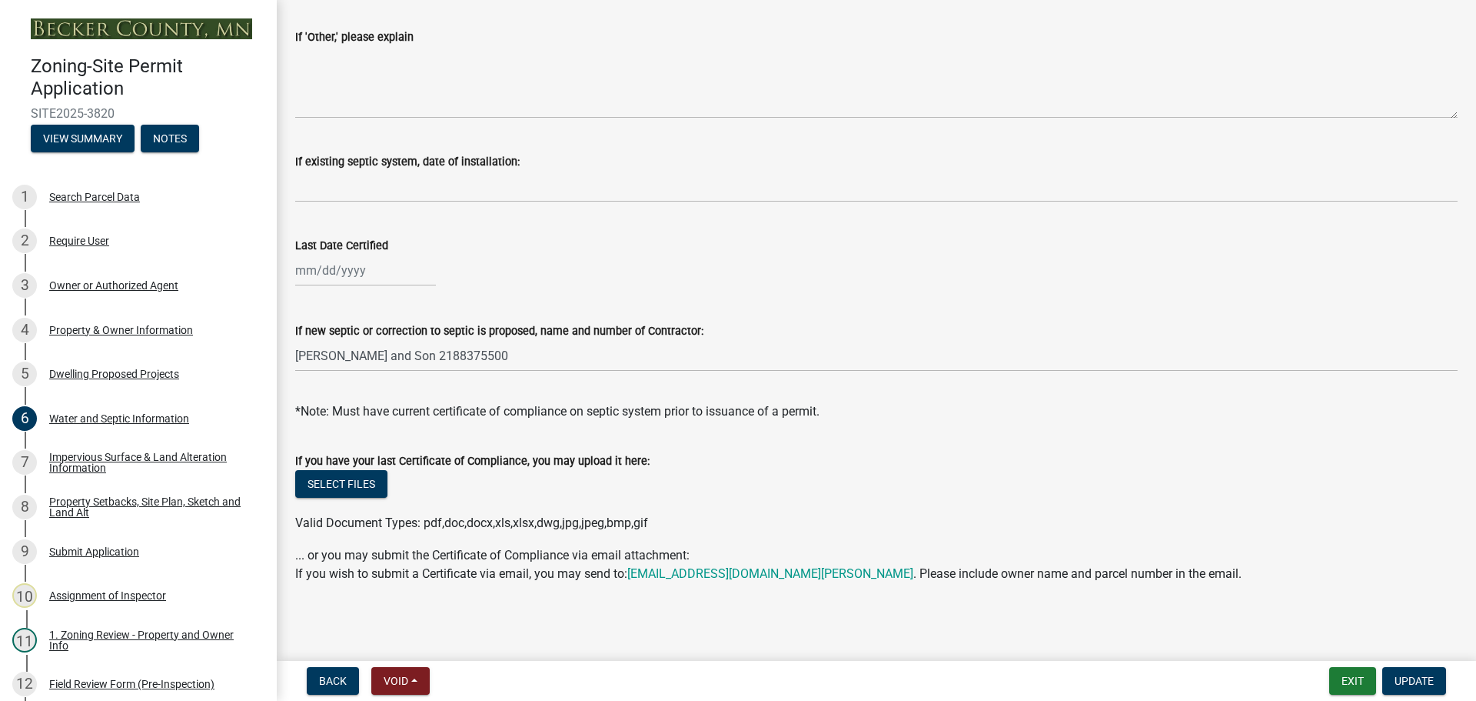
scroll to position [446, 0]
click at [100, 320] on div "4 Property & Owner Information" at bounding box center [132, 330] width 240 height 25
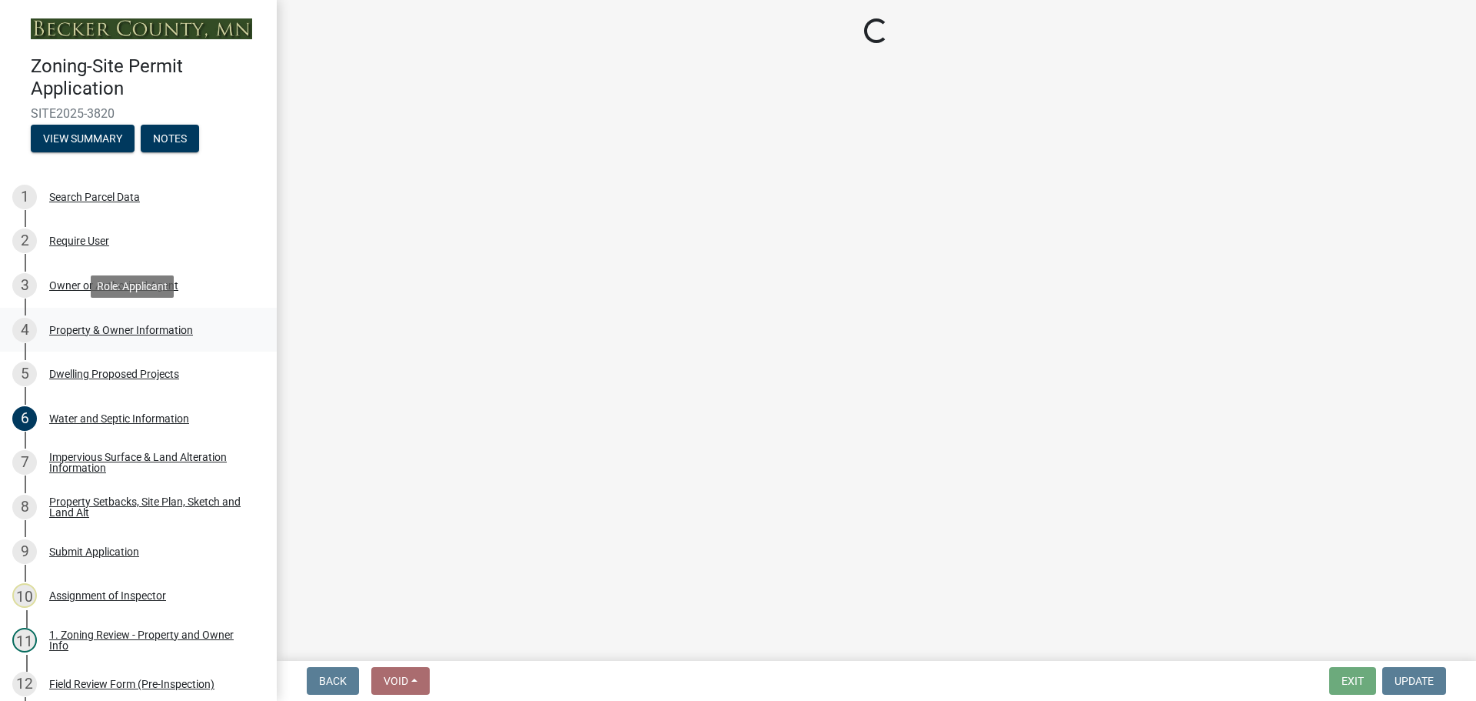
scroll to position [0, 0]
select select "b2b11ab5-4cf3-4ddf-aa4f-8f5e7d5b110d"
select select "f87eba17-8ed9-4ad8-aefc-fe36a3f3544b"
select select "393a978c-6bd5-4cb2-a6a0-db6feb8732b8"
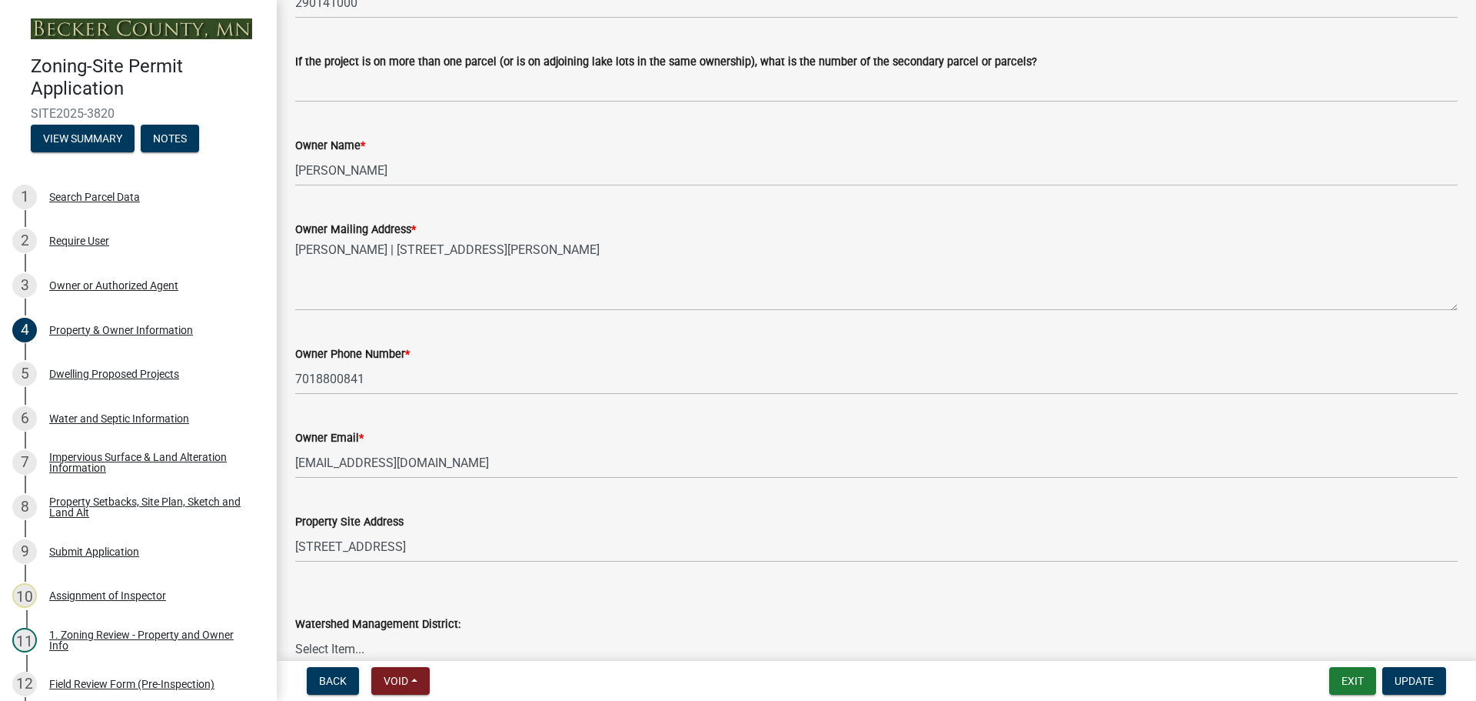
scroll to position [231, 0]
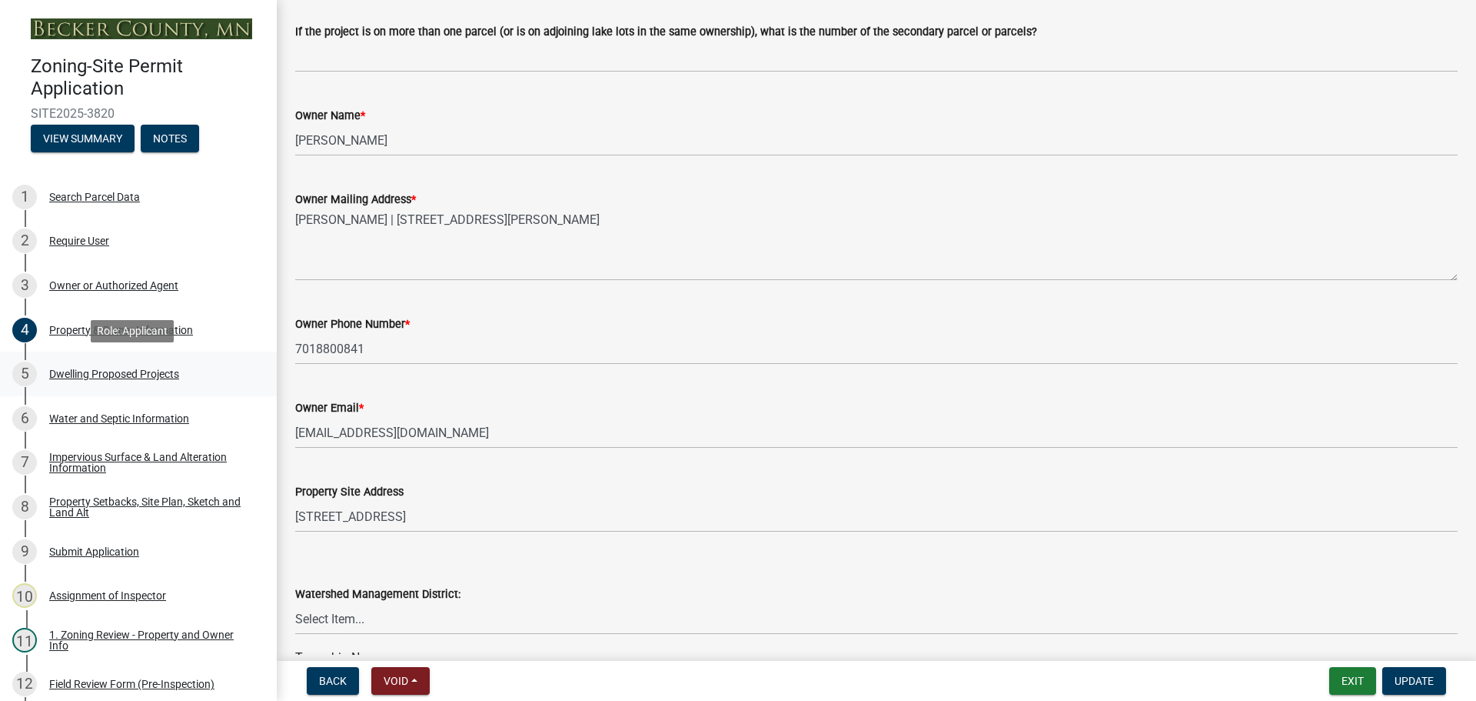
click at [176, 370] on div "Dwelling Proposed Projects" at bounding box center [114, 373] width 130 height 11
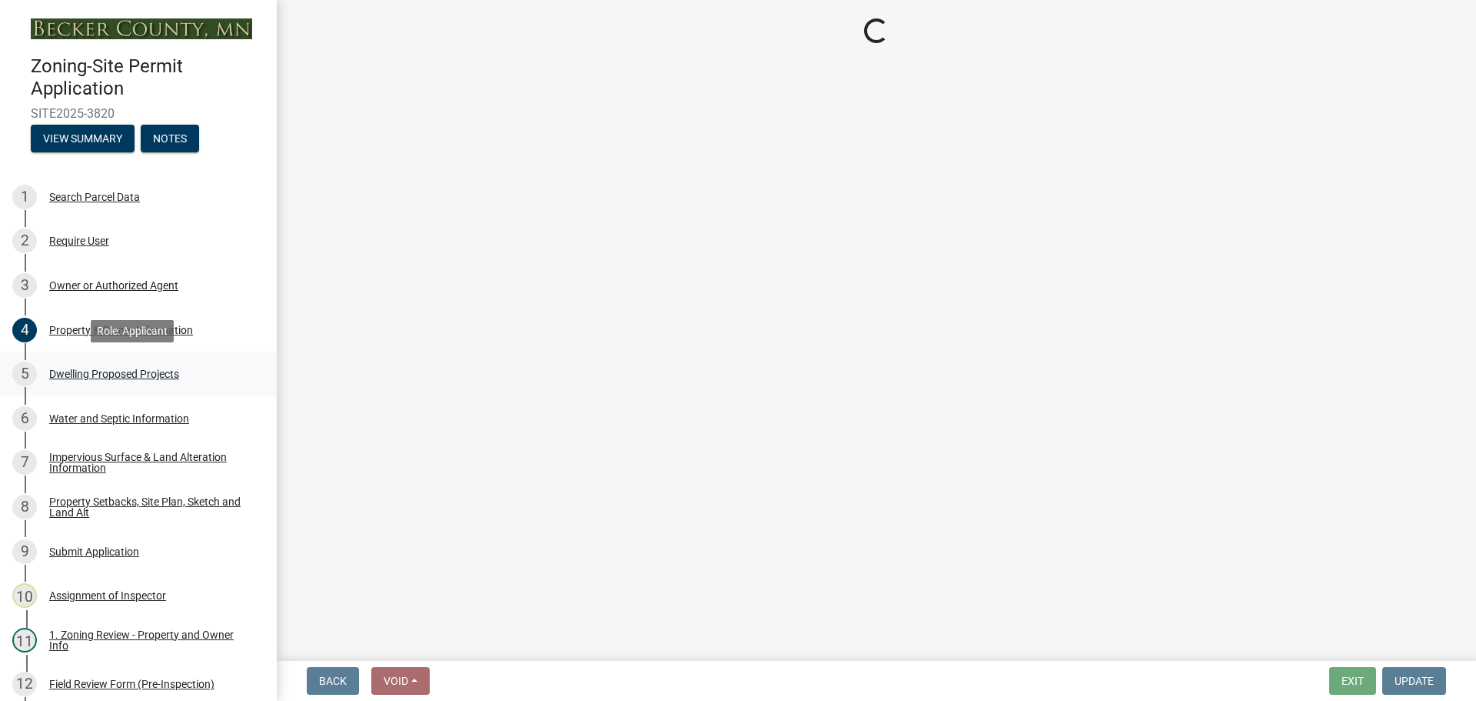
select select "5b8abcc6-67f7-49fb-8f25-c295ccc2b339"
select select "566f81cc-4b3f-4ecb-9f16-a2b313352c61"
select select "03c1fec4-1fbe-4331-bc18-34e24145556f"
select select "4f5e2784-8c40-49a3-b0e9-8f1a3cbab4f4"
select select "a045e8de-0125-48b5-a52c-0705e3235ca5"
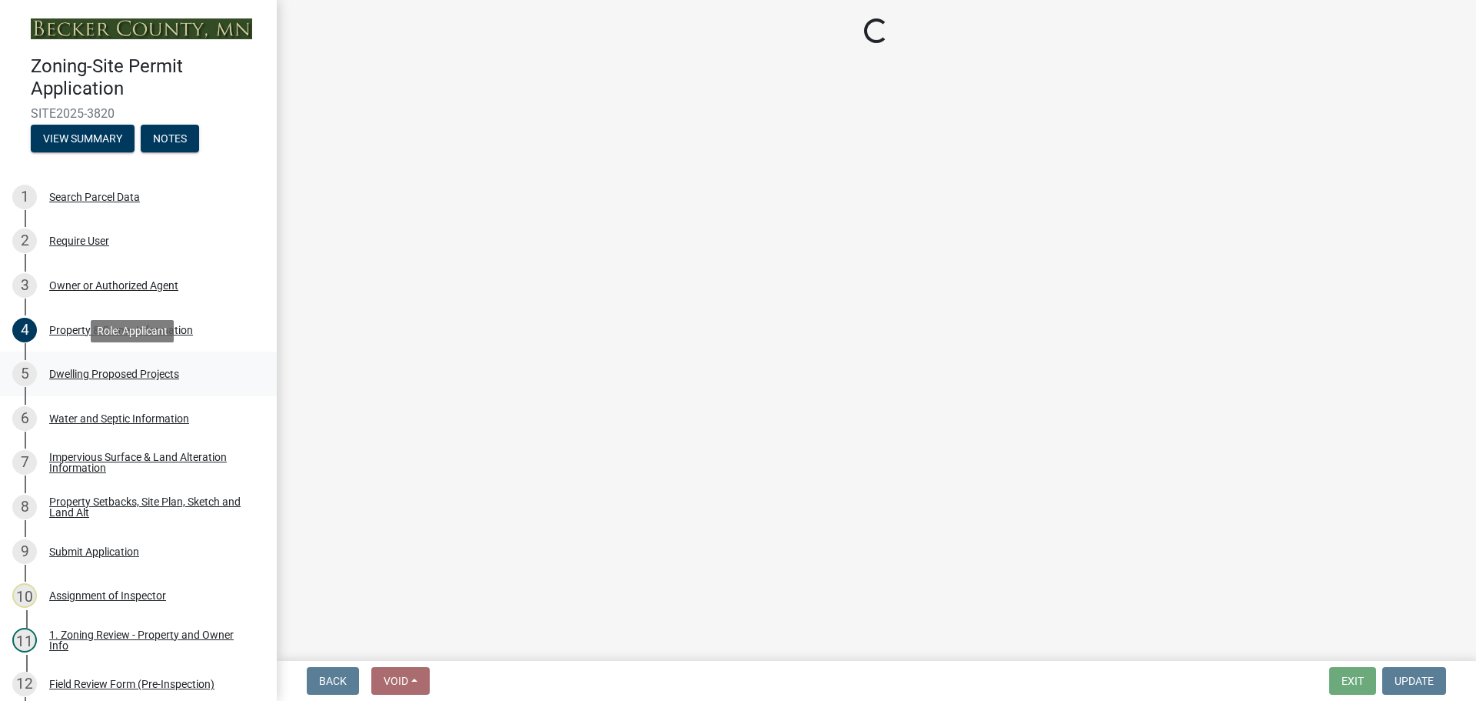
select select "744d8552-d7ef-4cf1-b465-42901748f06c"
select select "638dddef-31f4-4d73-b0b5-0ffc7b344434"
select select "43dc438e-12cf-4fa6-b4ef-a236ffc627d7"
select select "92a0ce08-7963-4b1d-9a71-a10ef3c9fec5"
select select "ab9119d1-7da9-49c4-9fac-8c142204c89d"
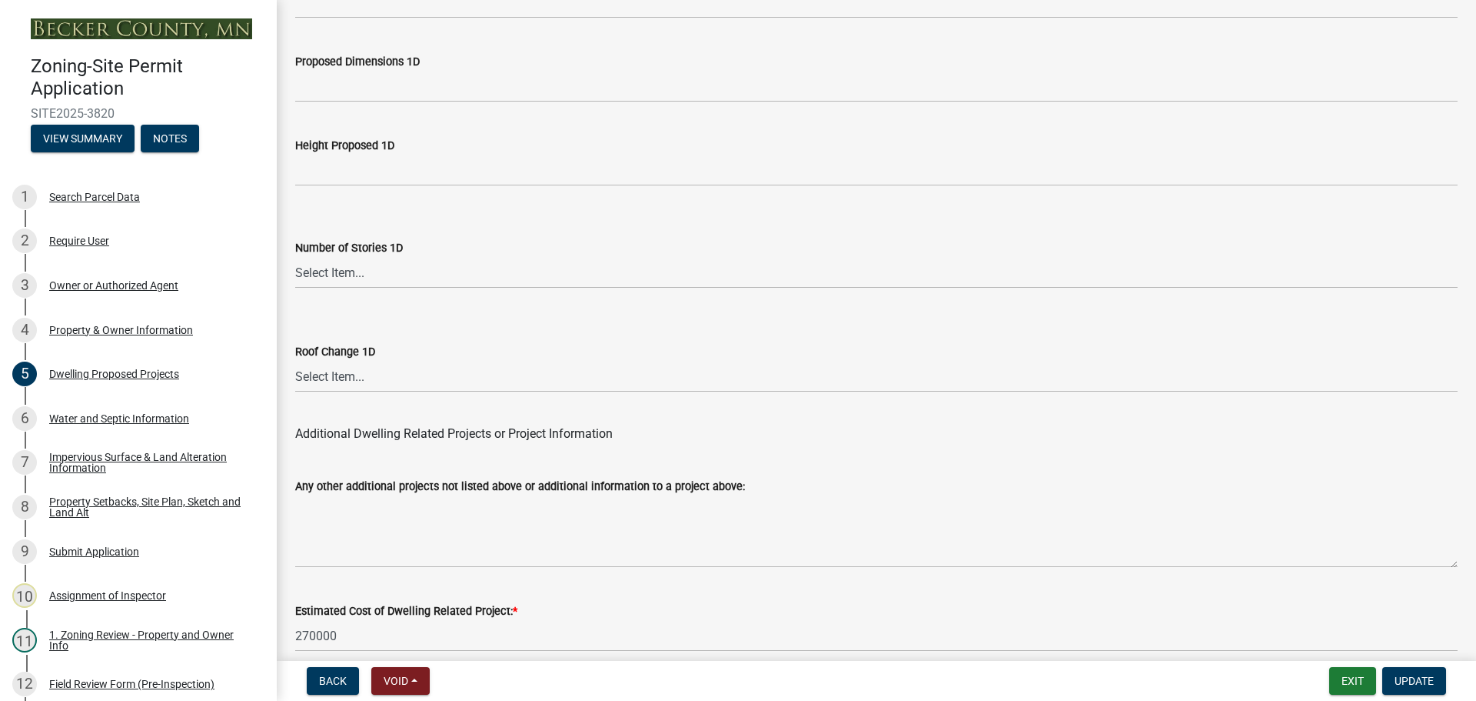
scroll to position [3687, 0]
